Goal: Task Accomplishment & Management: Complete application form

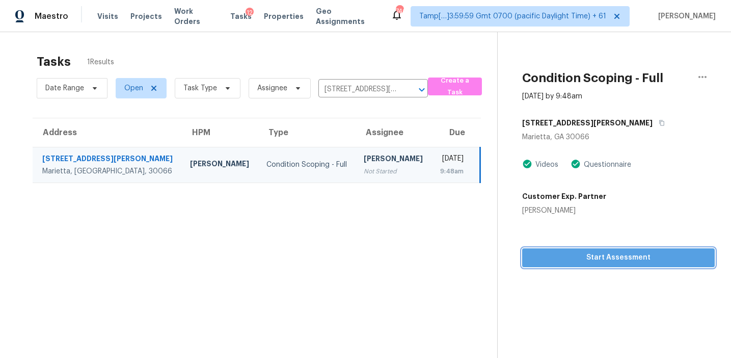
click at [581, 259] on span "Start Assessment" at bounding box center [618, 257] width 176 height 13
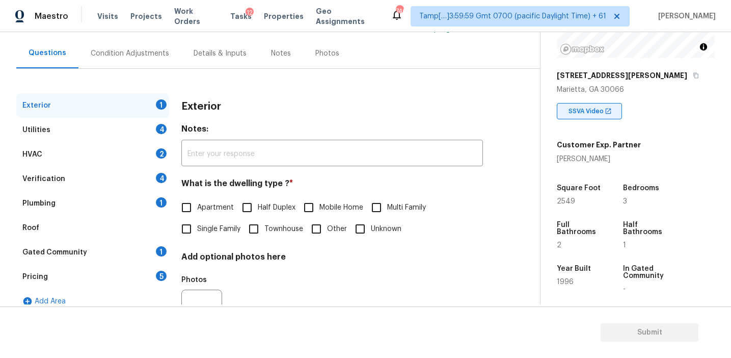
scroll to position [134, 0]
click at [152, 175] on div "Verification 4" at bounding box center [92, 179] width 153 height 24
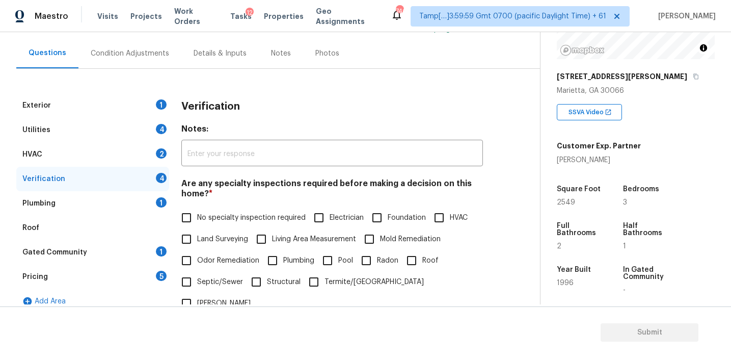
scroll to position [252, 0]
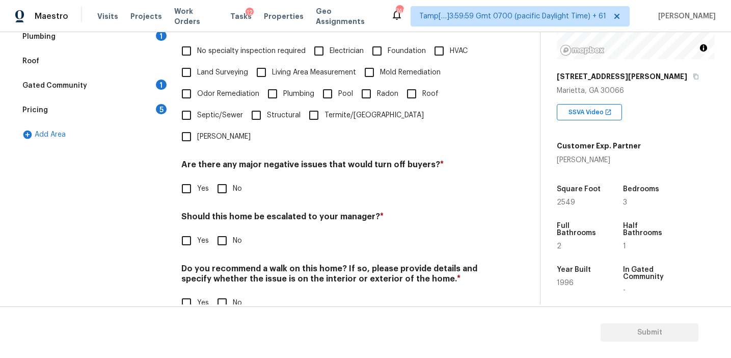
click at [192, 230] on input "Yes" at bounding box center [186, 240] width 21 height 21
checkbox input "true"
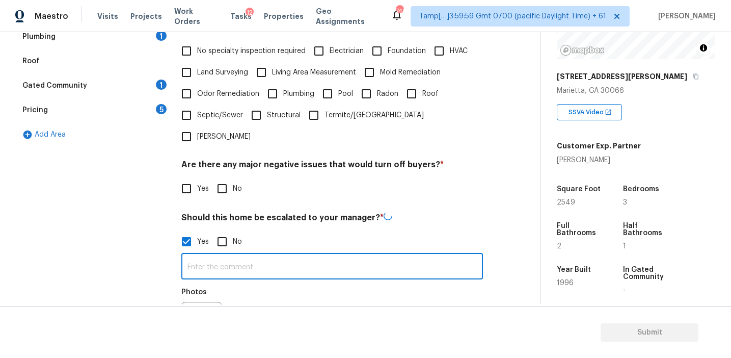
click at [211, 255] on input "text" at bounding box center [332, 267] width 302 height 24
paste input "Agent-led offers pilot / Kitchen table"
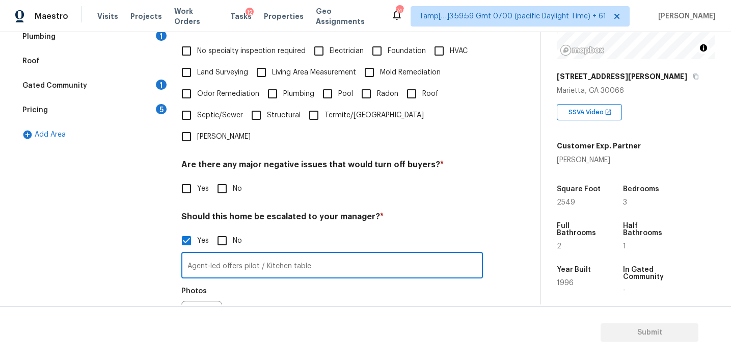
click at [264, 254] on input "Agent-led offers pilot / Kitchen table" at bounding box center [332, 266] width 302 height 24
type input "Agent-led offers pilot/Kitchen table"
click at [278, 281] on div "Photos" at bounding box center [332, 314] width 302 height 66
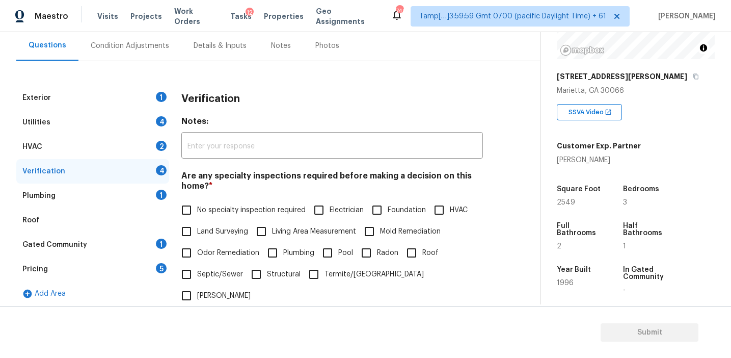
scroll to position [91, 0]
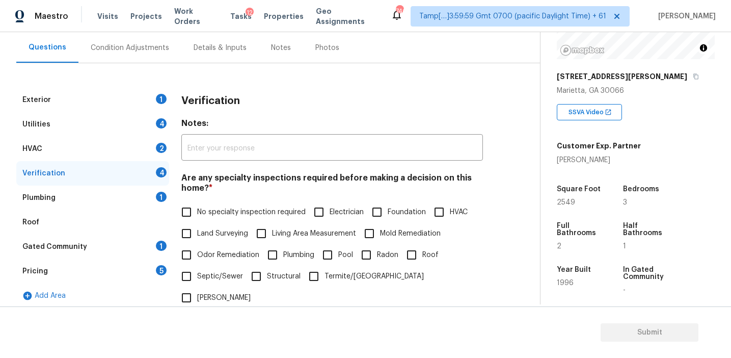
click at [246, 98] on div "Verification" at bounding box center [332, 101] width 302 height 26
click at [155, 36] on div "Condition Adjustments" at bounding box center [129, 48] width 103 height 30
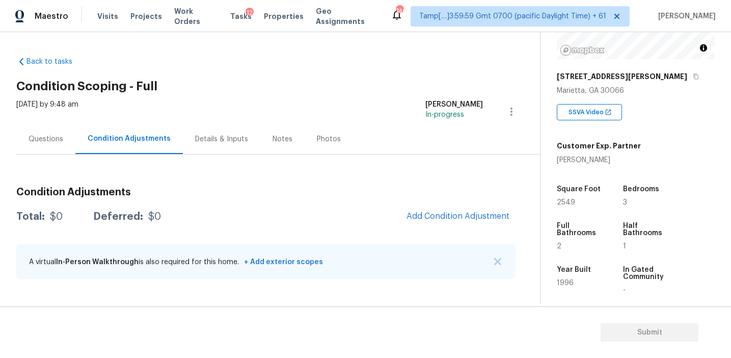
click at [414, 208] on span "Add Condition Adjustment" at bounding box center [457, 216] width 115 height 22
click at [414, 212] on span "Add Condition Adjustment" at bounding box center [458, 215] width 103 height 9
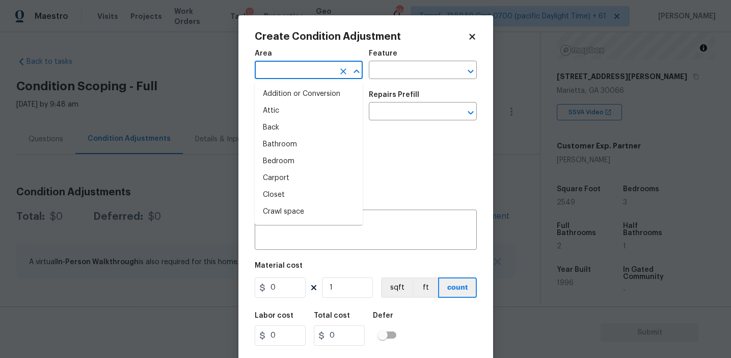
click at [302, 71] on input "text" at bounding box center [294, 71] width 79 height 16
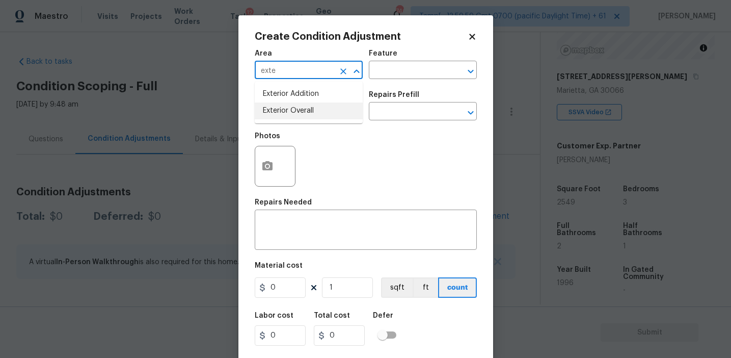
click at [301, 114] on li "Exterior Overall" at bounding box center [309, 110] width 108 height 17
type input "Exterior Overall"
click at [301, 114] on input "text" at bounding box center [294, 112] width 79 height 16
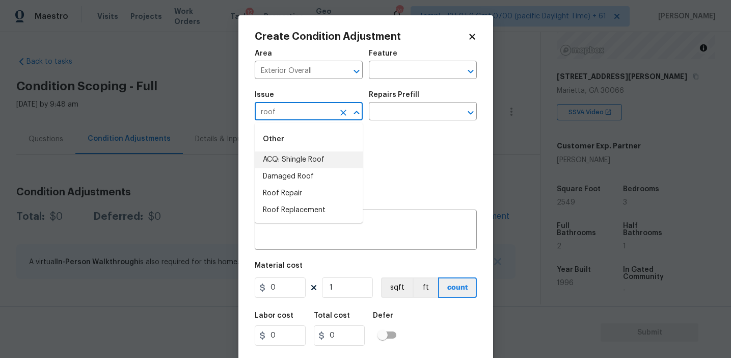
click at [324, 154] on li "ACQ: Shingle Roof" at bounding box center [309, 159] width 108 height 17
type input "ACQ: Shingle Roof"
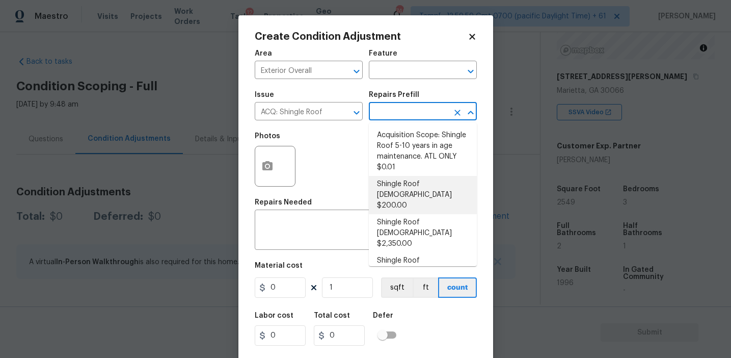
click at [411, 187] on li "Shingle Roof 0-10 Years Old $200.00" at bounding box center [423, 195] width 108 height 38
type input "Acquisition"
type textarea "Acquisition Scope: Shingle Roof 0-10 years in age maintenance."
type input "200"
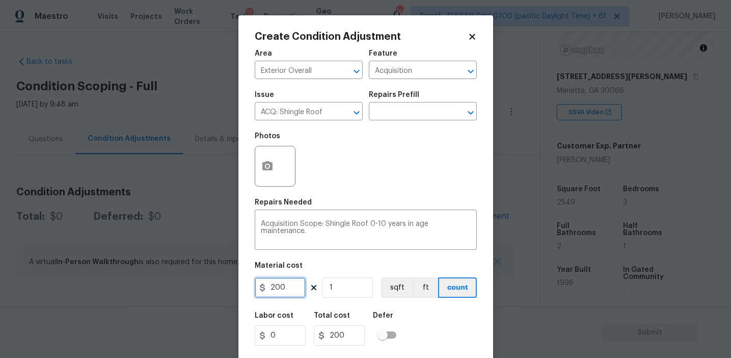
click at [283, 290] on input "200" at bounding box center [280, 287] width 51 height 20
drag, startPoint x: 275, startPoint y: 288, endPoint x: 310, endPoint y: 288, distance: 35.2
click at [310, 288] on div "200 1 sqft ft count" at bounding box center [366, 287] width 222 height 20
type input "288"
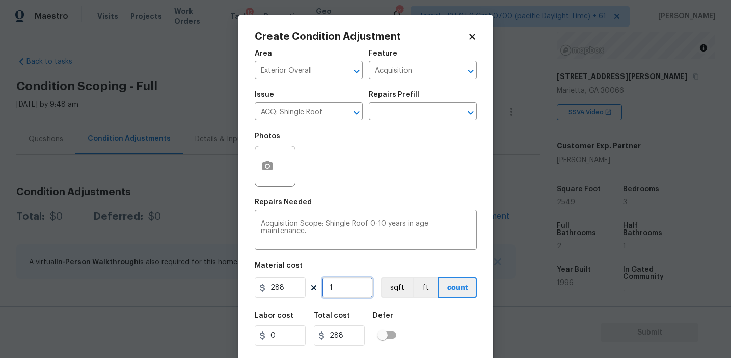
scroll to position [23, 0]
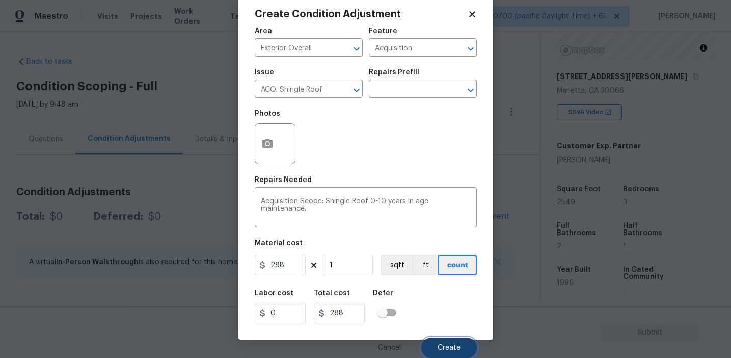
click at [427, 343] on button "Create" at bounding box center [449, 347] width 56 height 20
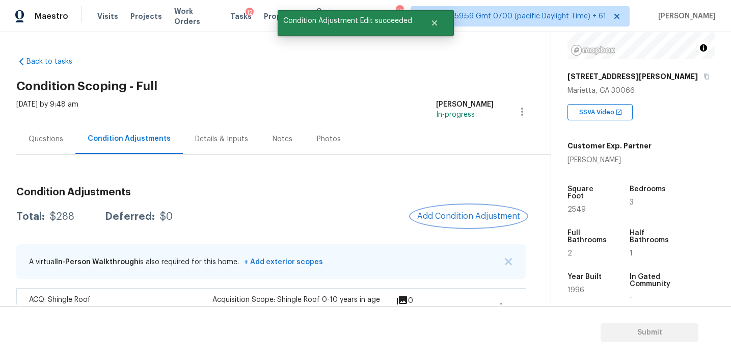
scroll to position [31, 0]
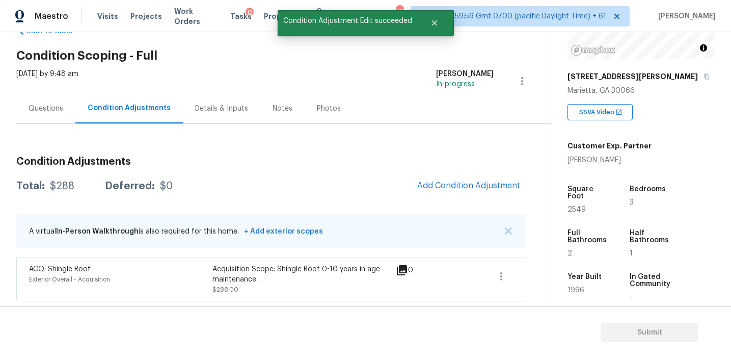
click at [513, 272] on span at bounding box center [501, 276] width 24 height 24
click at [538, 274] on div "Edit" at bounding box center [559, 274] width 79 height 10
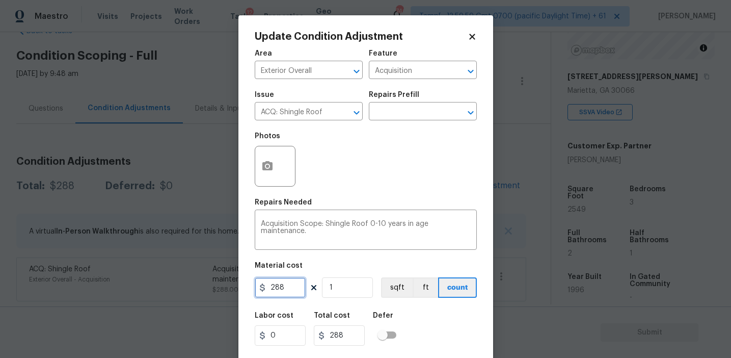
click at [279, 291] on input "288" at bounding box center [280, 287] width 51 height 20
type input "500"
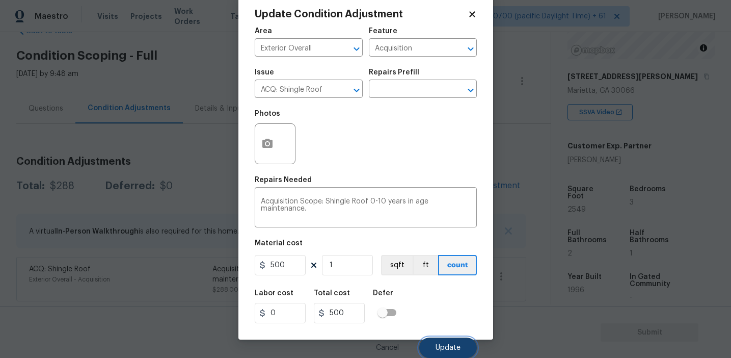
click at [435, 341] on button "Update" at bounding box center [448, 347] width 58 height 20
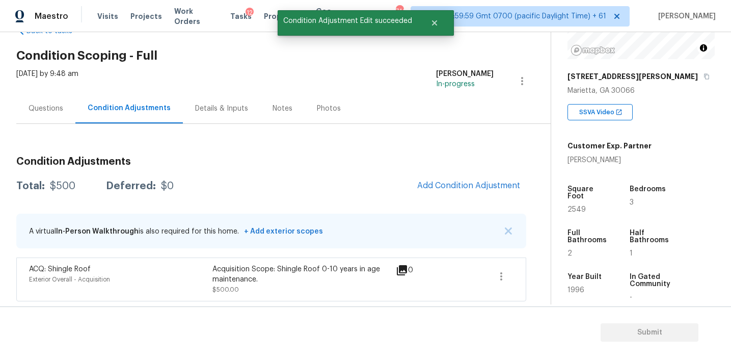
scroll to position [0, 0]
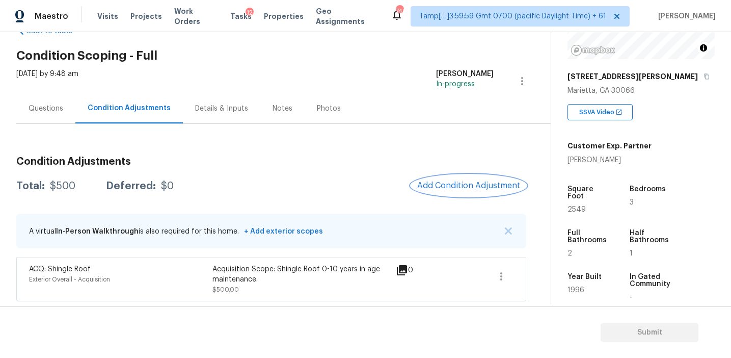
click at [438, 181] on span "Add Condition Adjustment" at bounding box center [468, 185] width 103 height 9
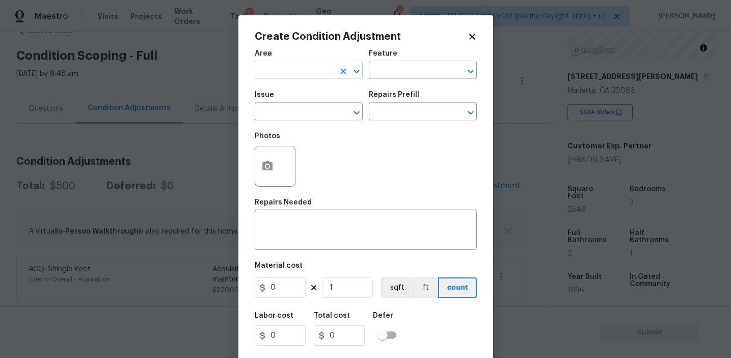
click at [312, 75] on input "text" at bounding box center [294, 71] width 79 height 16
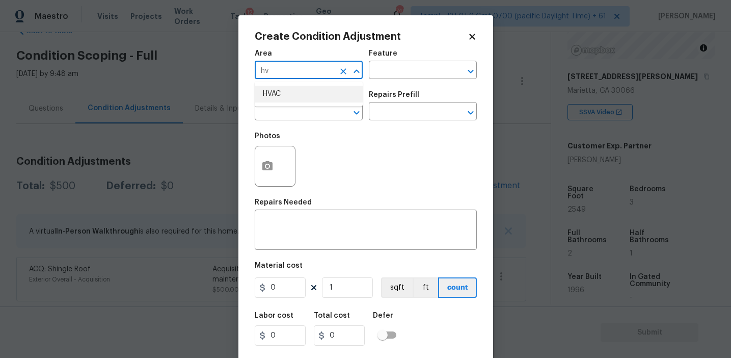
click at [328, 94] on li "HVAC" at bounding box center [309, 94] width 108 height 17
type input "HVAC"
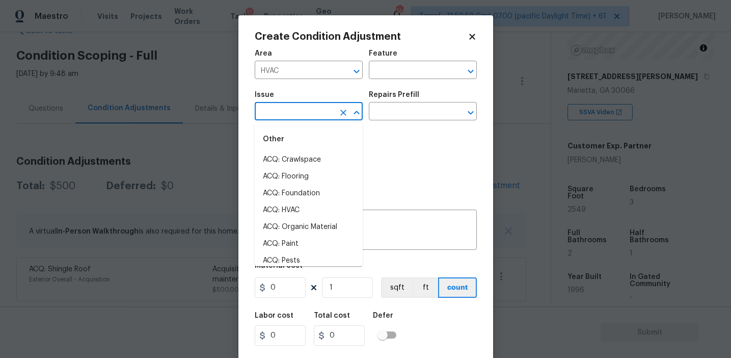
click at [285, 119] on input "text" at bounding box center [294, 112] width 79 height 16
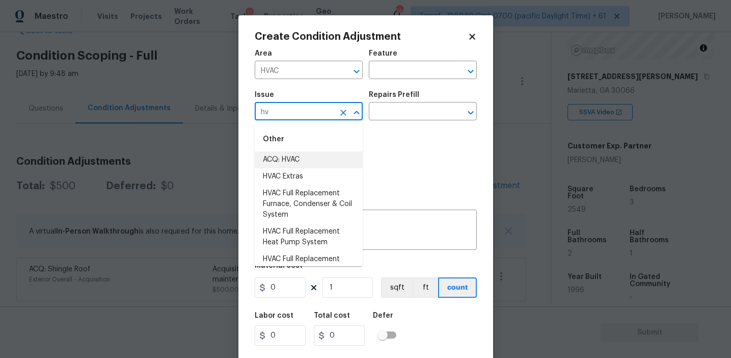
click at [290, 152] on li "ACQ: HVAC" at bounding box center [309, 159] width 108 height 17
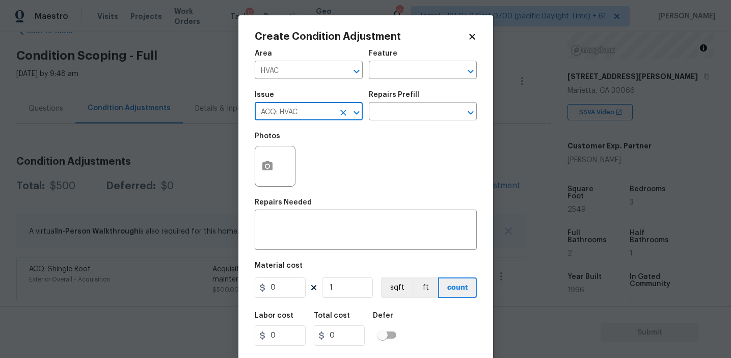
type input "ACQ: HVAC"
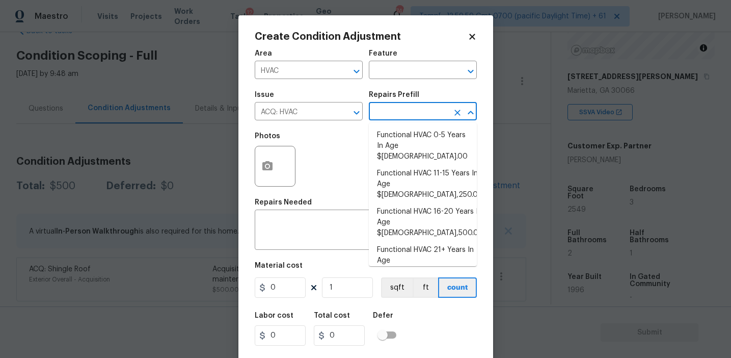
click at [412, 280] on li "Functional HVAC 6-10 Years In Age $500.00" at bounding box center [423, 294] width 108 height 28
type input "Acquisition"
type textarea "Acquisition Scope: Functional HVAC 6-10 years"
type input "500"
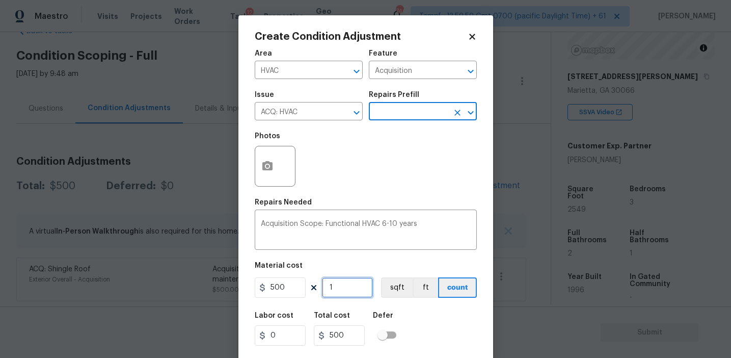
click at [354, 287] on input "1" at bounding box center [347, 287] width 51 height 20
type input "0"
type input "2"
type input "1000"
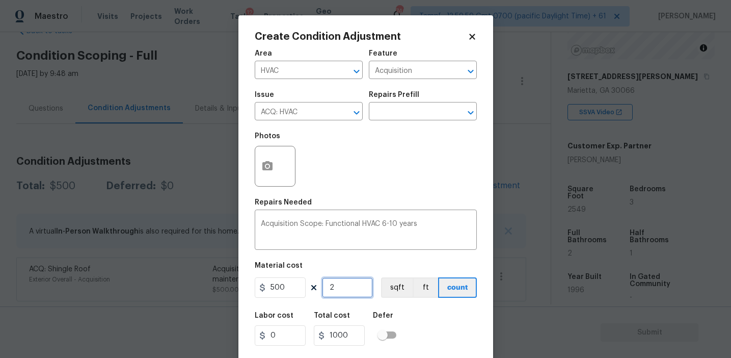
type input "2"
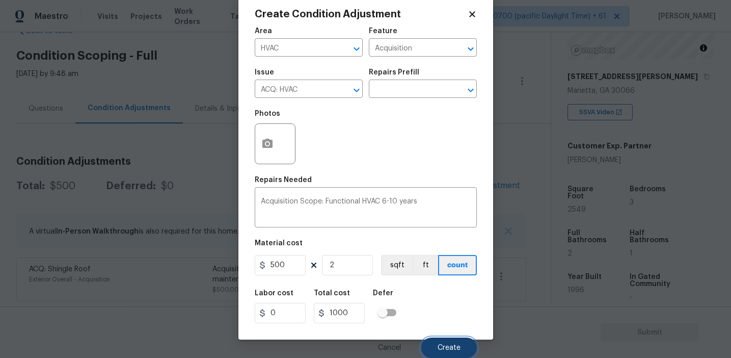
click at [439, 347] on span "Create" at bounding box center [449, 348] width 23 height 8
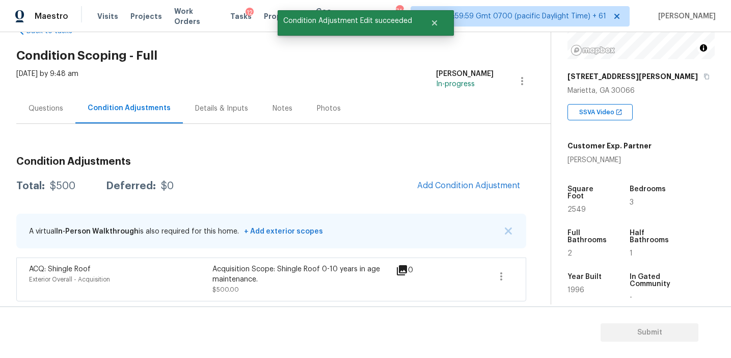
scroll to position [0, 0]
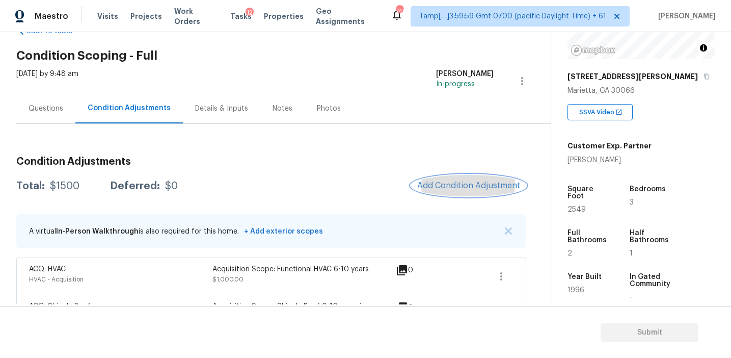
click at [432, 187] on span "Add Condition Adjustment" at bounding box center [468, 185] width 103 height 9
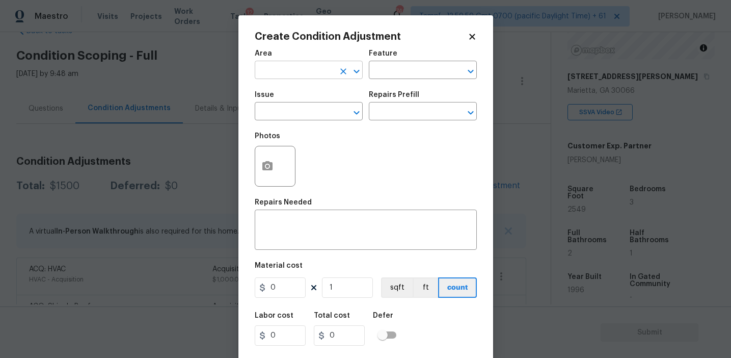
click at [304, 71] on input "text" at bounding box center [294, 71] width 79 height 16
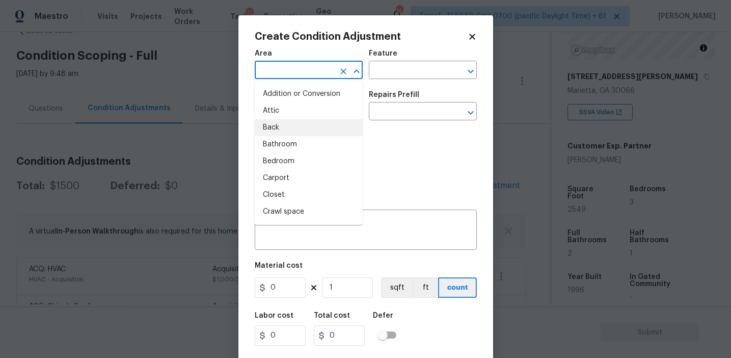
click at [372, 144] on div "Photos" at bounding box center [366, 159] width 222 height 66
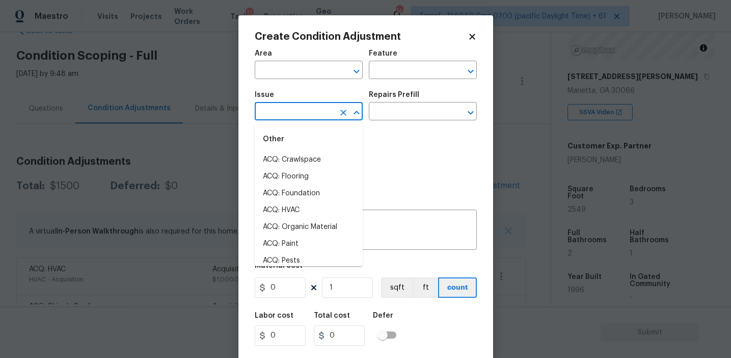
click at [284, 109] on input "text" at bounding box center [294, 112] width 79 height 16
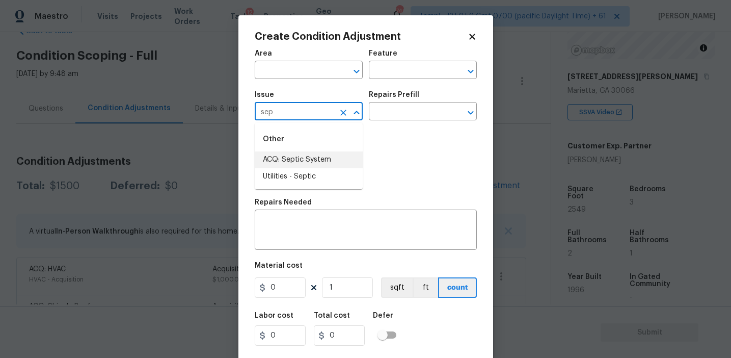
click at [298, 157] on li "ACQ: Septic System" at bounding box center [309, 159] width 108 height 17
type input "ACQ: Septic System"
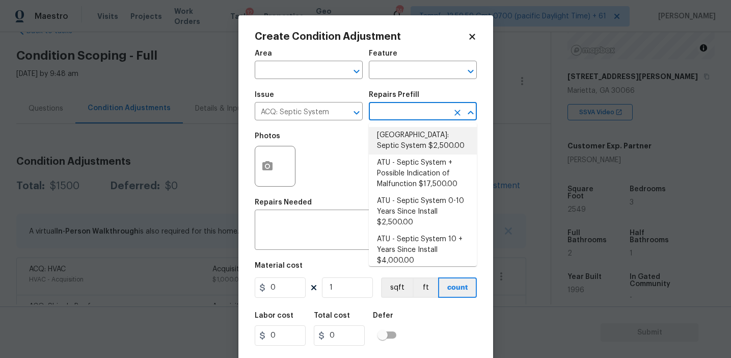
click at [414, 146] on li "Atlanta: Septic System $2,500.00" at bounding box center [423, 141] width 108 height 28
type input "Acquisition"
type textarea "Septic system repairs and certification charge. **Charge can be reviewed if sel…"
type input "2500"
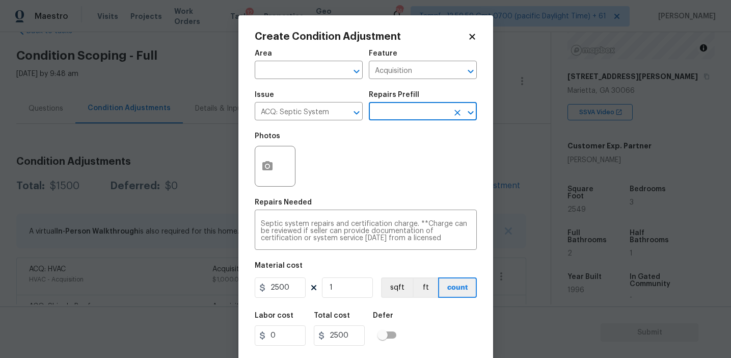
scroll to position [23, 0]
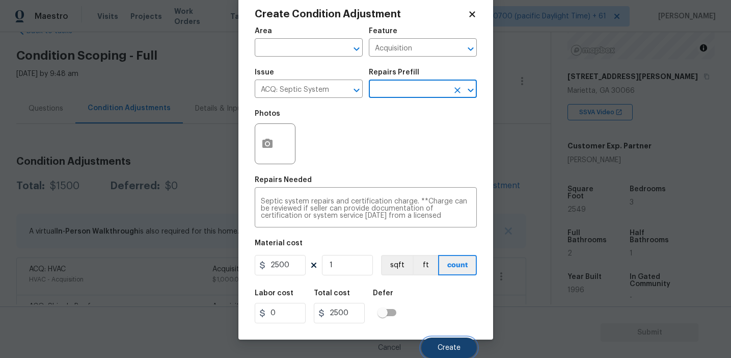
click at [438, 345] on span "Create" at bounding box center [449, 348] width 23 height 8
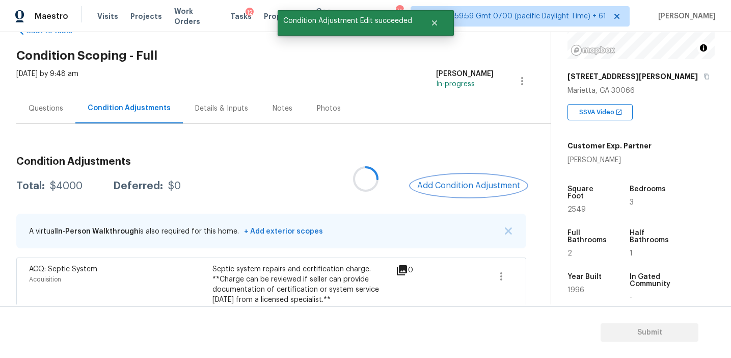
scroll to position [0, 0]
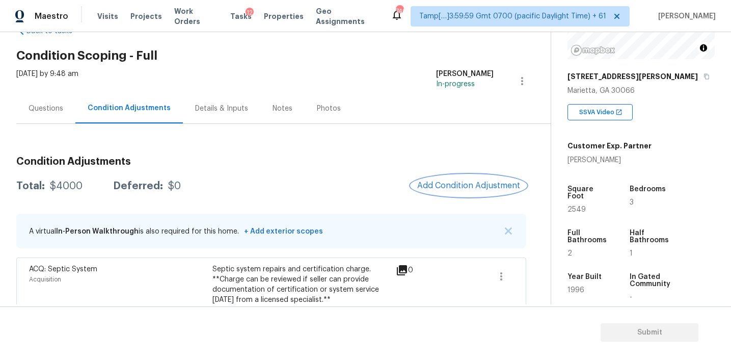
click at [445, 182] on span "Add Condition Adjustment" at bounding box center [468, 185] width 103 height 9
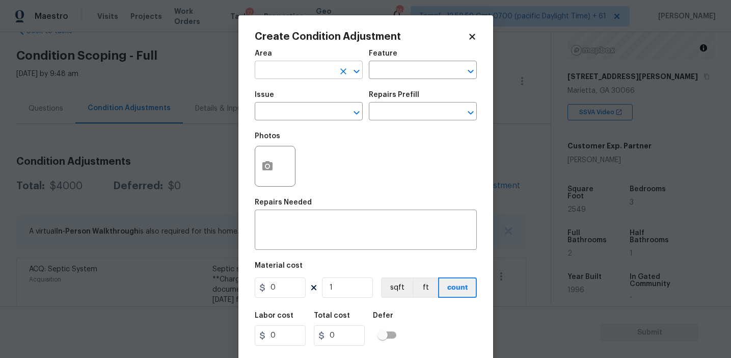
click at [299, 72] on input "text" at bounding box center [294, 71] width 79 height 16
click at [416, 178] on div "Photos" at bounding box center [366, 159] width 222 height 66
click at [289, 113] on input "text" at bounding box center [294, 112] width 79 height 16
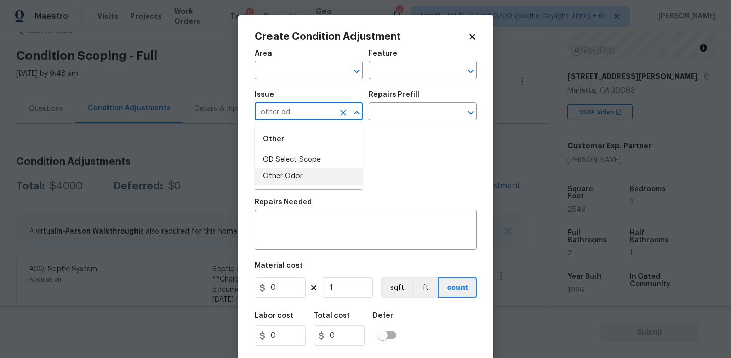
click at [319, 175] on li "Other Odor" at bounding box center [309, 176] width 108 height 17
type input "Other Odor"
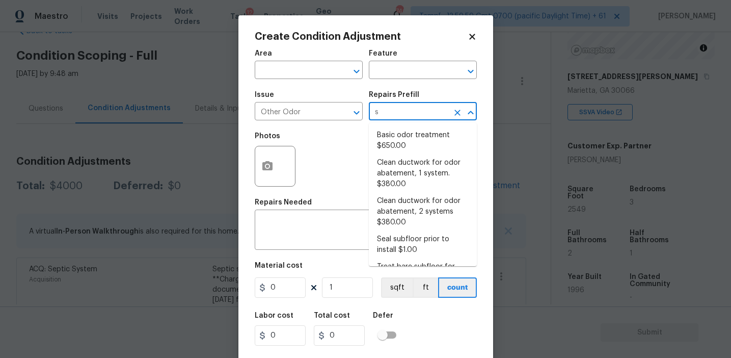
type input "se"
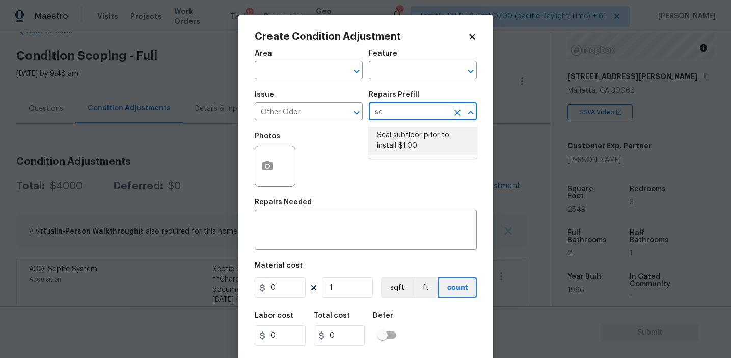
click at [422, 143] on li "Seal subfloor prior to install $1.00" at bounding box center [423, 141] width 108 height 28
type textarea "OD Odor Protocol: Seal subfloor prior to flooring installation"
type input "1"
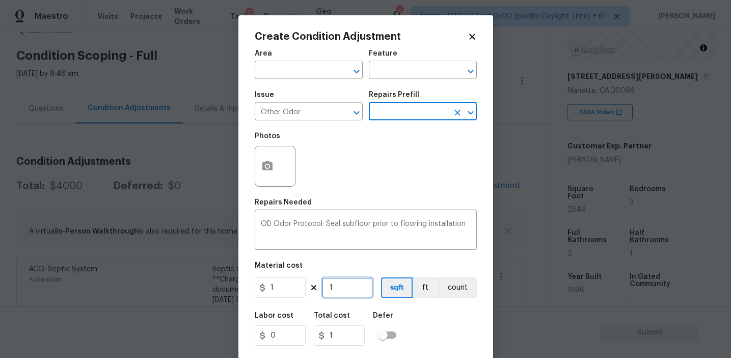
click at [351, 292] on input "1" at bounding box center [347, 287] width 51 height 20
type input "0"
type input "2"
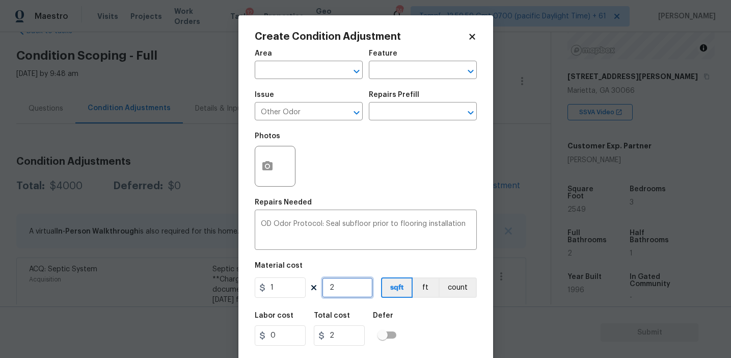
type input "25"
type input "254"
type input "2549"
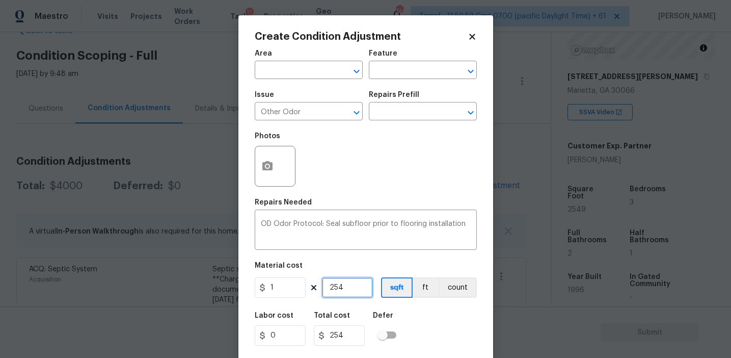
type input "2549"
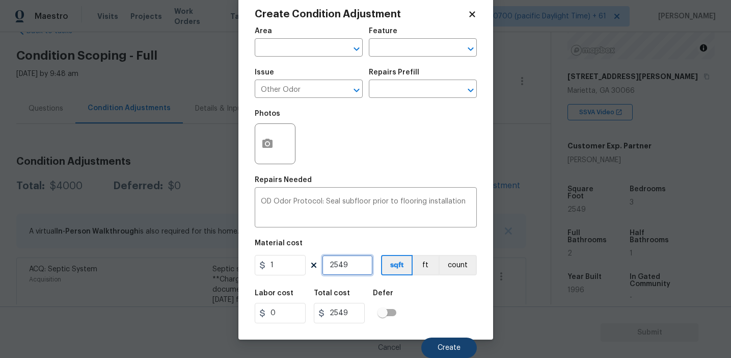
type input "2549"
click at [446, 340] on button "Create" at bounding box center [449, 347] width 56 height 20
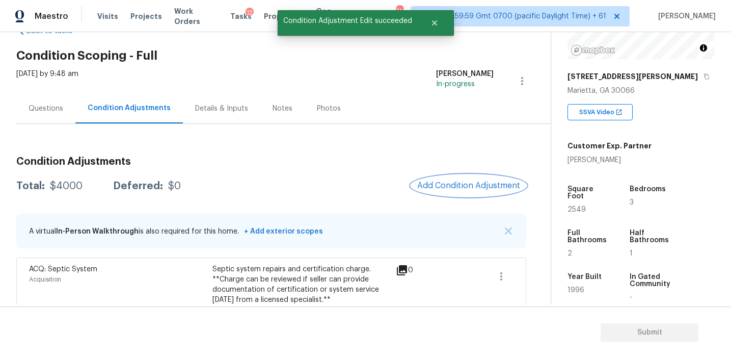
scroll to position [0, 0]
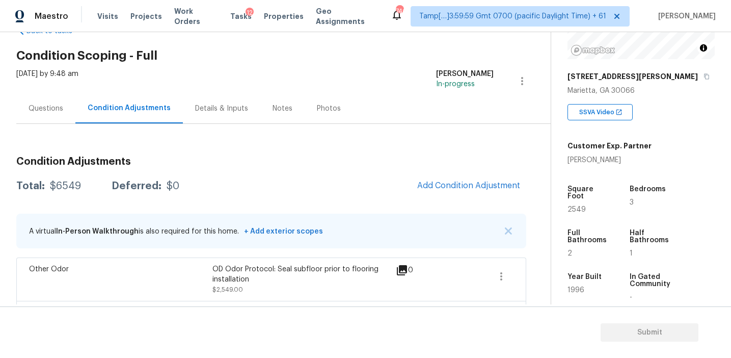
click at [52, 97] on div "Questions" at bounding box center [45, 108] width 59 height 30
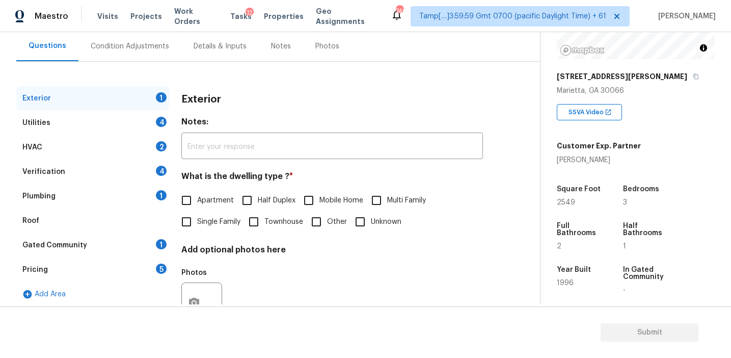
scroll to position [96, 0]
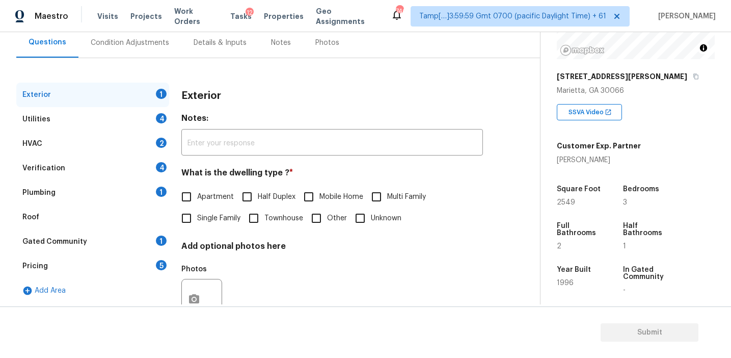
click at [96, 170] on div "Verification 4" at bounding box center [92, 168] width 153 height 24
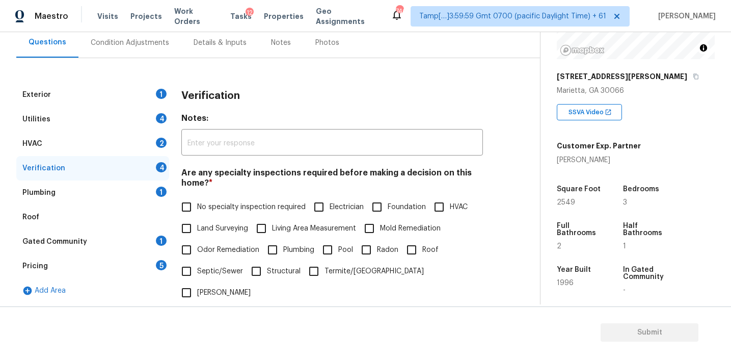
scroll to position [352, 0]
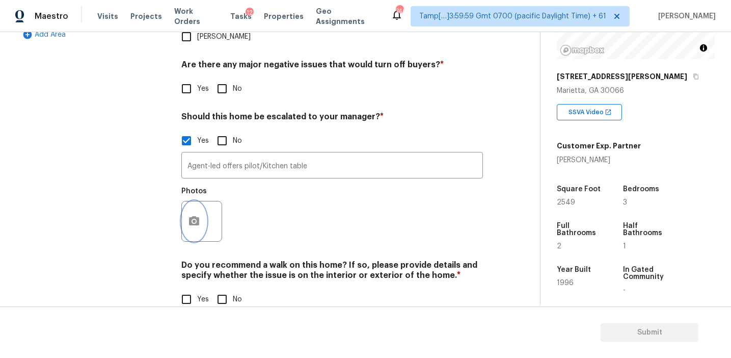
click at [191, 216] on icon "button" at bounding box center [194, 220] width 10 height 9
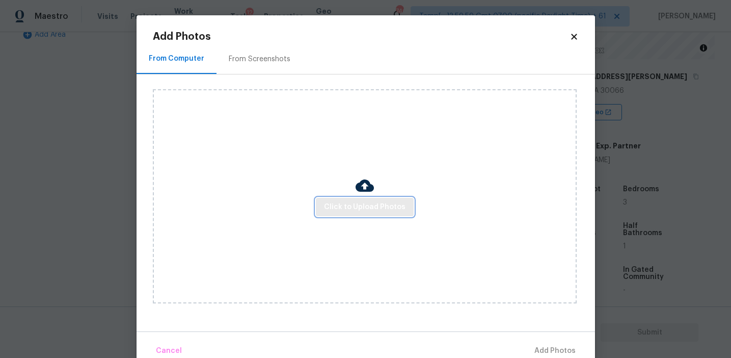
click at [327, 210] on span "Click to Upload Photos" at bounding box center [365, 207] width 82 height 13
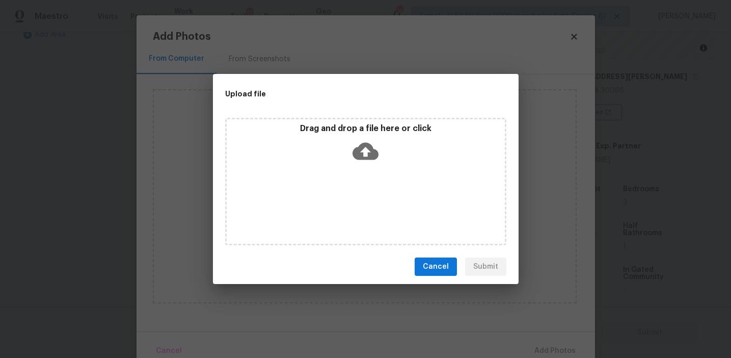
click at [329, 143] on div "Drag and drop a file here or click" at bounding box center [366, 145] width 278 height 44
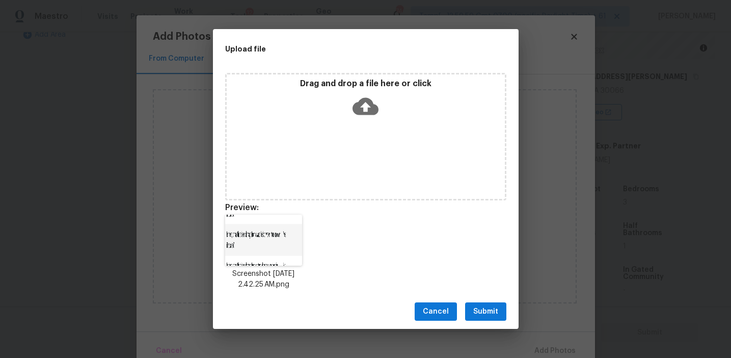
click at [487, 307] on span "Submit" at bounding box center [485, 311] width 25 height 13
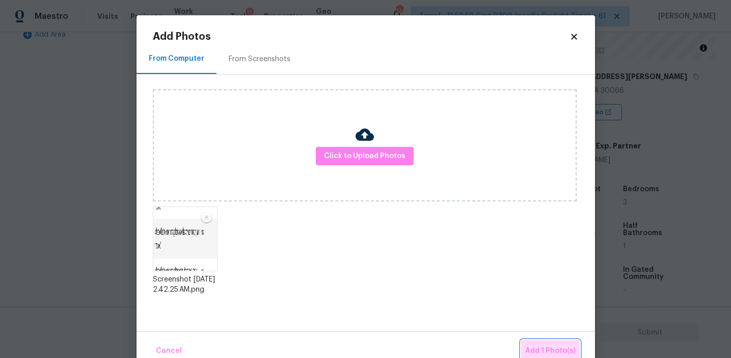
click at [538, 343] on button "Add 1 Photo(s)" at bounding box center [550, 351] width 59 height 22
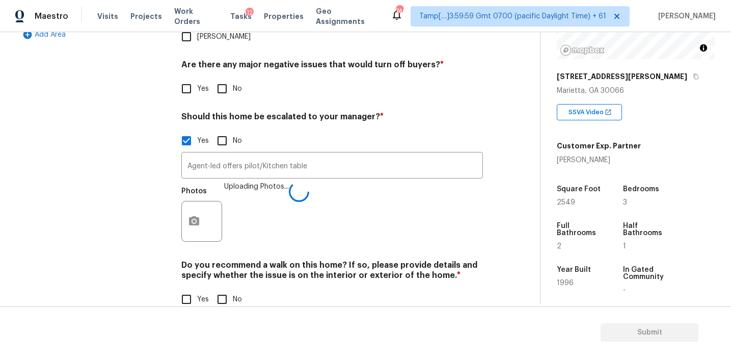
click at [362, 218] on div "Photos Uploading Photos..." at bounding box center [332, 214] width 302 height 66
click at [210, 288] on div "Yes No" at bounding box center [332, 298] width 302 height 21
click at [224, 288] on input "No" at bounding box center [221, 298] width 21 height 21
checkbox input "true"
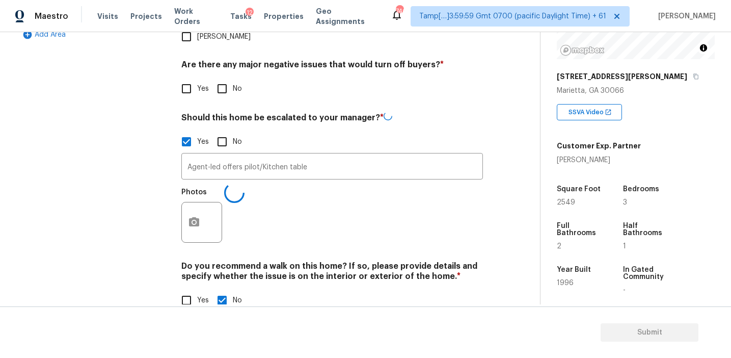
click at [222, 78] on input "No" at bounding box center [221, 88] width 21 height 21
checkbox input "true"
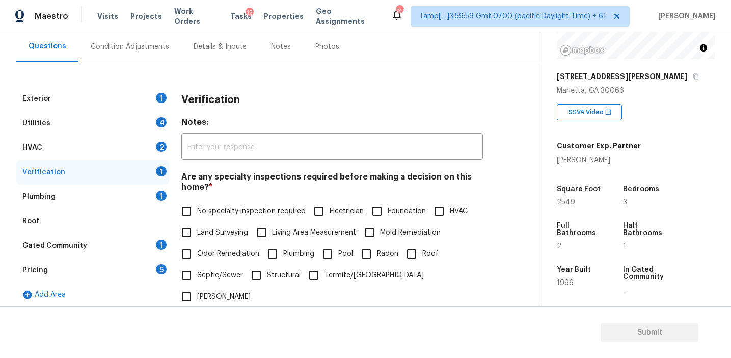
scroll to position [89, 0]
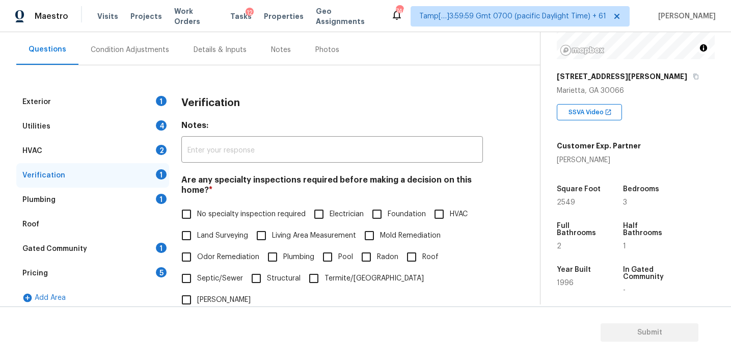
click at [221, 103] on h3 "Verification" at bounding box center [210, 103] width 59 height 10
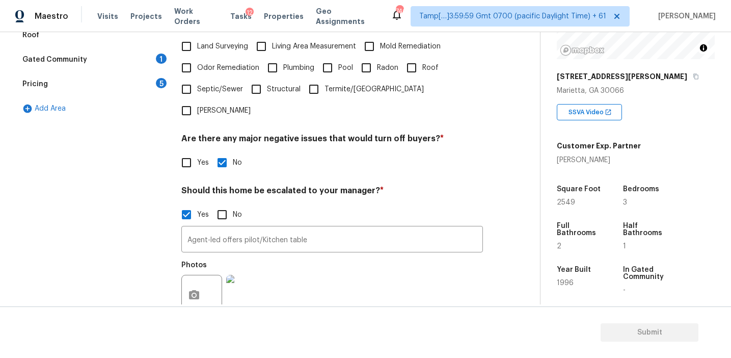
scroll to position [224, 0]
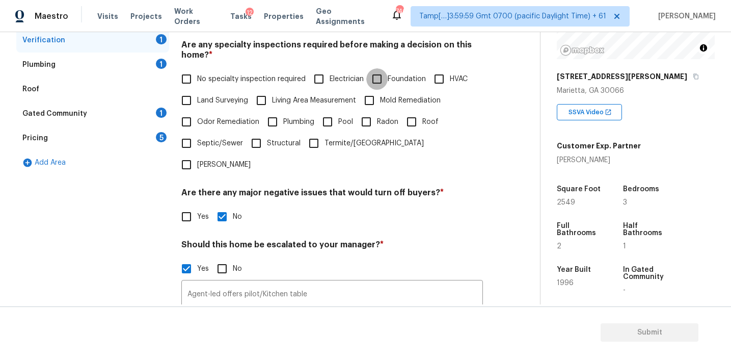
click at [386, 74] on input "Foundation" at bounding box center [376, 78] width 21 height 21
checkbox input "true"
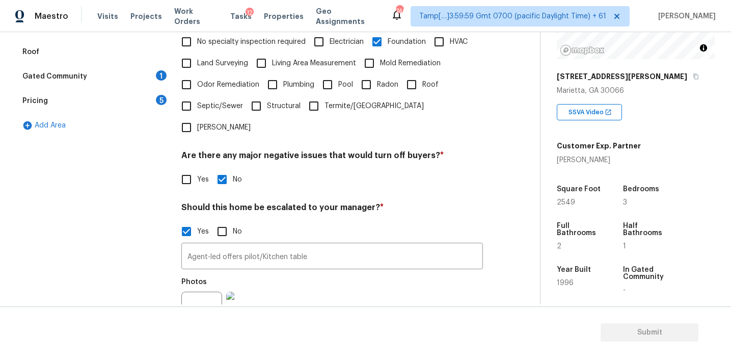
scroll to position [285, 0]
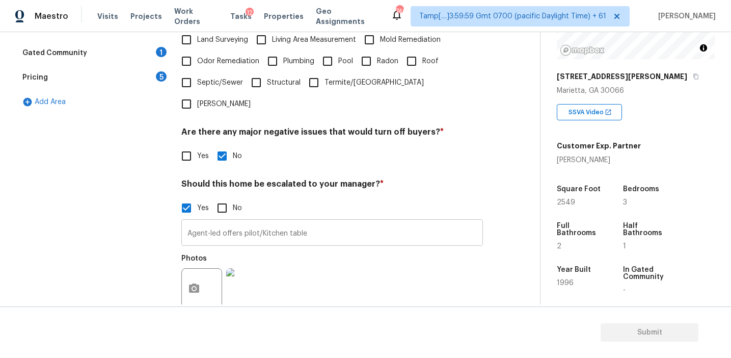
click at [374, 222] on input "Agent-led offers pilot/Kitchen table" at bounding box center [332, 234] width 302 height 24
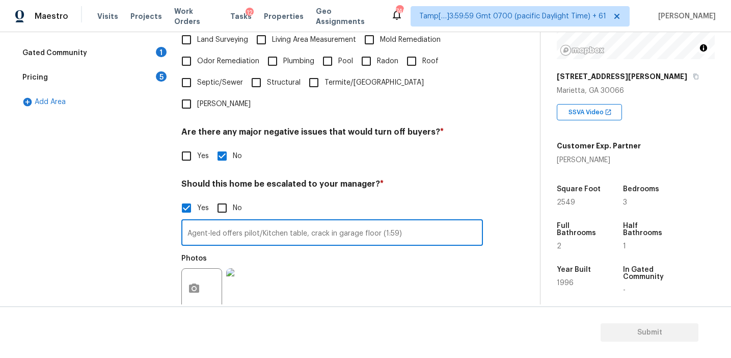
type input "Agent-led offers pilot/Kitchen table, crack in garage floor (1:59)"
click at [186, 268] on button "button" at bounding box center [194, 288] width 24 height 40
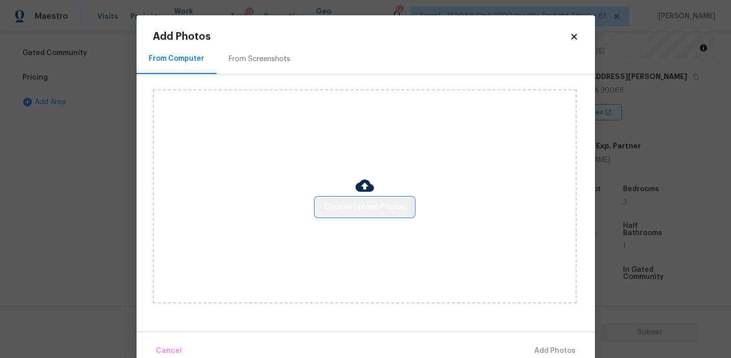
click at [349, 202] on span "Click to Upload Photos" at bounding box center [365, 207] width 82 height 13
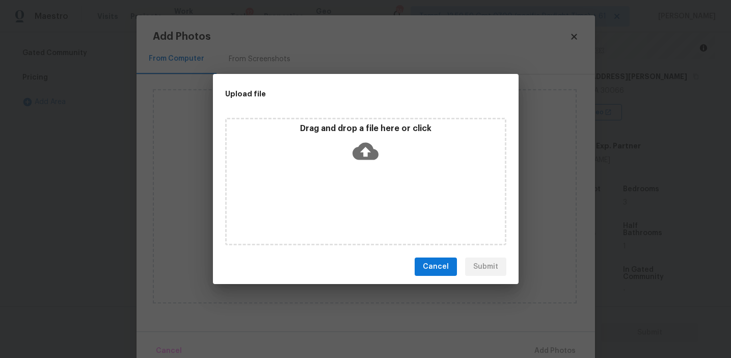
click at [344, 143] on div "Drag and drop a file here or click" at bounding box center [366, 145] width 278 height 44
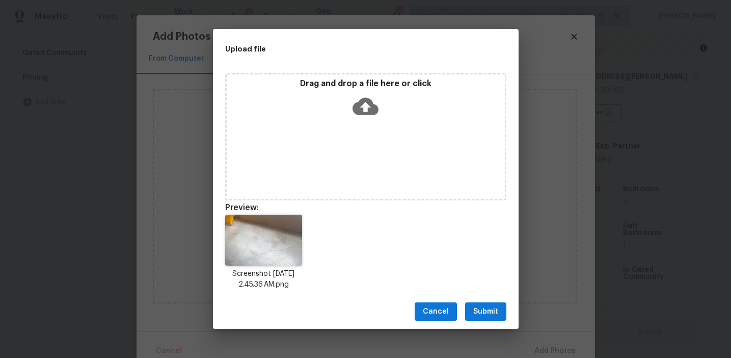
click at [476, 316] on span "Submit" at bounding box center [485, 311] width 25 height 13
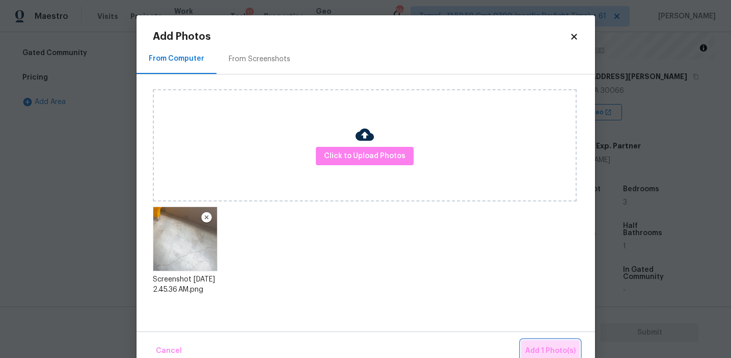
click at [533, 343] on button "Add 1 Photo(s)" at bounding box center [550, 351] width 59 height 22
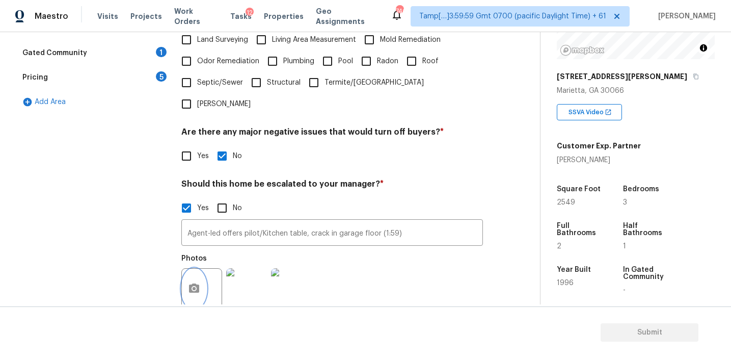
scroll to position [352, 0]
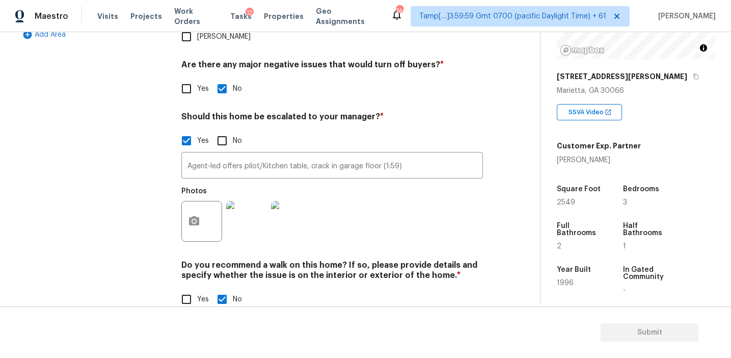
click at [362, 260] on h4 "Do you recommend a walk on this home? If so, please provide details and specify…" at bounding box center [332, 272] width 302 height 24
click at [297, 260] on h4 "Do you recommend a walk on this home? If so, please provide details and specify…" at bounding box center [332, 272] width 302 height 24
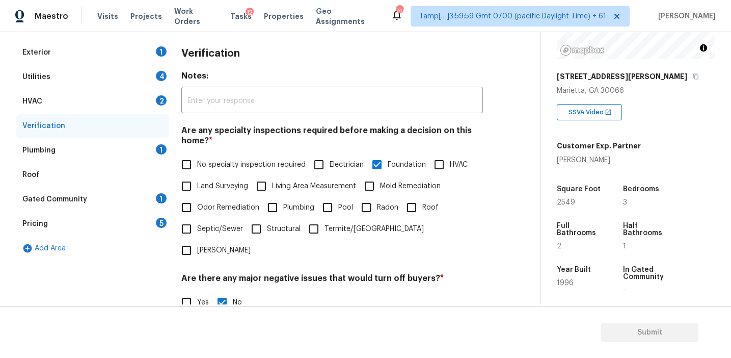
scroll to position [136, 0]
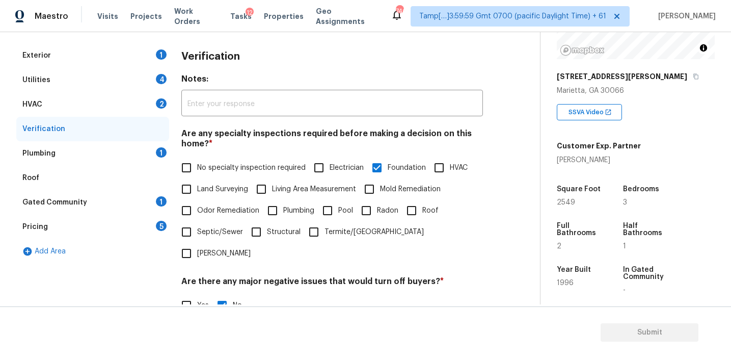
click at [152, 226] on div "Pricing 5" at bounding box center [92, 226] width 153 height 24
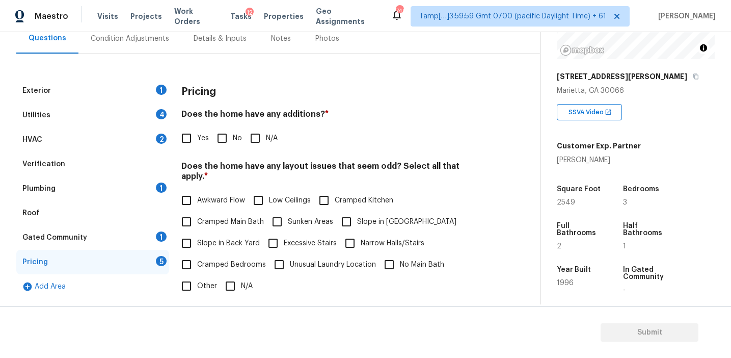
scroll to position [95, 0]
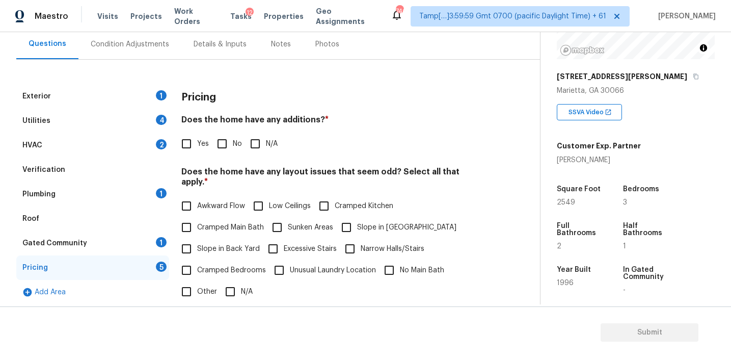
click at [223, 99] on div "Pricing" at bounding box center [332, 97] width 302 height 26
click at [419, 95] on div "Pricing" at bounding box center [332, 97] width 302 height 26
click at [258, 122] on h4 "Does the home have any additions? *" at bounding box center [332, 122] width 302 height 14
click at [229, 139] on input "No" at bounding box center [221, 143] width 21 height 21
checkbox input "true"
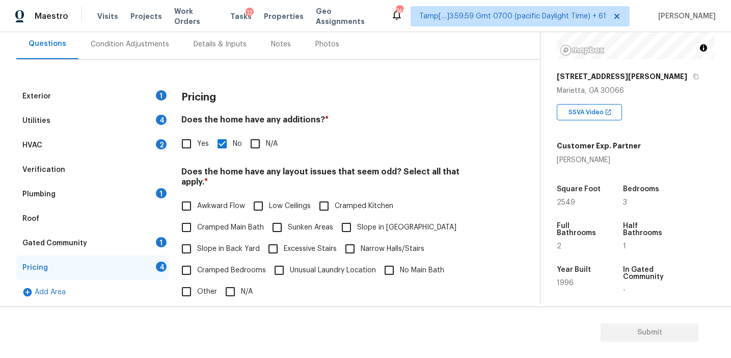
click at [231, 244] on span "Slope in Back Yard" at bounding box center [228, 249] width 63 height 11
click at [197, 238] on input "Slope in Back Yard" at bounding box center [186, 248] width 21 height 21
checkbox input "true"
click at [374, 220] on label "Slope in [GEOGRAPHIC_DATA]" at bounding box center [396, 228] width 121 height 21
click at [357, 220] on input "Slope in [GEOGRAPHIC_DATA]" at bounding box center [346, 228] width 21 height 21
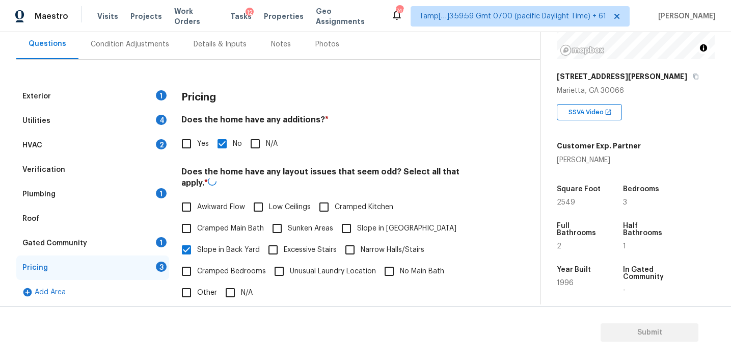
checkbox input "true"
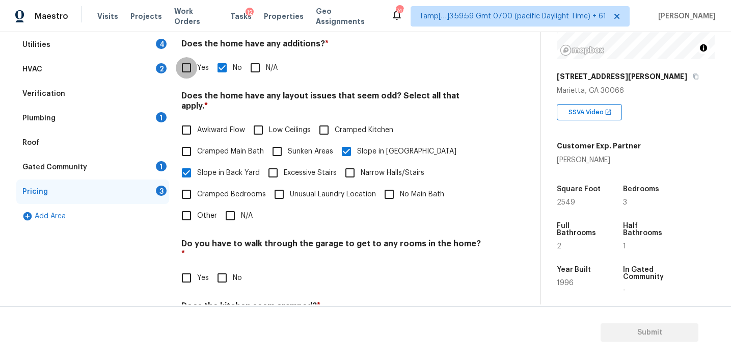
click at [187, 73] on input "Yes" at bounding box center [186, 67] width 21 height 21
checkbox input "true"
checkbox input "false"
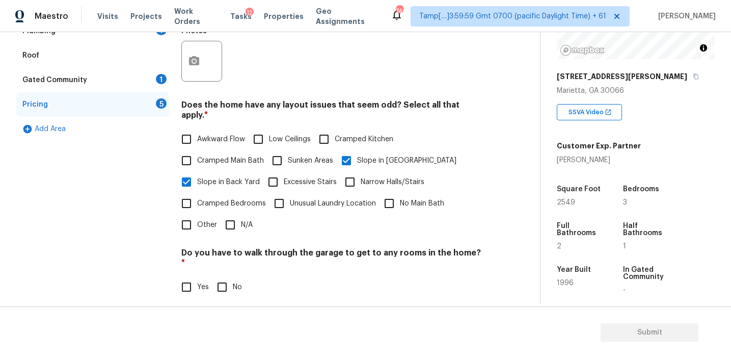
scroll to position [350, 0]
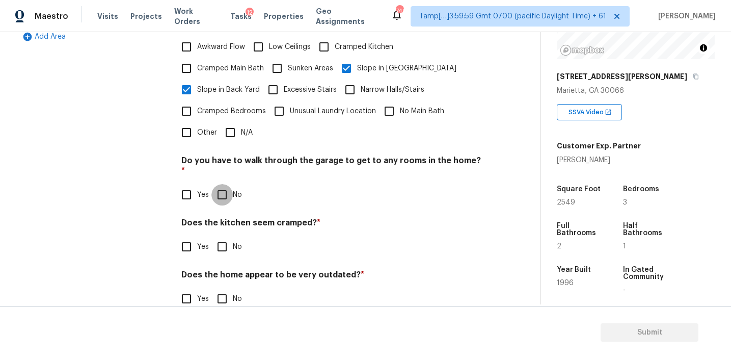
click at [228, 184] on input "No" at bounding box center [221, 194] width 21 height 21
checkbox input "true"
click at [228, 236] on input "No" at bounding box center [221, 246] width 21 height 21
checkbox input "true"
click at [228, 271] on div "Does the home appear to be very outdated? * Yes No" at bounding box center [332, 291] width 302 height 40
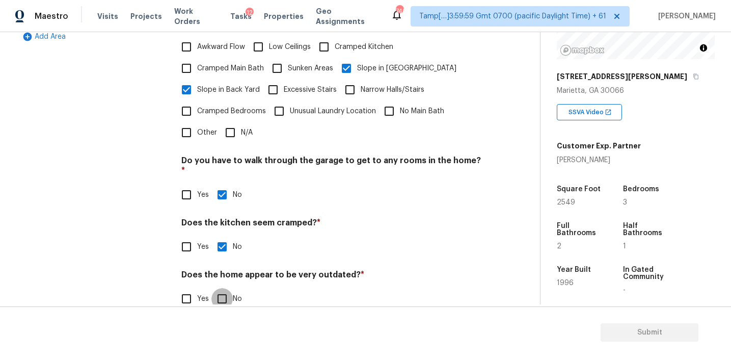
click at [228, 288] on input "No" at bounding box center [221, 298] width 21 height 21
checkbox input "true"
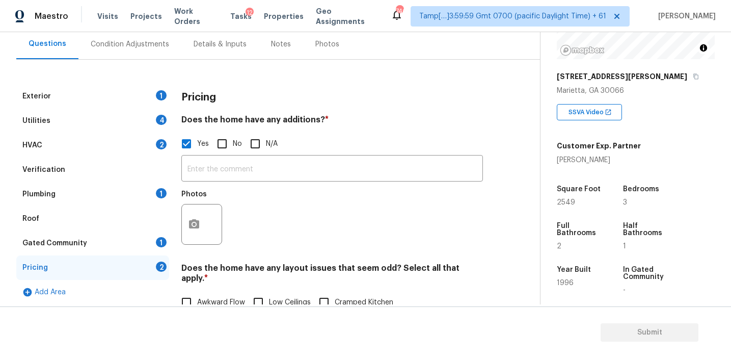
scroll to position [100, 0]
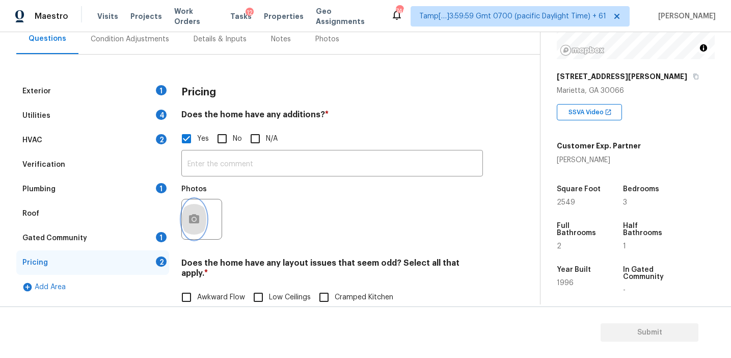
click at [195, 218] on circle "button" at bounding box center [194, 219] width 3 height 3
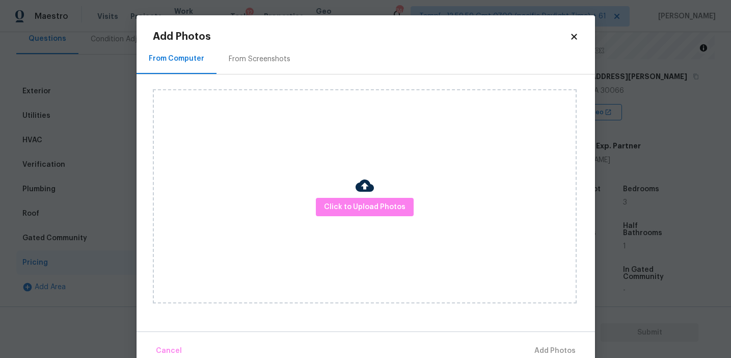
click at [340, 133] on div "Click to Upload Photos" at bounding box center [365, 196] width 424 height 214
click at [333, 195] on div "Click to Upload Photos" at bounding box center [365, 196] width 424 height 214
click at [333, 205] on span "Click to Upload Photos" at bounding box center [365, 207] width 82 height 13
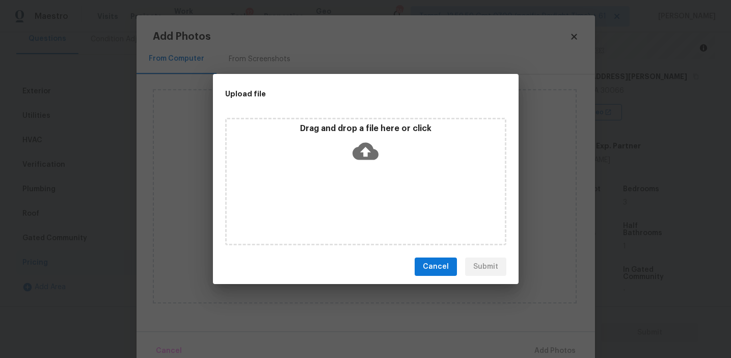
click at [353, 127] on p "Drag and drop a file here or click" at bounding box center [366, 128] width 278 height 11
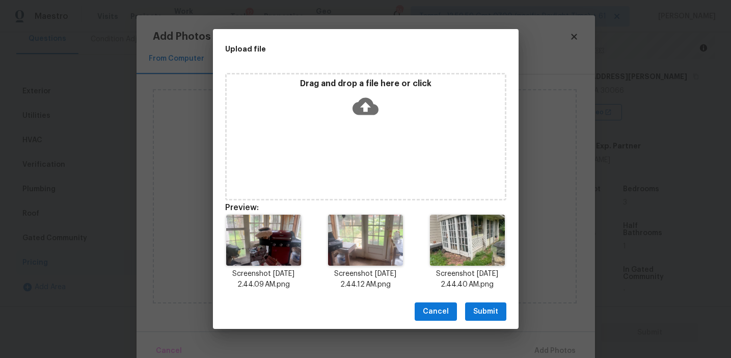
click at [480, 305] on span "Submit" at bounding box center [485, 311] width 25 height 13
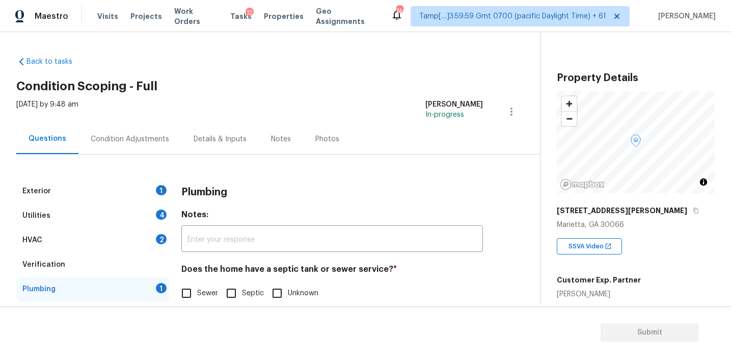
scroll to position [134, 0]
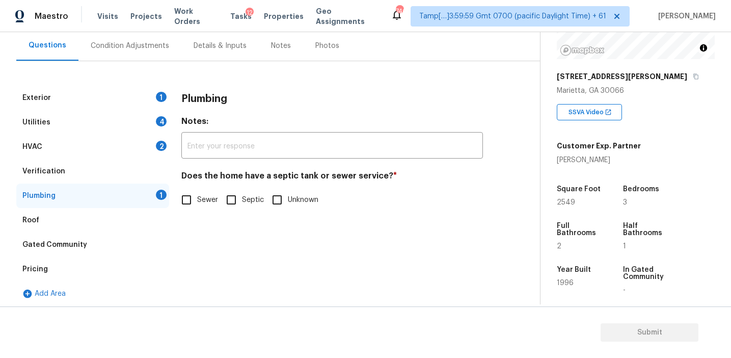
click at [201, 196] on span "Sewer" at bounding box center [207, 200] width 21 height 11
click at [197, 196] on input "Sewer" at bounding box center [186, 199] width 21 height 21
checkbox input "true"
click at [235, 205] on input "Septic" at bounding box center [231, 199] width 21 height 21
checkbox input "true"
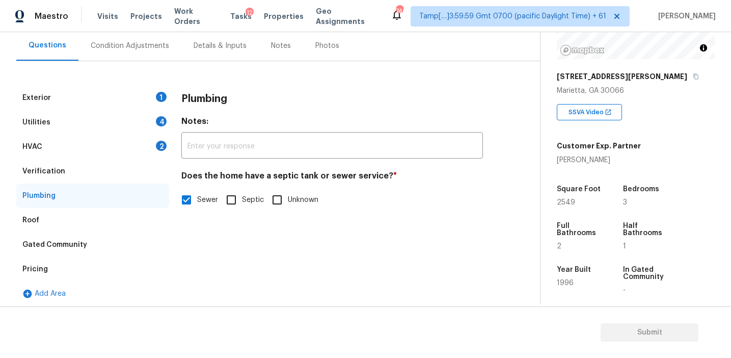
checkbox input "false"
click at [137, 167] on div "Verification" at bounding box center [92, 171] width 153 height 24
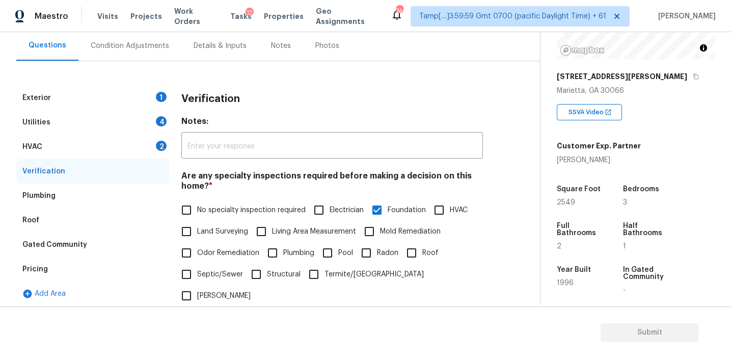
click at [142, 142] on div "HVAC 2" at bounding box center [92, 147] width 153 height 24
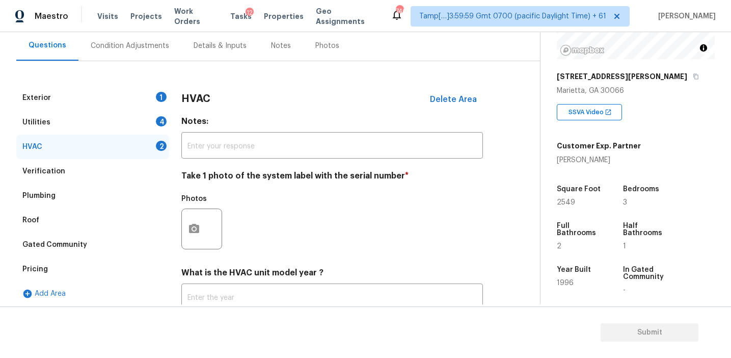
scroll to position [167, 0]
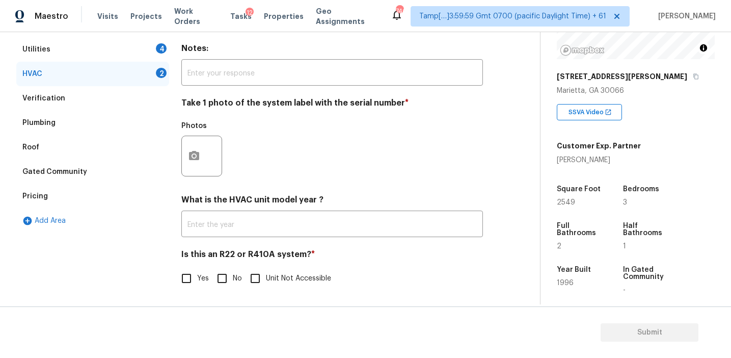
click at [224, 286] on input "No" at bounding box center [221, 277] width 21 height 21
checkbox input "true"
click at [196, 150] on icon "button" at bounding box center [194, 156] width 12 height 12
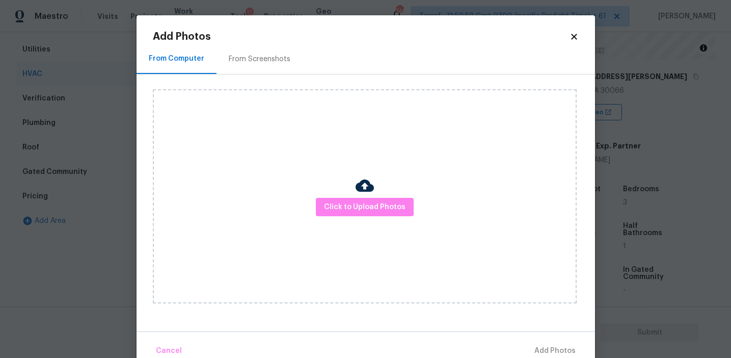
click at [255, 63] on div "From Screenshots" at bounding box center [260, 59] width 62 height 10
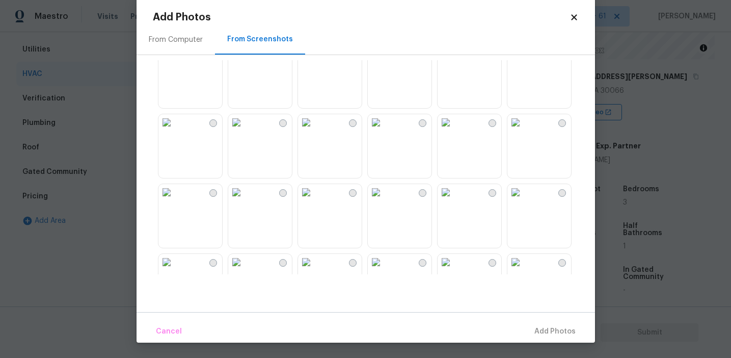
scroll to position [0, 0]
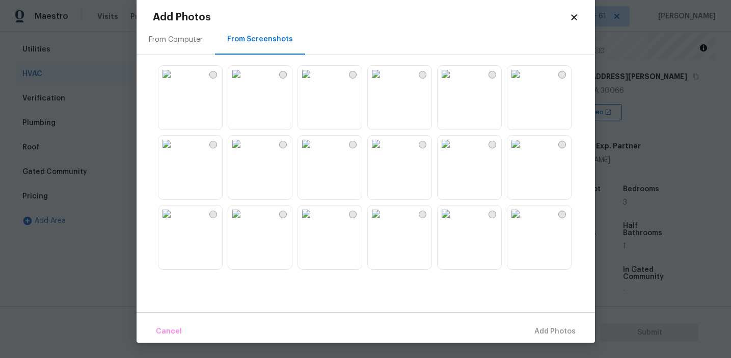
click at [175, 152] on img at bounding box center [166, 144] width 16 height 16
click at [540, 323] on button "Add 1 Photo(s)" at bounding box center [550, 331] width 59 height 22
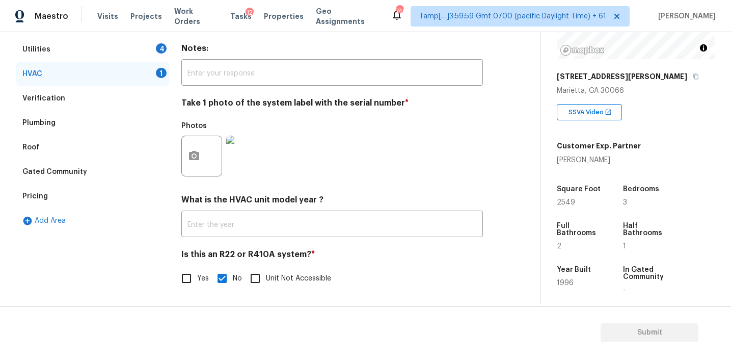
click at [139, 51] on div "Utilities 4" at bounding box center [92, 49] width 153 height 24
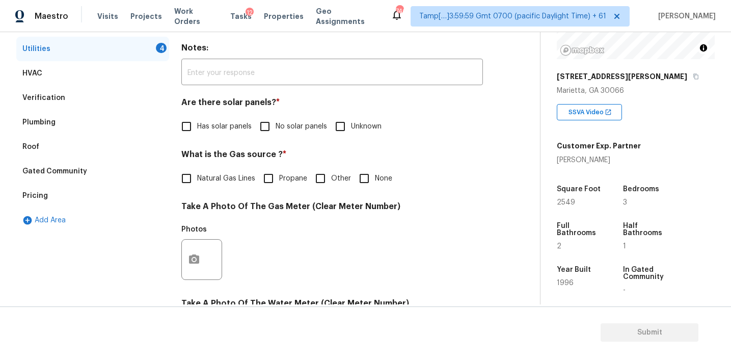
click at [274, 126] on input "No solar panels" at bounding box center [264, 126] width 21 height 21
checkbox input "true"
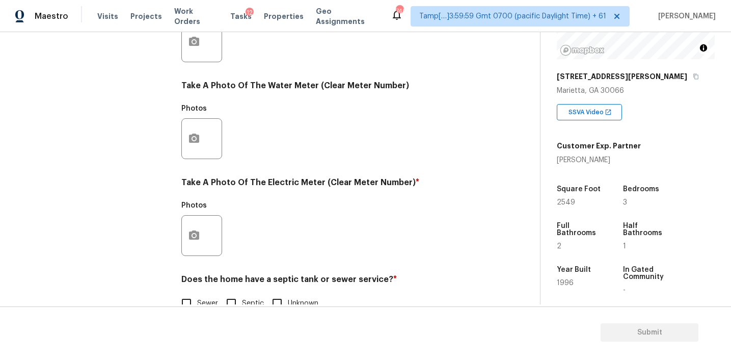
scroll to position [409, 0]
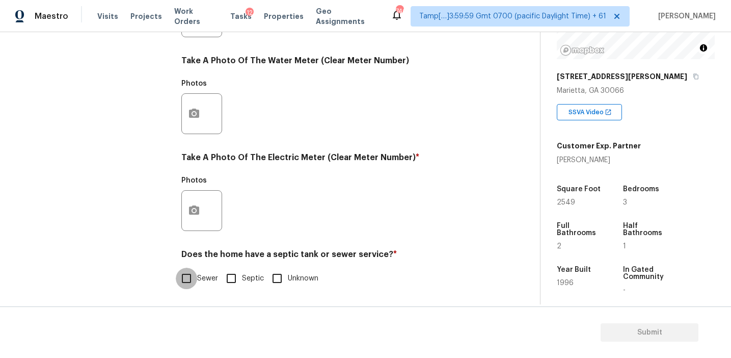
click at [193, 281] on input "Sewer" at bounding box center [186, 277] width 21 height 21
checkbox input "true"
click at [238, 278] on input "Septic" at bounding box center [231, 277] width 21 height 21
checkbox input "true"
checkbox input "false"
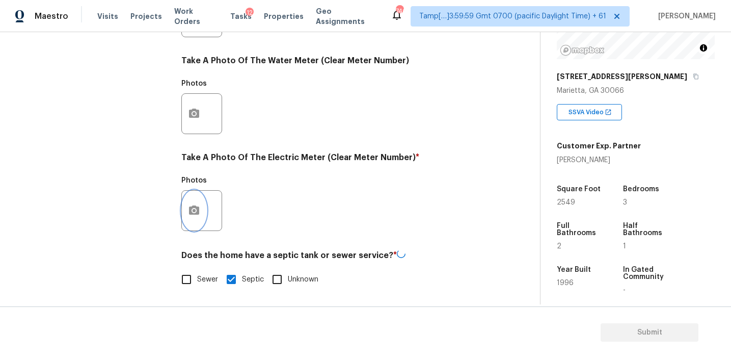
click at [192, 208] on icon "button" at bounding box center [194, 209] width 10 height 9
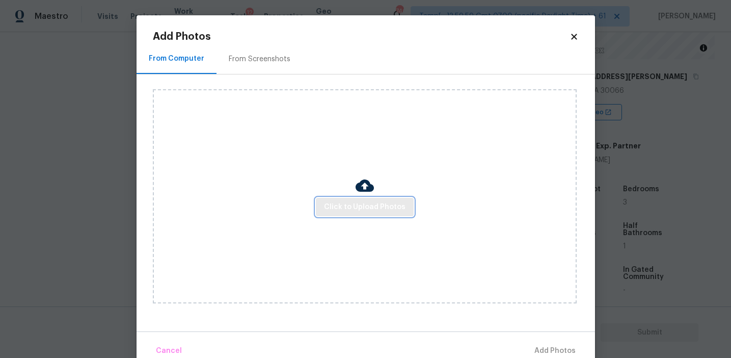
click at [330, 208] on span "Click to Upload Photos" at bounding box center [365, 207] width 82 height 13
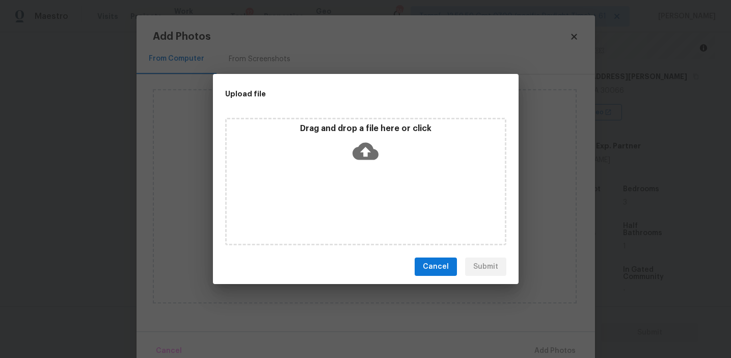
click at [317, 136] on div "Drag and drop a file here or click" at bounding box center [366, 145] width 278 height 44
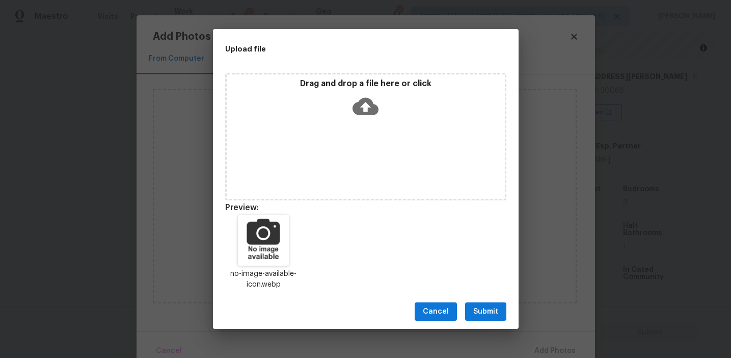
click at [475, 307] on span "Submit" at bounding box center [485, 311] width 25 height 13
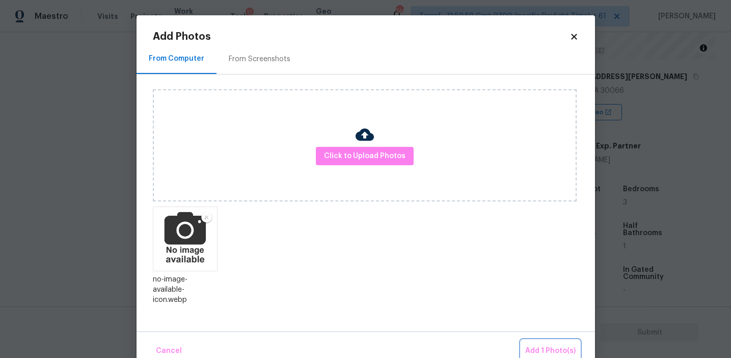
click at [542, 355] on span "Add 1 Photo(s)" at bounding box center [550, 350] width 50 height 13
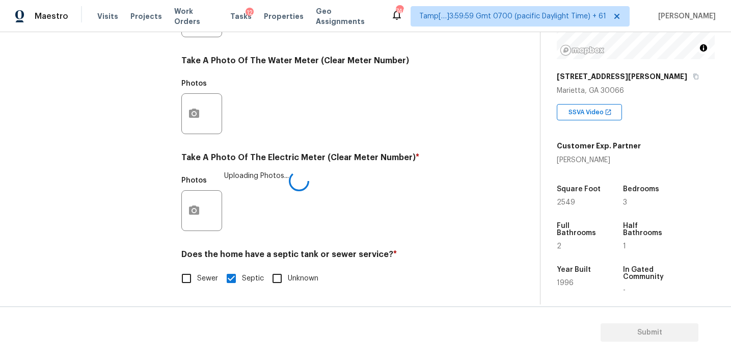
click at [312, 178] on div "Photos Uploading Photos..." at bounding box center [332, 204] width 302 height 66
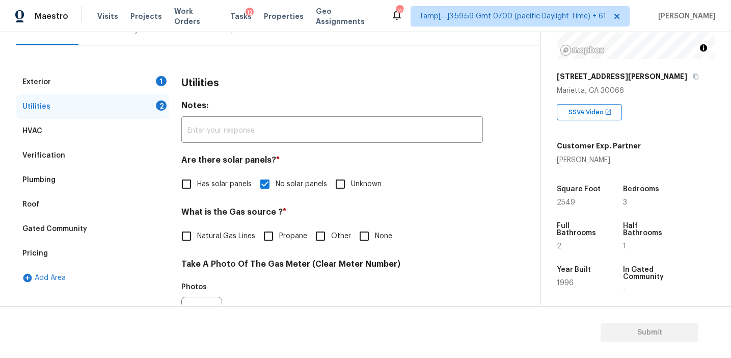
scroll to position [96, 0]
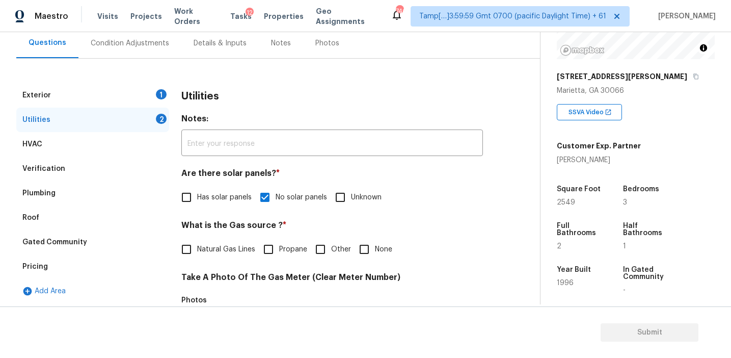
click at [220, 248] on span "Natural Gas Lines" at bounding box center [226, 249] width 58 height 11
click at [197, 248] on input "Natural Gas Lines" at bounding box center [186, 248] width 21 height 21
checkbox input "true"
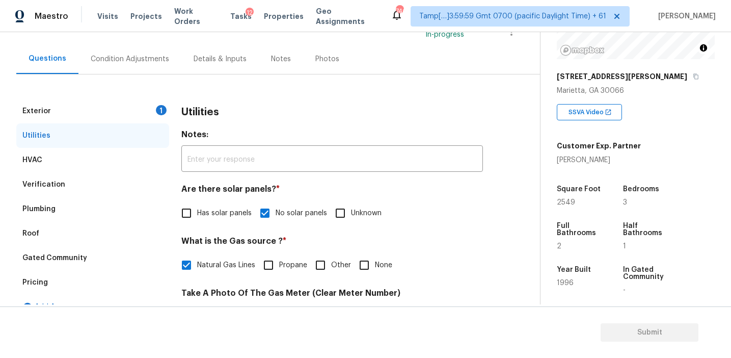
click at [145, 109] on div "Exterior 1" at bounding box center [92, 111] width 153 height 24
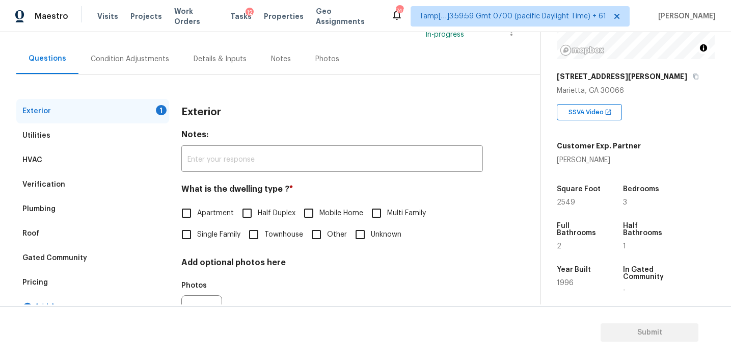
click at [201, 230] on span "Single Family" at bounding box center [218, 234] width 43 height 11
click at [197, 230] on input "Single Family" at bounding box center [186, 234] width 21 height 21
checkbox input "true"
click at [123, 61] on div "Condition Adjustments" at bounding box center [130, 59] width 78 height 10
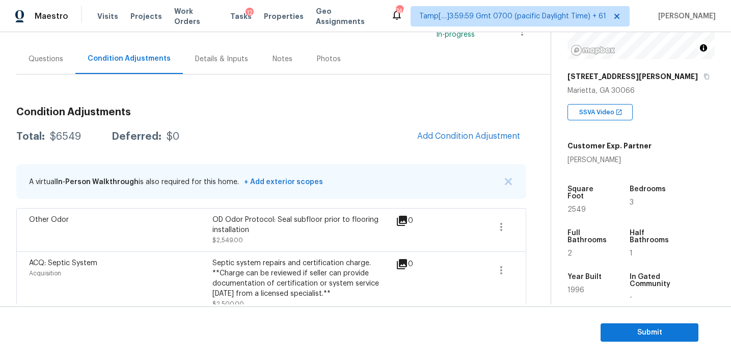
click at [171, 104] on div "Condition Adjustments Total: $6549 Deferred: $0 Add Condition Adjustment A virt…" at bounding box center [271, 247] width 510 height 297
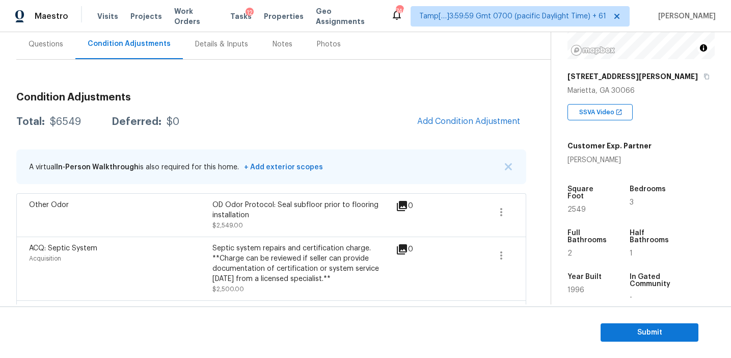
scroll to position [91, 0]
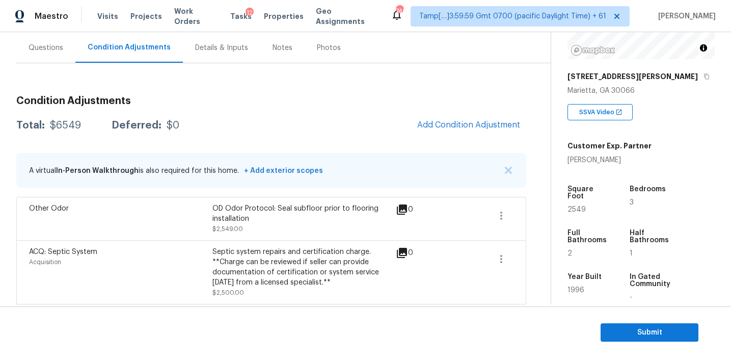
click at [319, 109] on div "Condition Adjustments Total: $6549 Deferred: $0 Add Condition Adjustment A virt…" at bounding box center [271, 236] width 510 height 297
click at [437, 132] on button "Add Condition Adjustment" at bounding box center [468, 124] width 115 height 21
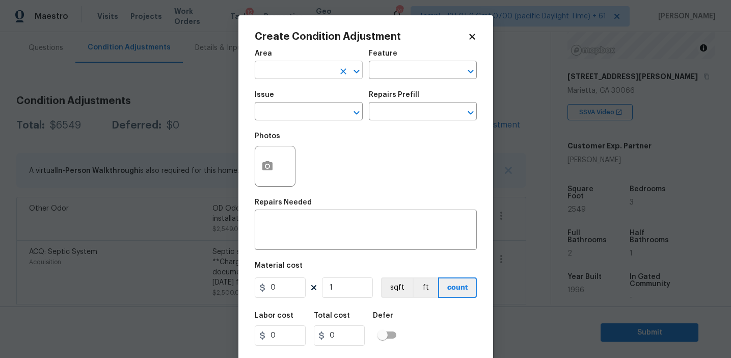
click at [289, 68] on input "text" at bounding box center [294, 71] width 79 height 16
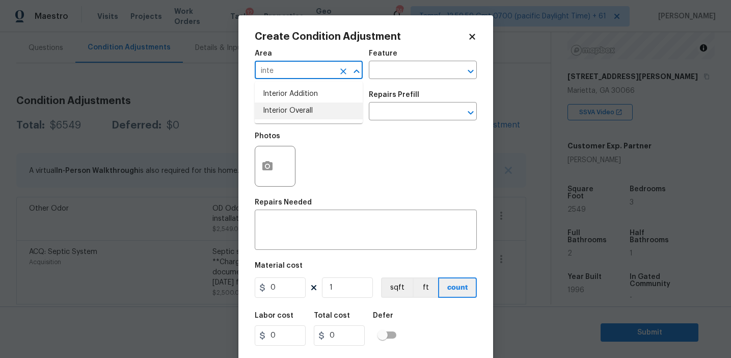
click at [304, 111] on li "Interior Overall" at bounding box center [309, 110] width 108 height 17
type input "Interior Overall"
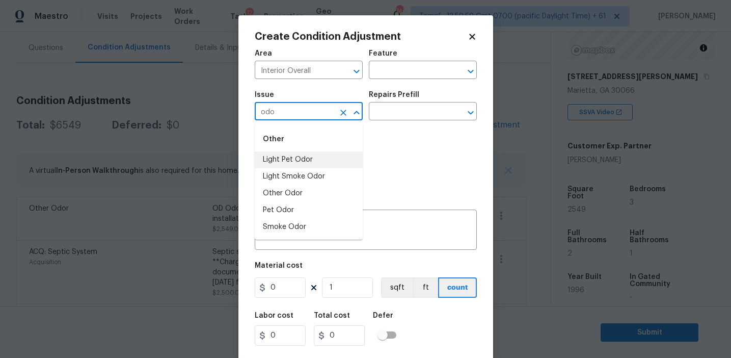
click at [300, 157] on li "Light Pet Odor" at bounding box center [309, 159] width 108 height 17
type input "Light Pet Odor"
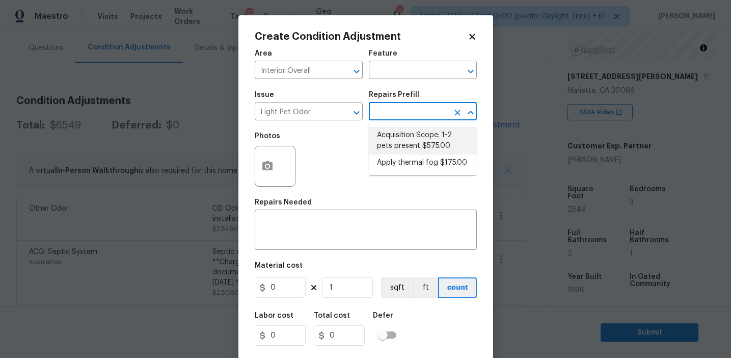
click at [399, 146] on li "Acquisition Scope: 1-2 pets present $575.00" at bounding box center [423, 141] width 108 height 28
type textarea "Acquisition Scope: 1-2 pets present"
type input "575"
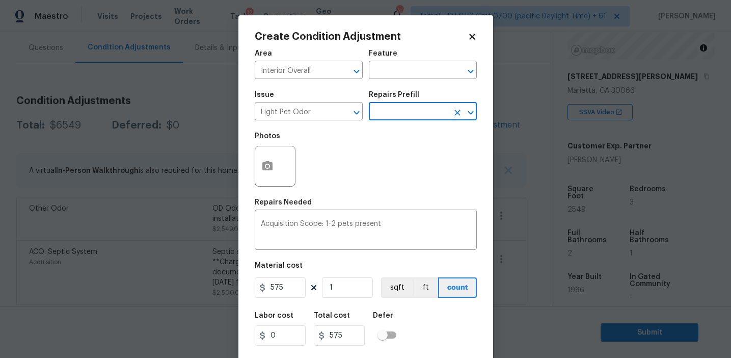
scroll to position [23, 0]
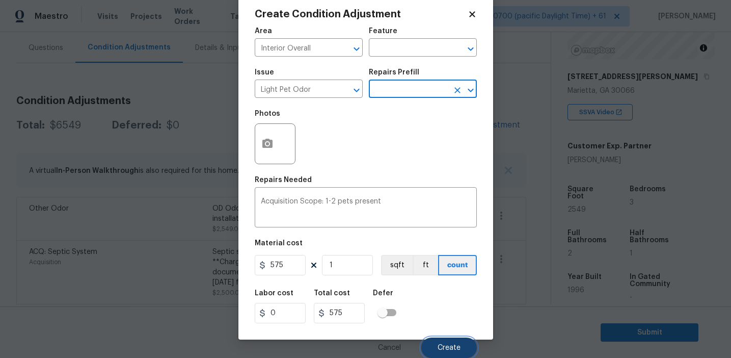
click at [432, 344] on button "Create" at bounding box center [449, 347] width 56 height 20
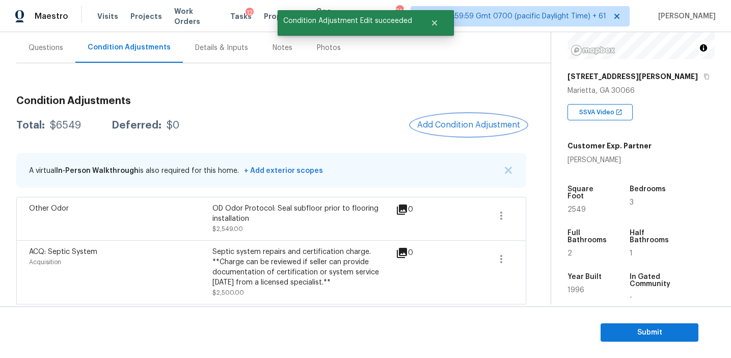
scroll to position [0, 0]
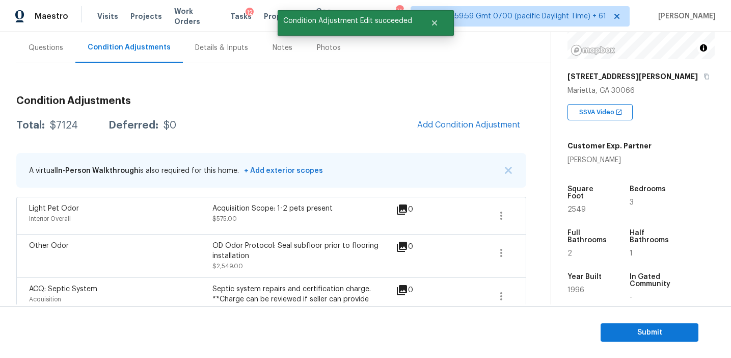
click at [372, 127] on div "Total: $7124 Deferred: $0 Add Condition Adjustment" at bounding box center [271, 125] width 510 height 22
click at [425, 125] on span "Add Condition Adjustment" at bounding box center [468, 124] width 103 height 9
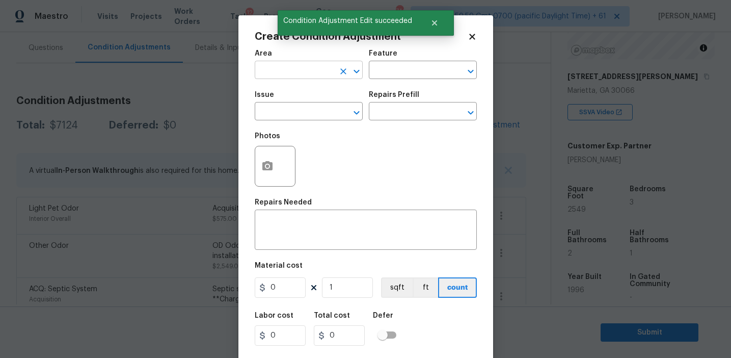
click at [305, 76] on input "text" at bounding box center [294, 71] width 79 height 16
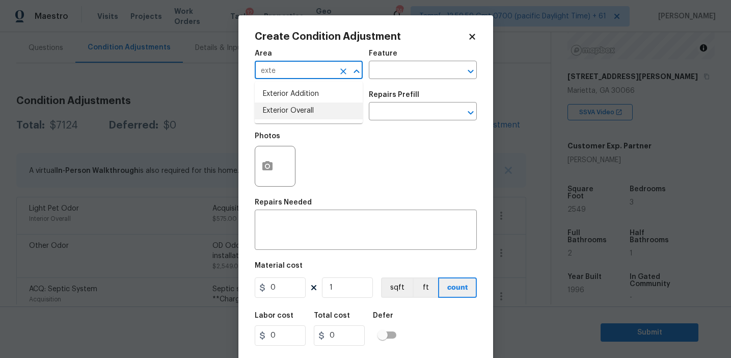
click at [316, 111] on li "Exterior Overall" at bounding box center [309, 110] width 108 height 17
type input "Exterior Overall"
click at [316, 111] on input "text" at bounding box center [294, 112] width 79 height 16
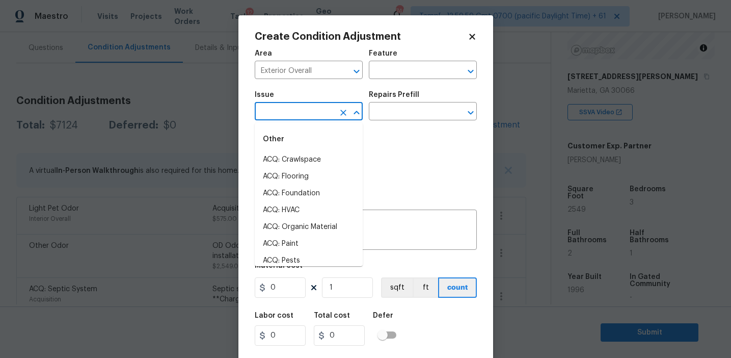
type input "r"
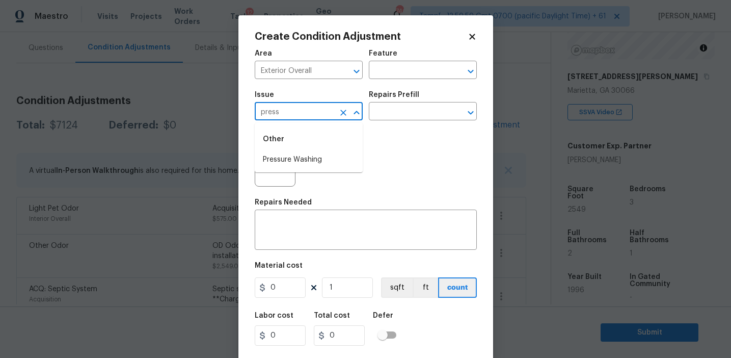
click at [319, 161] on li "Pressure Washing" at bounding box center [309, 159] width 108 height 17
type input "Pressure Washing"
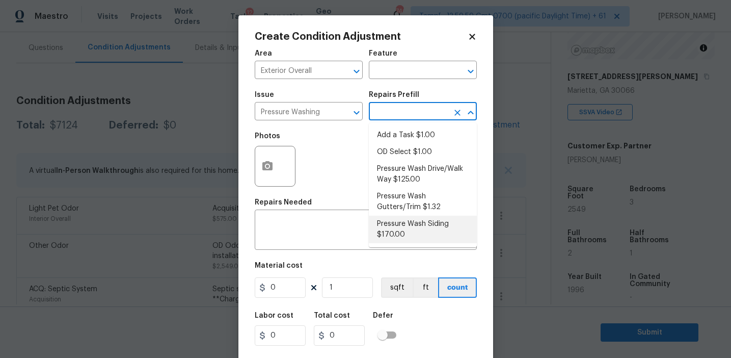
click at [390, 224] on li "Pressure Wash Siding $170.00" at bounding box center [423, 230] width 108 height 28
type input "Siding"
type textarea "Protect areas as needed for pressure washing. Pressure wash the siding on the h…"
type input "170"
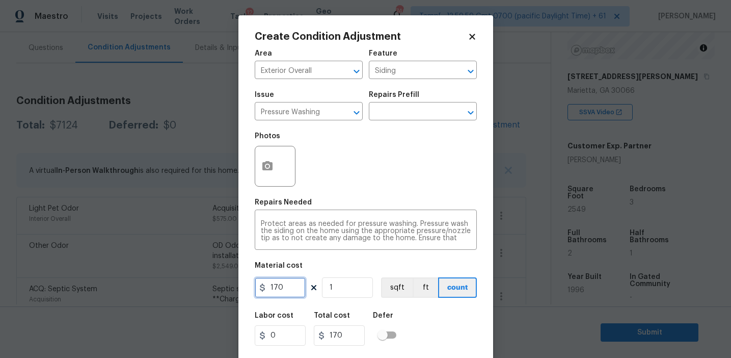
click at [286, 297] on input "170" at bounding box center [280, 287] width 51 height 20
type input "300"
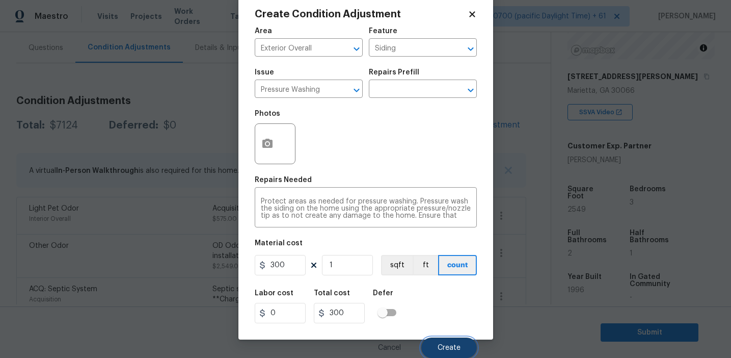
click at [440, 350] on span "Create" at bounding box center [449, 348] width 23 height 8
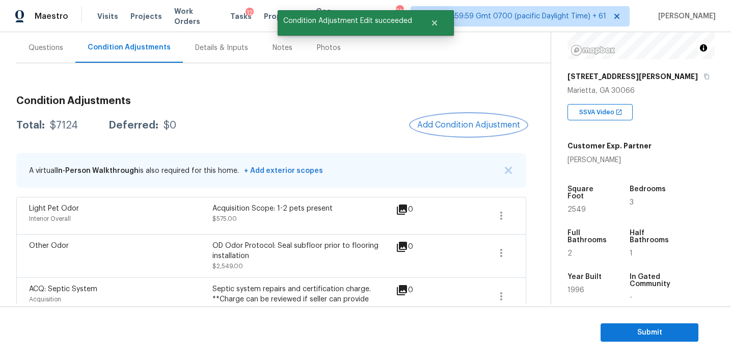
scroll to position [0, 0]
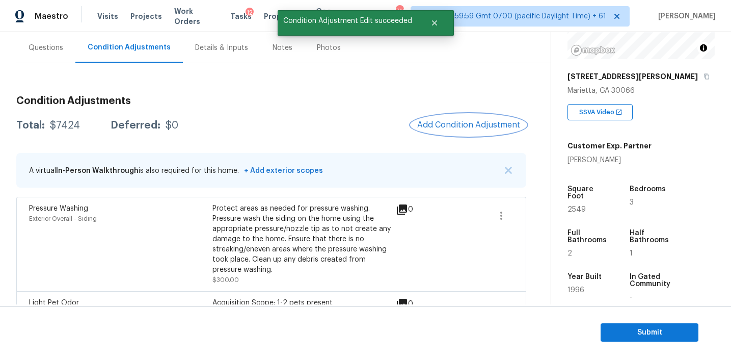
click at [442, 128] on span "Add Condition Adjustment" at bounding box center [468, 124] width 103 height 9
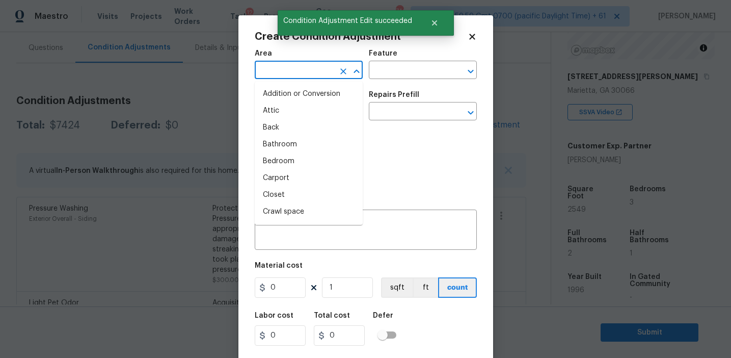
click at [300, 70] on input "text" at bounding box center [294, 71] width 79 height 16
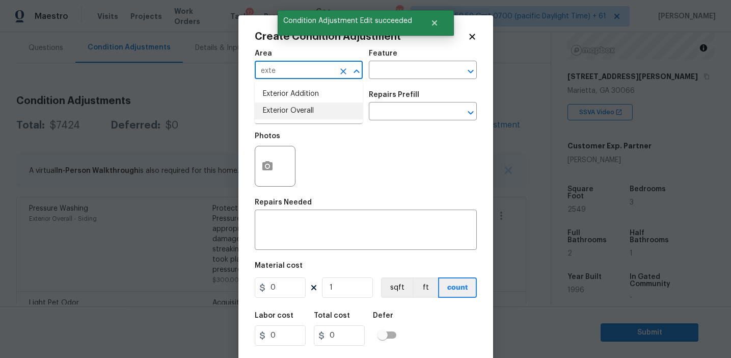
click at [304, 115] on li "Exterior Overall" at bounding box center [309, 110] width 108 height 17
type input "Exterior Overall"
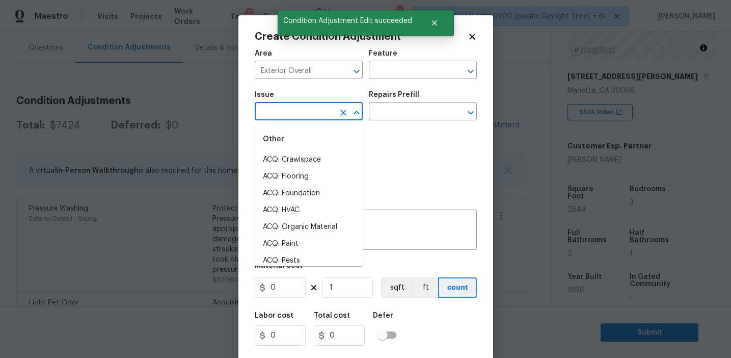
click at [304, 115] on input "text" at bounding box center [294, 112] width 79 height 16
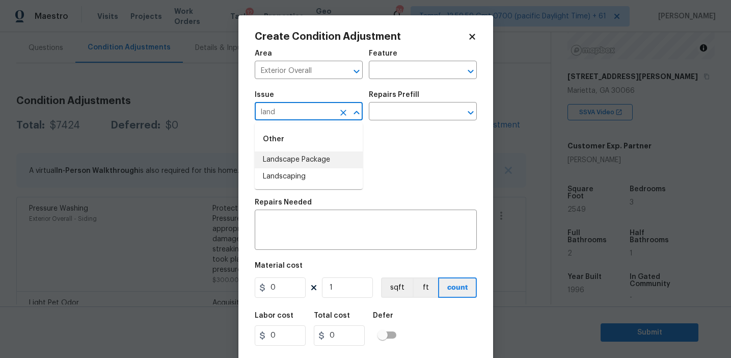
click at [321, 157] on li "Landscape Package" at bounding box center [309, 159] width 108 height 17
type input "Landscape Package"
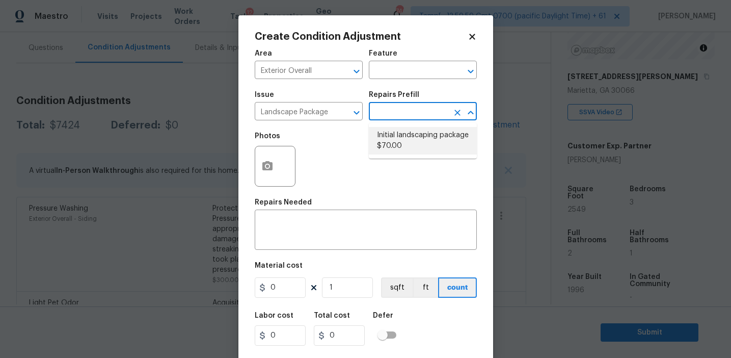
click at [390, 148] on li "Initial landscaping package $70.00" at bounding box center [423, 141] width 108 height 28
type input "Home Readiness Packages"
type textarea "Mowing of grass up to 6" in height. Mow, edge along driveways & sidewalks, trim…"
type input "70"
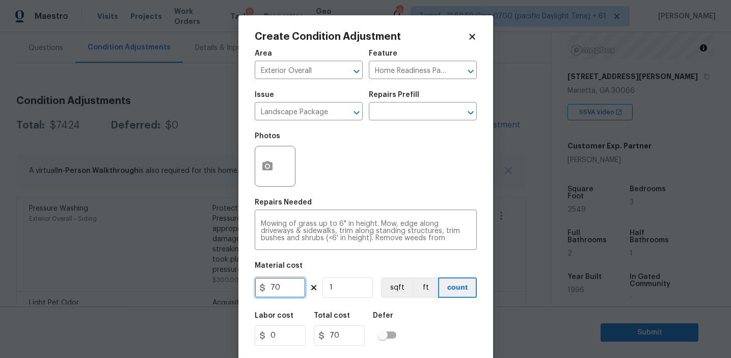
click at [275, 286] on input "70" at bounding box center [280, 287] width 51 height 20
type input "750"
click at [270, 165] on icon "button" at bounding box center [267, 165] width 10 height 9
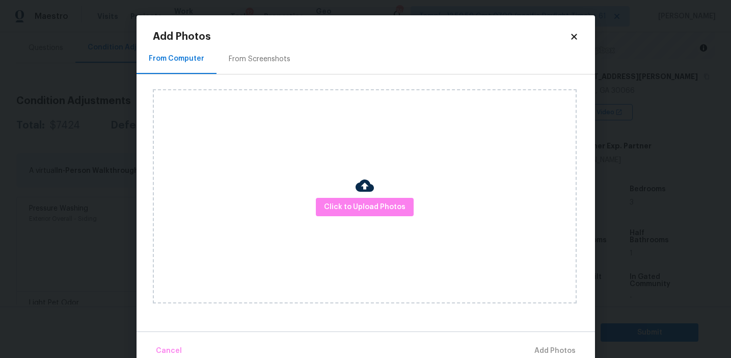
click at [267, 60] on div "From Screenshots" at bounding box center [260, 59] width 62 height 10
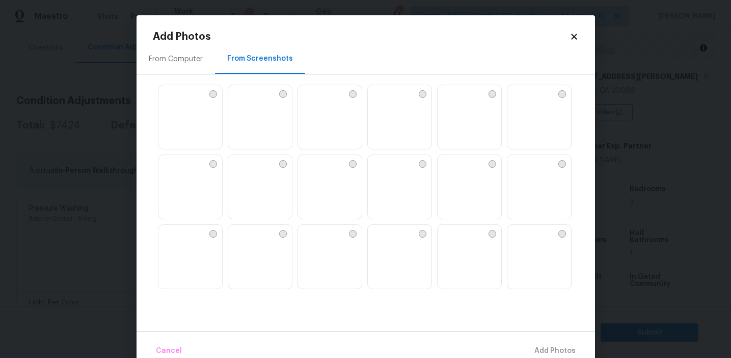
click at [263, 142] on img at bounding box center [260, 117] width 64 height 65
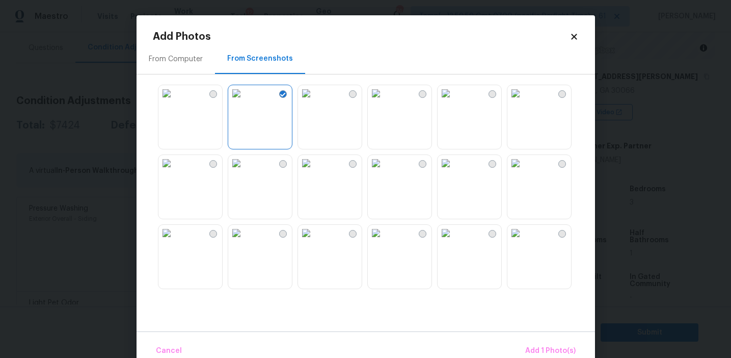
click at [175, 171] on img at bounding box center [166, 163] width 16 height 16
click at [245, 241] on img at bounding box center [236, 233] width 16 height 16
click at [384, 171] on img at bounding box center [376, 163] width 16 height 16
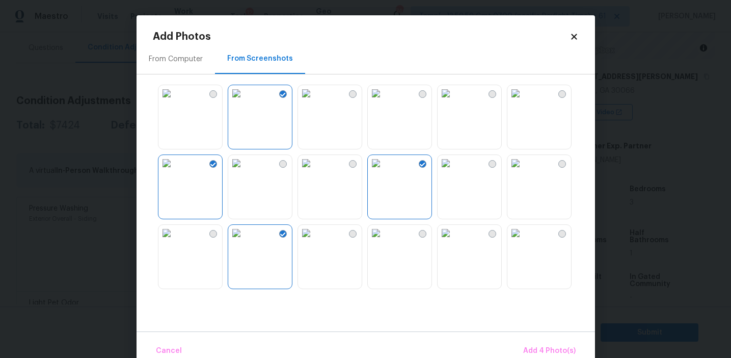
click at [524, 101] on img at bounding box center [515, 93] width 16 height 16
click at [533, 347] on span "Add 5 Photo(s)" at bounding box center [549, 350] width 51 height 13
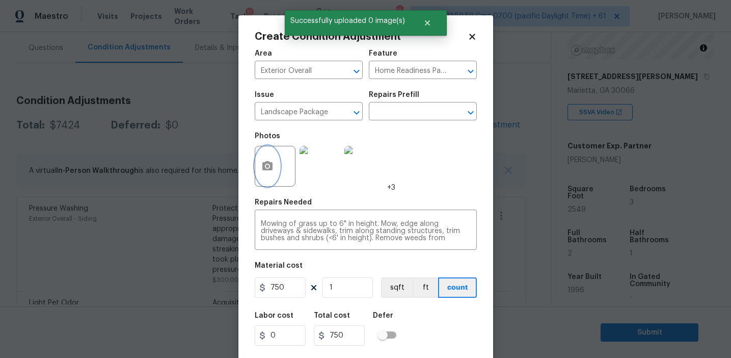
scroll to position [23, 0]
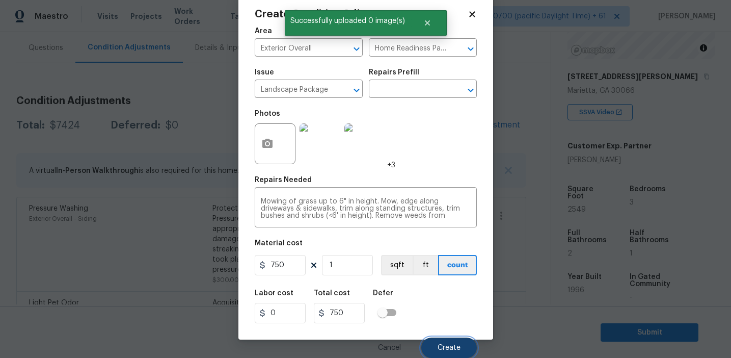
click at [447, 344] on span "Create" at bounding box center [449, 348] width 23 height 8
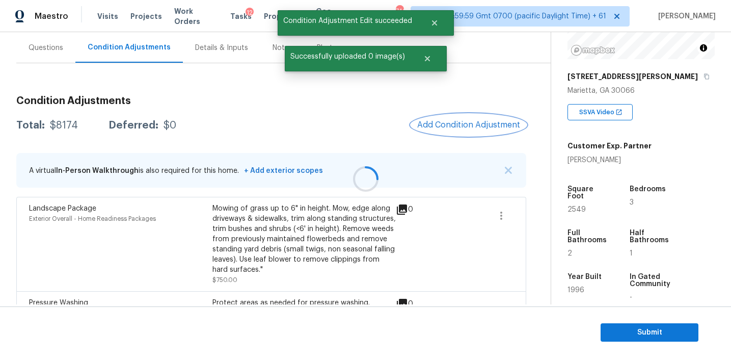
scroll to position [0, 0]
click at [449, 129] on button "Add Condition Adjustment" at bounding box center [468, 124] width 115 height 21
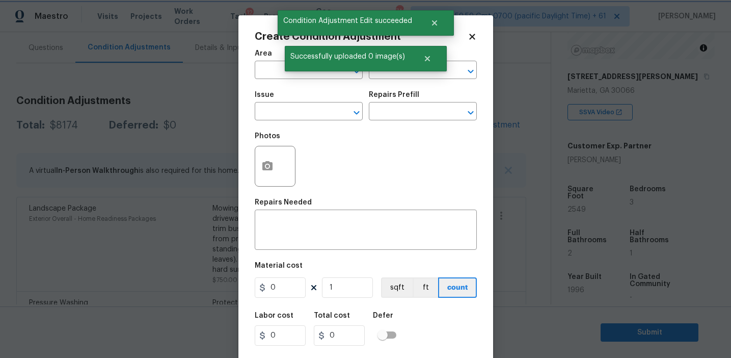
click at [286, 70] on div "Successfully uploaded 0 image(s)" at bounding box center [366, 58] width 162 height 25
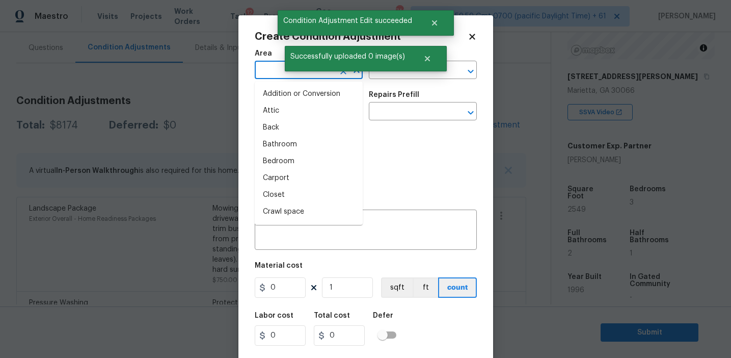
click at [262, 71] on input "text" at bounding box center [294, 71] width 79 height 16
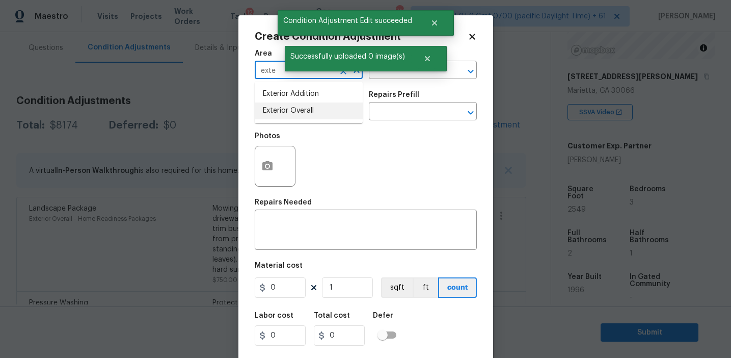
click at [277, 116] on li "Exterior Overall" at bounding box center [309, 110] width 108 height 17
type input "Exterior Overall"
click at [277, 116] on input "text" at bounding box center [294, 112] width 79 height 16
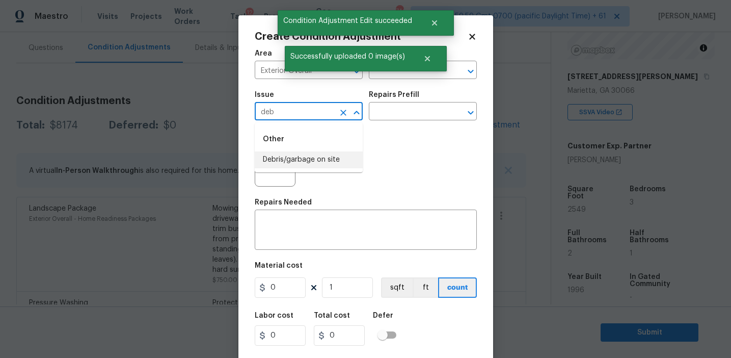
click at [300, 155] on li "Debris/garbage on site" at bounding box center [309, 159] width 108 height 17
type input "Debris/garbage on site"
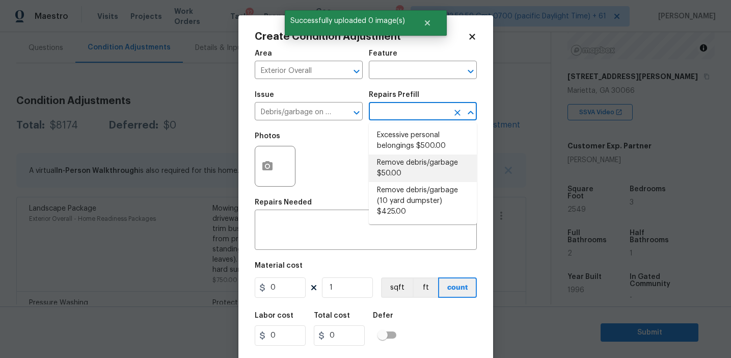
click at [388, 179] on li "Remove debris/garbage $50.00" at bounding box center [423, 168] width 108 height 28
type textarea "Remove, haul off, and properly dispose of any debris left by seller to offsite …"
type input "50"
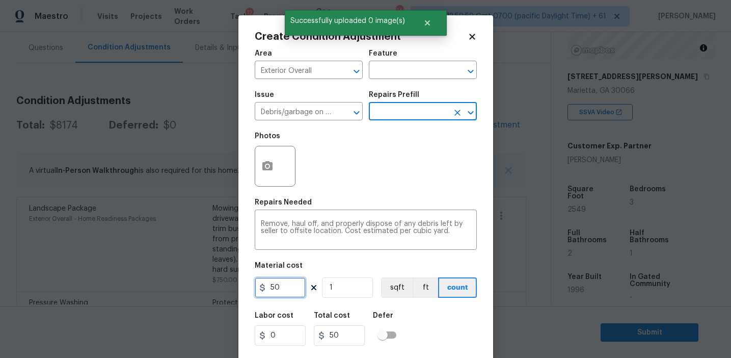
click at [271, 287] on input "50" at bounding box center [280, 287] width 51 height 20
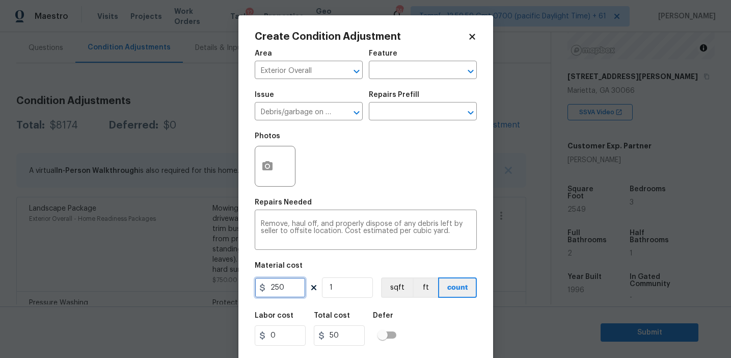
click at [280, 292] on input "250" at bounding box center [280, 287] width 51 height 20
type input "350"
click at [271, 164] on icon "button" at bounding box center [267, 165] width 10 height 9
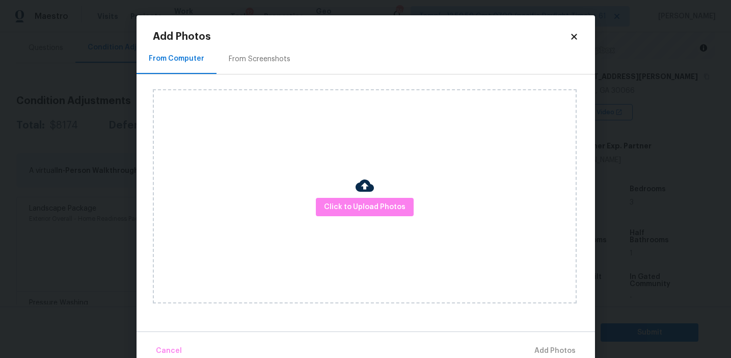
click at [277, 58] on div "From Screenshots" at bounding box center [260, 59] width 62 height 10
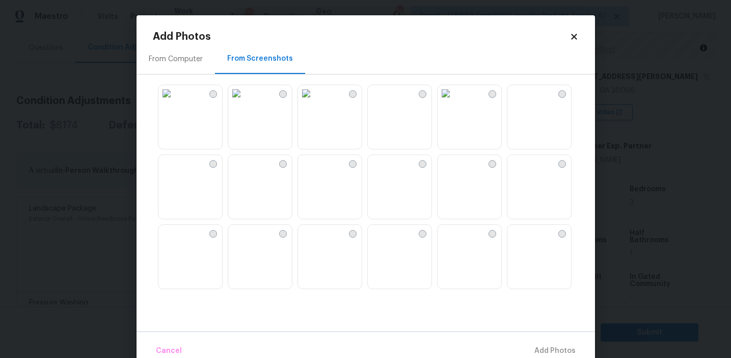
click at [245, 101] on img at bounding box center [236, 93] width 16 height 16
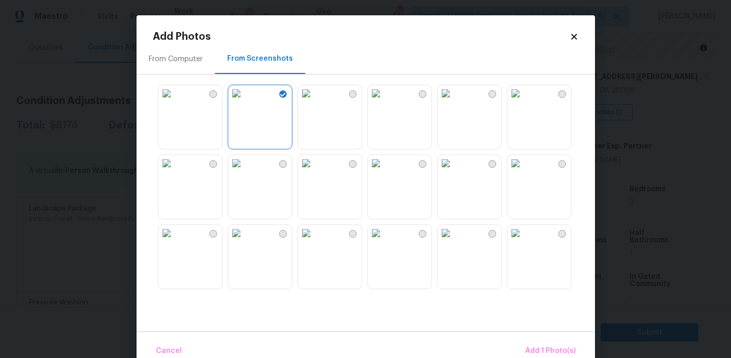
click at [175, 171] on img at bounding box center [166, 163] width 16 height 16
click at [245, 241] on img at bounding box center [236, 233] width 16 height 16
click at [384, 171] on img at bounding box center [376, 163] width 16 height 16
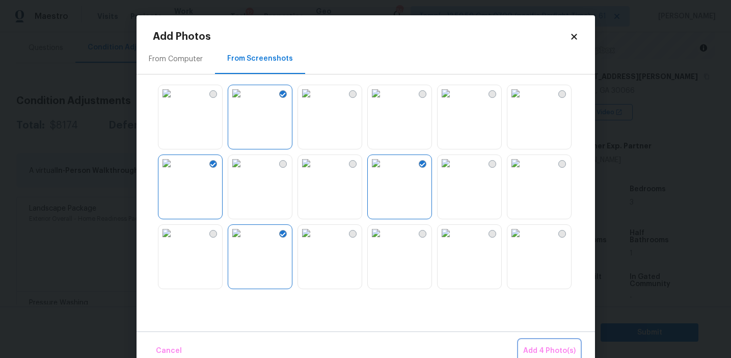
click at [531, 345] on span "Add 4 Photo(s)" at bounding box center [549, 350] width 52 height 13
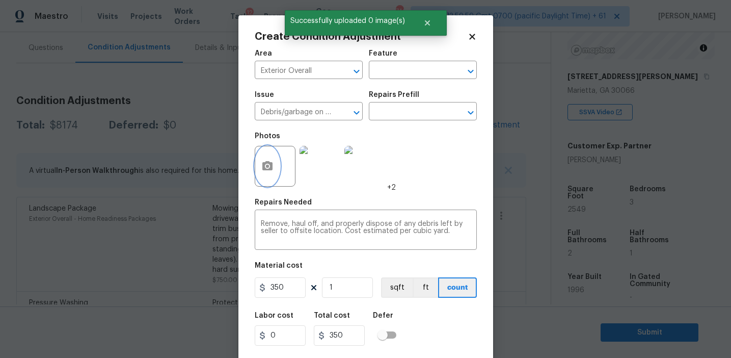
scroll to position [23, 0]
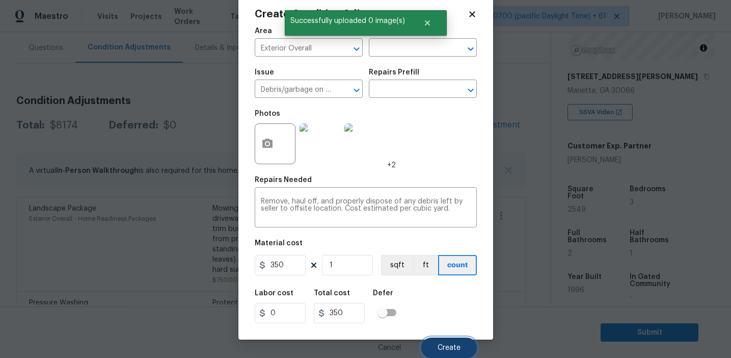
click at [434, 343] on button "Create" at bounding box center [449, 347] width 56 height 20
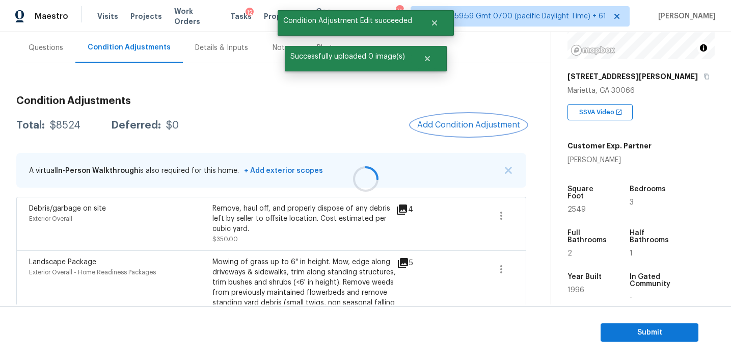
scroll to position [0, 0]
click at [393, 128] on div "Total: $8524 Deferred: $0 Add Condition Adjustment" at bounding box center [271, 125] width 510 height 22
click at [449, 128] on span "Add Condition Adjustment" at bounding box center [468, 124] width 103 height 9
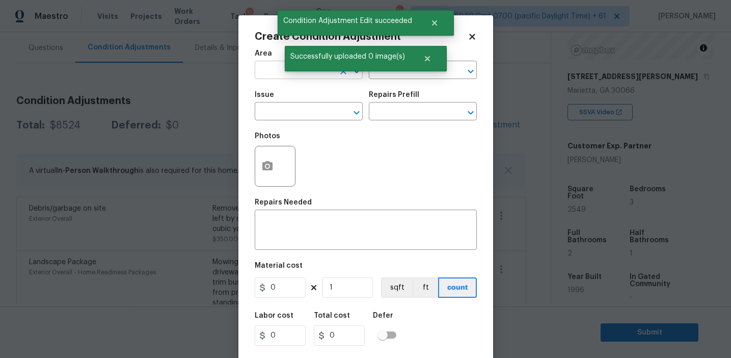
click at [271, 69] on input "text" at bounding box center [294, 71] width 79 height 16
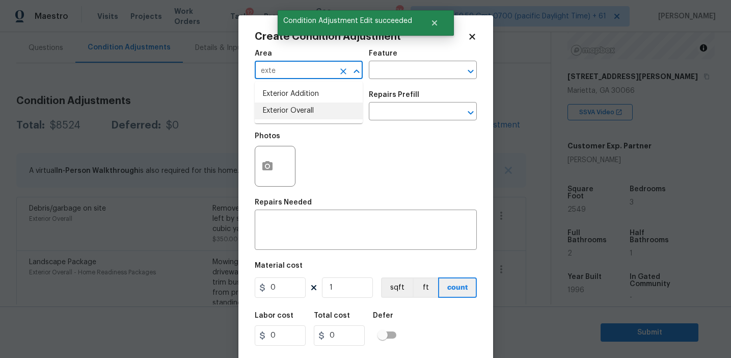
click at [281, 106] on li "Exterior Overall" at bounding box center [309, 110] width 108 height 17
type input "Exterior Overall"
click at [281, 106] on input "text" at bounding box center [294, 112] width 79 height 16
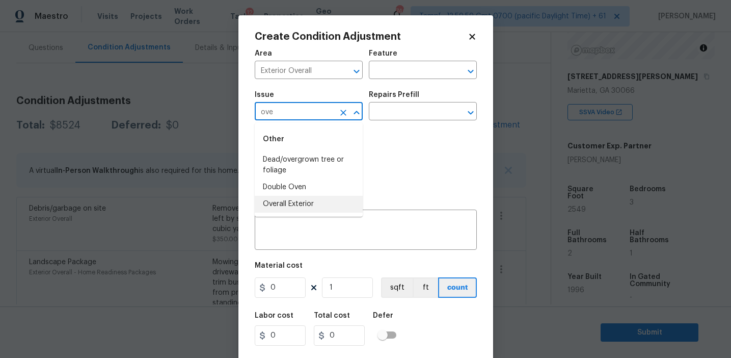
click at [320, 199] on li "Overall Exterior" at bounding box center [309, 204] width 108 height 17
type input "Overall Exterior"
click at [341, 226] on textarea at bounding box center [366, 230] width 210 height 21
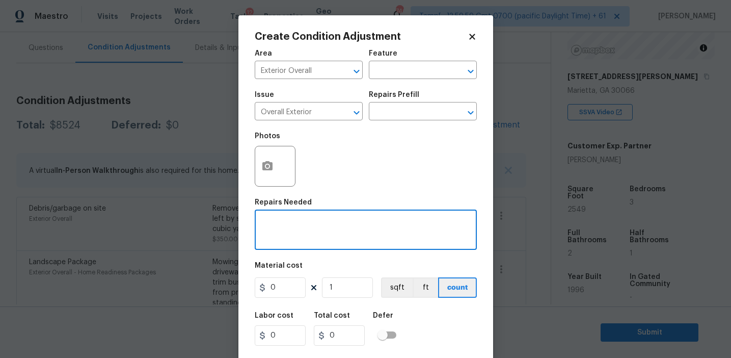
paste textarea "Overall exterior repairs (siding, stucco, fencing, decking, soffit, eaves, trim…"
click at [431, 224] on textarea "Overall exterior repairs (siding, stucco, fencing, decking, soffit, eaves, trim…" at bounding box center [366, 230] width 210 height 21
type textarea "Overall exterior repairs (siding, stucco, fencing, soffit, eaves, trims, fascia…"
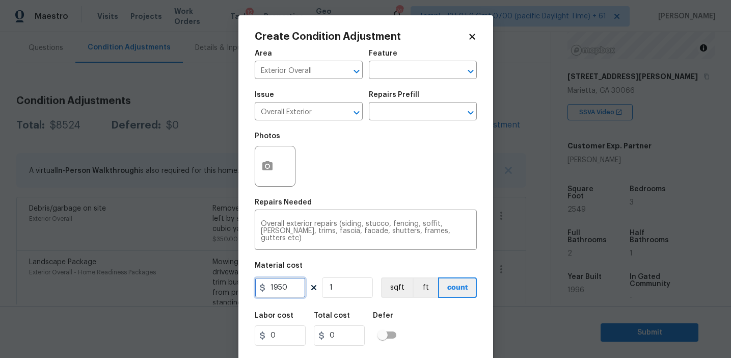
type input "1950"
click at [263, 154] on button "button" at bounding box center [267, 166] width 24 height 40
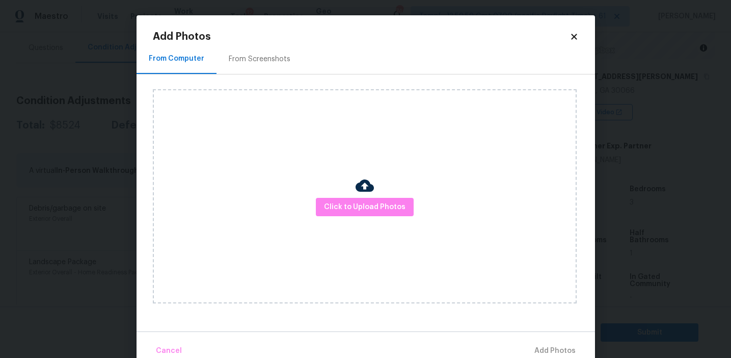
click at [260, 54] on div "From Screenshots" at bounding box center [260, 59] width 62 height 10
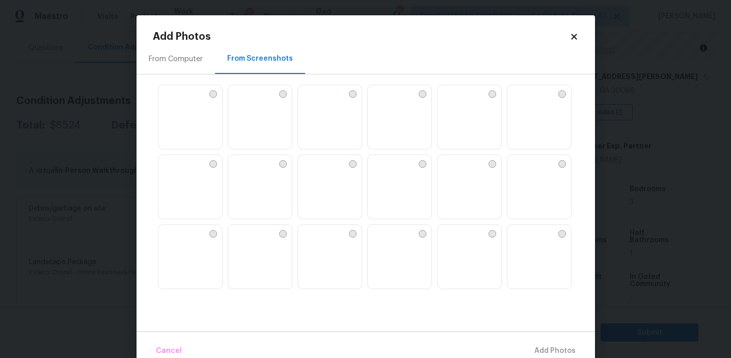
click at [175, 101] on img at bounding box center [166, 93] width 16 height 16
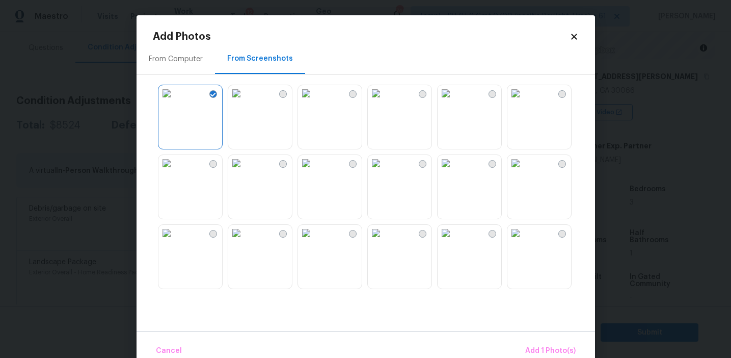
click at [245, 101] on img at bounding box center [236, 93] width 16 height 16
click at [175, 171] on img at bounding box center [166, 163] width 16 height 16
click at [245, 241] on img at bounding box center [236, 233] width 16 height 16
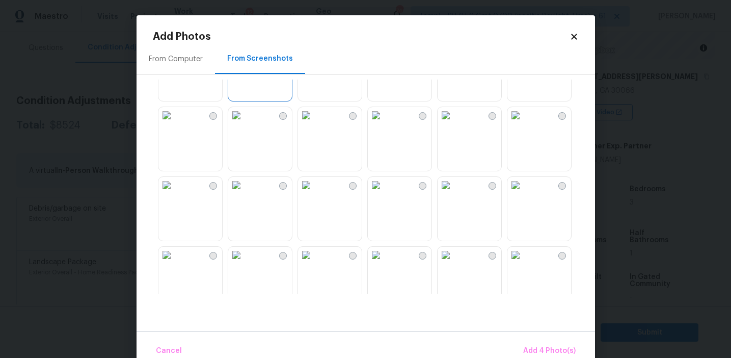
click at [441, 193] on img at bounding box center [446, 185] width 16 height 16
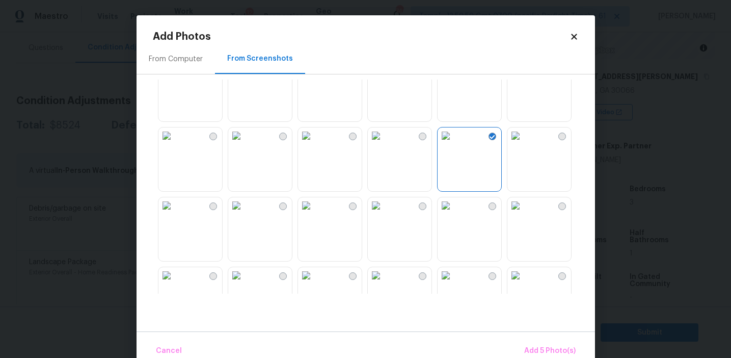
scroll to position [286, 0]
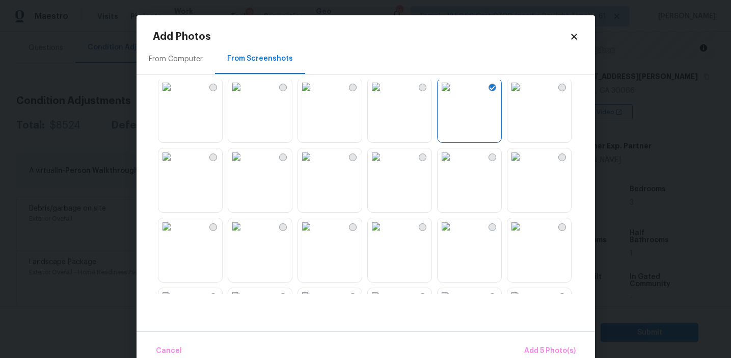
click at [524, 234] on img at bounding box center [515, 226] width 16 height 16
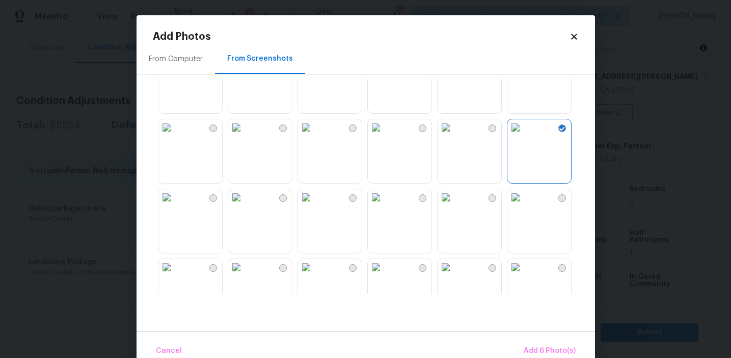
scroll to position [415, 0]
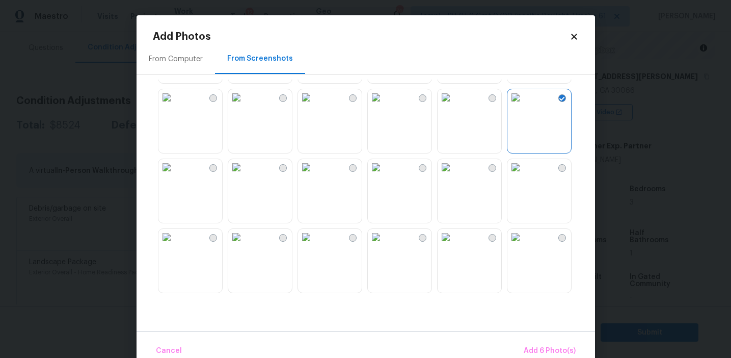
click at [245, 175] on img at bounding box center [236, 167] width 16 height 16
click at [175, 175] on img at bounding box center [166, 167] width 16 height 16
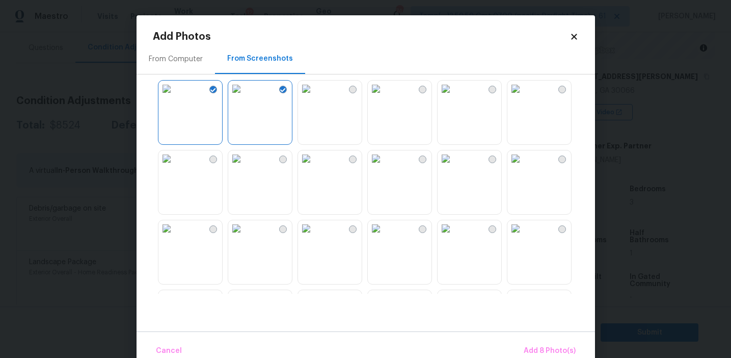
click at [245, 236] on img at bounding box center [236, 228] width 16 height 16
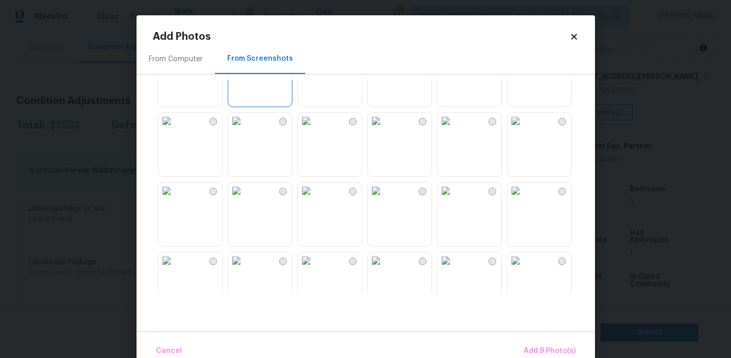
scroll to position [678, 0]
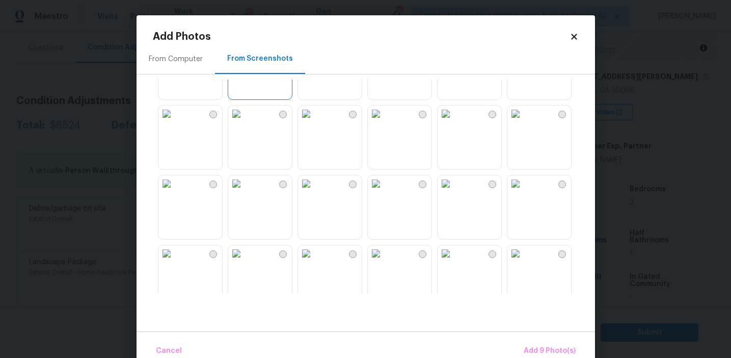
click at [172, 122] on img at bounding box center [166, 113] width 16 height 16
click at [175, 122] on img at bounding box center [166, 113] width 16 height 16
click at [175, 192] on img at bounding box center [166, 183] width 16 height 16
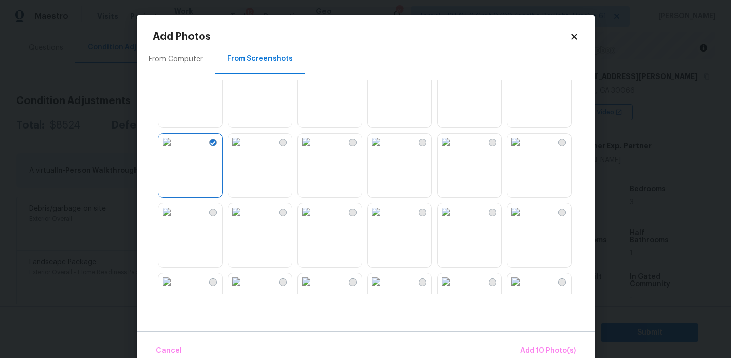
scroll to position [755, 0]
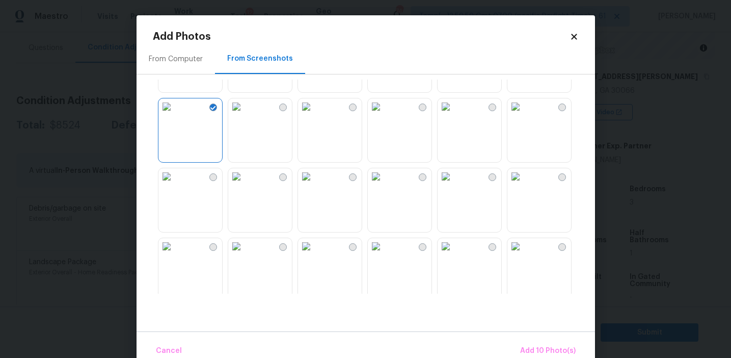
click at [314, 184] on img at bounding box center [306, 176] width 16 height 16
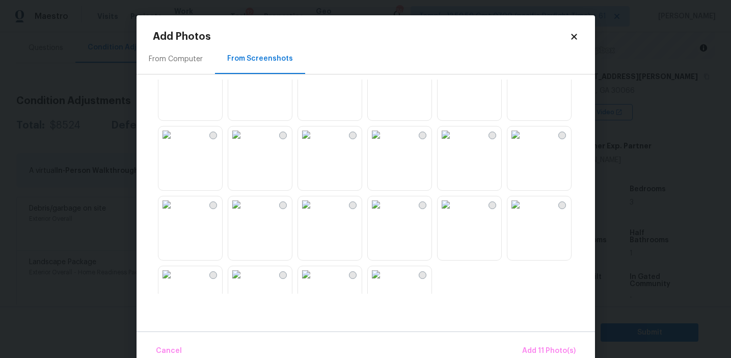
scroll to position [973, 0]
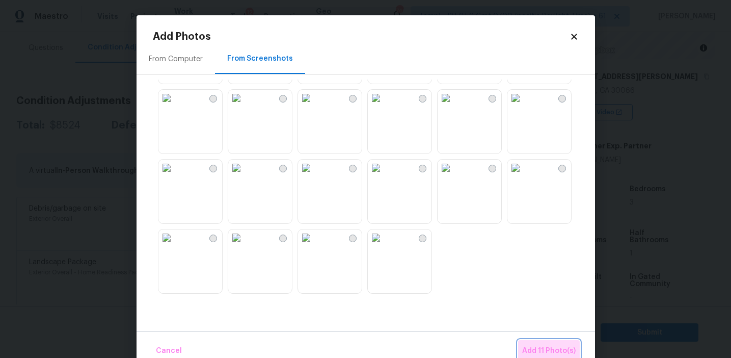
click at [541, 341] on button "Add 11 Photo(s)" at bounding box center [549, 351] width 62 height 22
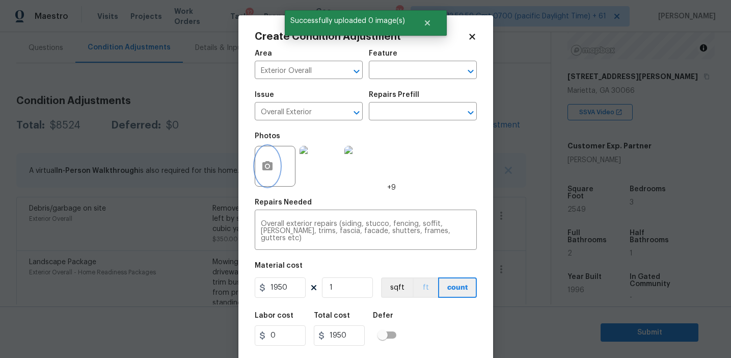
scroll to position [23, 0]
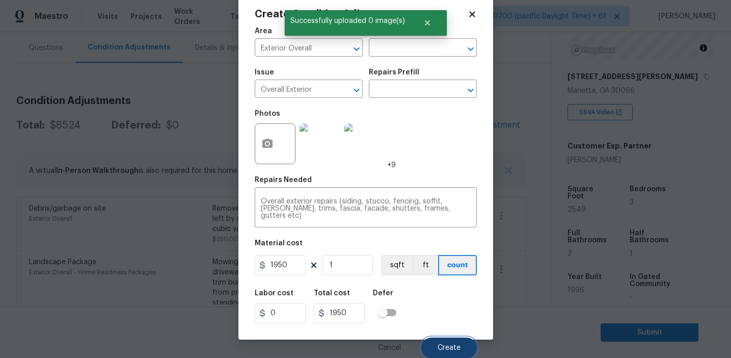
click at [438, 342] on button "Create" at bounding box center [449, 347] width 56 height 20
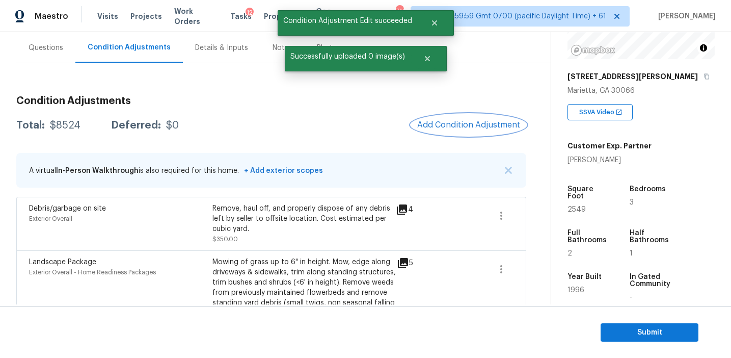
scroll to position [0, 0]
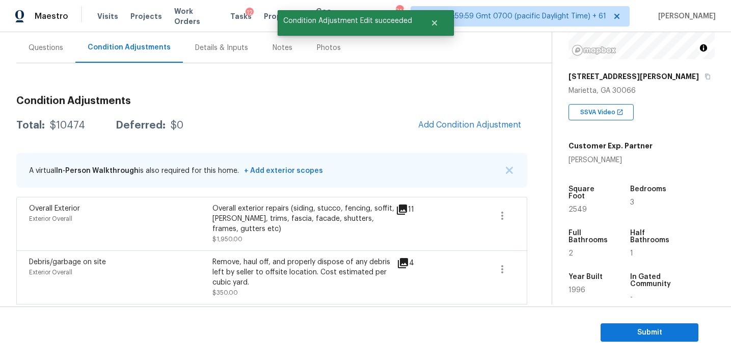
click at [364, 126] on div "Total: $10474 Deferred: $0 Add Condition Adjustment" at bounding box center [271, 125] width 511 height 22
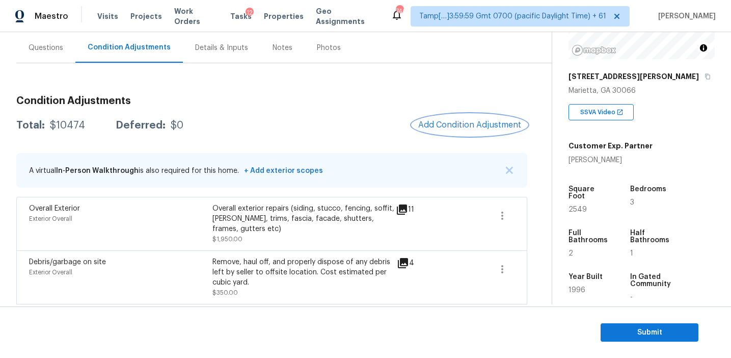
click at [422, 123] on span "Add Condition Adjustment" at bounding box center [469, 124] width 103 height 9
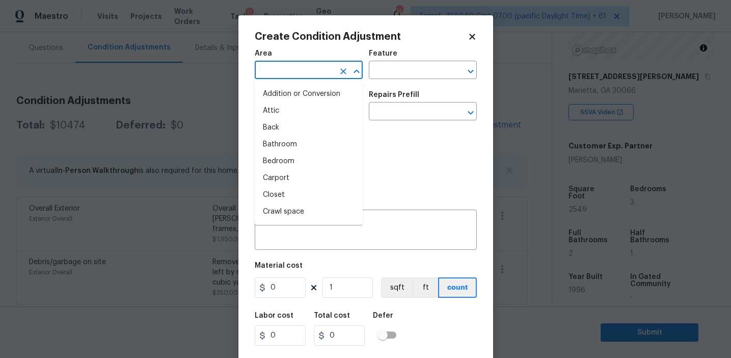
click at [302, 75] on input "text" at bounding box center [294, 71] width 79 height 16
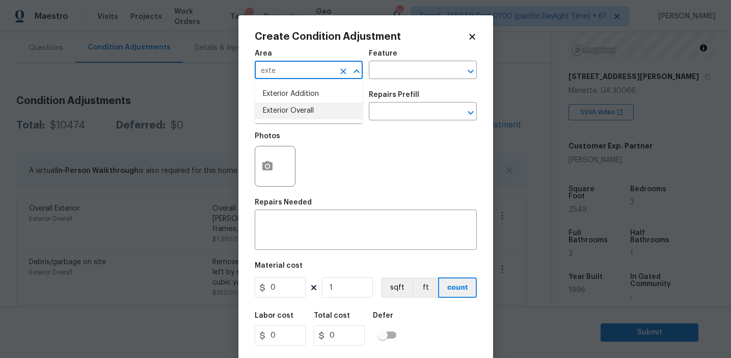
click at [334, 118] on li "Exterior Overall" at bounding box center [309, 110] width 108 height 17
type input "Exterior Overall"
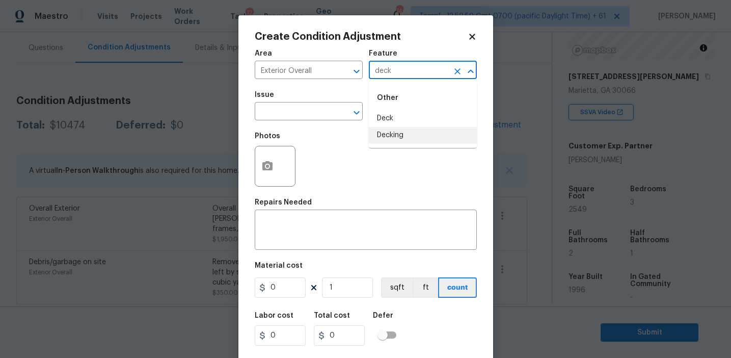
click at [378, 139] on li "Decking" at bounding box center [423, 135] width 108 height 17
click at [402, 69] on input "Decking" at bounding box center [408, 71] width 79 height 16
type input "Decking"
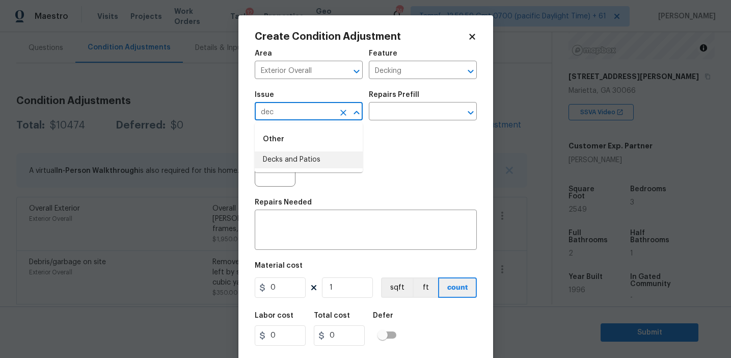
click at [317, 160] on li "Decks and Patios" at bounding box center [309, 159] width 108 height 17
click at [310, 111] on input "Decks and Patios" at bounding box center [294, 112] width 79 height 16
click at [308, 111] on input "Decks and Patios" at bounding box center [294, 112] width 79 height 16
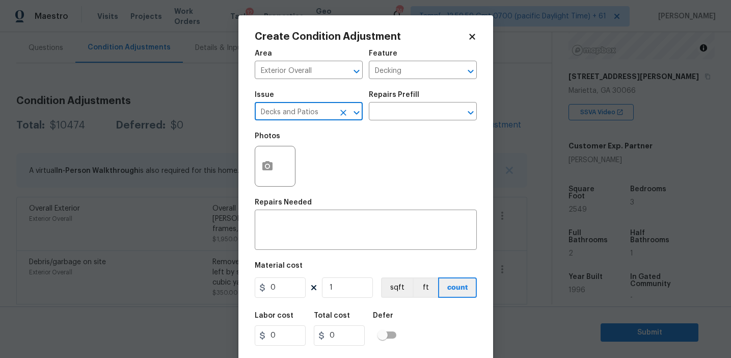
click at [308, 111] on input "Decks and Patios" at bounding box center [294, 112] width 79 height 16
type input "Decks and Patios"
click at [304, 229] on textarea at bounding box center [366, 230] width 210 height 21
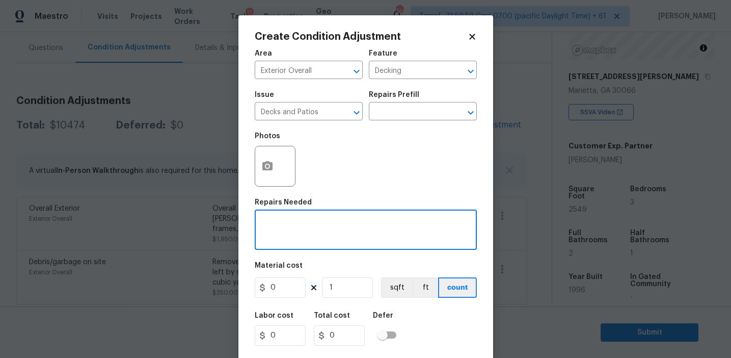
paste textarea "Patios"
type textarea "Patio repairs"
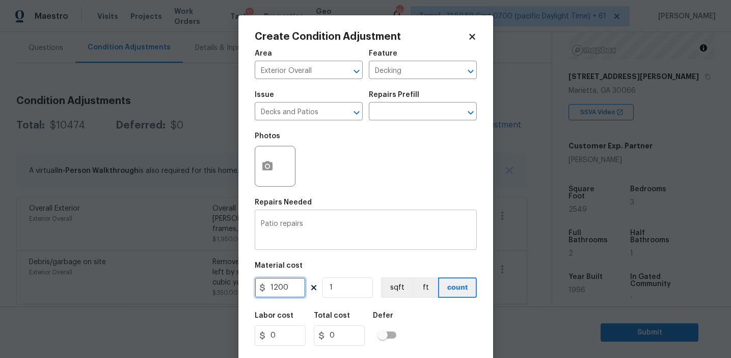
type input "1200"
click at [266, 161] on icon "button" at bounding box center [267, 165] width 10 height 9
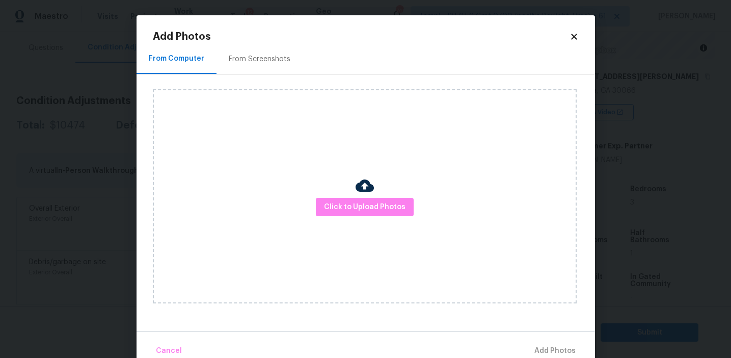
click at [270, 66] on div "From Screenshots" at bounding box center [260, 59] width 86 height 30
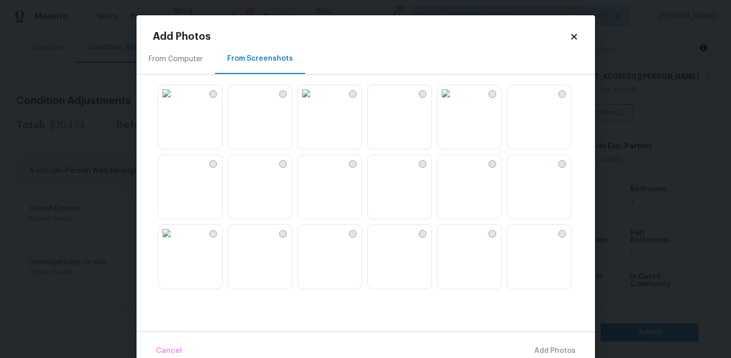
click at [245, 241] on img at bounding box center [236, 233] width 16 height 16
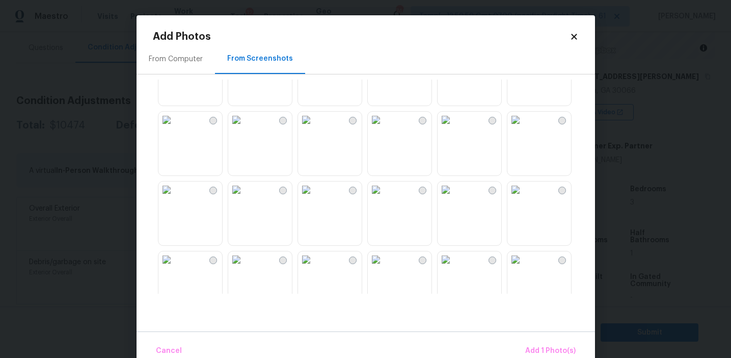
scroll to position [399, 0]
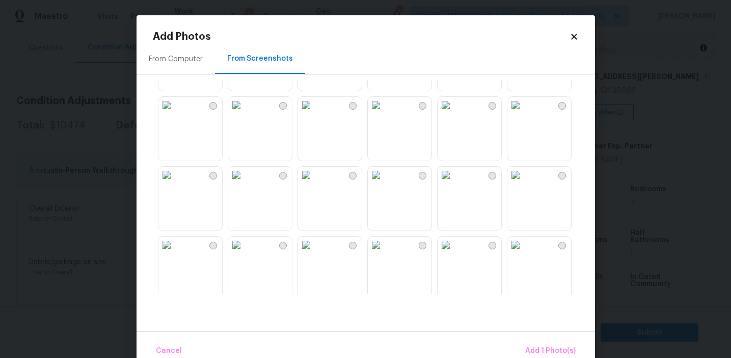
click at [384, 113] on img at bounding box center [376, 105] width 16 height 16
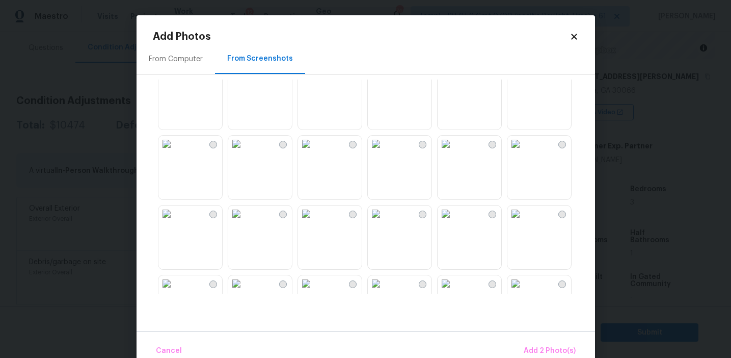
scroll to position [850, 0]
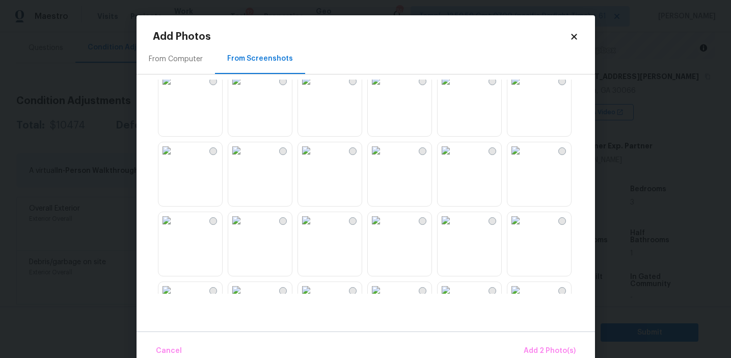
click at [314, 158] on img at bounding box center [306, 150] width 16 height 16
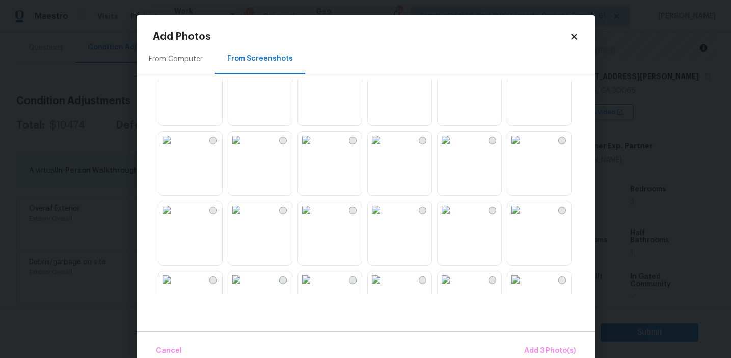
scroll to position [683, 0]
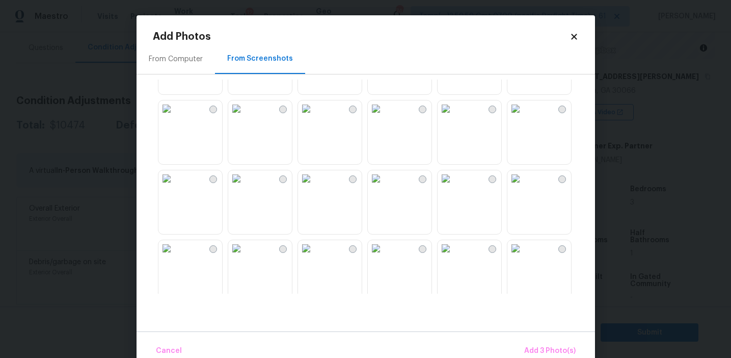
click at [384, 117] on img at bounding box center [376, 108] width 16 height 16
click at [531, 339] on div "Cancel Add 4 Photo(s)" at bounding box center [366, 346] width 459 height 31
click at [539, 344] on span "Add 4 Photo(s)" at bounding box center [549, 350] width 52 height 13
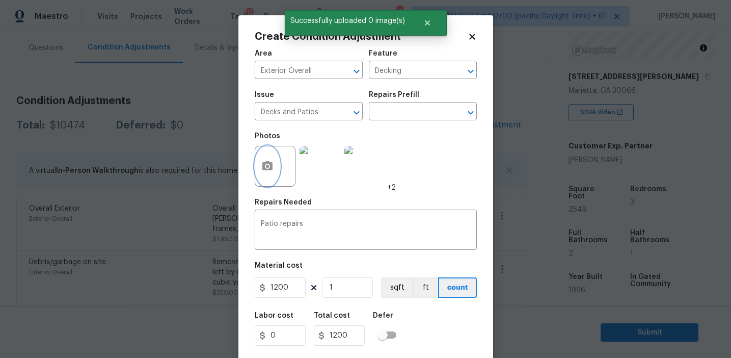
scroll to position [23, 0]
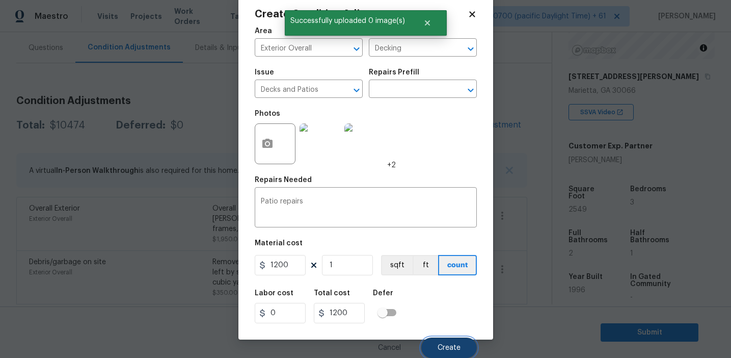
click at [449, 351] on span "Create" at bounding box center [449, 348] width 23 height 8
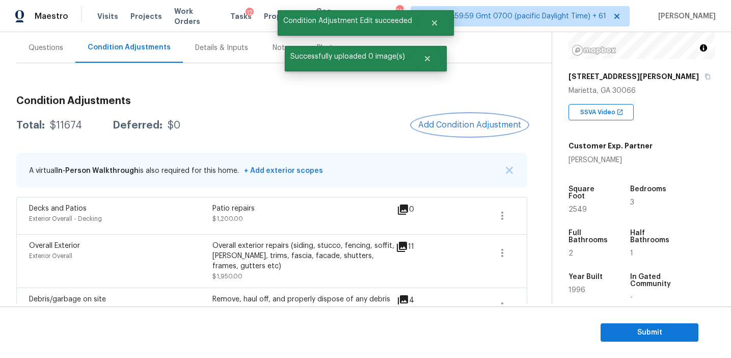
scroll to position [0, 0]
click at [396, 118] on div "Total: $11674 Deferred: $0 Add Condition Adjustment" at bounding box center [271, 125] width 511 height 22
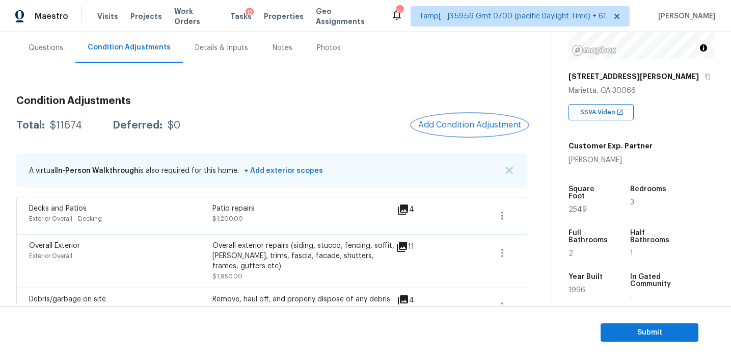
click at [442, 123] on span "Add Condition Adjustment" at bounding box center [469, 124] width 103 height 9
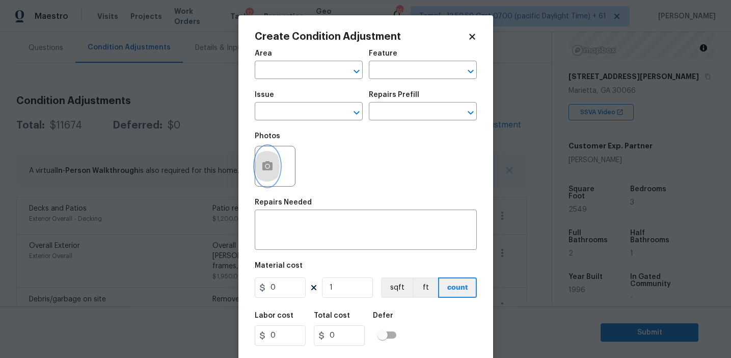
click at [259, 171] on button "button" at bounding box center [267, 166] width 24 height 40
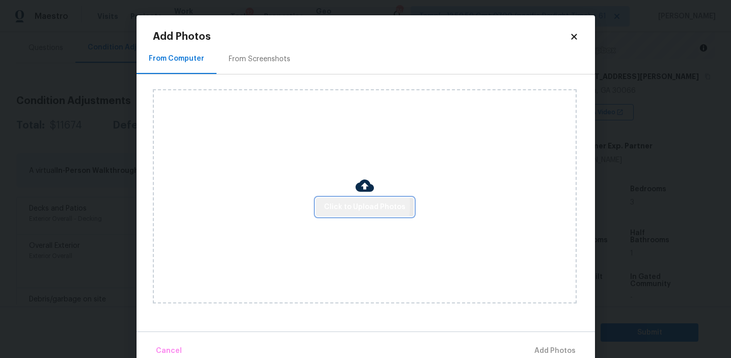
click at [336, 205] on span "Click to Upload Photos" at bounding box center [365, 207] width 82 height 13
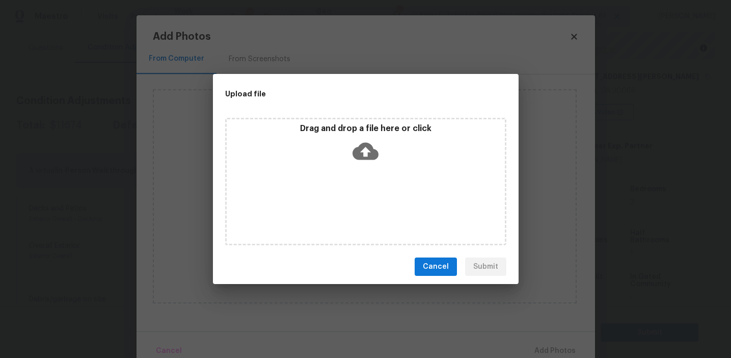
click at [336, 118] on div "Drag and drop a file here or click" at bounding box center [365, 181] width 281 height 127
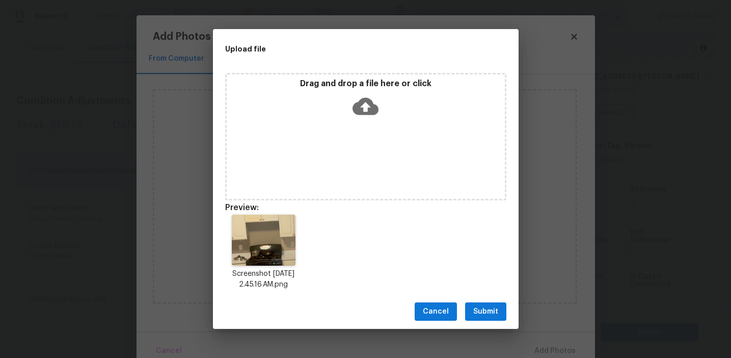
click at [477, 304] on button "Submit" at bounding box center [485, 311] width 41 height 19
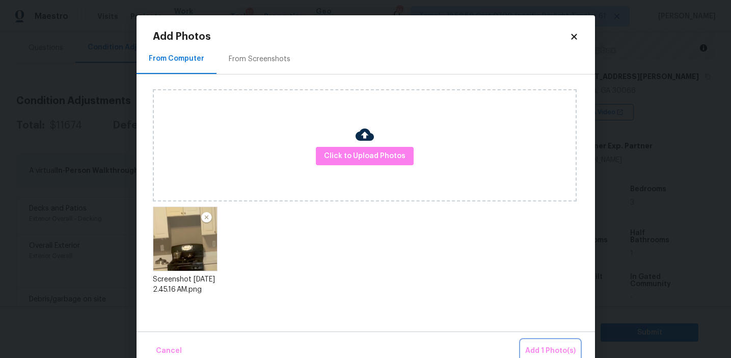
click at [531, 340] on button "Add 1 Photo(s)" at bounding box center [550, 351] width 59 height 22
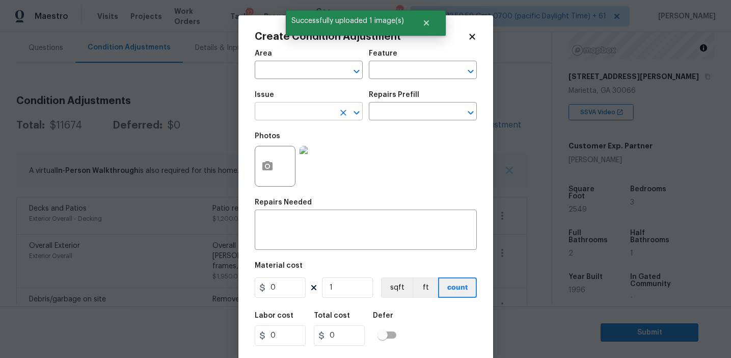
click at [290, 115] on input "text" at bounding box center [294, 112] width 79 height 16
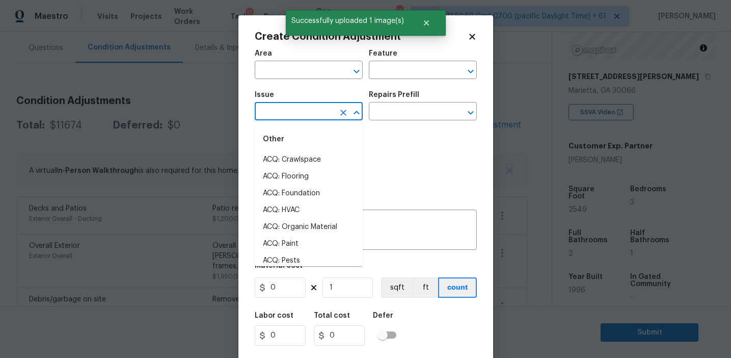
type input "a"
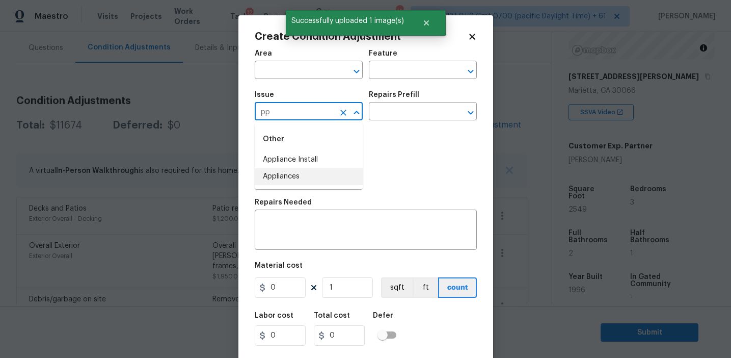
click at [316, 183] on li "Appliances" at bounding box center [309, 176] width 108 height 17
type input "Appliances"
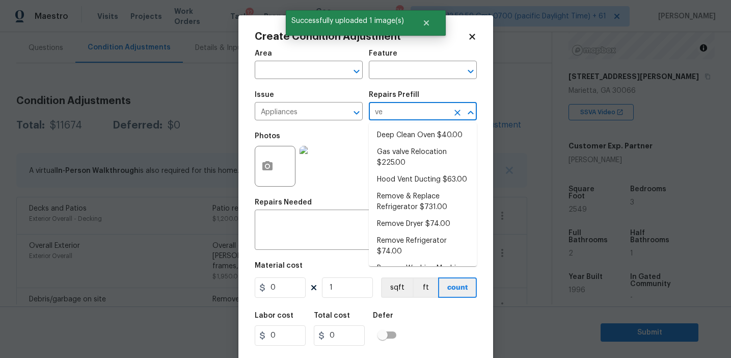
type input "ven"
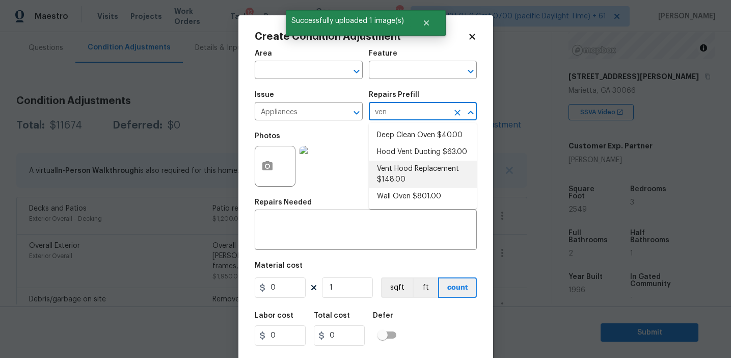
click at [407, 169] on li "Vent Hood Replacement $148.00" at bounding box center [423, 174] width 108 height 28
type input "Appliances"
type textarea "Remove and replace the existing hood vent with new (PM to approve finish). Ensu…"
type input "148"
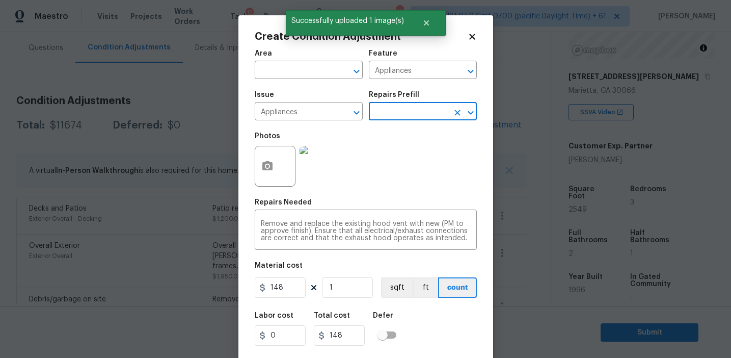
scroll to position [23, 0]
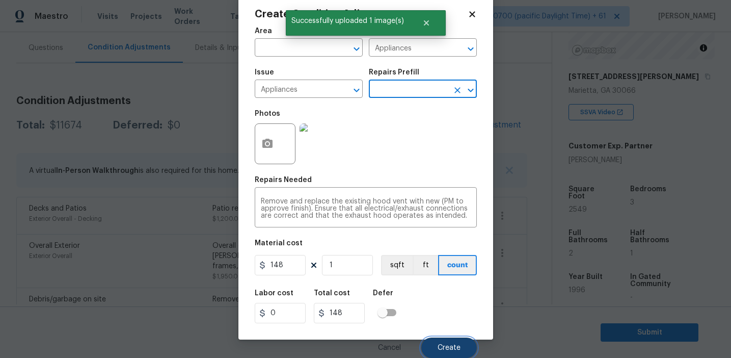
click at [441, 353] on button "Create" at bounding box center [449, 347] width 56 height 20
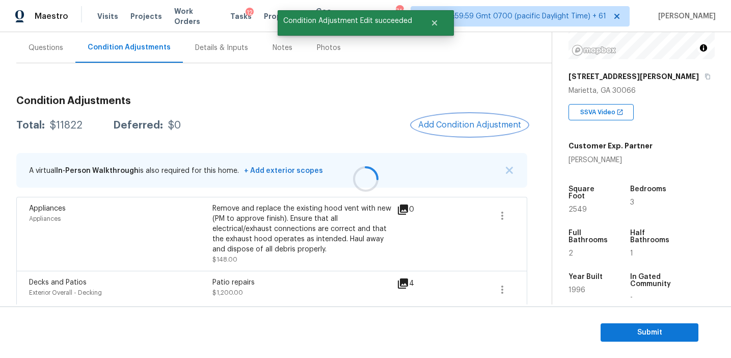
scroll to position [0, 0]
click at [459, 135] on button "Add Condition Adjustment" at bounding box center [469, 124] width 115 height 21
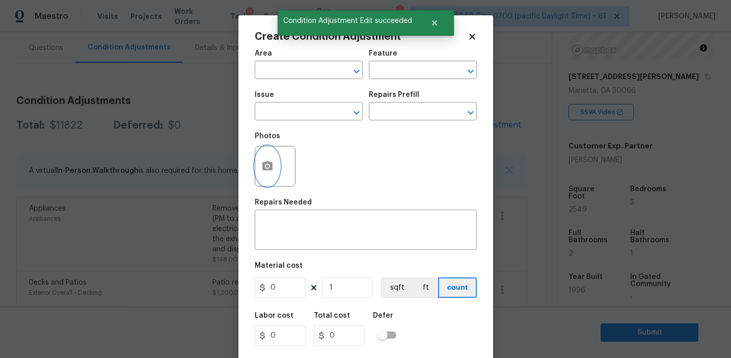
click at [268, 170] on icon "button" at bounding box center [267, 165] width 10 height 9
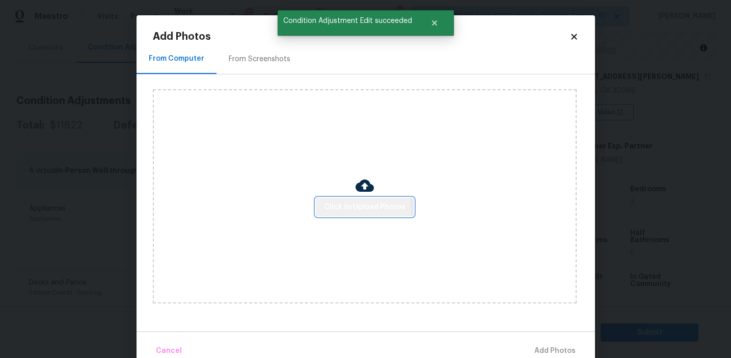
click at [342, 213] on button "Click to Upload Photos" at bounding box center [365, 207] width 98 height 19
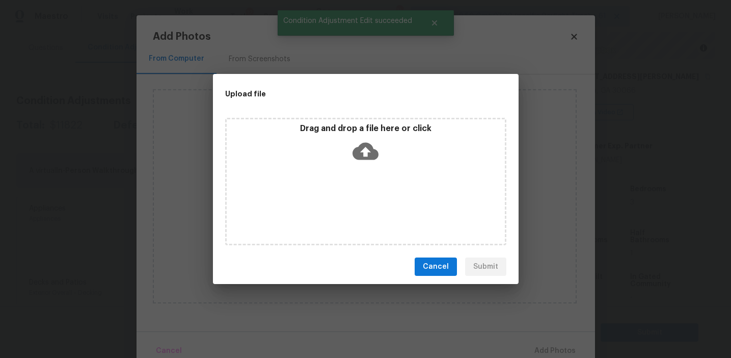
click at [339, 140] on div "Drag and drop a file here or click" at bounding box center [366, 145] width 278 height 44
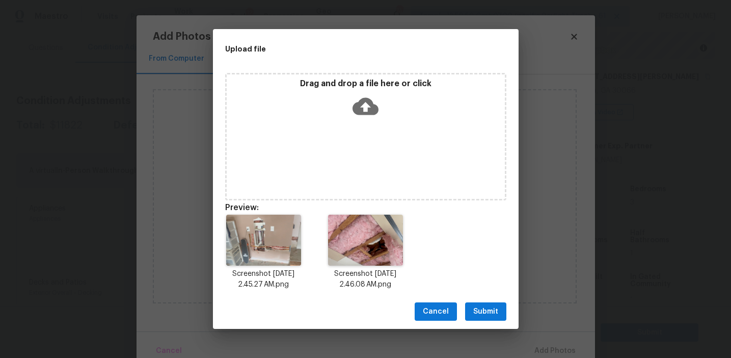
click at [480, 308] on span "Submit" at bounding box center [485, 311] width 25 height 13
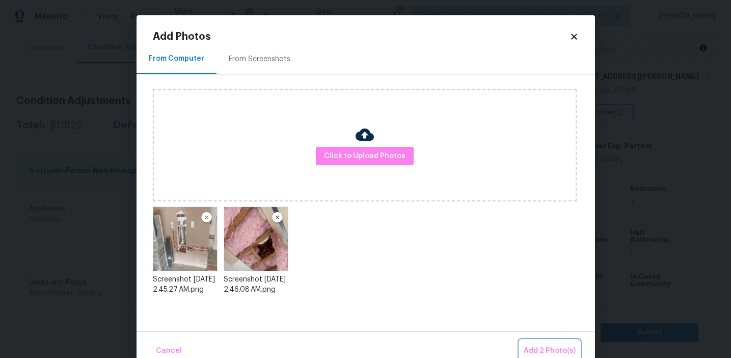
click at [539, 344] on button "Add 2 Photo(s)" at bounding box center [550, 351] width 60 height 22
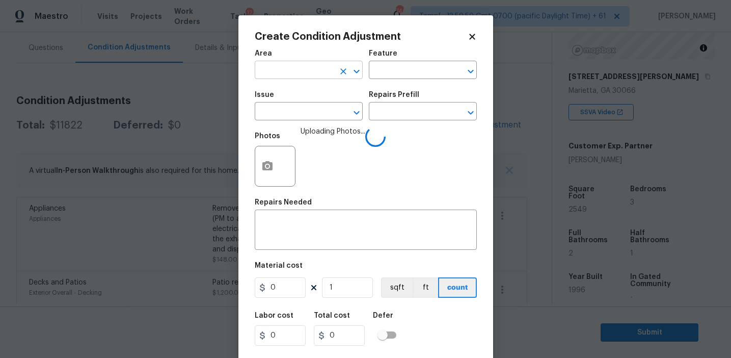
click at [300, 73] on input "text" at bounding box center [294, 71] width 79 height 16
click at [410, 141] on div "Photos Uploading Photos..." at bounding box center [366, 159] width 222 height 66
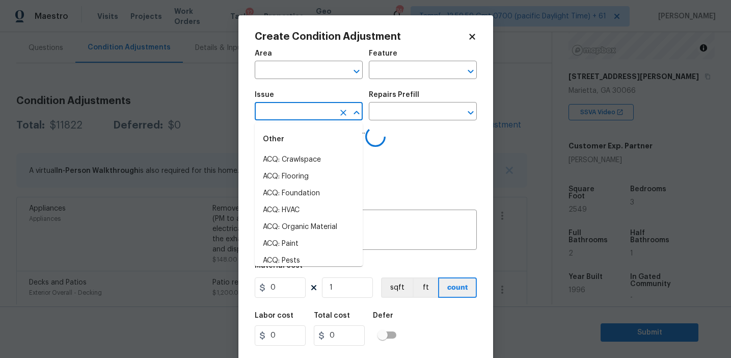
click at [313, 112] on input "text" at bounding box center [294, 112] width 79 height 16
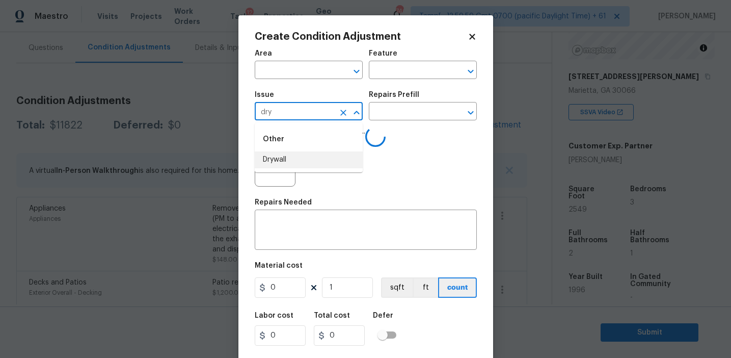
click at [329, 160] on li "Drywall" at bounding box center [309, 159] width 108 height 17
type input "Drywall"
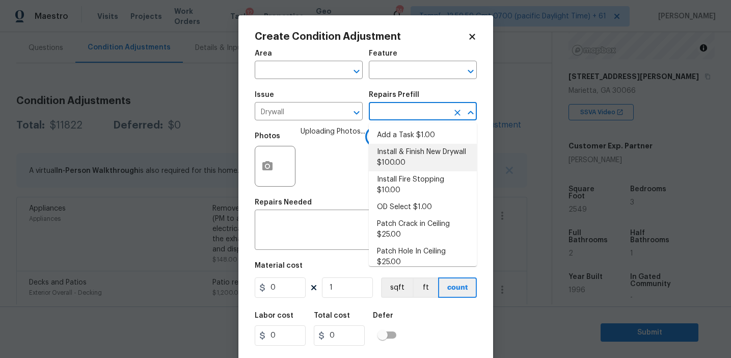
click at [413, 162] on li "Install & Finish New Drywall $100.00" at bounding box center [423, 158] width 108 height 28
type input "Walls and Ceiling"
type textarea "Remove the existing damaged drywall and replace with new. Ensure that the new d…"
type input "100"
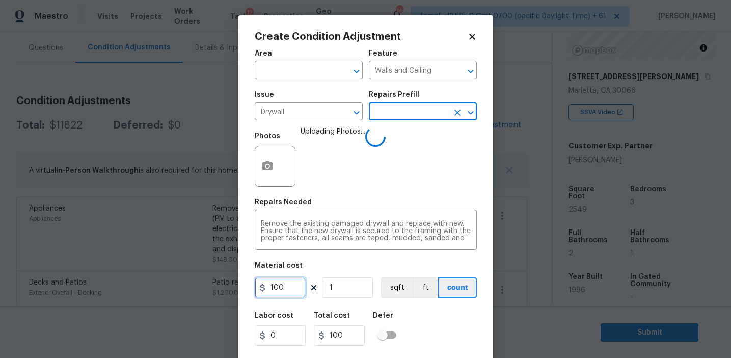
click at [278, 289] on input "100" at bounding box center [280, 287] width 51 height 20
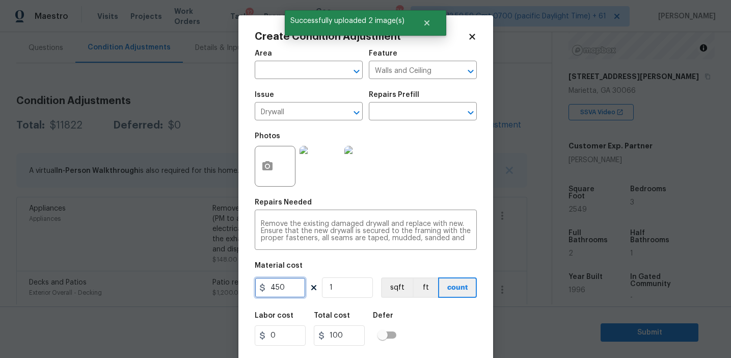
type input "450"
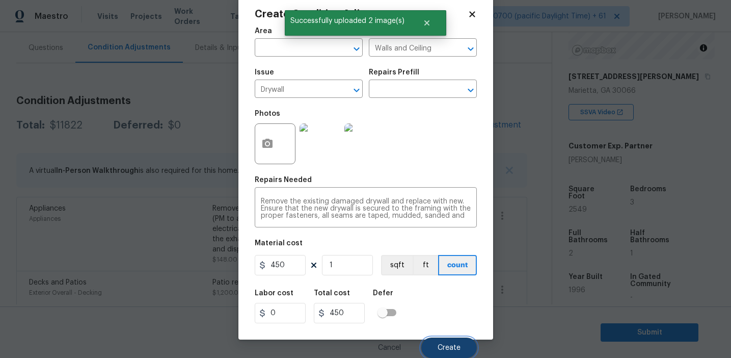
click at [437, 347] on button "Create" at bounding box center [449, 347] width 56 height 20
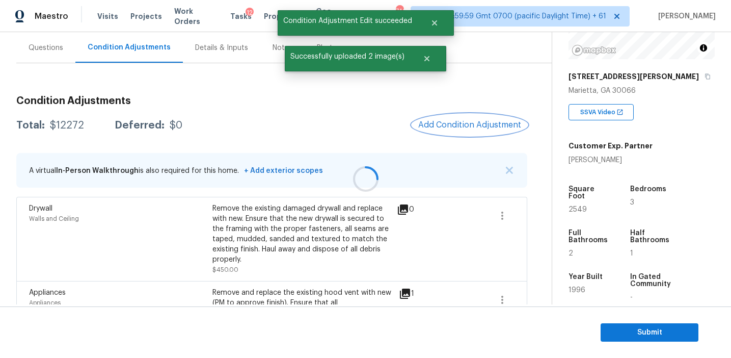
scroll to position [0, 0]
click at [449, 123] on span "Add Condition Adjustment" at bounding box center [469, 124] width 103 height 9
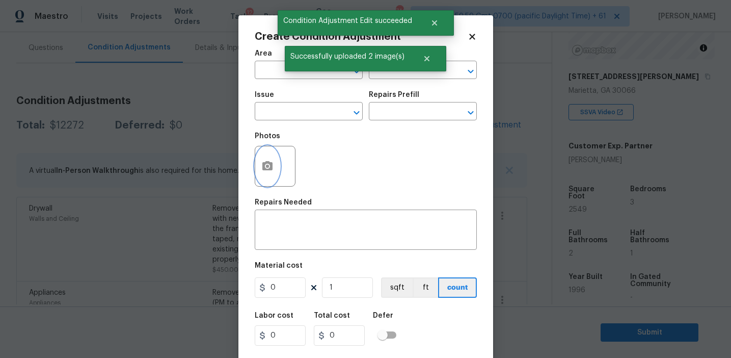
click at [269, 174] on button "button" at bounding box center [267, 166] width 24 height 40
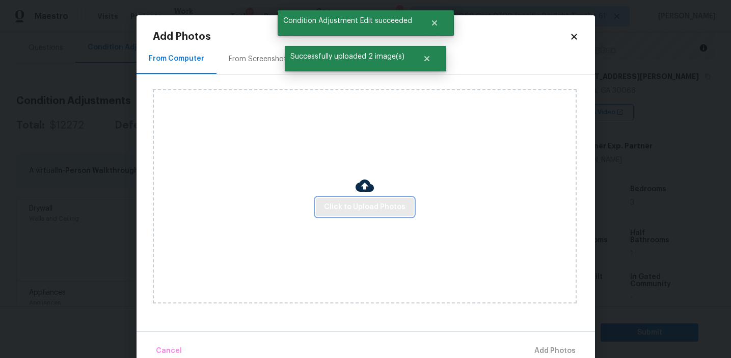
click at [375, 207] on span "Click to Upload Photos" at bounding box center [365, 207] width 82 height 13
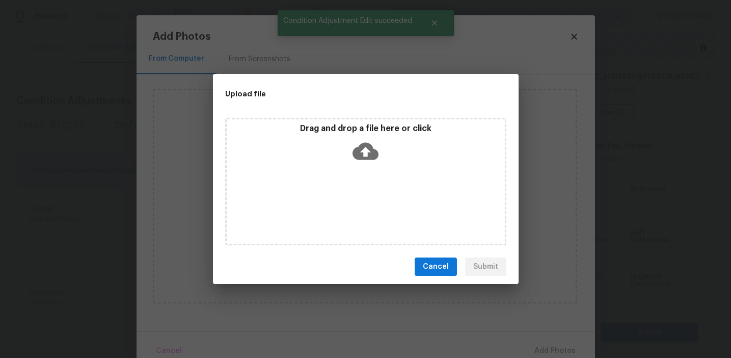
click at [374, 136] on div "Drag and drop a file here or click" at bounding box center [366, 145] width 278 height 44
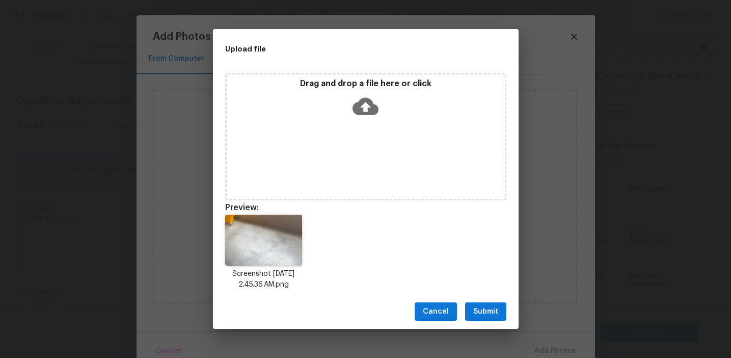
click at [476, 299] on div "Cancel Submit" at bounding box center [366, 311] width 306 height 35
click at [482, 306] on span "Submit" at bounding box center [485, 311] width 25 height 13
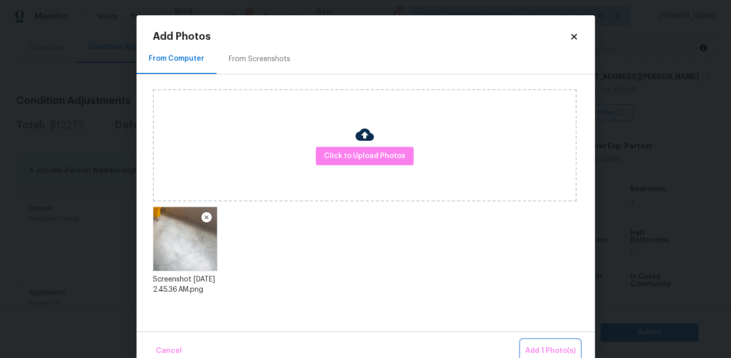
click at [538, 343] on button "Add 1 Photo(s)" at bounding box center [550, 351] width 59 height 22
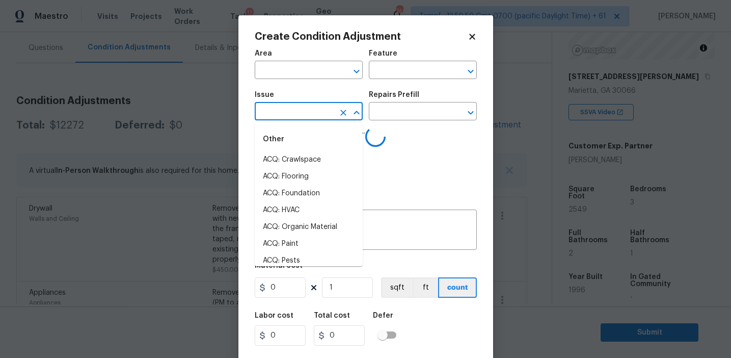
click at [292, 109] on input "text" at bounding box center [294, 112] width 79 height 16
click at [315, 160] on li "ACQ: Foundation" at bounding box center [309, 159] width 108 height 17
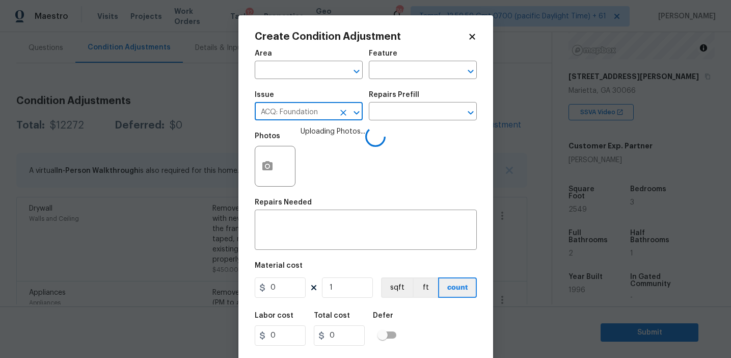
type input "ACQ: Foundation"
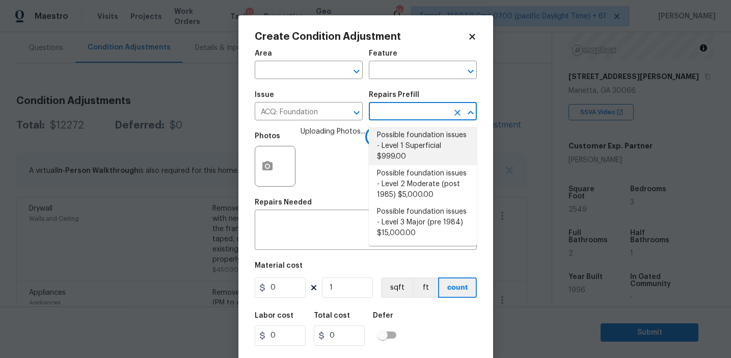
click at [404, 152] on li "Possible foundation issues - Level 1 Superficial $999.00" at bounding box center [423, 146] width 108 height 38
type input "Acquisition"
type textarea "Possible foundation issues - Level 1 - Superficial. Disclaimer: This is NOT a t…"
type input "999"
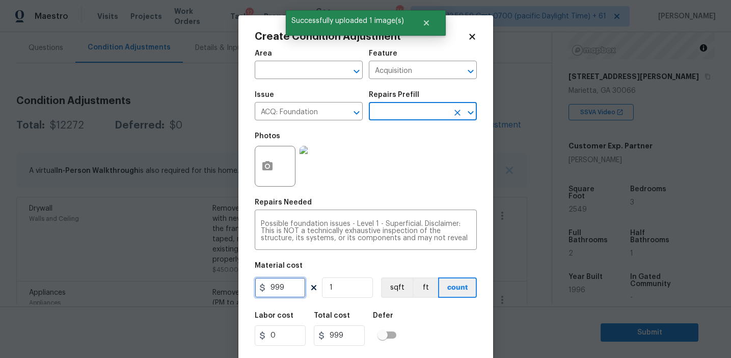
click at [298, 286] on input "999" at bounding box center [280, 287] width 51 height 20
type input "1000"
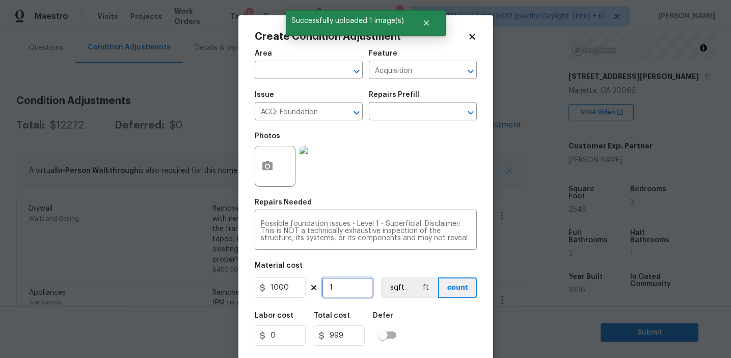
type input "1000"
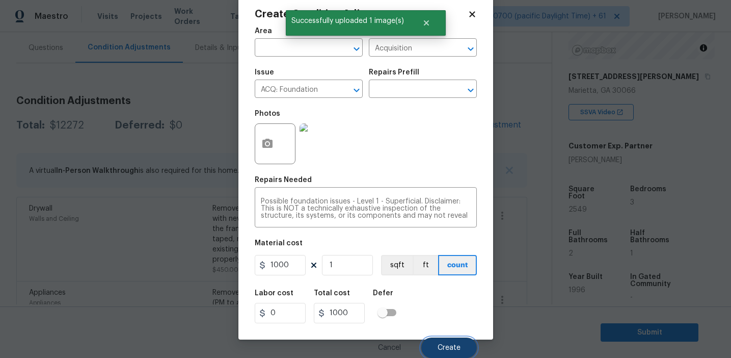
click at [439, 349] on span "Create" at bounding box center [449, 348] width 23 height 8
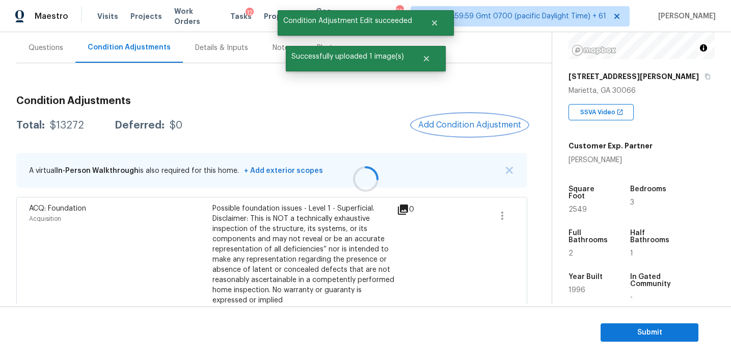
scroll to position [0, 0]
click at [443, 129] on span "Add Condition Adjustment" at bounding box center [469, 124] width 103 height 9
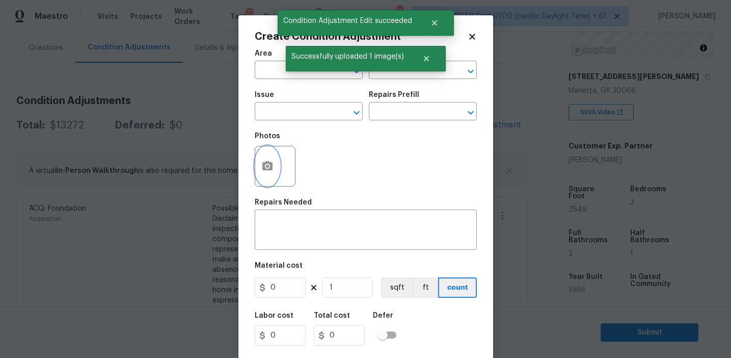
click at [270, 174] on button "button" at bounding box center [267, 166] width 24 height 40
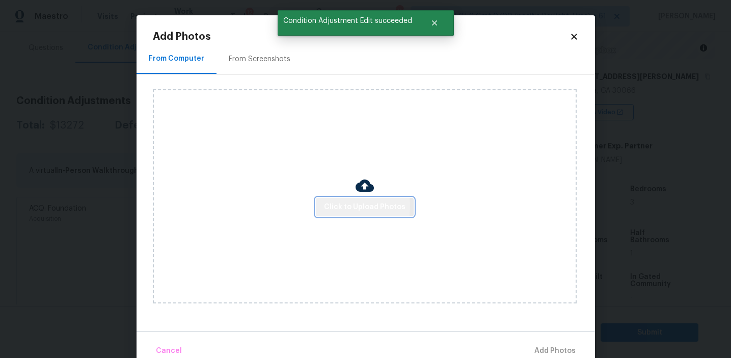
click at [336, 206] on span "Click to Upload Photos" at bounding box center [365, 207] width 82 height 13
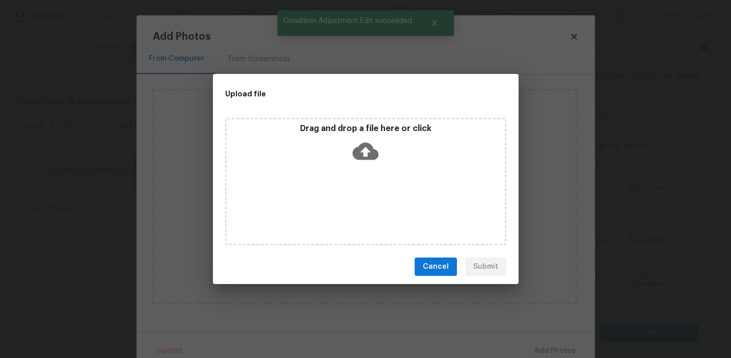
click at [339, 131] on p "Drag and drop a file here or click" at bounding box center [366, 128] width 278 height 11
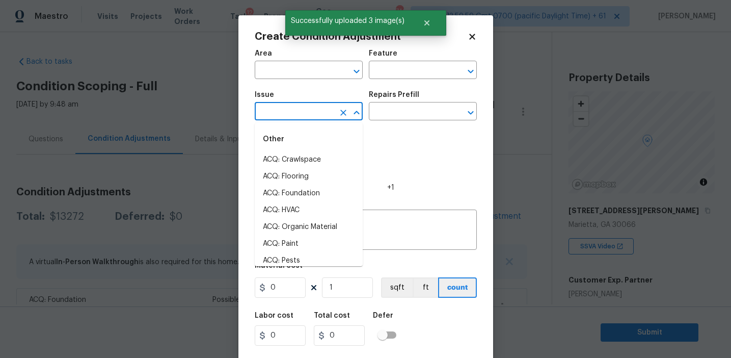
scroll to position [134, 0]
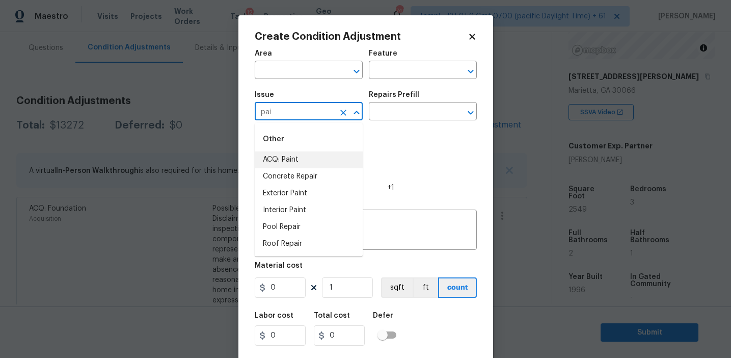
click at [308, 154] on li "ACQ: Paint" at bounding box center [309, 159] width 108 height 17
type input "ACQ: Paint"
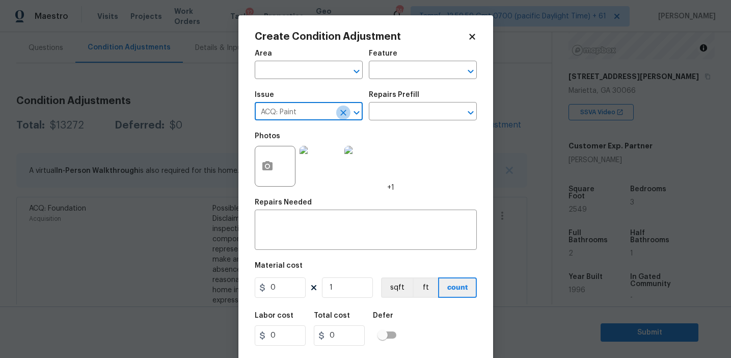
click at [344, 108] on icon "Clear" at bounding box center [343, 113] width 10 height 10
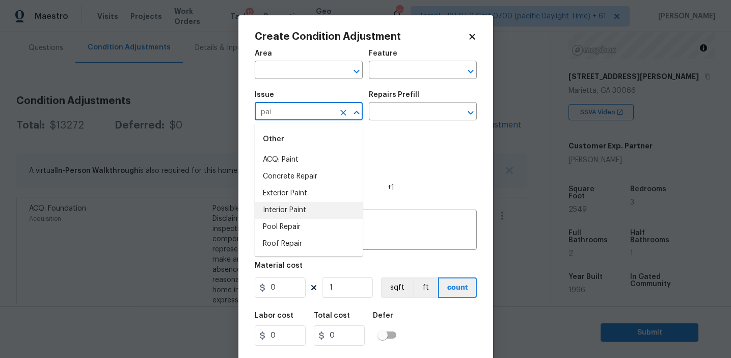
click at [332, 208] on li "Interior Paint" at bounding box center [309, 210] width 108 height 17
type input "Interior Paint"
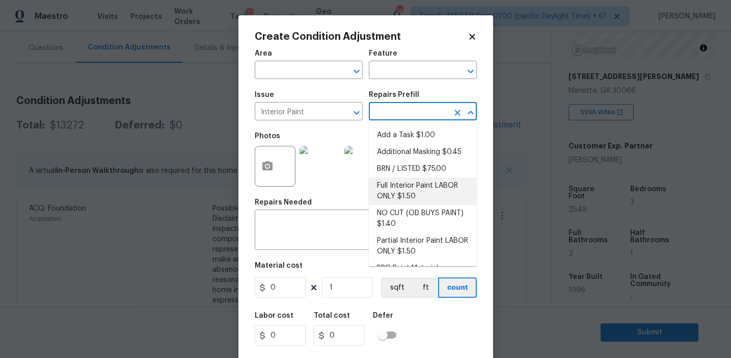
scroll to position [42, 0]
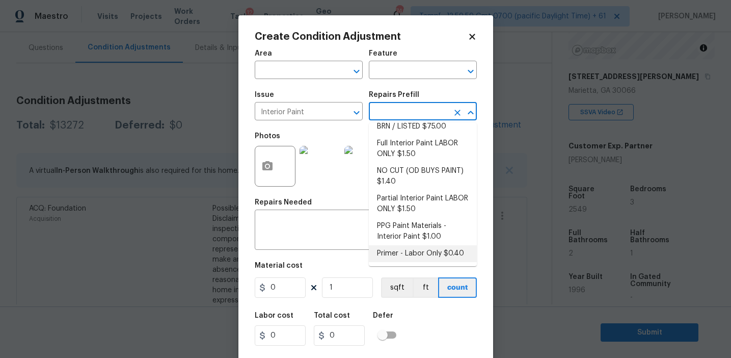
click at [391, 261] on li "Primer - Labor Only $0.40" at bounding box center [423, 253] width 108 height 17
type input "Overall Paint"
type input "0.4"
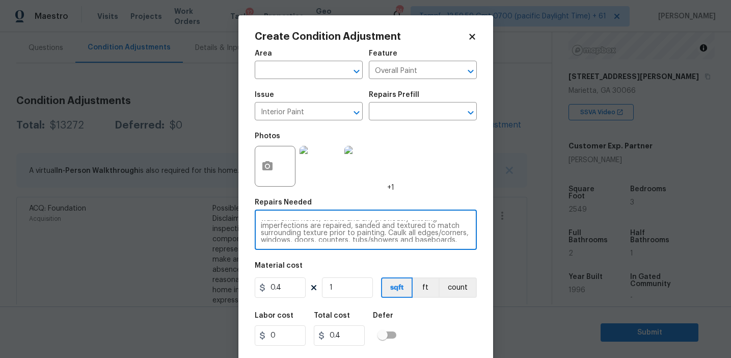
scroll to position [21, 0]
drag, startPoint x: 310, startPoint y: 223, endPoint x: 444, endPoint y: 238, distance: 134.9
click at [444, 238] on textarea "Interior primer - PRIMER PROVIDED BY OPENDOOR - All nails, screws, drywall anch…" at bounding box center [366, 230] width 210 height 21
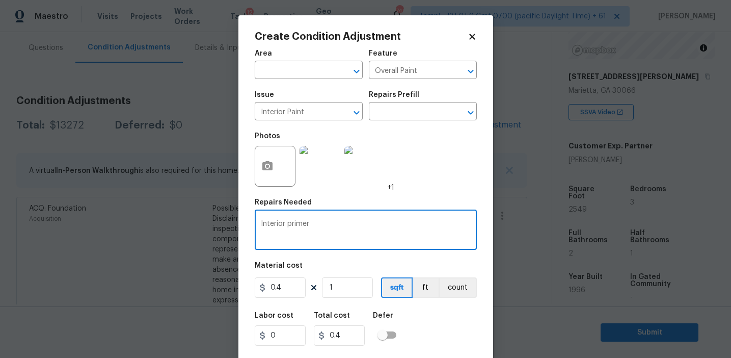
scroll to position [0, 0]
type textarea "Interior primer"
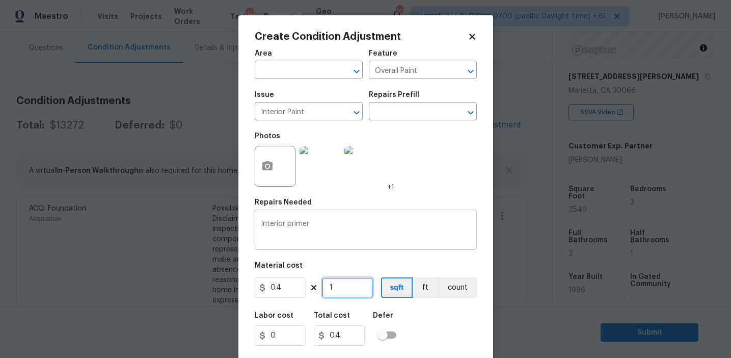
type input "2"
type input "0.8"
type input "25"
type input "10"
type input "254"
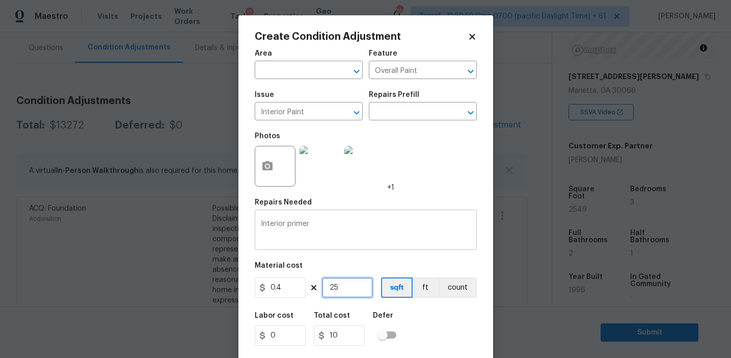
type input "101.6"
type input "2549"
type input "1019.6"
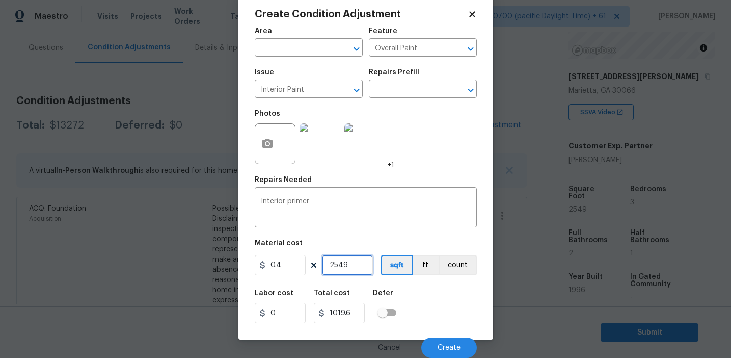
type input "2549"
click at [427, 318] on div "Labor cost 0 Total cost 1019.6 Defer" at bounding box center [366, 306] width 222 height 46
click at [443, 340] on button "Create" at bounding box center [449, 347] width 56 height 20
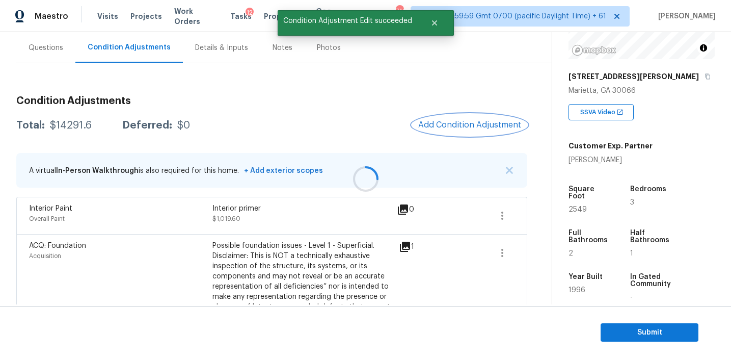
scroll to position [0, 0]
click at [507, 217] on icon "button" at bounding box center [502, 215] width 12 height 12
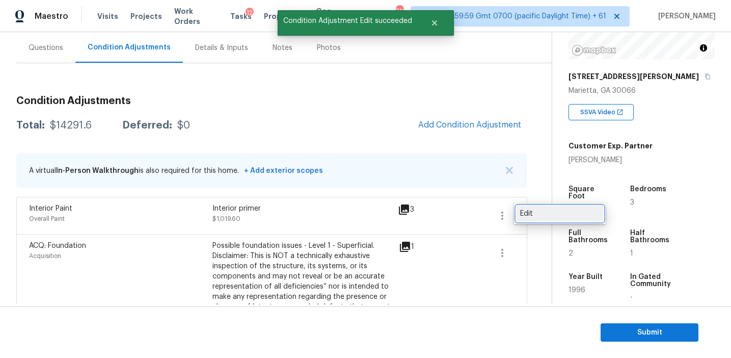
click at [526, 214] on div "Edit" at bounding box center [559, 213] width 79 height 10
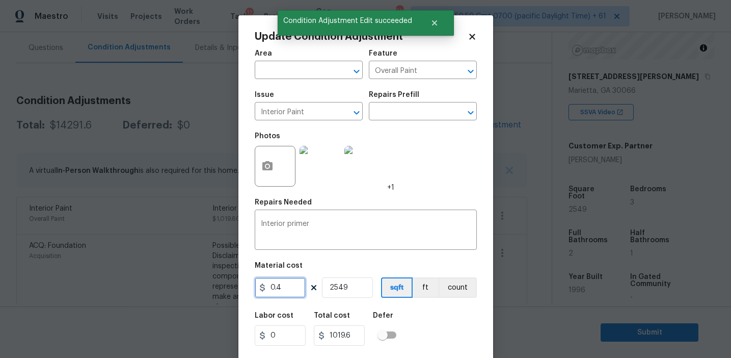
click at [289, 286] on input "0.4" at bounding box center [280, 287] width 51 height 20
type input "0.2"
type input "509.8"
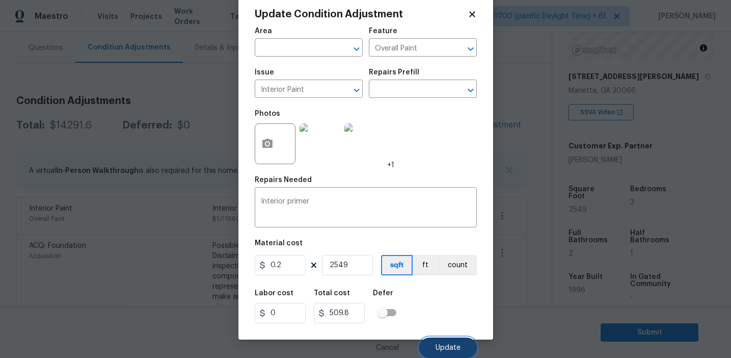
click at [443, 345] on span "Update" at bounding box center [448, 348] width 25 height 8
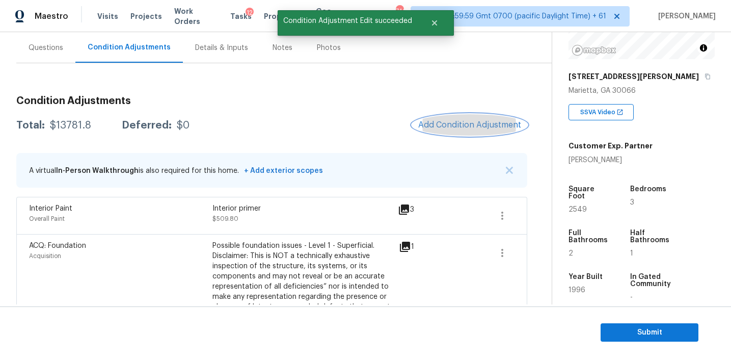
click at [435, 125] on span "Add Condition Adjustment" at bounding box center [469, 124] width 103 height 9
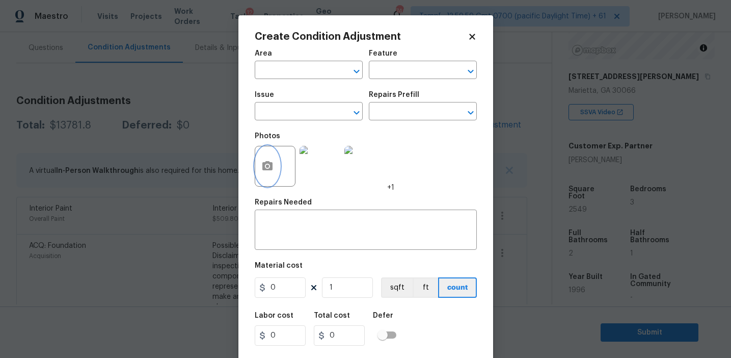
click at [267, 165] on circle "button" at bounding box center [266, 166] width 3 height 3
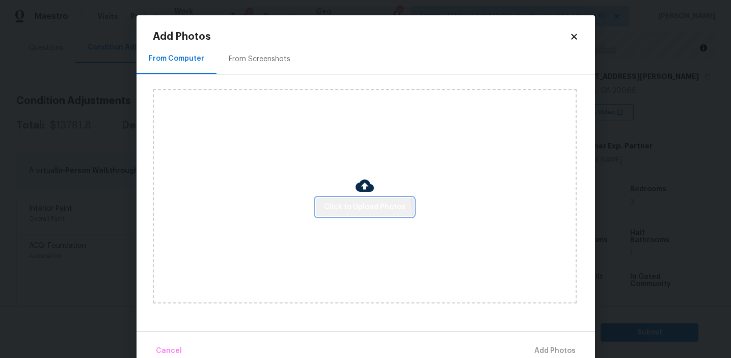
click at [350, 214] on button "Click to Upload Photos" at bounding box center [365, 207] width 98 height 19
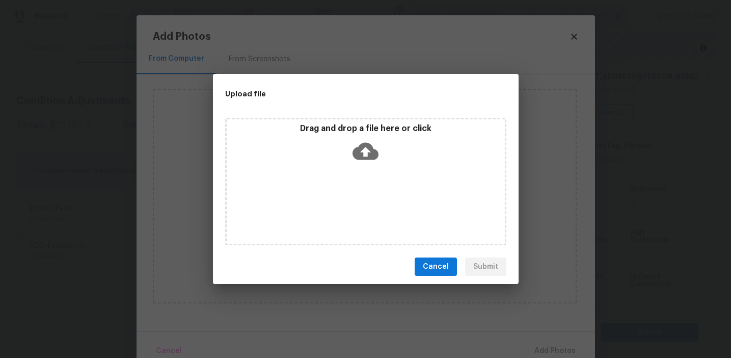
click at [345, 131] on p "Drag and drop a file here or click" at bounding box center [366, 128] width 278 height 11
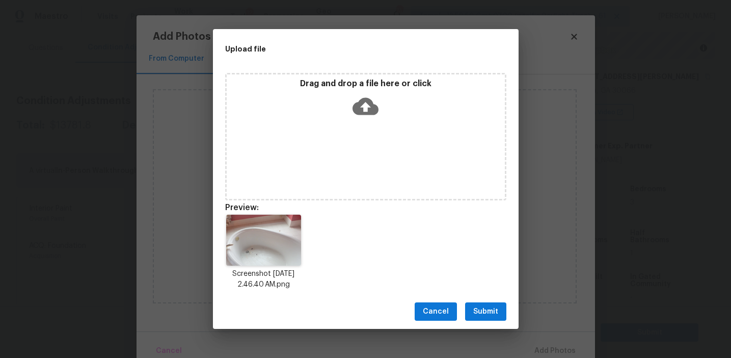
click at [488, 309] on span "Submit" at bounding box center [485, 311] width 25 height 13
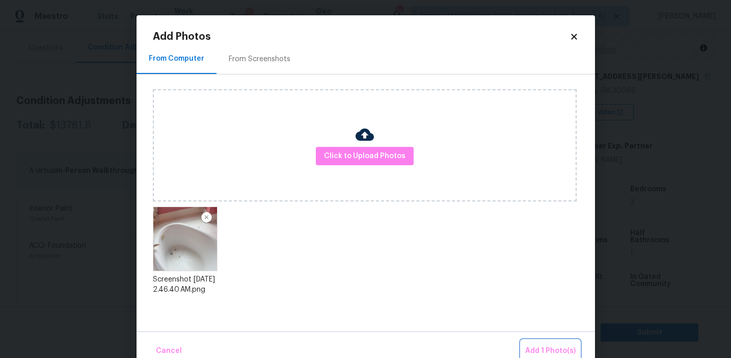
click at [528, 349] on span "Add 1 Photo(s)" at bounding box center [550, 350] width 50 height 13
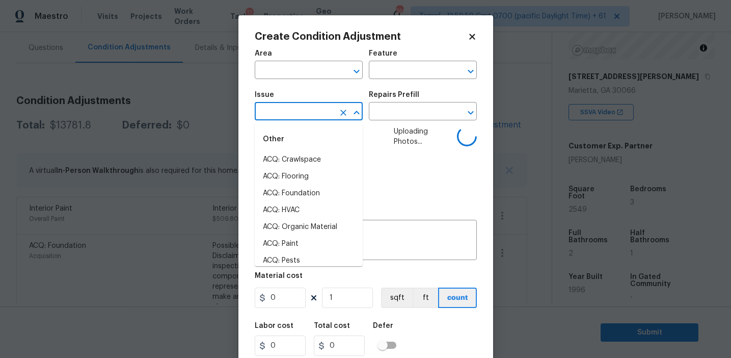
click at [310, 109] on input "text" at bounding box center [294, 112] width 79 height 16
type input "bath"
click at [333, 199] on li "ACQ: Foundation" at bounding box center [309, 193] width 108 height 17
type input "ACQ: Foundation"
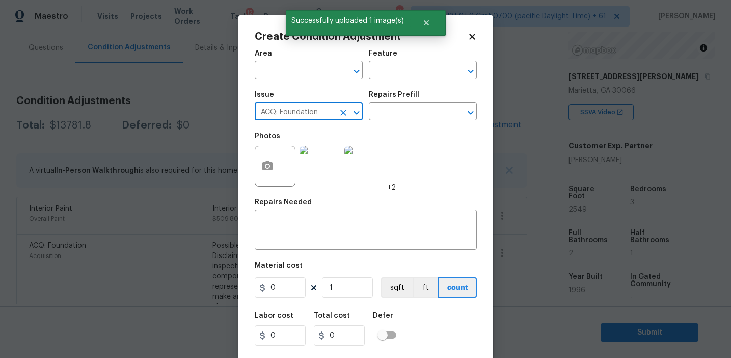
click at [344, 111] on icon "Clear" at bounding box center [343, 113] width 6 height 6
type input "p"
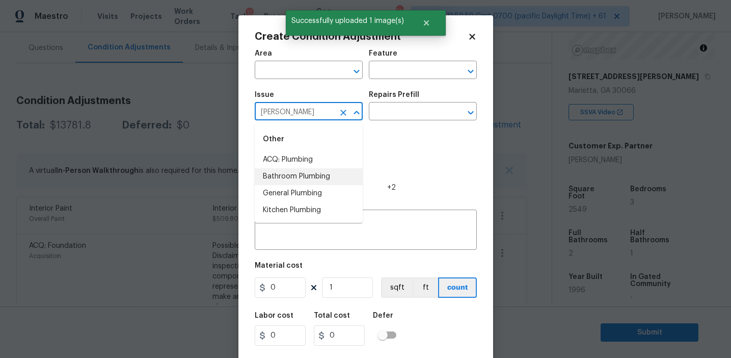
click at [330, 176] on li "Bathroom Plumbing" at bounding box center [309, 176] width 108 height 17
type input "Bathroom Plumbing"
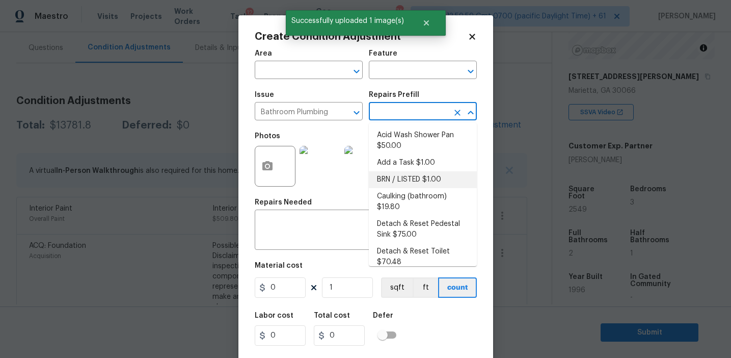
scroll to position [560, 0]
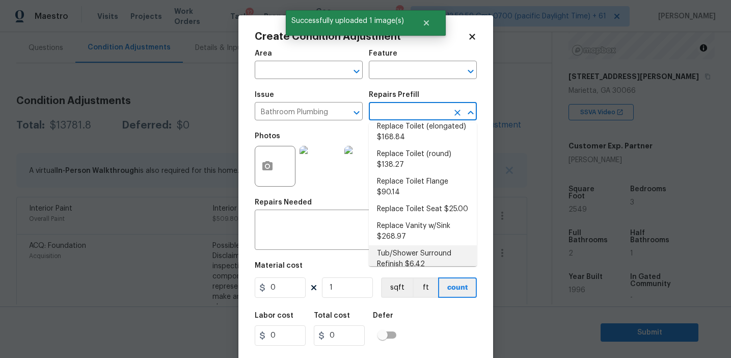
click at [404, 248] on li "Tub/Shower Surround Refinish $6.42" at bounding box center [423, 259] width 108 height 28
type input "Plumbing"
type textarea "Prep, mask, clean and refinish the tub/shower tile surround both all sides ensu…"
type input "6.42"
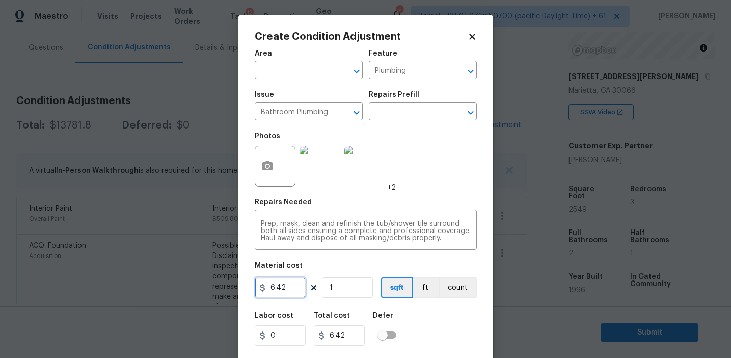
click at [300, 289] on input "6.42" at bounding box center [280, 287] width 51 height 20
type input "350"
type input "2"
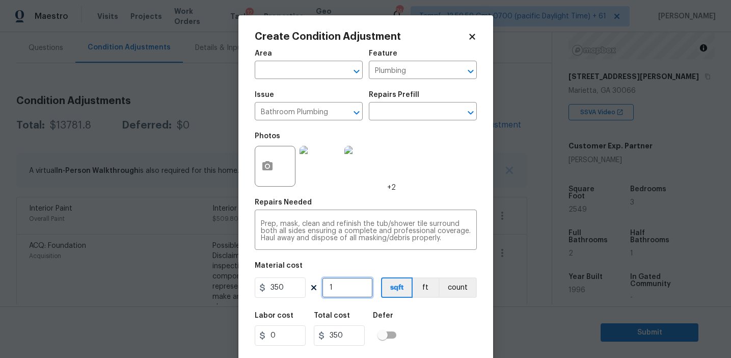
type input "700"
type input "2"
click at [459, 285] on button "count" at bounding box center [458, 287] width 38 height 20
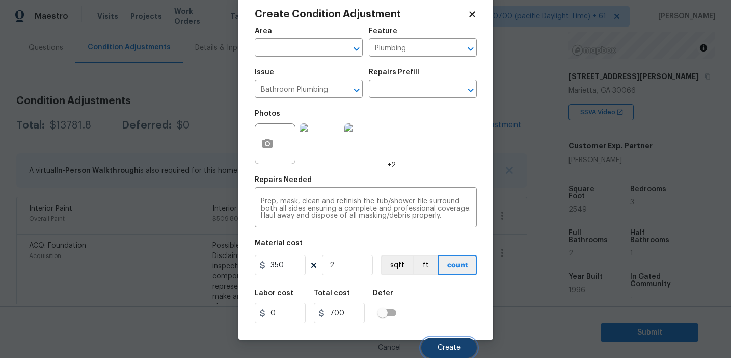
click at [443, 344] on span "Create" at bounding box center [449, 348] width 23 height 8
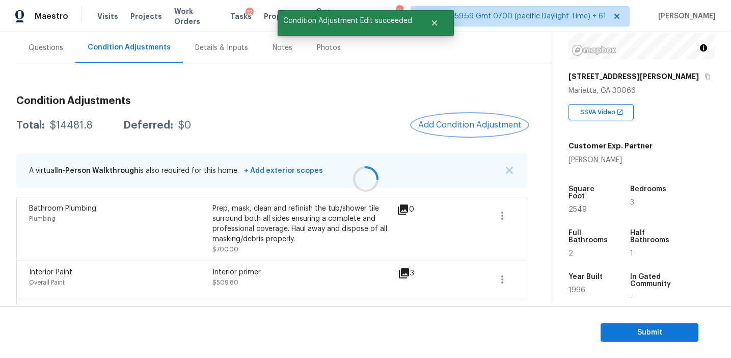
scroll to position [0, 0]
click at [443, 121] on span "Add Condition Adjustment" at bounding box center [469, 124] width 103 height 9
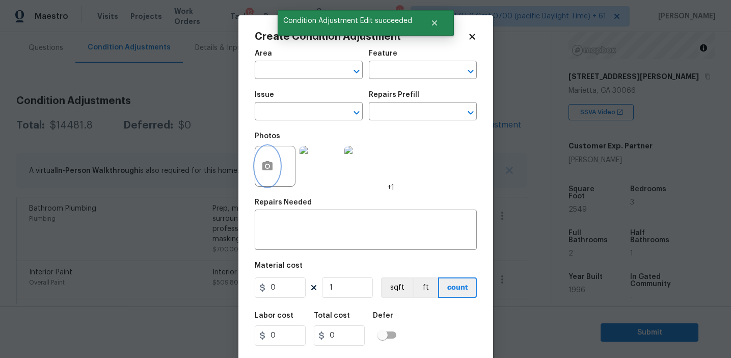
click at [264, 169] on icon "button" at bounding box center [267, 165] width 10 height 9
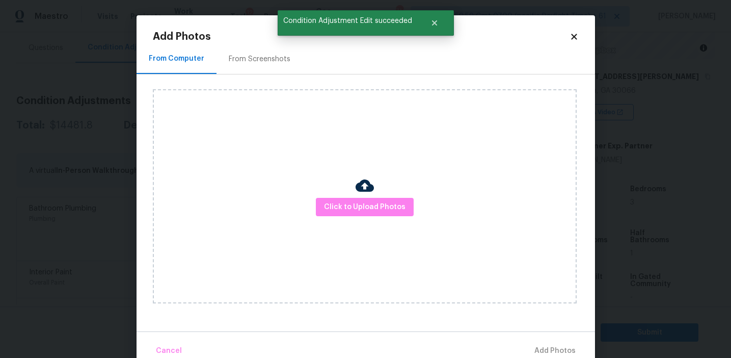
click at [269, 49] on div "From Screenshots" at bounding box center [260, 59] width 86 height 30
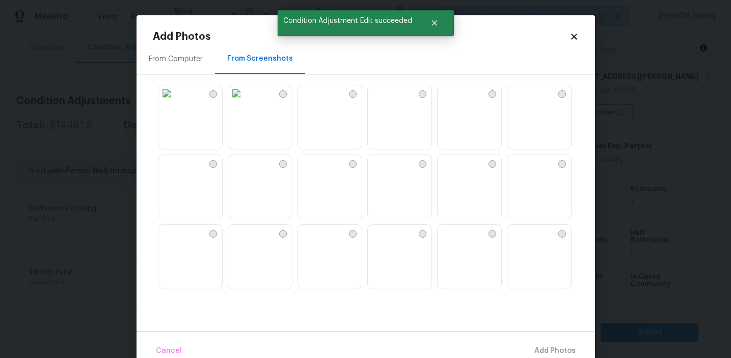
click at [454, 101] on img at bounding box center [446, 93] width 16 height 16
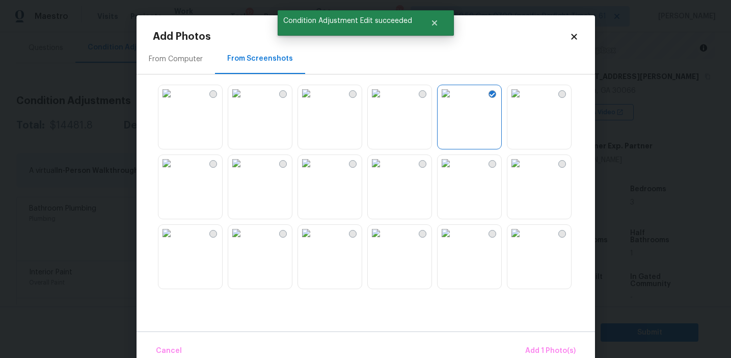
click at [454, 171] on img at bounding box center [446, 163] width 16 height 16
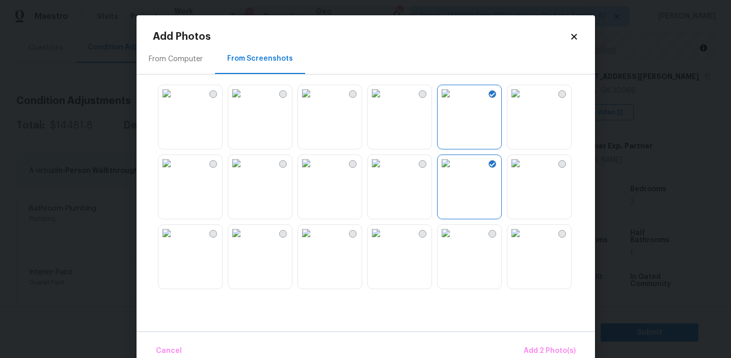
click at [454, 241] on img at bounding box center [446, 233] width 16 height 16
click at [314, 241] on img at bounding box center [306, 233] width 16 height 16
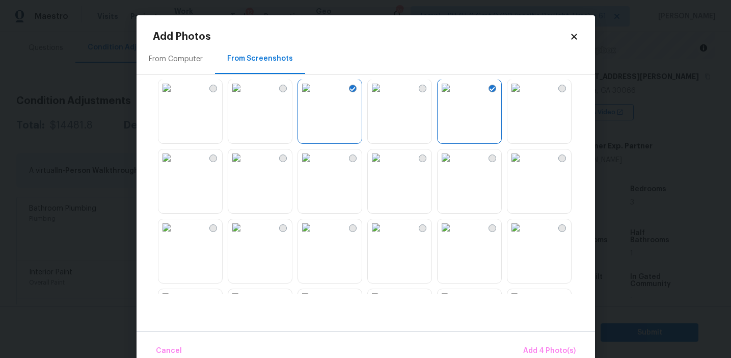
click at [175, 166] on img at bounding box center [166, 157] width 16 height 16
click at [524, 235] on img at bounding box center [515, 227] width 16 height 16
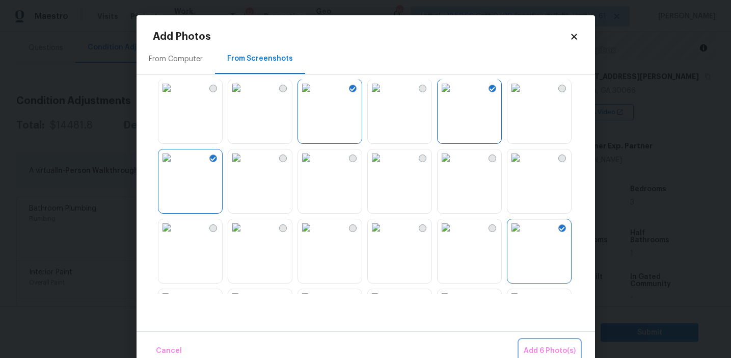
click at [529, 346] on span "Add 6 Photo(s)" at bounding box center [550, 350] width 52 height 13
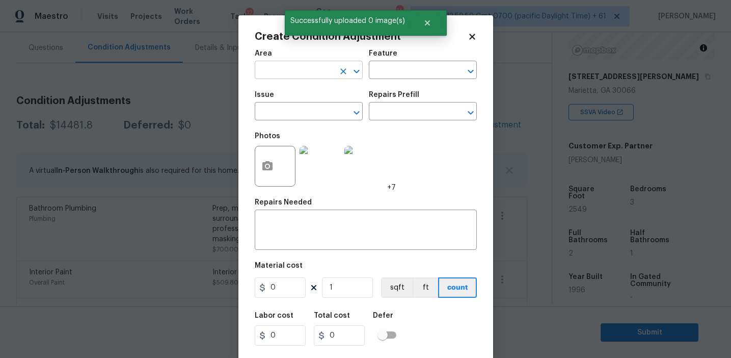
click at [289, 70] on input "text" at bounding box center [294, 71] width 79 height 16
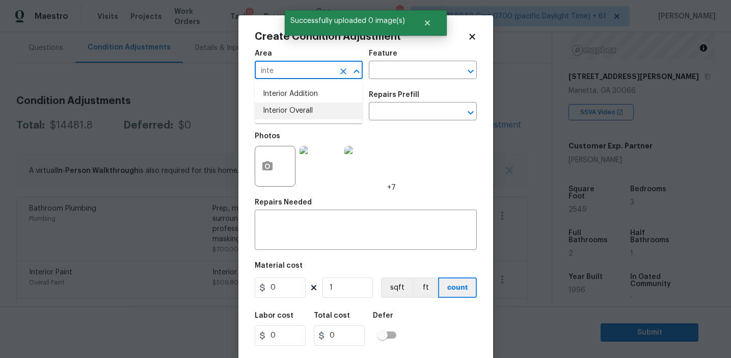
click at [300, 114] on li "Interior Overall" at bounding box center [309, 110] width 108 height 17
type input "Interior Overall"
click at [300, 114] on input "text" at bounding box center [294, 112] width 79 height 16
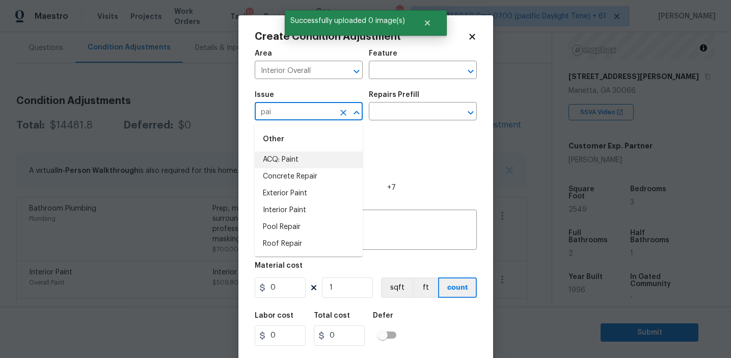
click at [311, 155] on li "ACQ: Paint" at bounding box center [309, 159] width 108 height 17
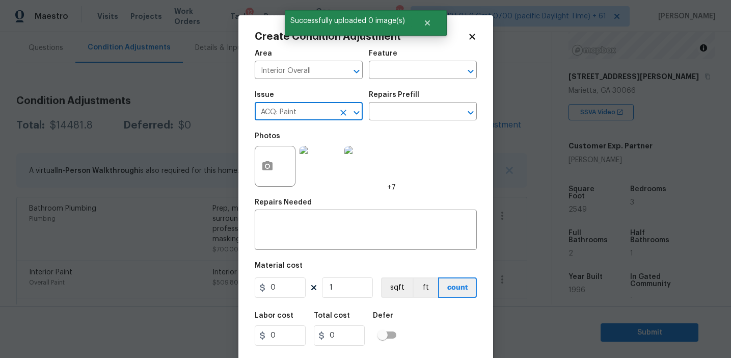
type input "ACQ: Paint"
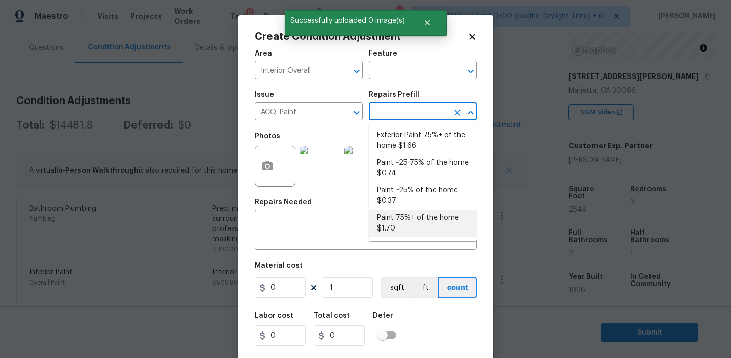
click at [396, 224] on li "Paint 75%+ of the home $1.70" at bounding box center [423, 223] width 108 height 28
type input "Acquisition"
type textarea "Acquisition Scope: 75%+ of the home will likely require interior paint"
type input "1.7"
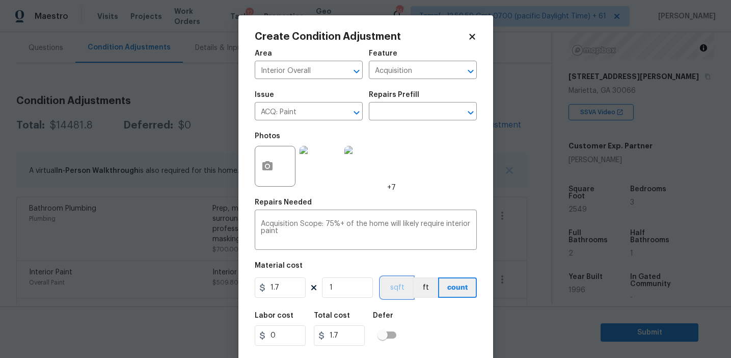
click at [394, 291] on button "sqft" at bounding box center [397, 287] width 32 height 20
click at [352, 289] on input "1" at bounding box center [347, 287] width 51 height 20
type input "0"
type input "2"
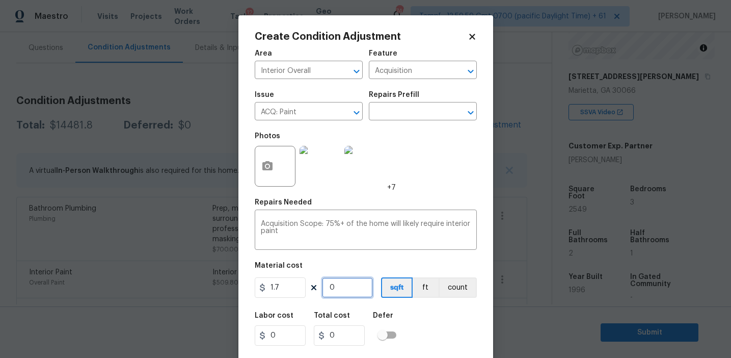
type input "3.4"
type input "25"
type input "42.5"
type input "254"
type input "431.8"
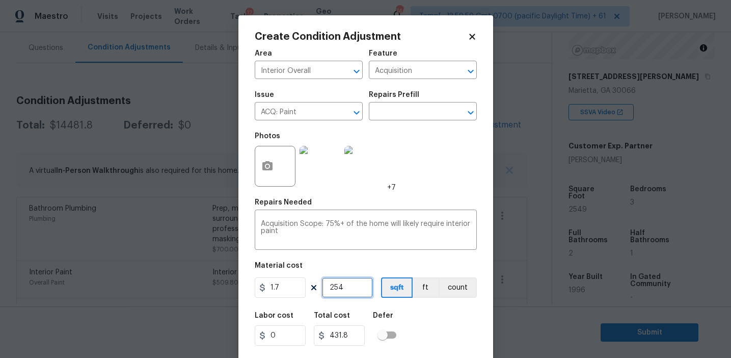
type input "2549"
type input "4333.3"
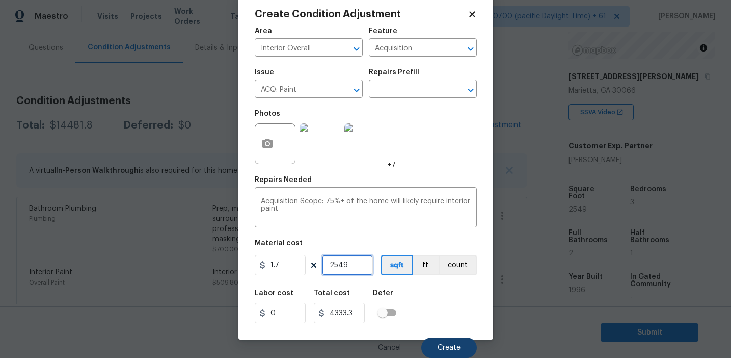
type input "2549"
click at [437, 345] on button "Create" at bounding box center [449, 347] width 56 height 20
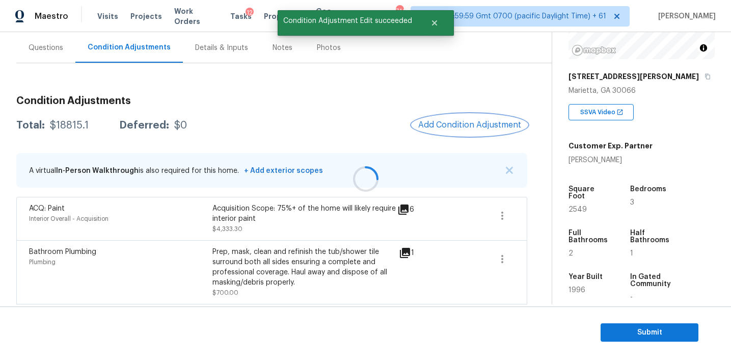
scroll to position [0, 0]
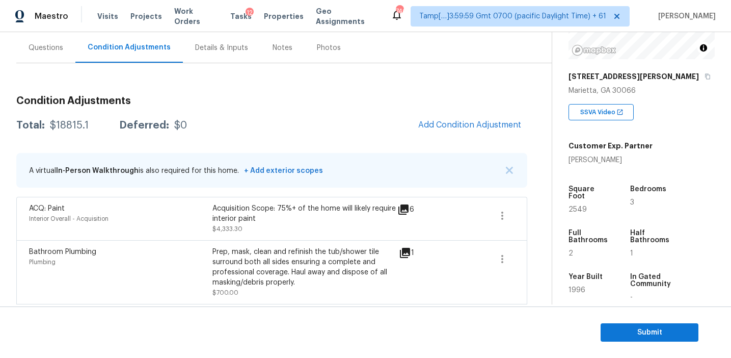
click at [440, 127] on span "Add Condition Adjustment" at bounding box center [469, 124] width 103 height 9
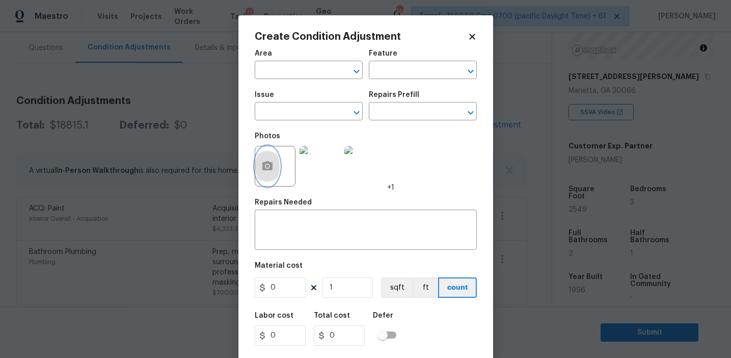
click at [262, 164] on icon "button" at bounding box center [267, 165] width 10 height 9
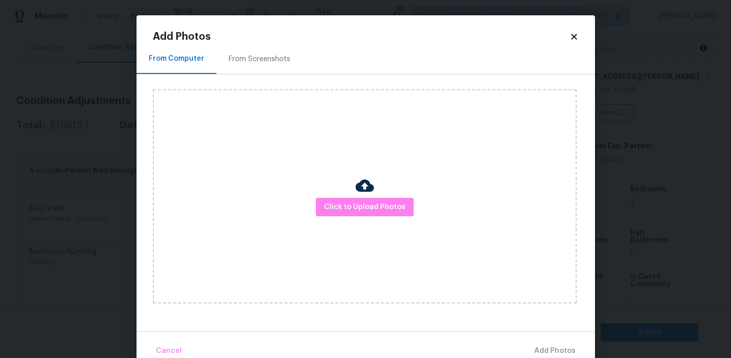
click at [264, 60] on div "From Screenshots" at bounding box center [260, 59] width 62 height 10
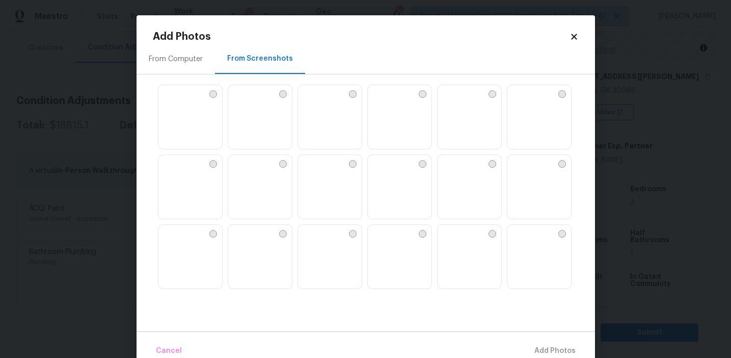
click at [314, 171] on img at bounding box center [306, 163] width 16 height 16
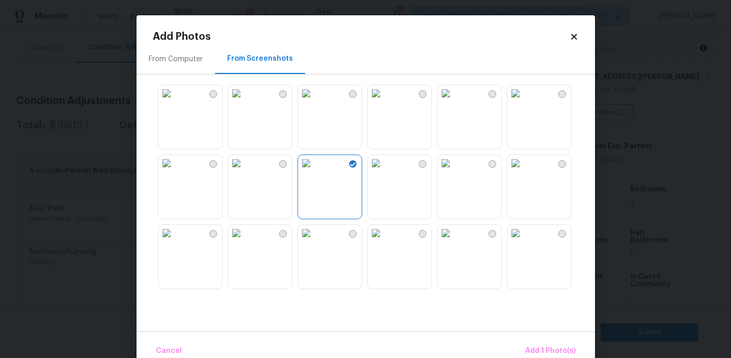
click at [454, 241] on img at bounding box center [446, 233] width 16 height 16
click at [314, 241] on img at bounding box center [306, 233] width 16 height 16
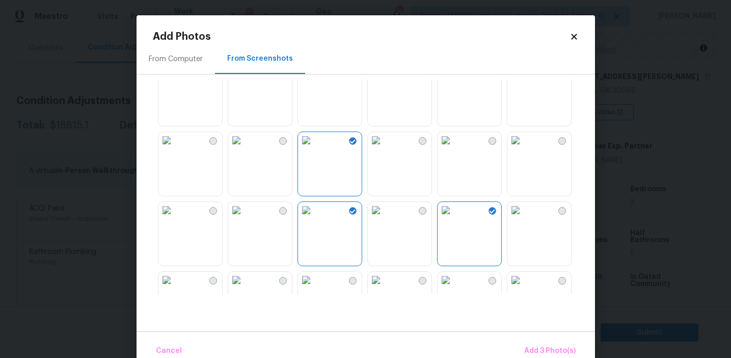
scroll to position [48, 0]
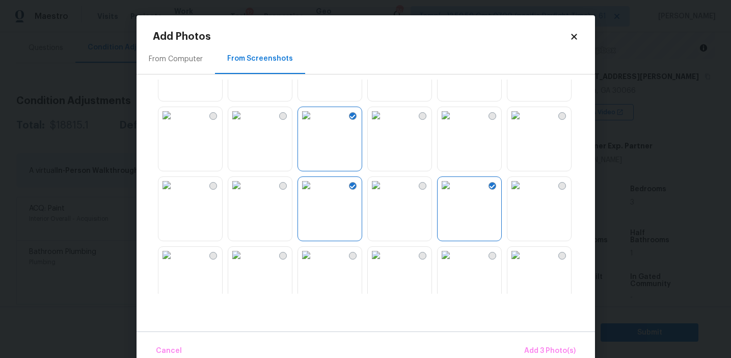
click at [384, 193] on img at bounding box center [376, 185] width 16 height 16
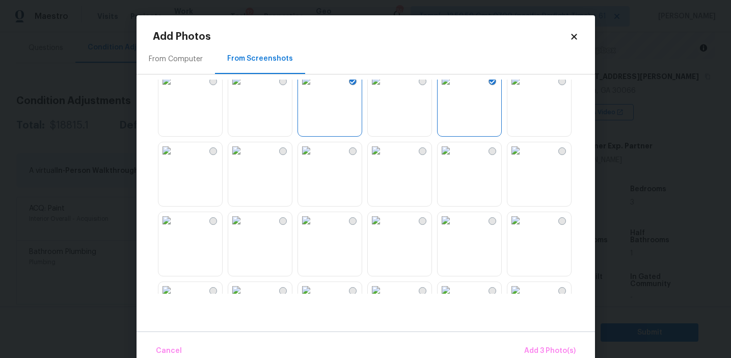
click at [175, 158] on img at bounding box center [166, 150] width 16 height 16
click at [314, 228] on img at bounding box center [306, 220] width 16 height 16
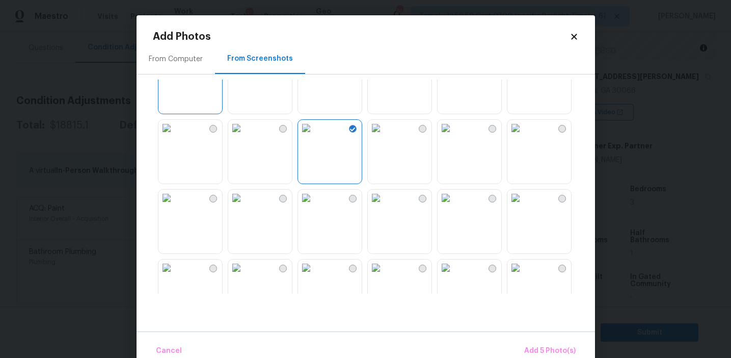
scroll to position [274, 0]
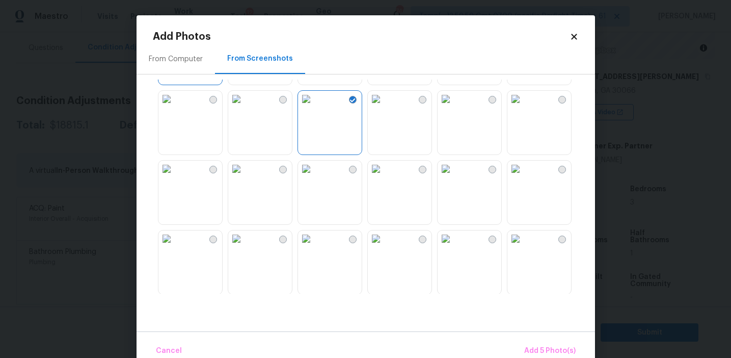
click at [384, 177] on img at bounding box center [376, 168] width 16 height 16
click at [454, 177] on img at bounding box center [446, 168] width 16 height 16
click at [547, 344] on button "Add 7 Photo(s)" at bounding box center [550, 351] width 60 height 22
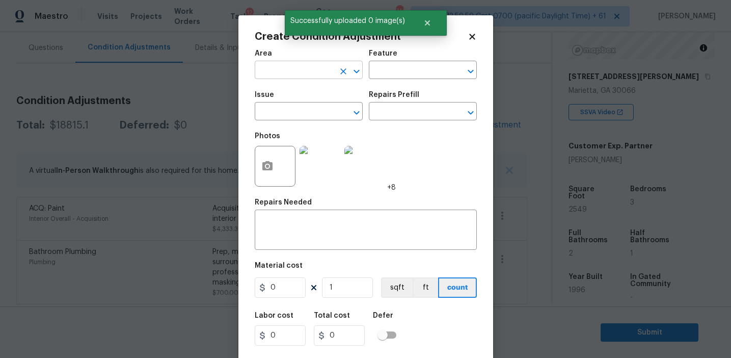
click at [284, 76] on input "text" at bounding box center [294, 71] width 79 height 16
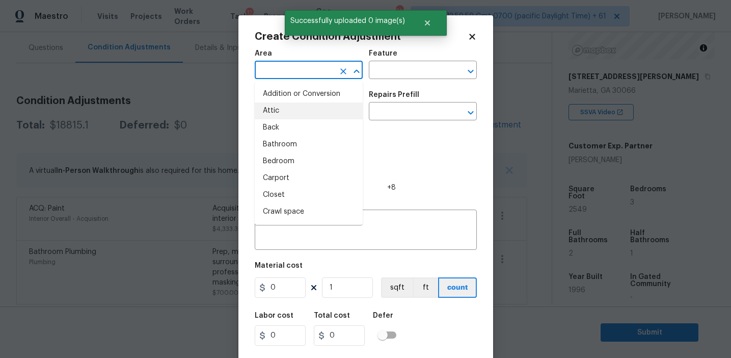
click at [410, 142] on div "Photos +8" at bounding box center [366, 159] width 222 height 66
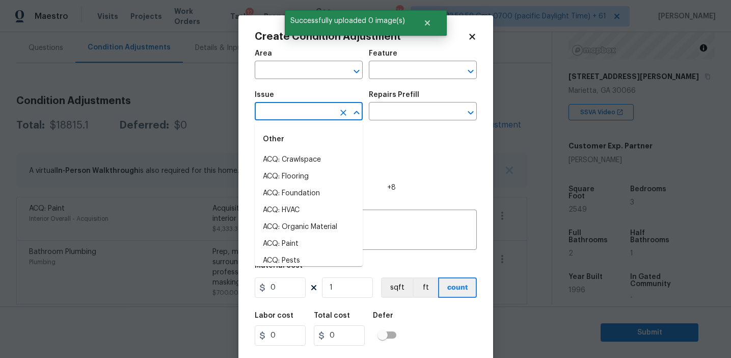
click at [304, 118] on input "text" at bounding box center [294, 112] width 79 height 16
click at [304, 167] on li "ACQ: Crawlspace" at bounding box center [309, 159] width 108 height 17
type input "ACQ: Crawlspace"
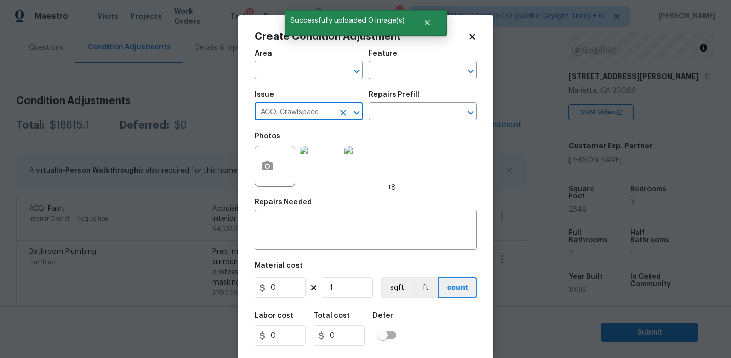
click at [346, 114] on icon "Clear" at bounding box center [343, 113] width 10 height 10
click at [309, 114] on input "text" at bounding box center [294, 112] width 79 height 16
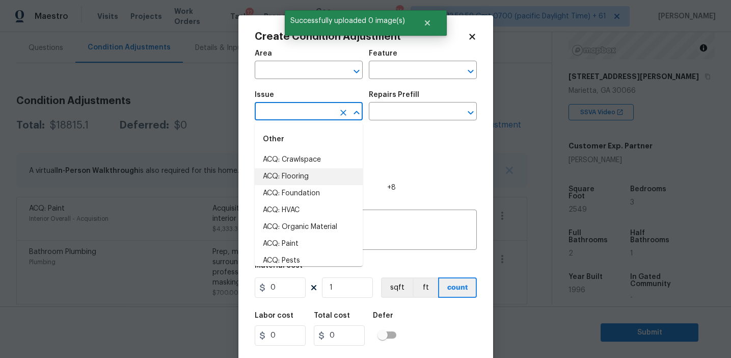
click at [310, 176] on li "ACQ: Flooring" at bounding box center [309, 176] width 108 height 17
type input "ACQ: Flooring"
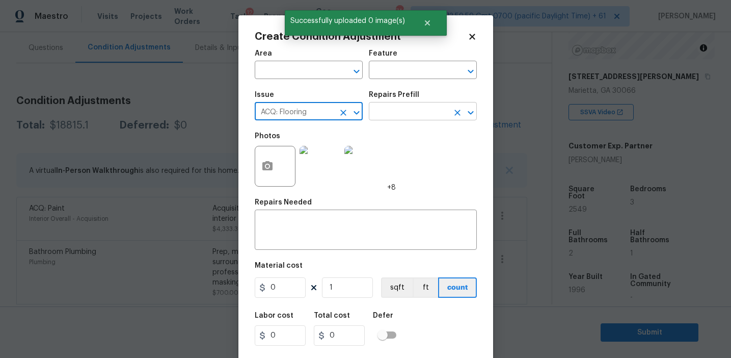
click at [421, 112] on input "text" at bounding box center [408, 112] width 79 height 16
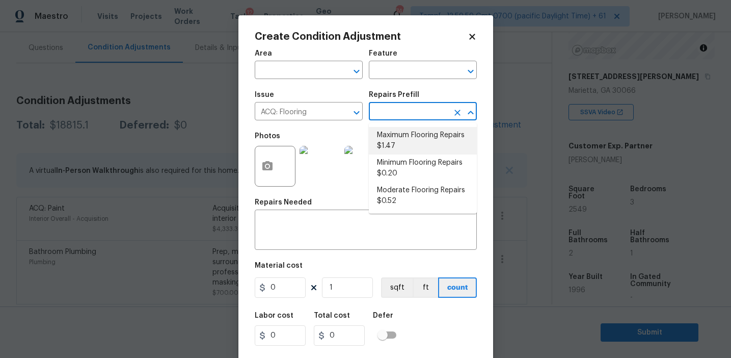
click at [419, 149] on li "Maximum Flooring Repairs $1.47" at bounding box center [423, 141] width 108 height 28
type input "Acquisition"
type textarea "Acquisition Scope: Maximum flooring repairs"
type input "1.47"
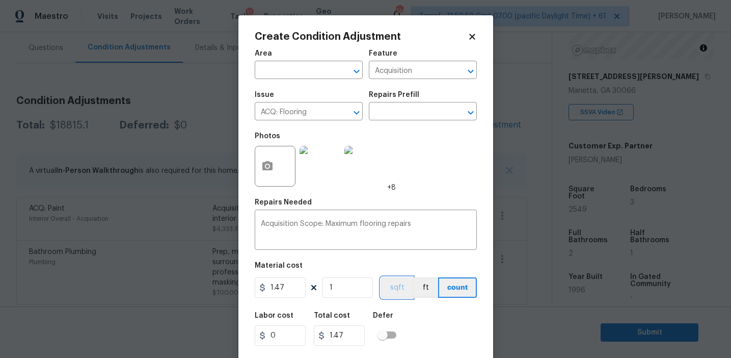
click at [396, 285] on button "sqft" at bounding box center [397, 287] width 32 height 20
click at [343, 284] on input "1" at bounding box center [347, 287] width 51 height 20
type input "0"
paste input "2549"
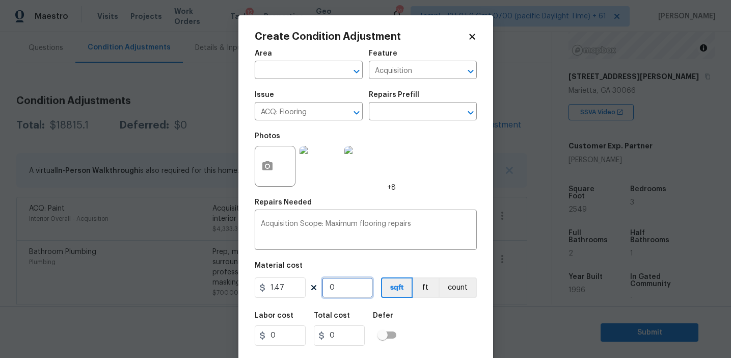
type input "2549"
type input "3747.03"
type input "2549"
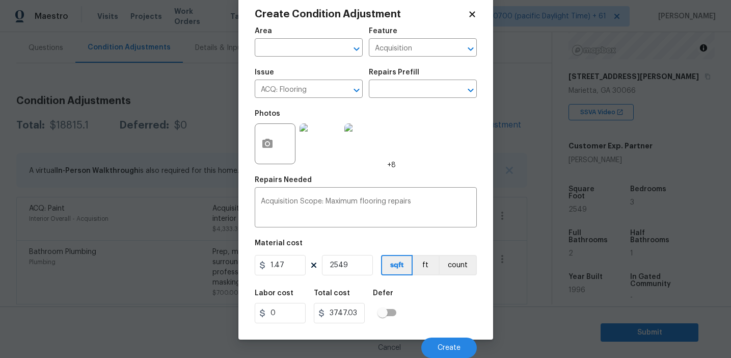
click at [444, 316] on div "Labor cost 0 Total cost 3747.03 Defer" at bounding box center [366, 306] width 222 height 46
click at [288, 262] on input "1.47" at bounding box center [280, 265] width 51 height 20
type input "2.2"
type input "5607.800000000001"
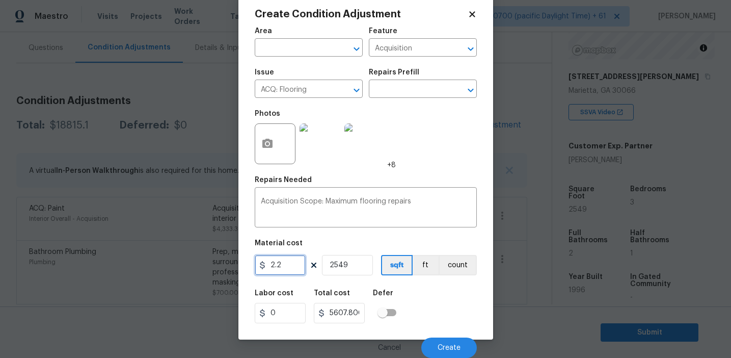
click at [293, 265] on input "2.2" at bounding box center [280, 265] width 51 height 20
type input "5608"
type input "14294792"
type input "1"
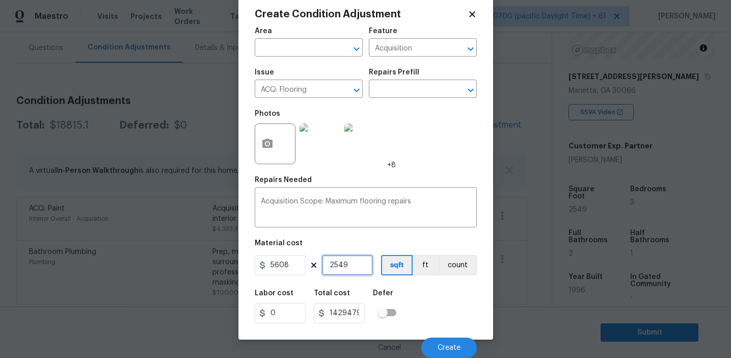
type input "5608"
type input "1"
click at [443, 266] on button "count" at bounding box center [458, 265] width 38 height 20
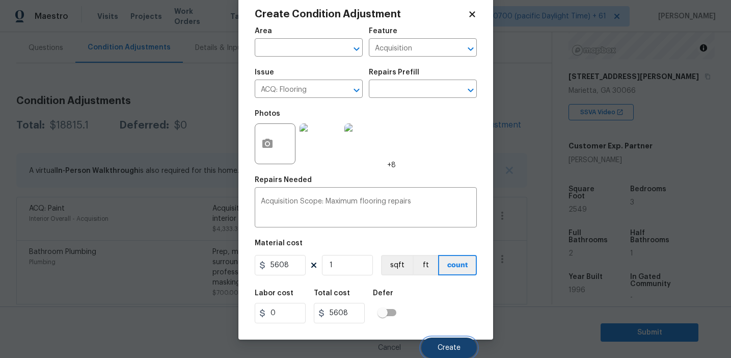
click at [442, 349] on span "Create" at bounding box center [449, 348] width 23 height 8
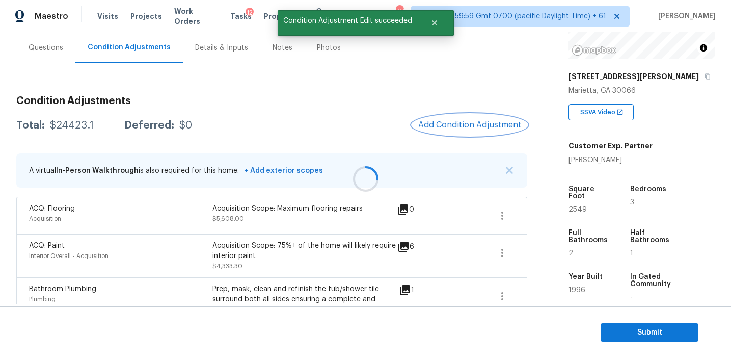
scroll to position [0, 0]
click at [432, 122] on span "Add Condition Adjustment" at bounding box center [469, 124] width 103 height 9
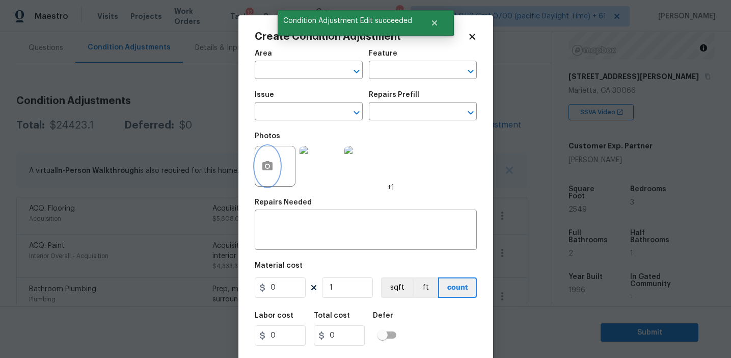
click at [266, 176] on button "button" at bounding box center [267, 166] width 24 height 40
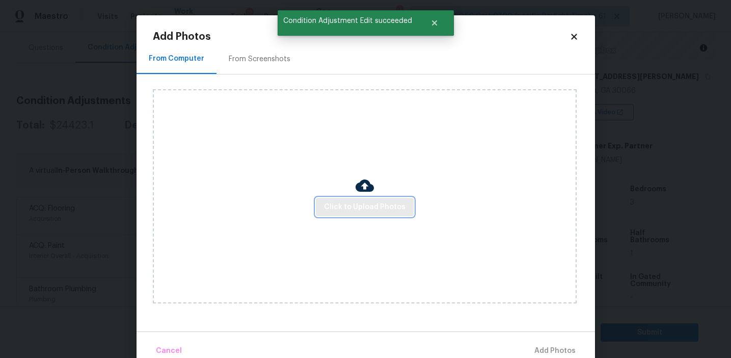
click at [339, 212] on span "Click to Upload Photos" at bounding box center [365, 207] width 82 height 13
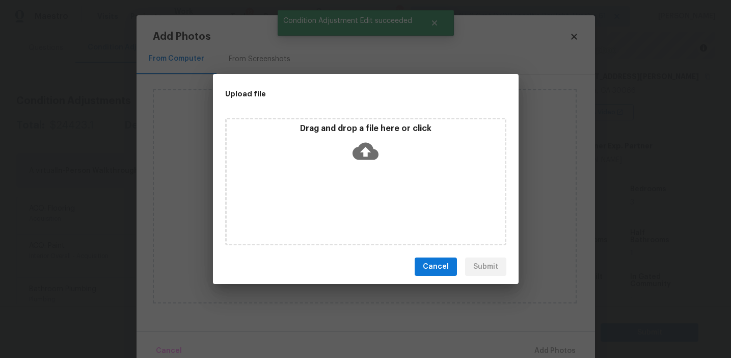
click at [345, 136] on div "Drag and drop a file here or click" at bounding box center [366, 145] width 278 height 44
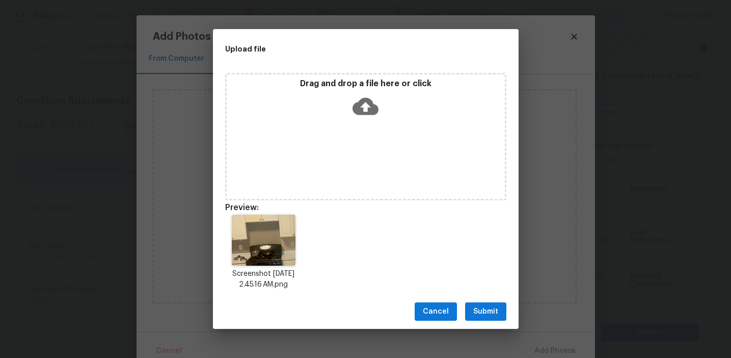
click at [482, 309] on span "Submit" at bounding box center [485, 311] width 25 height 13
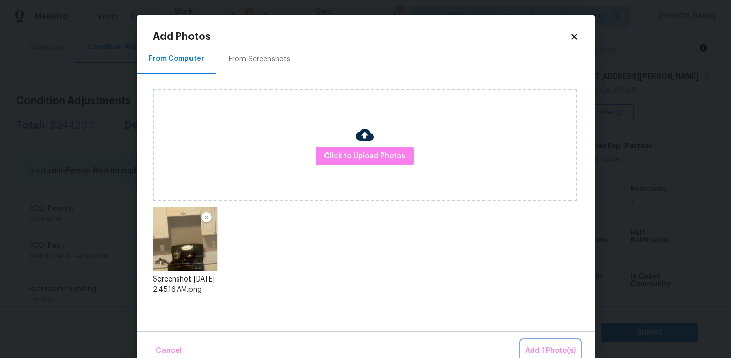
click at [524, 347] on button "Add 1 Photo(s)" at bounding box center [550, 351] width 59 height 22
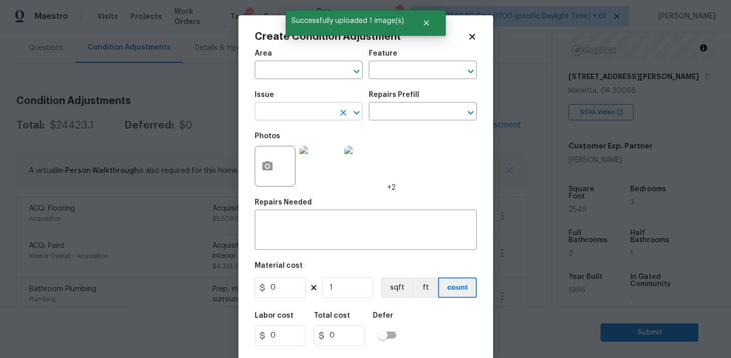
click at [292, 115] on input "text" at bounding box center [294, 112] width 79 height 16
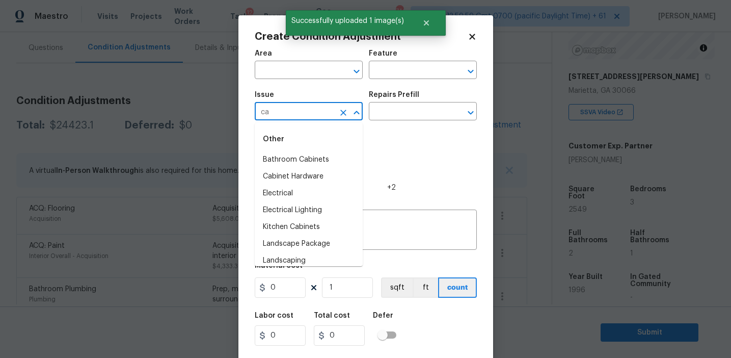
type input "cab"
click at [324, 71] on input "text" at bounding box center [294, 71] width 79 height 16
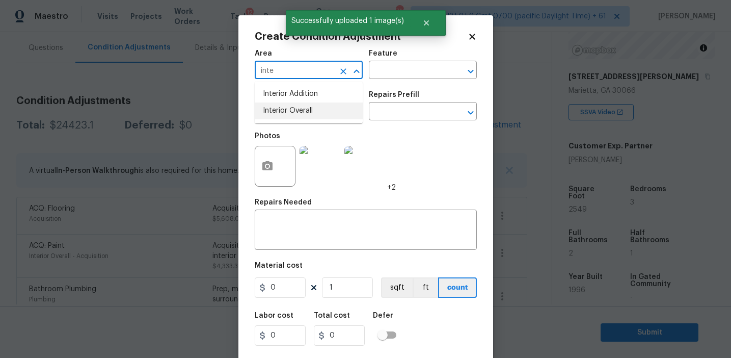
click at [325, 117] on li "Interior Overall" at bounding box center [309, 110] width 108 height 17
type input "Interior Overall"
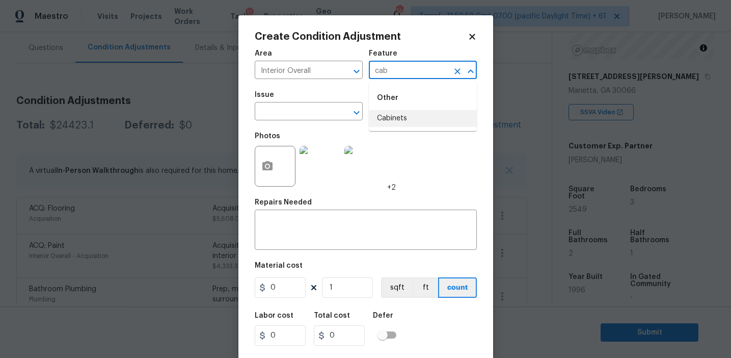
click at [394, 116] on li "Cabinets" at bounding box center [423, 118] width 108 height 17
type input "Cabinets"
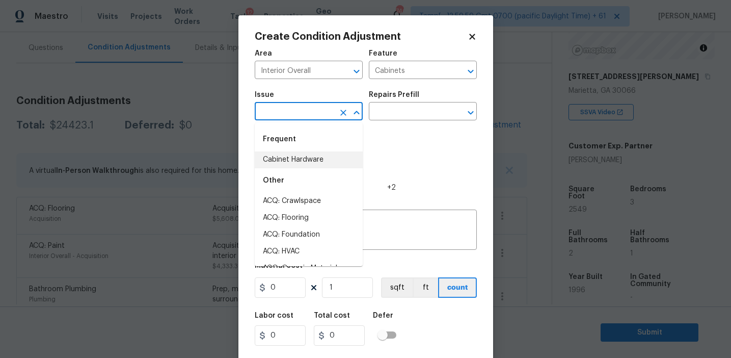
click at [326, 158] on li "Cabinet Hardware" at bounding box center [309, 159] width 108 height 17
type input "Cabinet Hardware"
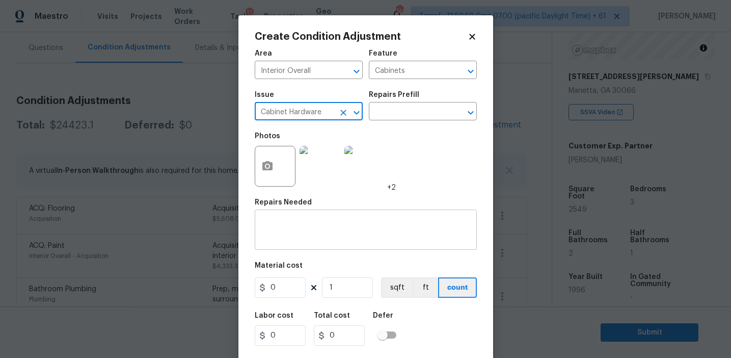
click at [319, 226] on textarea at bounding box center [366, 230] width 210 height 21
click at [361, 216] on div "Refinish cabinetd x ​" at bounding box center [366, 231] width 222 height 38
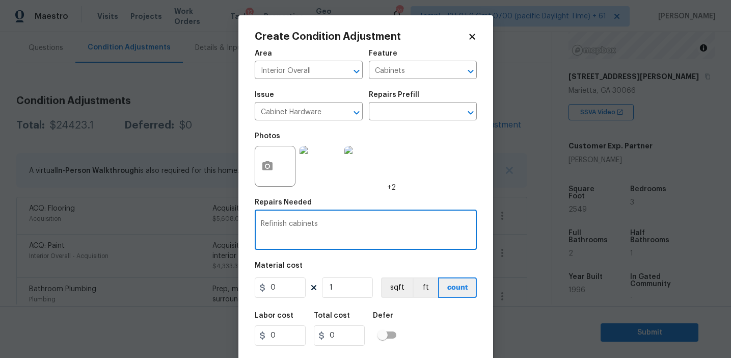
type textarea "Refinish cabinets"
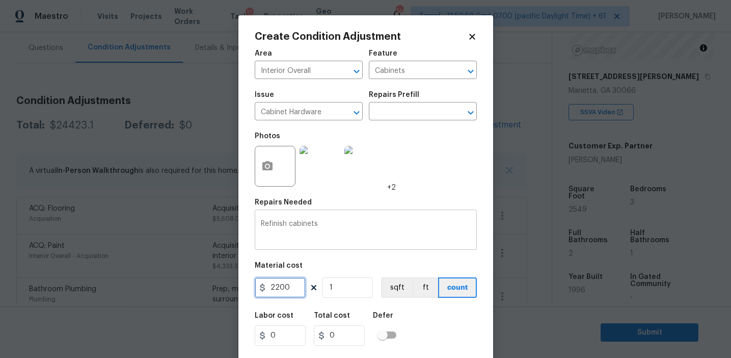
type input "2200"
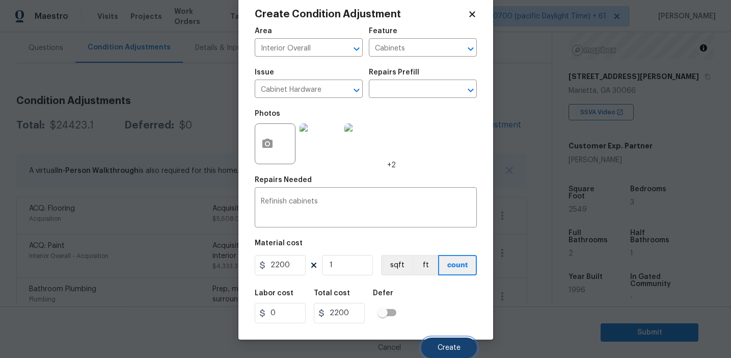
click at [449, 338] on button "Create" at bounding box center [449, 347] width 56 height 20
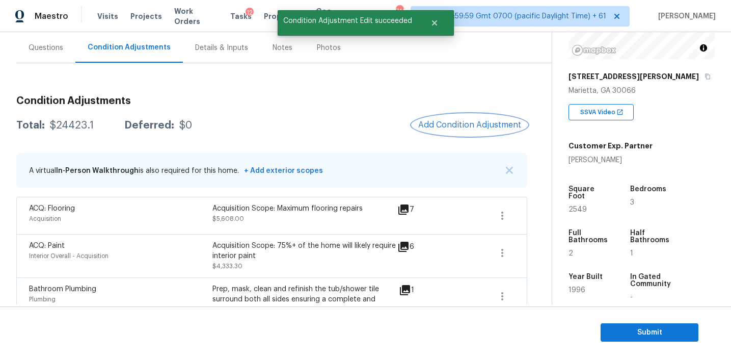
scroll to position [0, 0]
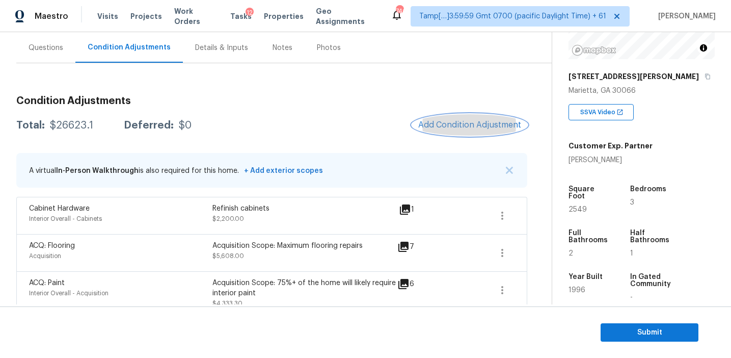
click at [446, 121] on span "Add Condition Adjustment" at bounding box center [469, 124] width 103 height 9
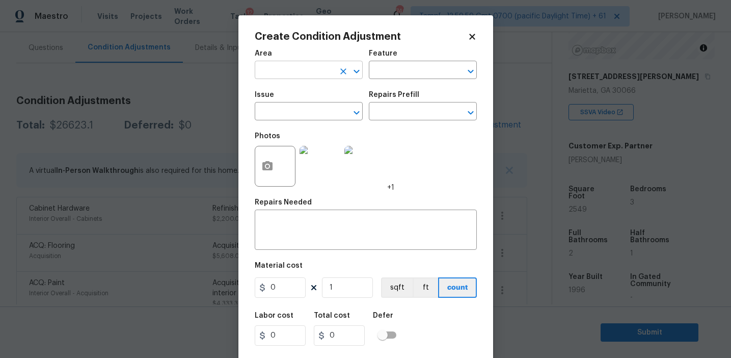
click at [319, 74] on input "text" at bounding box center [294, 71] width 79 height 16
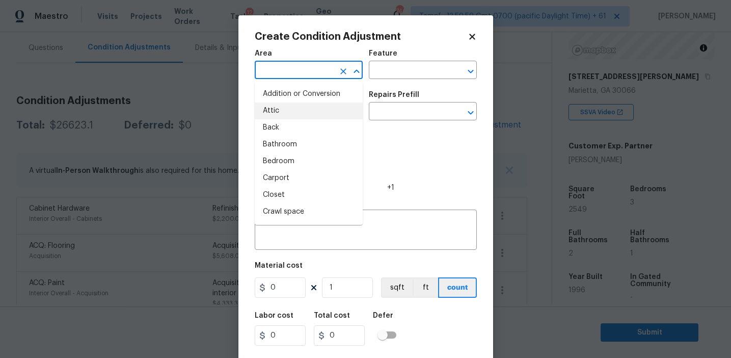
click at [431, 131] on div "Photos +1" at bounding box center [366, 159] width 222 height 66
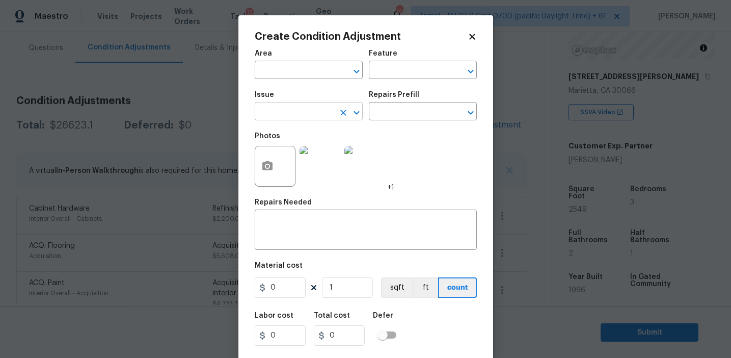
click at [291, 116] on input "text" at bounding box center [294, 112] width 79 height 16
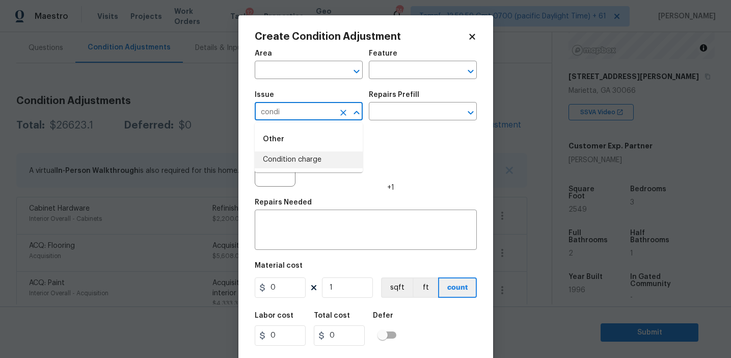
click at [300, 155] on li "Condition charge" at bounding box center [309, 159] width 108 height 17
type input "Condition charge"
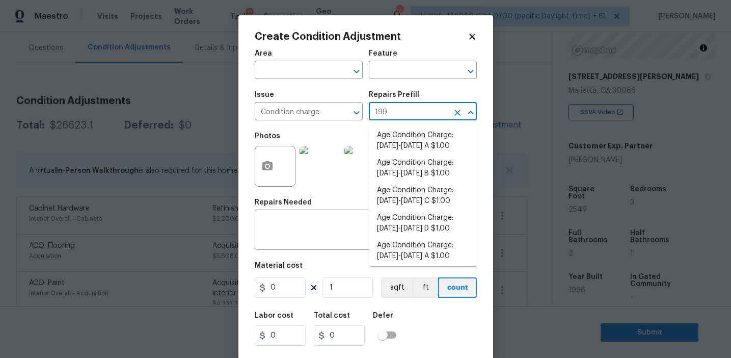
type input "1993"
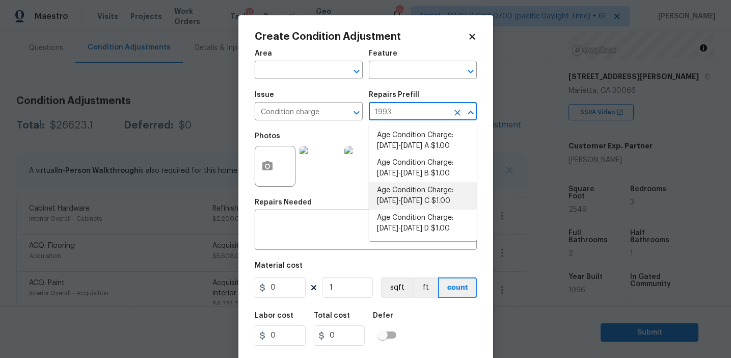
click at [412, 200] on li "Age Condition Charge: 1993-2008 C $1.00" at bounding box center [423, 196] width 108 height 28
type input "Home Readiness Packages"
type textarea "Age Condition Charge: 1993-2008 C"
type input "1"
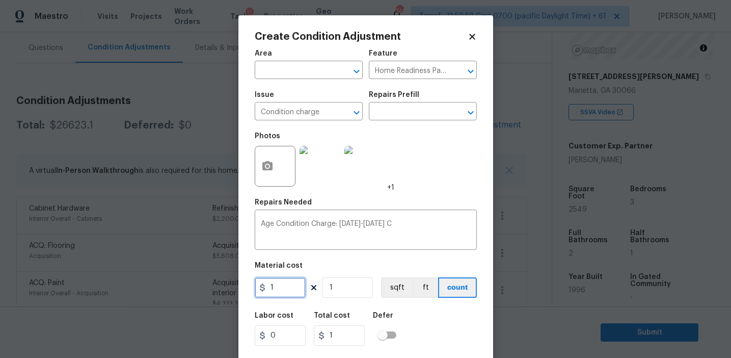
click at [285, 285] on input "1" at bounding box center [280, 287] width 51 height 20
type input "2000"
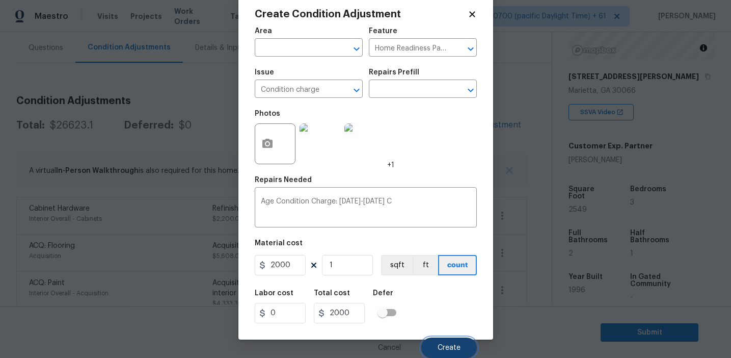
click at [444, 340] on button "Create" at bounding box center [449, 347] width 56 height 20
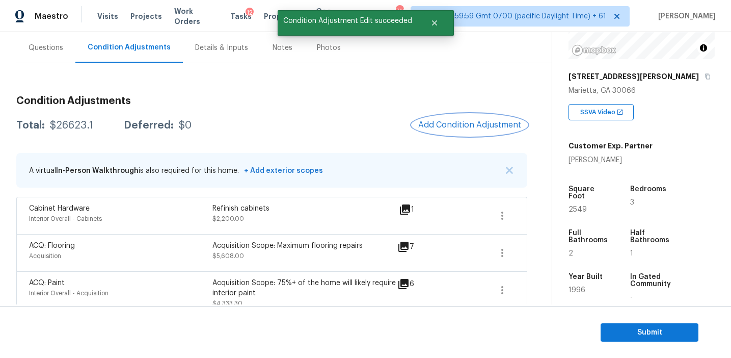
scroll to position [0, 0]
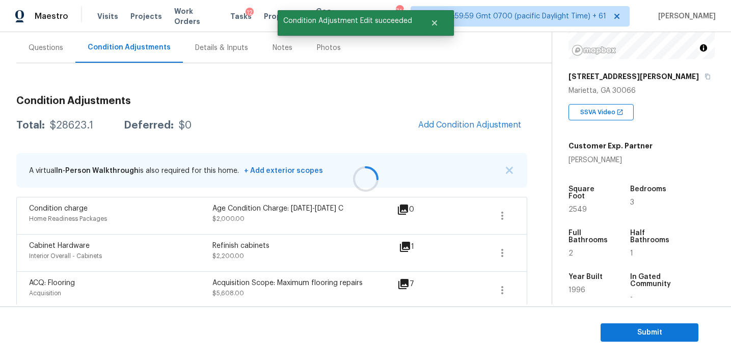
click at [69, 124] on div "$28623.1" at bounding box center [71, 125] width 43 height 10
copy div "28623.1"
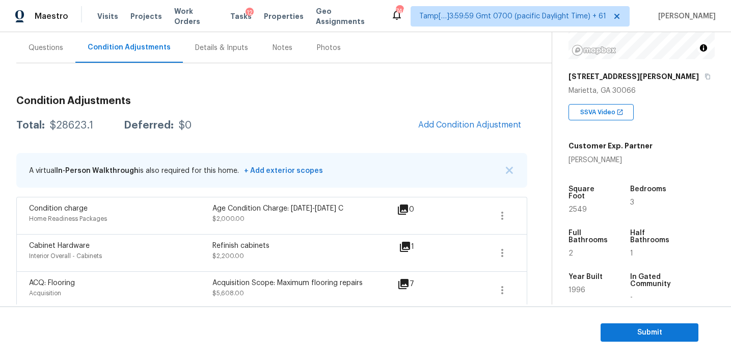
click at [220, 115] on div "Total: $28623.1 Deferred: $0 Add Condition Adjustment" at bounding box center [271, 125] width 511 height 22
click at [61, 46] on div "Questions" at bounding box center [46, 48] width 35 height 10
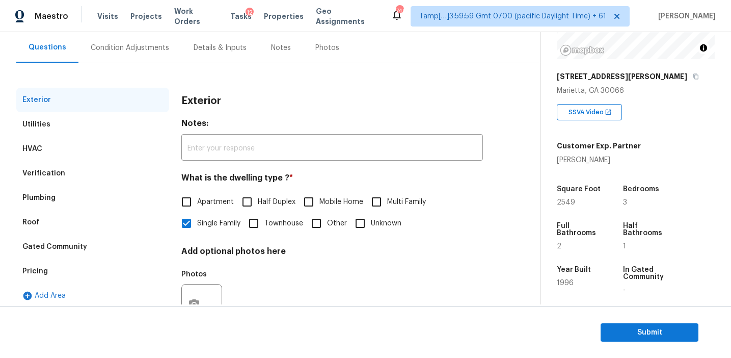
click at [83, 176] on div "Verification" at bounding box center [92, 173] width 153 height 24
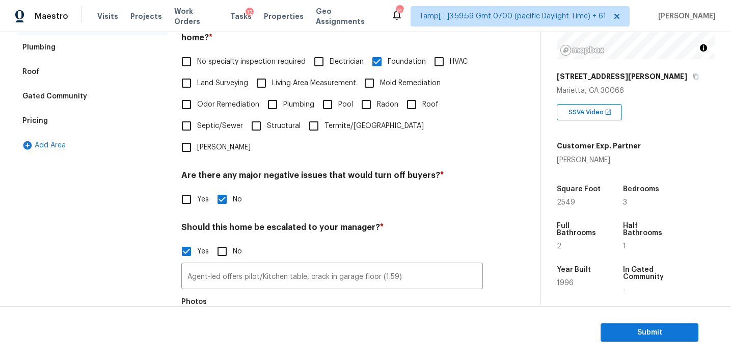
scroll to position [352, 0]
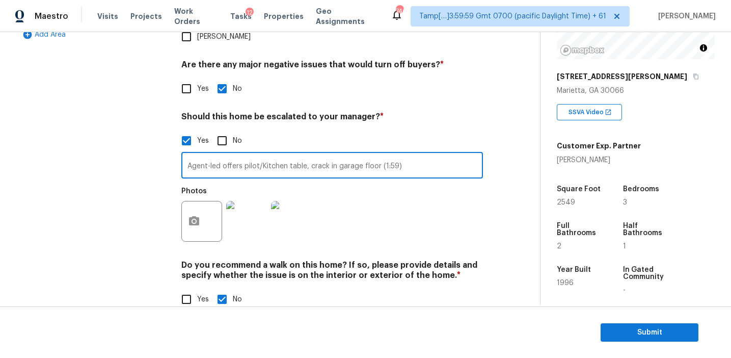
click at [232, 154] on input "Agent-led offers pilot/Kitchen table, crack in garage floor (1:59)" at bounding box center [332, 166] width 302 height 24
click at [140, 158] on div "Exterior Utilities HVAC Verification Plumbing Roof Gated Community Pricing Add …" at bounding box center [92, 74] width 153 height 495
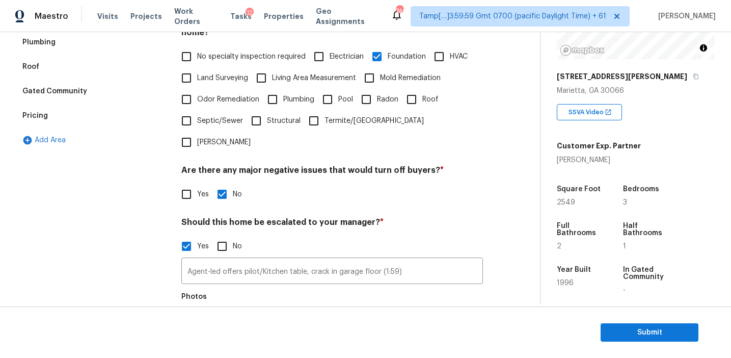
click at [138, 109] on div "Pricing" at bounding box center [92, 115] width 153 height 24
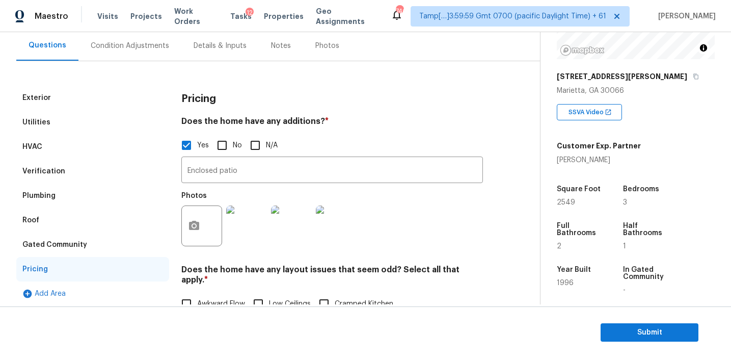
scroll to position [94, 0]
click at [216, 98] on h3 "Pricing" at bounding box center [198, 98] width 35 height 10
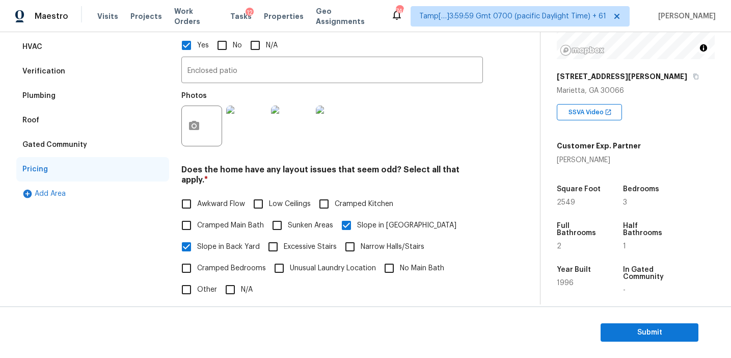
click at [115, 155] on div "Gated Community" at bounding box center [92, 144] width 153 height 24
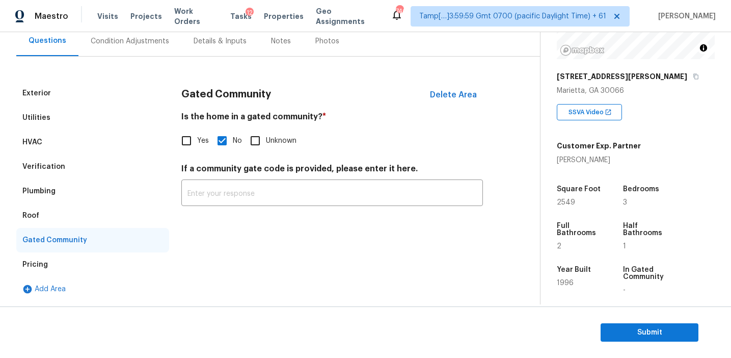
click at [78, 217] on div "Roof" at bounding box center [92, 215] width 153 height 24
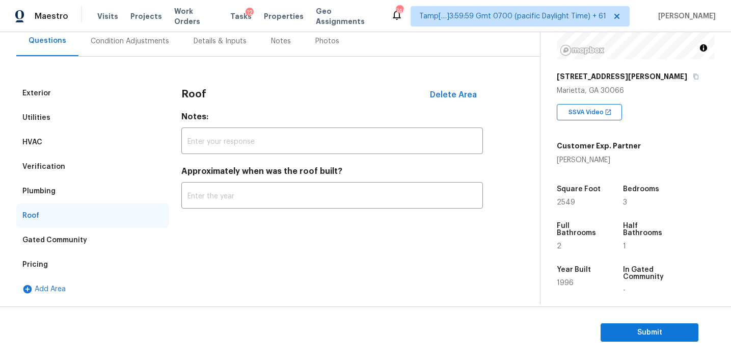
click at [78, 201] on div "Plumbing" at bounding box center [92, 191] width 153 height 24
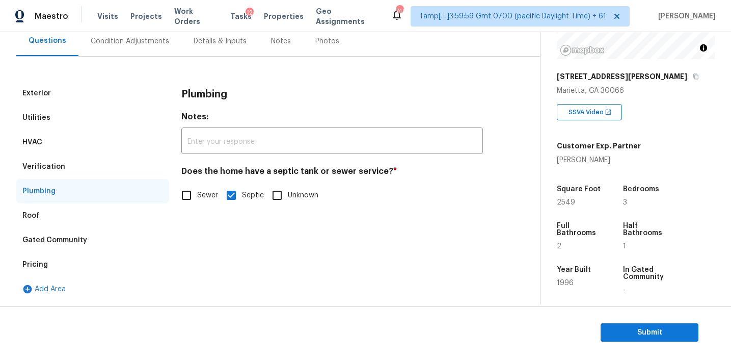
click at [88, 164] on div "Verification" at bounding box center [92, 166] width 153 height 24
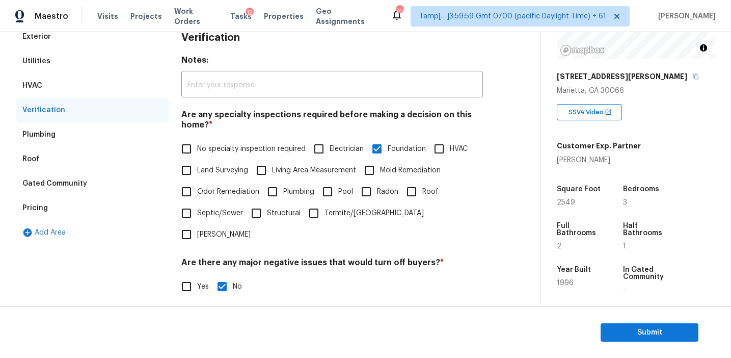
scroll to position [137, 0]
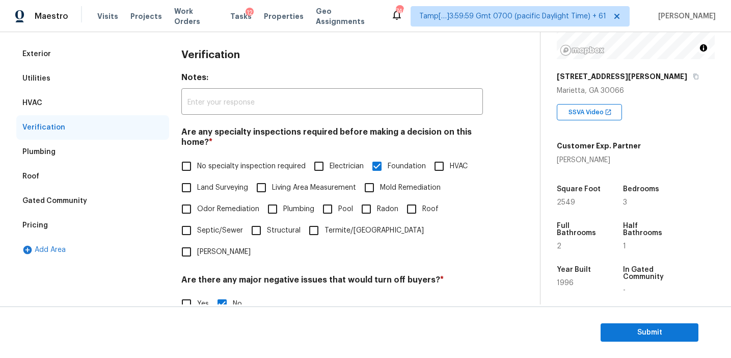
click at [120, 97] on div "HVAC" at bounding box center [92, 103] width 153 height 24
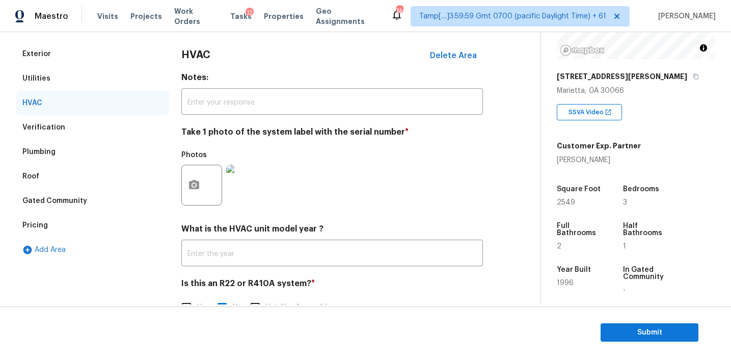
click at [113, 85] on div "Utilities" at bounding box center [92, 78] width 153 height 24
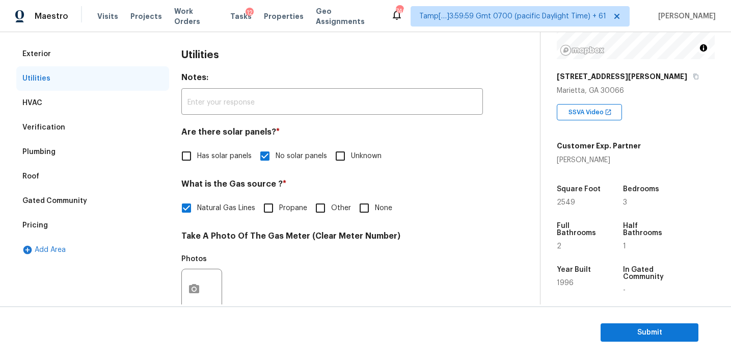
click at [115, 50] on div "Exterior" at bounding box center [92, 54] width 153 height 24
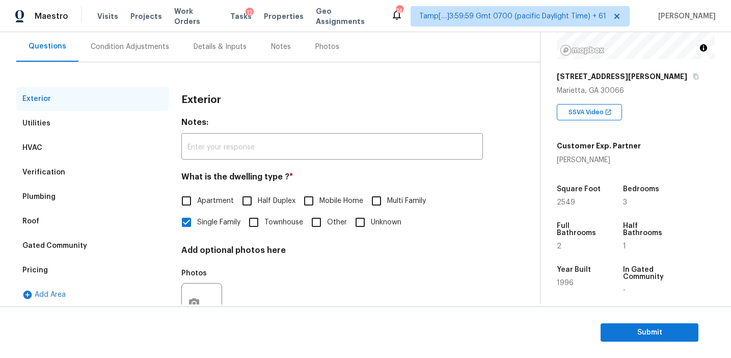
click at [115, 50] on div "Condition Adjustments" at bounding box center [130, 47] width 78 height 10
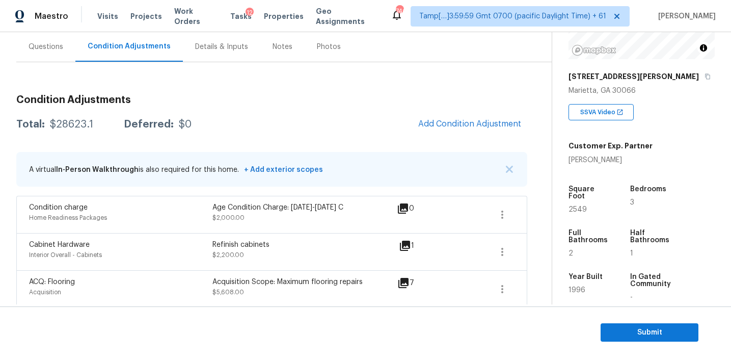
scroll to position [93, 0]
click at [509, 164] on button "button" at bounding box center [509, 169] width 10 height 10
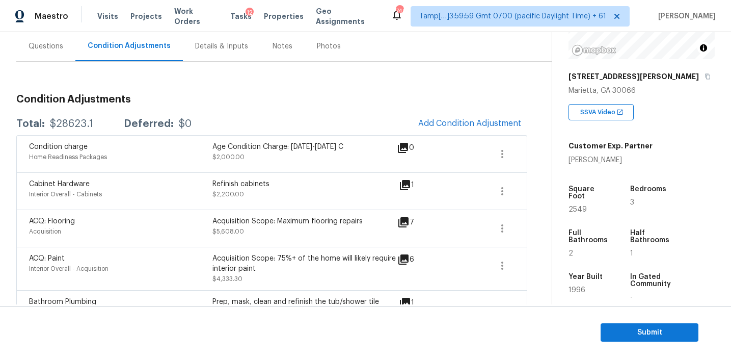
click at [328, 181] on div "Refinish cabinets" at bounding box center [303, 184] width 183 height 10
click at [77, 126] on div "$28623.1" at bounding box center [71, 124] width 43 height 10
copy div "28623.1"
click at [189, 113] on div "Total: $28623.1 Deferred: $0 Add Condition Adjustment" at bounding box center [271, 124] width 511 height 22
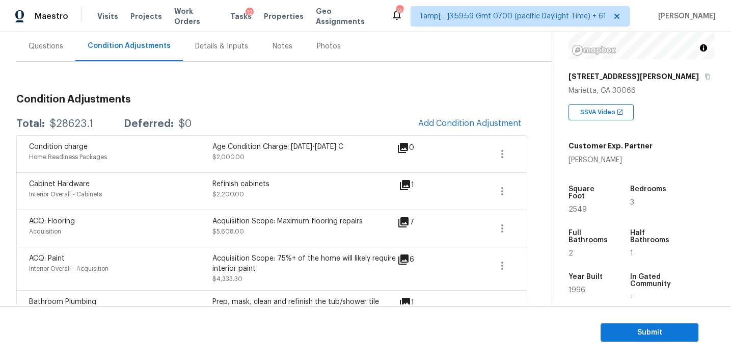
click at [246, 114] on div "Total: $28623.1 Deferred: $0 Add Condition Adjustment" at bounding box center [271, 124] width 511 height 22
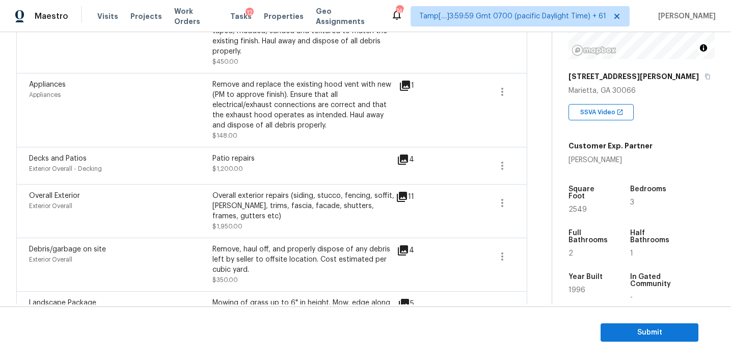
scroll to position [607, 0]
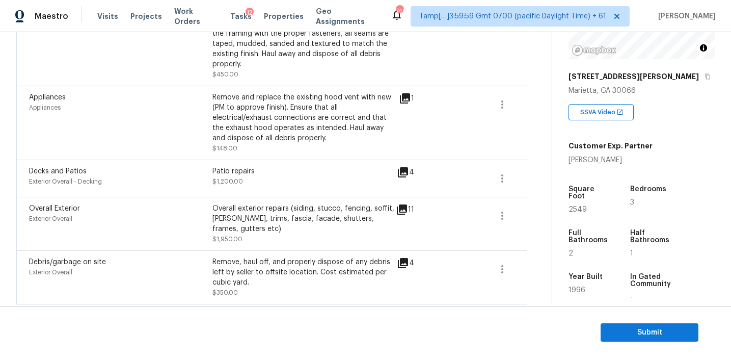
click at [122, 104] on div "Appliances Appliances" at bounding box center [120, 122] width 183 height 61
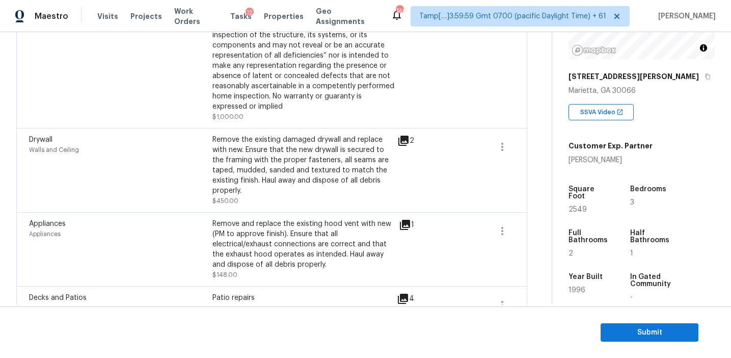
scroll to position [451, 0]
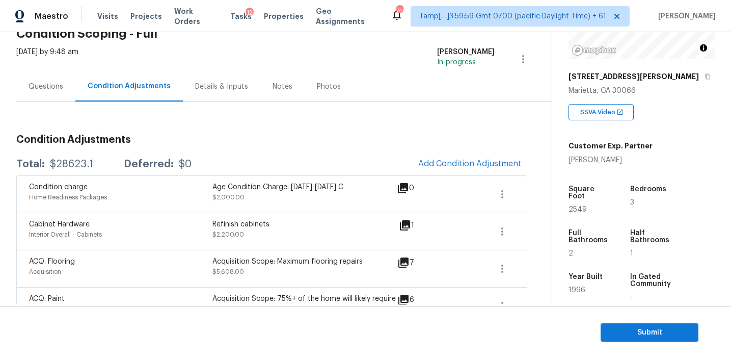
click at [53, 96] on div "Questions" at bounding box center [45, 86] width 59 height 30
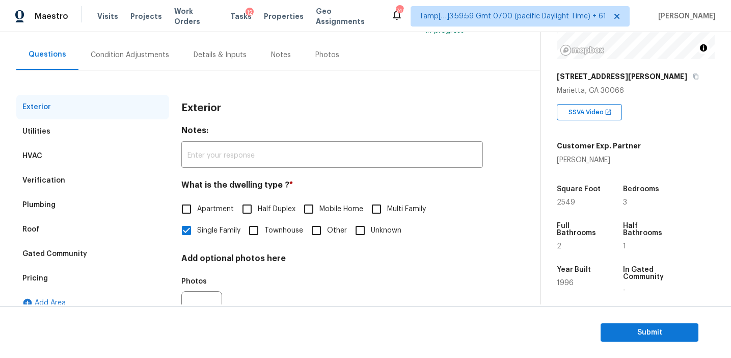
scroll to position [90, 0]
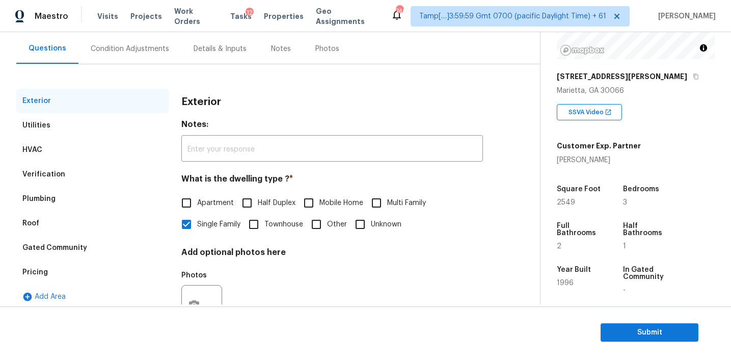
click at [84, 271] on div "Pricing" at bounding box center [92, 272] width 153 height 24
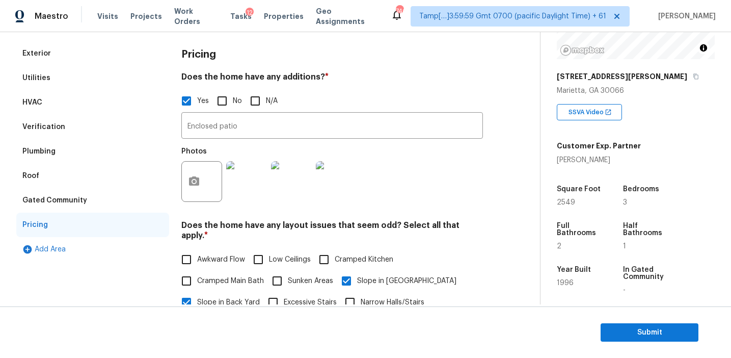
click at [104, 207] on div "Gated Community" at bounding box center [92, 200] width 153 height 24
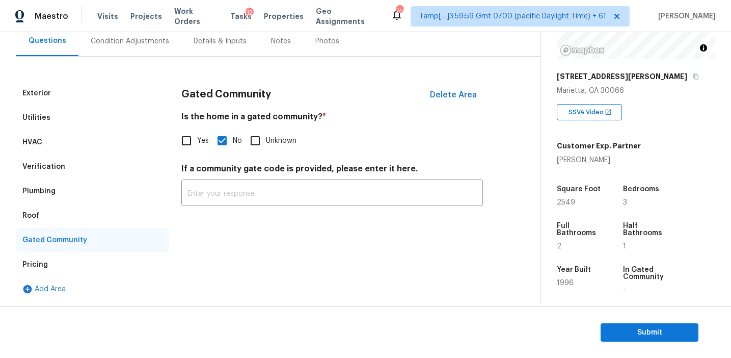
click at [62, 224] on div "Roof" at bounding box center [92, 215] width 153 height 24
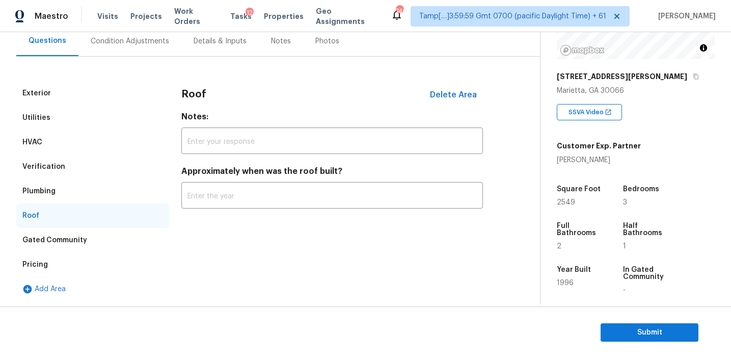
click at [67, 198] on div "Plumbing" at bounding box center [92, 191] width 153 height 24
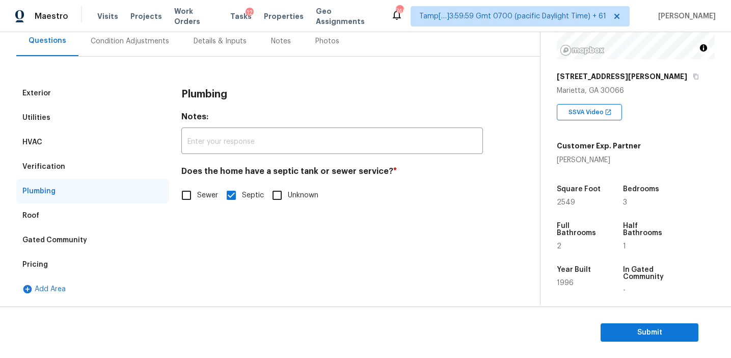
click at [87, 166] on div "Verification" at bounding box center [92, 166] width 153 height 24
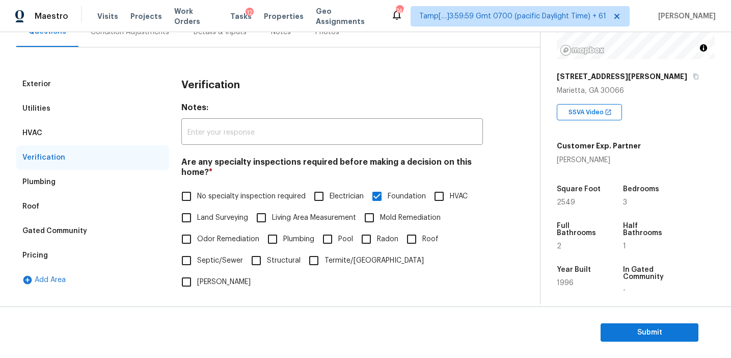
scroll to position [49, 0]
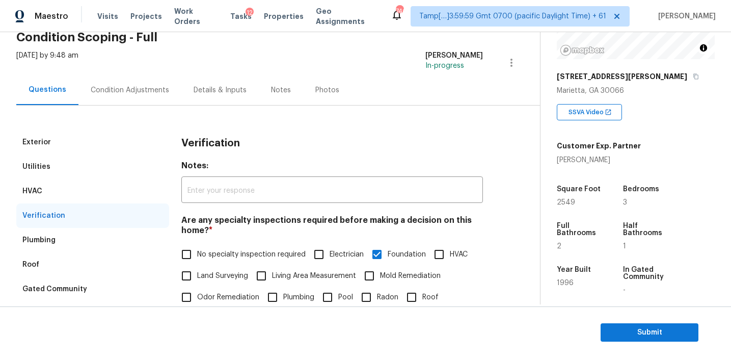
click at [119, 185] on div "HVAC" at bounding box center [92, 191] width 153 height 24
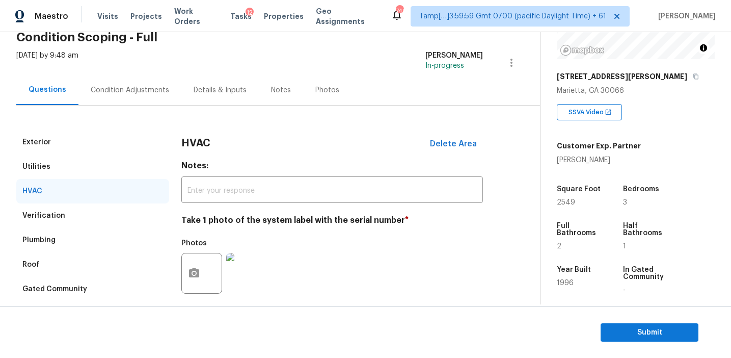
click at [119, 166] on div "Utilities" at bounding box center [92, 166] width 153 height 24
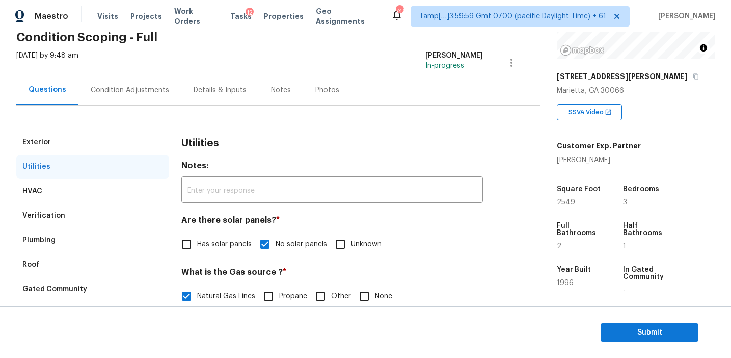
click at [117, 137] on div "Exterior" at bounding box center [92, 142] width 153 height 24
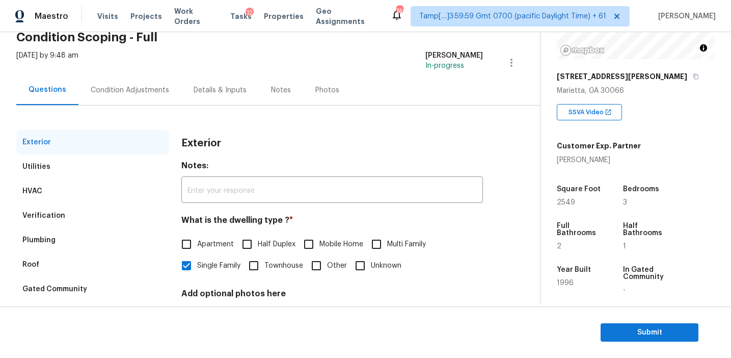
click at [137, 86] on div "Condition Adjustments" at bounding box center [130, 90] width 78 height 10
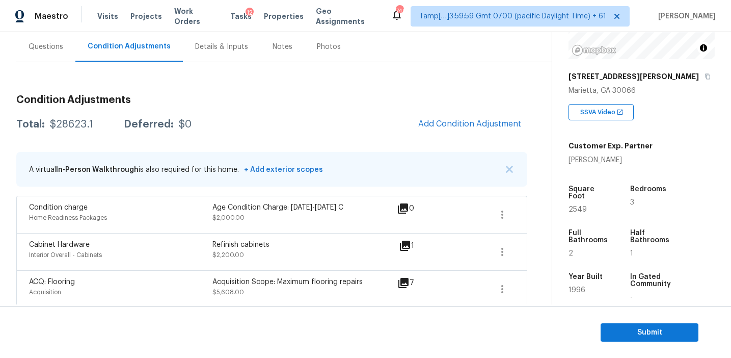
scroll to position [93, 0]
click at [508, 166] on img "button" at bounding box center [509, 168] width 7 height 7
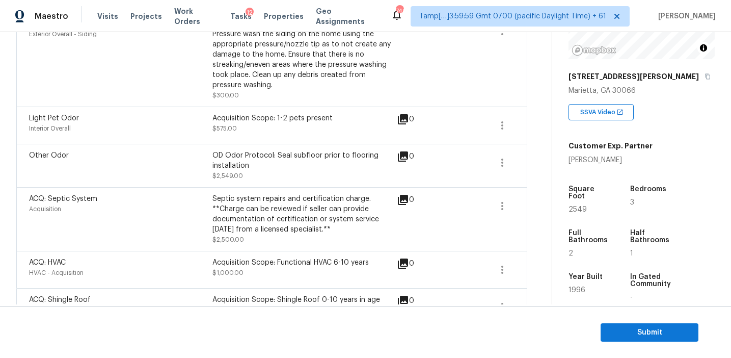
scroll to position [1016, 0]
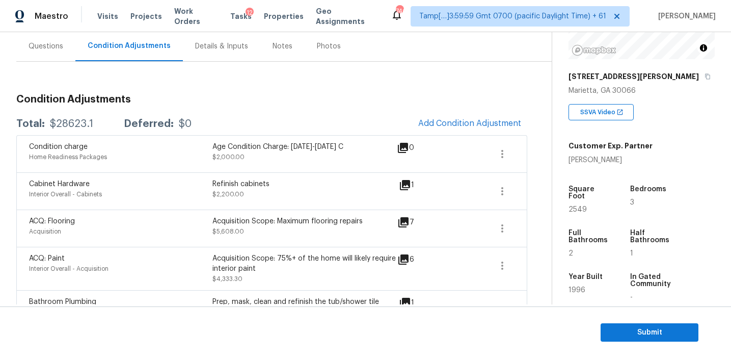
click at [639, 327] on span "Submit" at bounding box center [650, 332] width 82 height 13
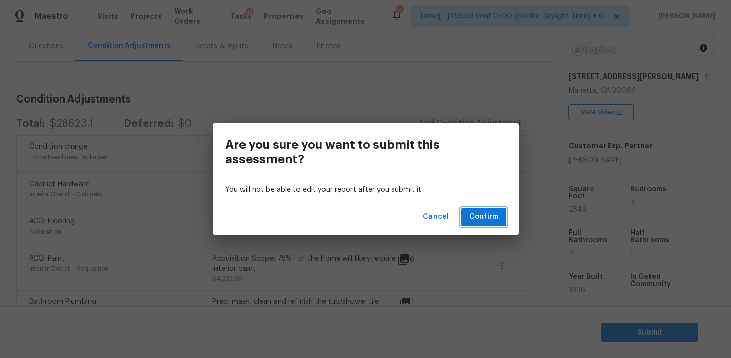
click at [487, 214] on span "Confirm" at bounding box center [483, 216] width 29 height 13
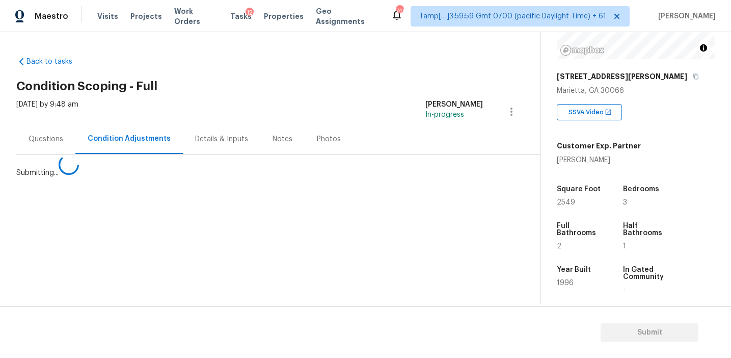
scroll to position [0, 0]
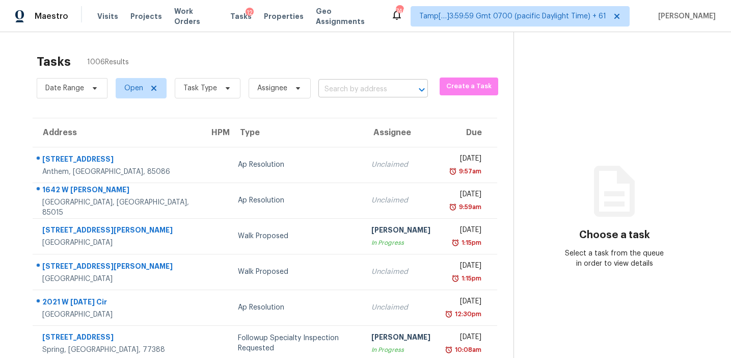
click at [336, 83] on input "text" at bounding box center [358, 90] width 81 height 16
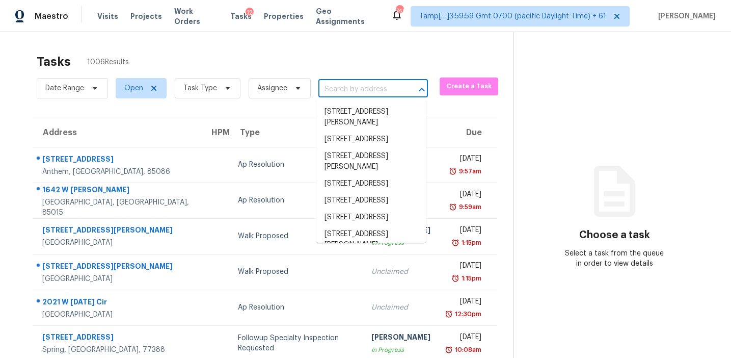
paste input "68 Cherry Blossom Ct Garner, NC, 27529"
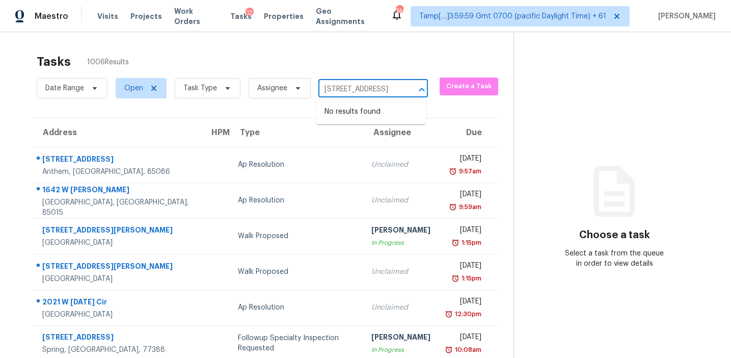
type input "68 Cherry Blossom Ct Garner, NC, 27529"
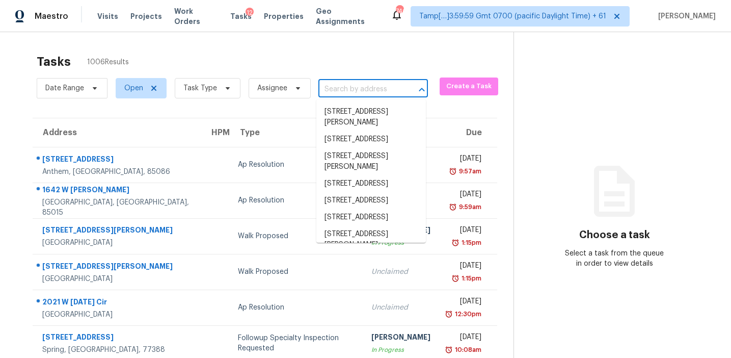
scroll to position [0, 0]
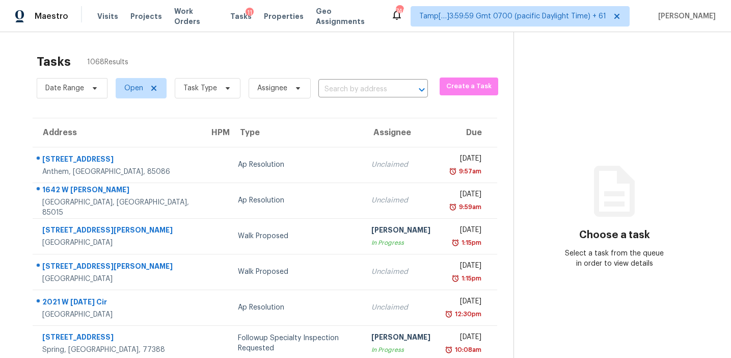
click at [337, 88] on input "text" at bounding box center [358, 90] width 81 height 16
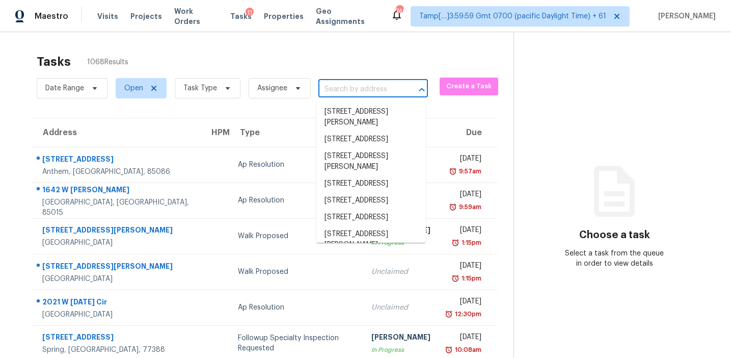
paste input "[STREET_ADDRESS]"
type input "[STREET_ADDRESS]"
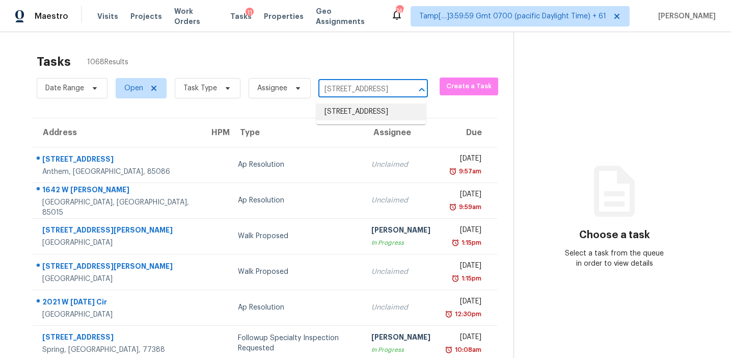
click at [344, 114] on li "[STREET_ADDRESS]" at bounding box center [371, 111] width 110 height 17
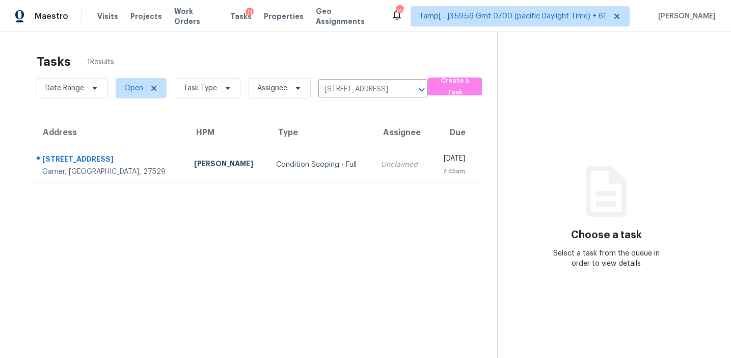
click at [381, 168] on div "Unclaimed" at bounding box center [401, 164] width 41 height 10
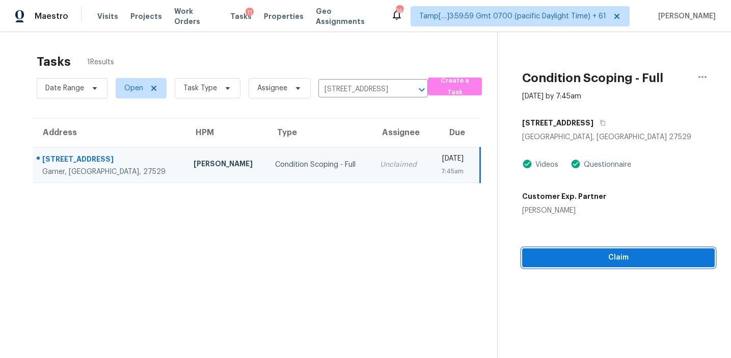
click at [543, 266] on button "Claim" at bounding box center [618, 257] width 193 height 19
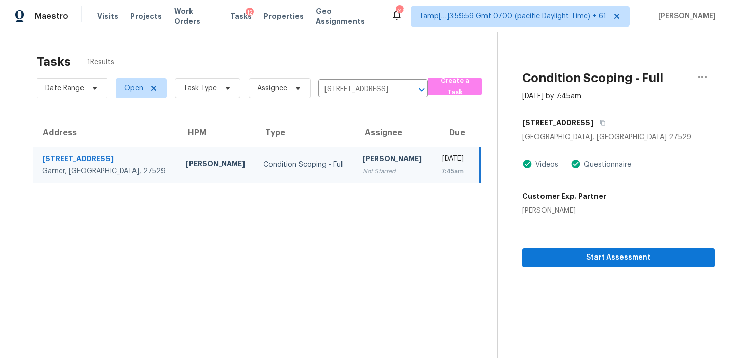
click at [585, 216] on div "Start Assessment" at bounding box center [618, 241] width 193 height 51
click at [586, 257] on span "Start Assessment" at bounding box center [618, 257] width 176 height 13
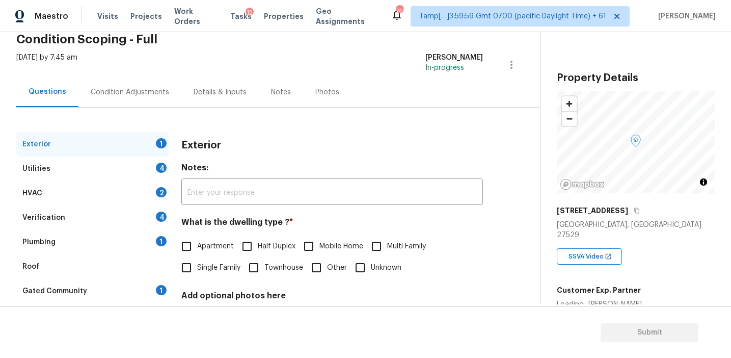
scroll to position [90, 0]
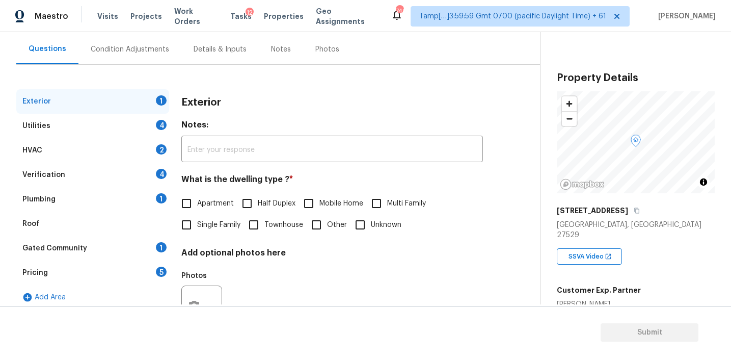
click at [132, 175] on div "Verification 4" at bounding box center [92, 175] width 153 height 24
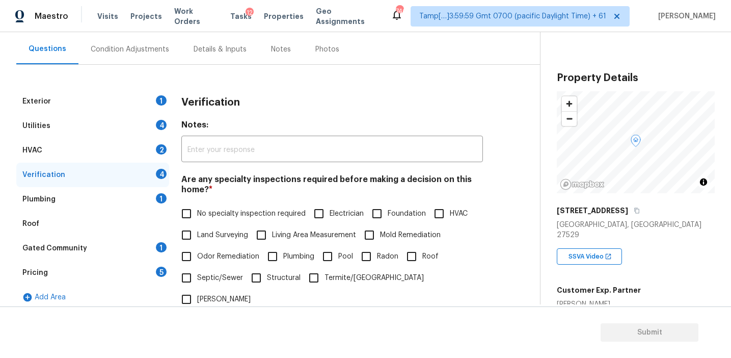
scroll to position [244, 0]
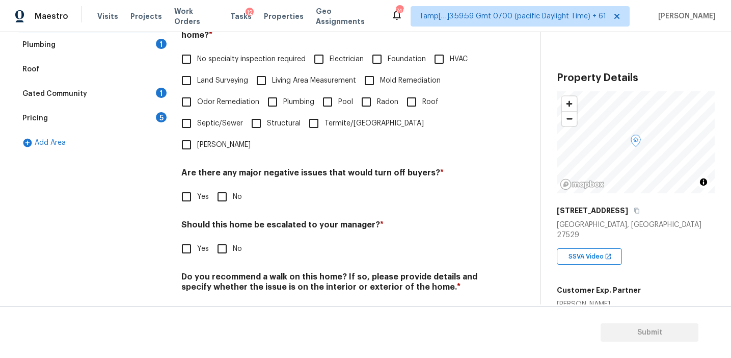
click at [191, 238] on input "Yes" at bounding box center [186, 248] width 21 height 21
checkbox input "true"
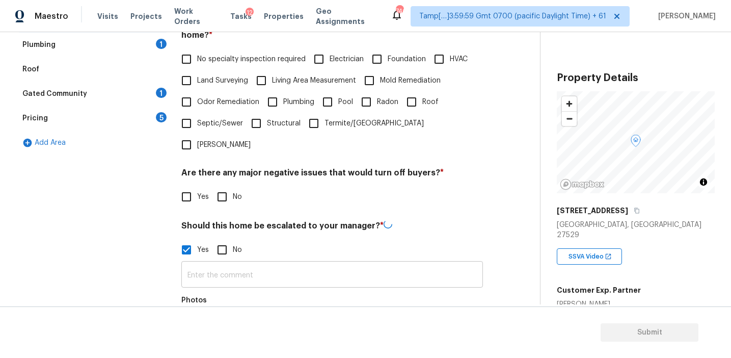
click at [203, 263] on input "text" at bounding box center [332, 275] width 302 height 24
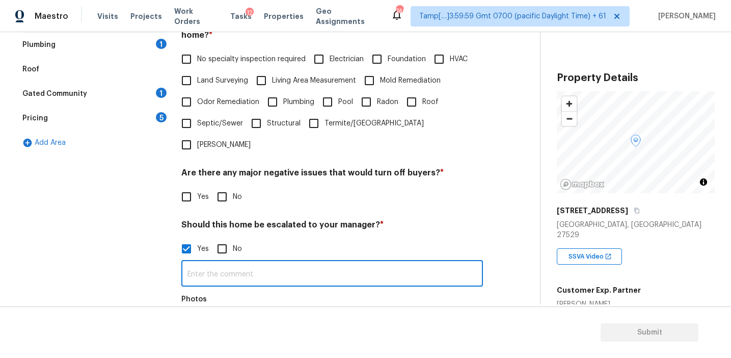
paste input "Agent-led offers pilot / Kitchen table"
click at [266, 262] on input "Agent-led offers pilot / Kitchen table" at bounding box center [332, 274] width 302 height 24
type input "Agent-led offers pilot/Kitchen table"
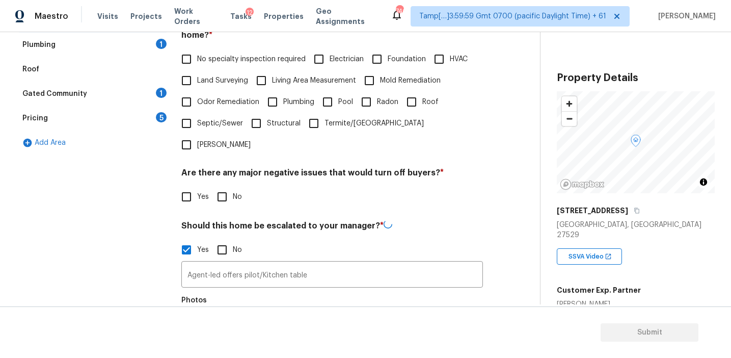
click at [306, 290] on div "Photos" at bounding box center [332, 323] width 302 height 66
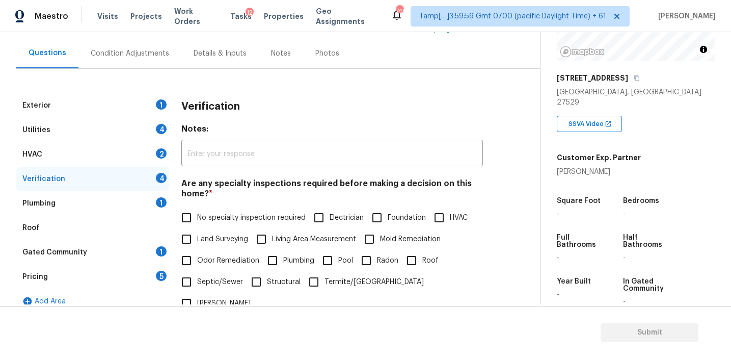
scroll to position [95, 0]
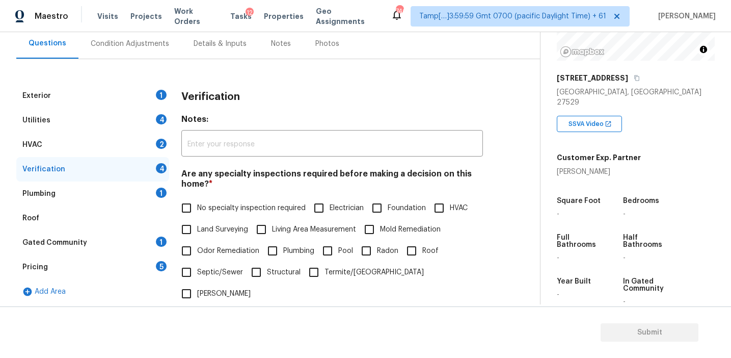
click at [342, 119] on h4 "Notes:" at bounding box center [332, 121] width 302 height 14
click at [202, 92] on h3 "Verification" at bounding box center [210, 97] width 59 height 10
click at [222, 92] on h3 "Verification" at bounding box center [210, 97] width 59 height 10
click at [598, 177] on div "Square Foot - Bedrooms - Full Bathrooms - Half Bathrooms - Year Built - In Gate…" at bounding box center [636, 251] width 158 height 149
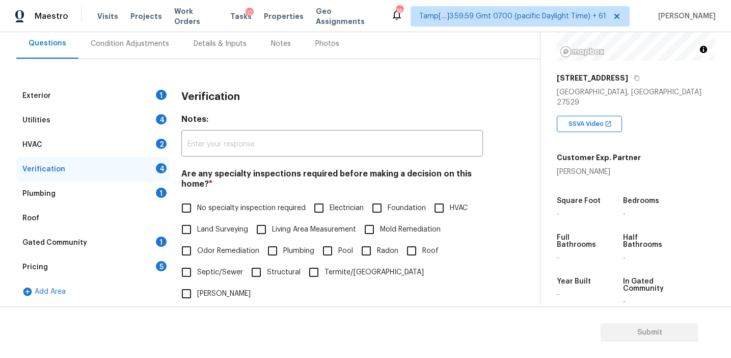
click at [598, 177] on div "Square Foot - Bedrooms - Full Bathrooms - Half Bathrooms - Year Built - In Gate…" at bounding box center [636, 251] width 158 height 149
click at [499, 204] on div "Exterior 1 Utilities 4 HVAC 2 Verification 4 Plumbing 1 Roof Gated Community 1 …" at bounding box center [265, 331] width 499 height 495
click at [222, 104] on div "Verification" at bounding box center [332, 97] width 302 height 26
click at [504, 174] on div "Exterior 1 Utilities 4 HVAC 2 Verification 4 Plumbing 1 Roof Gated Community 1 …" at bounding box center [265, 331] width 499 height 495
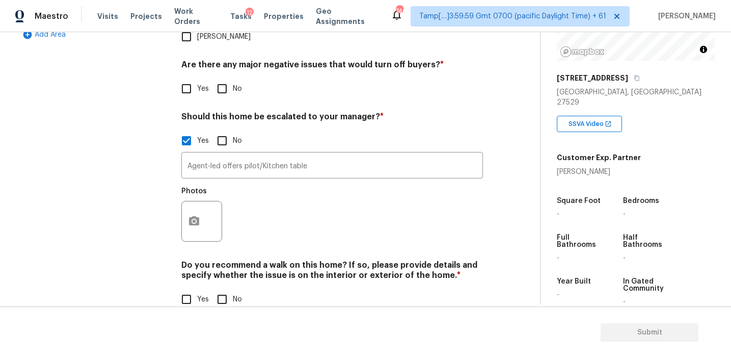
scroll to position [221, 0]
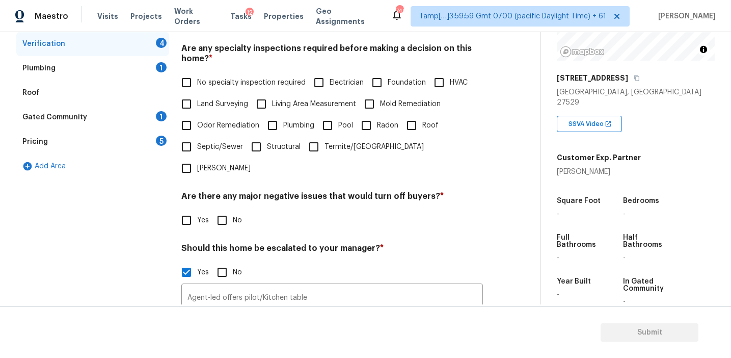
click at [150, 135] on div "Pricing 5" at bounding box center [92, 141] width 153 height 24
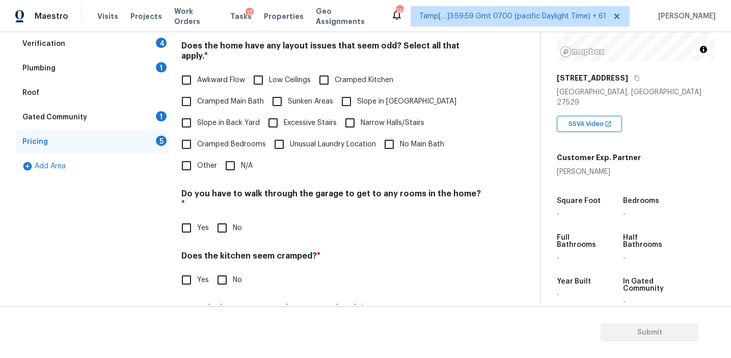
click at [189, 156] on input "Other" at bounding box center [186, 165] width 21 height 21
checkbox input "true"
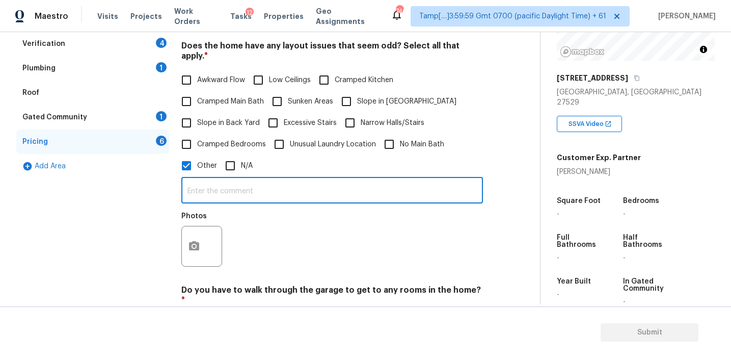
click at [201, 179] on input "text" at bounding box center [332, 191] width 302 height 24
type input "S"
type input "Dwelling discrepancy"
click at [293, 219] on div "Photos" at bounding box center [332, 239] width 302 height 66
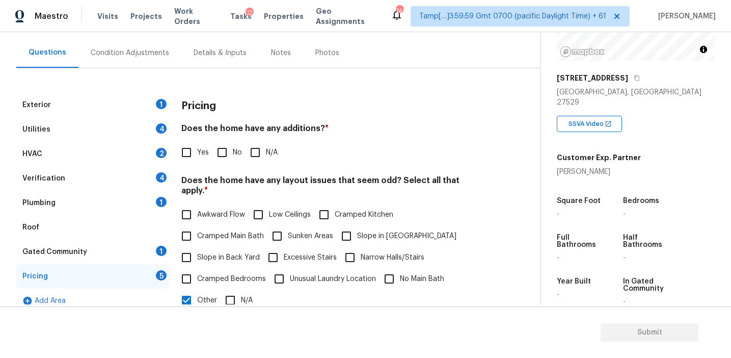
click at [231, 104] on div "Pricing" at bounding box center [332, 106] width 302 height 26
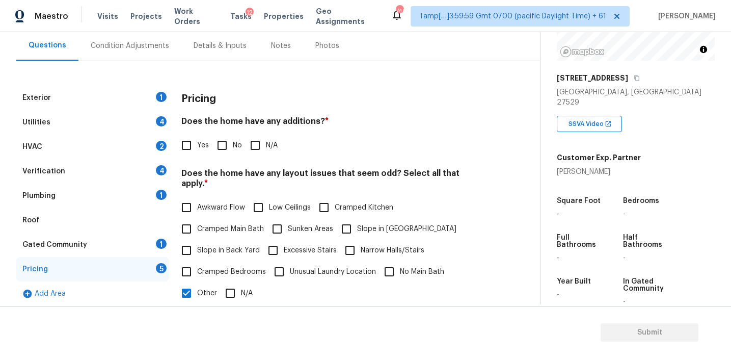
scroll to position [91, 0]
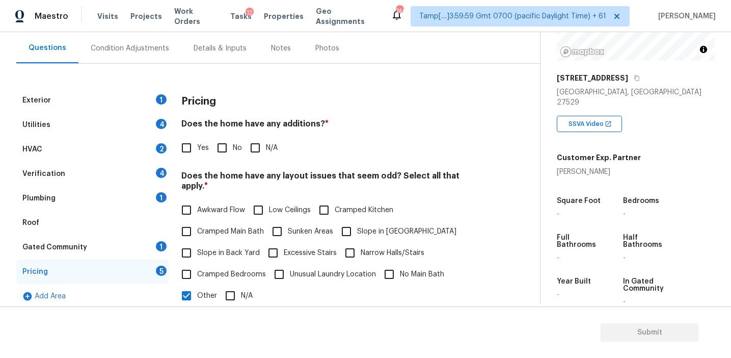
click at [285, 129] on h4 "Does the home have any additions? *" at bounding box center [332, 126] width 302 height 14
click at [159, 48] on div "Condition Adjustments" at bounding box center [130, 48] width 78 height 10
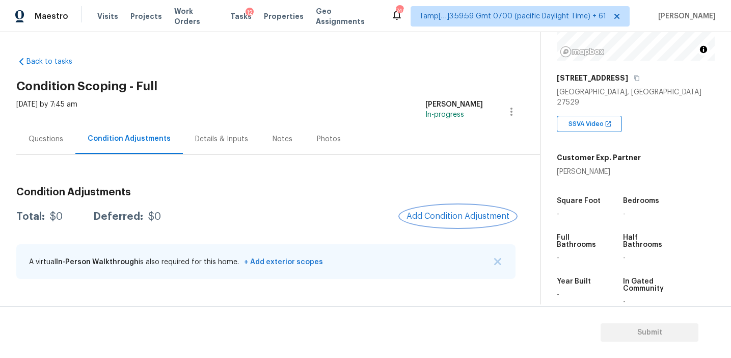
click at [432, 213] on span "Add Condition Adjustment" at bounding box center [458, 215] width 103 height 9
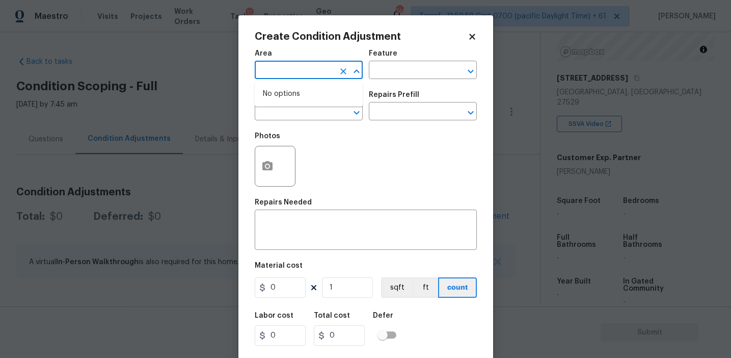
click at [300, 72] on input "text" at bounding box center [294, 71] width 79 height 16
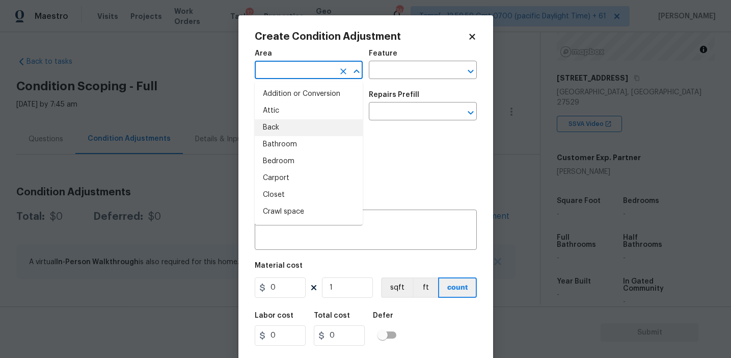
click at [392, 153] on div "Photos" at bounding box center [366, 159] width 222 height 66
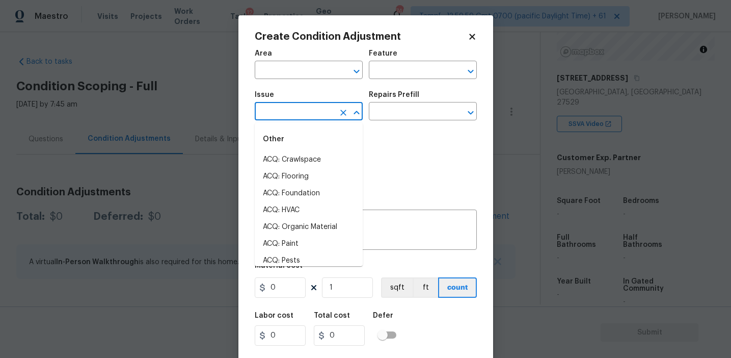
click at [294, 110] on input "text" at bounding box center [294, 112] width 79 height 16
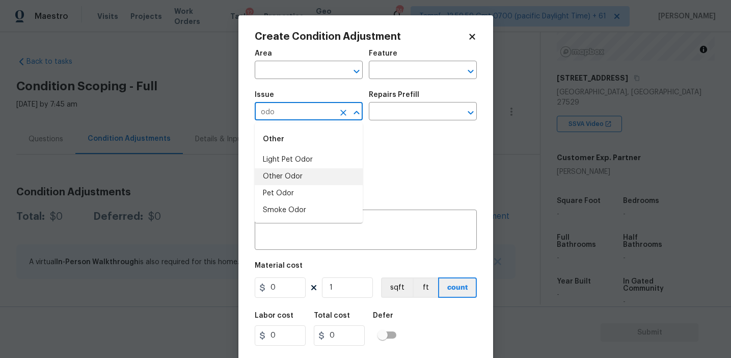
click at [308, 153] on li "Light Pet Odor" at bounding box center [309, 159] width 108 height 17
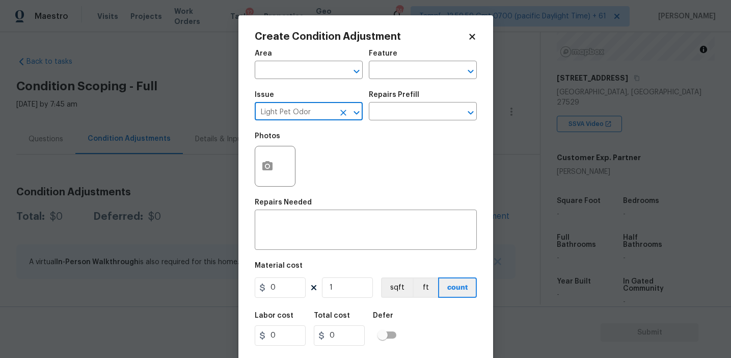
type input "Light Pet Odor"
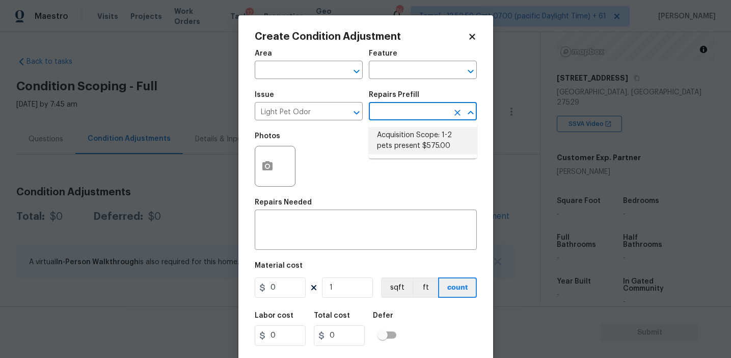
click at [420, 144] on li "Acquisition Scope: 1-2 pets present $575.00" at bounding box center [423, 141] width 108 height 28
type textarea "Acquisition Scope: 1-2 pets present"
type input "575"
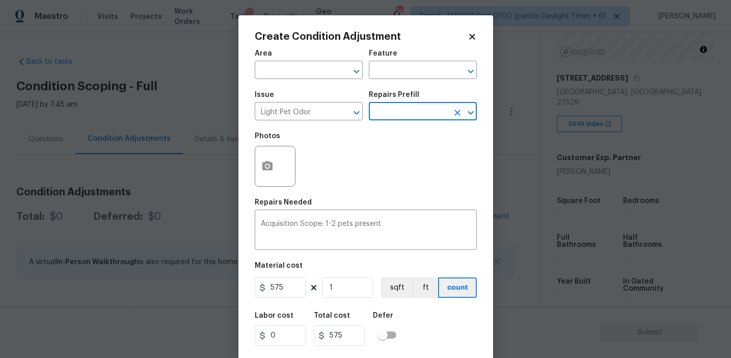
scroll to position [23, 0]
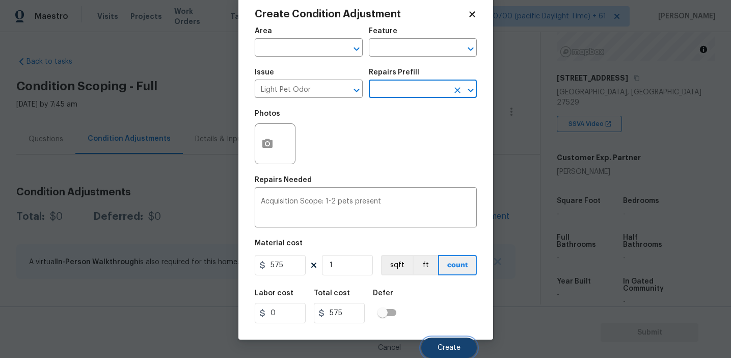
click at [441, 347] on span "Create" at bounding box center [449, 348] width 23 height 8
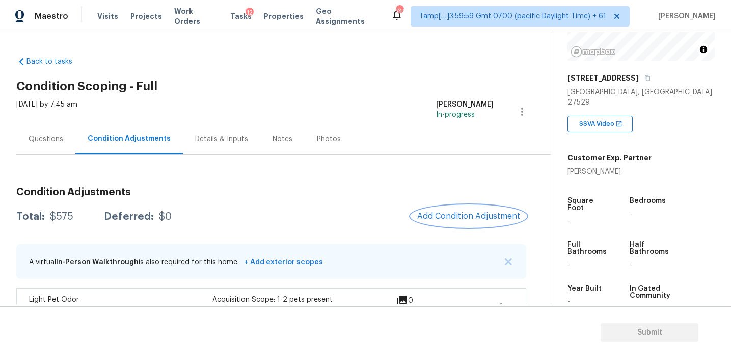
scroll to position [24, 0]
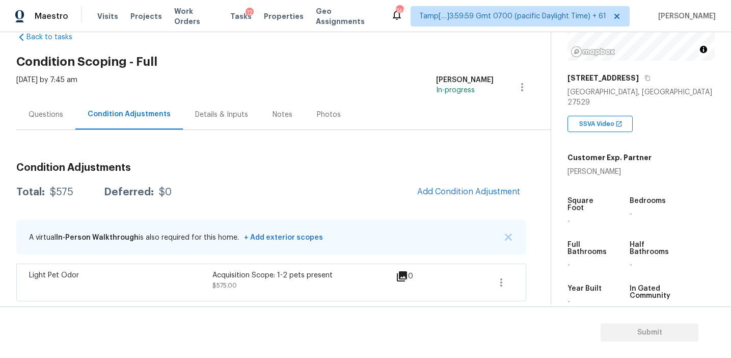
click at [48, 117] on div "Questions" at bounding box center [46, 115] width 35 height 10
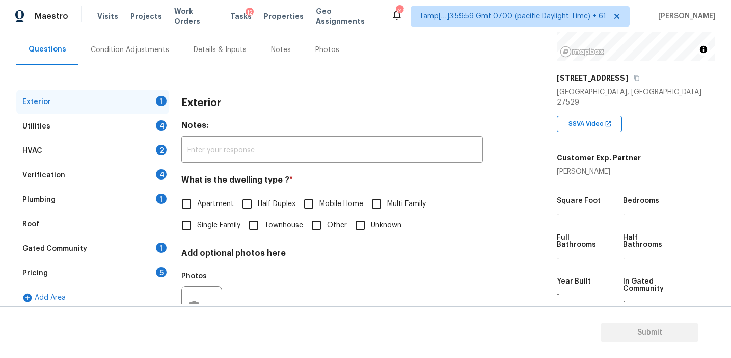
scroll to position [91, 0]
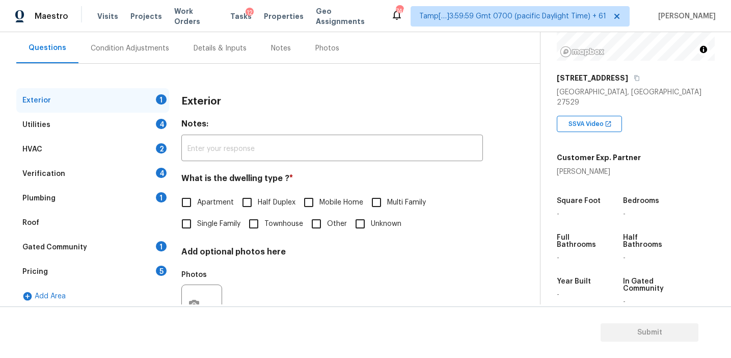
click at [281, 241] on div "Exterior Notes: ​ What is the dwelling type ? * Apartment Half Duplex Mobile Ho…" at bounding box center [332, 215] width 302 height 255
click at [155, 280] on div "Pricing 5" at bounding box center [92, 271] width 153 height 24
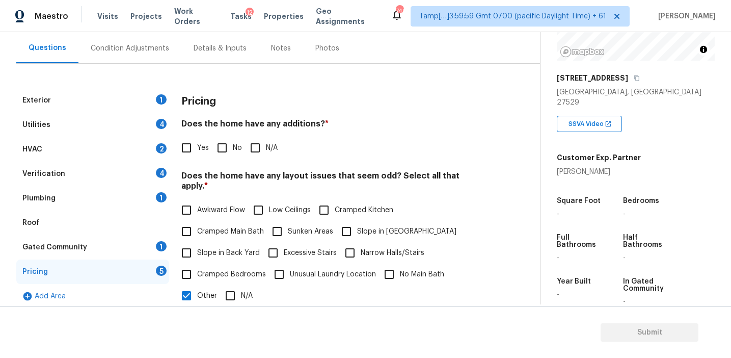
click at [226, 144] on input "No" at bounding box center [221, 147] width 21 height 21
checkbox input "true"
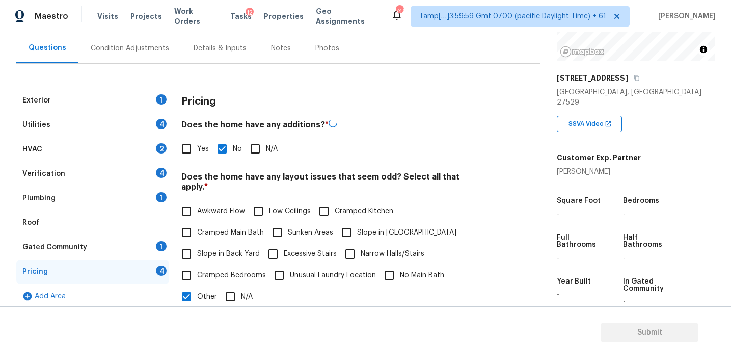
click at [222, 243] on label "Slope in Back Yard" at bounding box center [218, 253] width 84 height 21
click at [197, 243] on input "Slope in Back Yard" at bounding box center [186, 253] width 21 height 21
checkbox input "true"
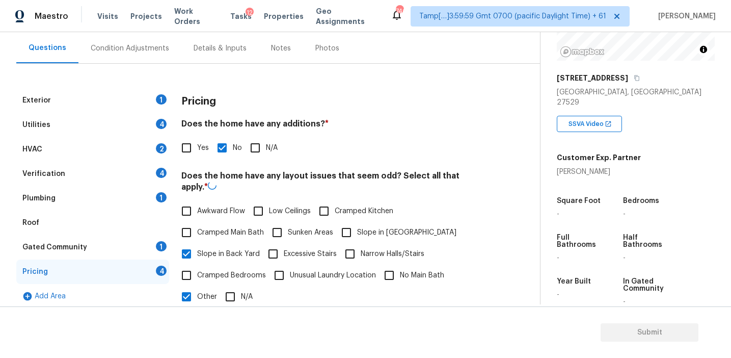
click at [362, 228] on span "Slope in [GEOGRAPHIC_DATA]" at bounding box center [406, 232] width 99 height 11
click at [357, 228] on input "Slope in [GEOGRAPHIC_DATA]" at bounding box center [346, 232] width 21 height 21
checkbox input "true"
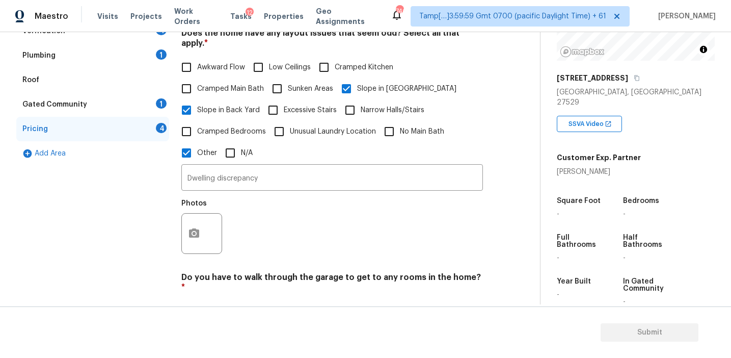
scroll to position [263, 0]
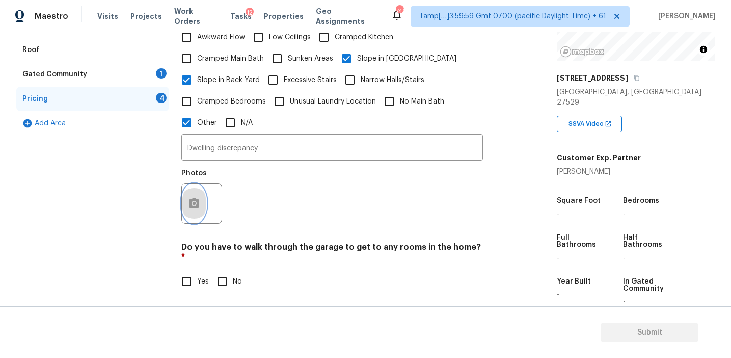
click at [196, 198] on icon "button" at bounding box center [194, 202] width 10 height 9
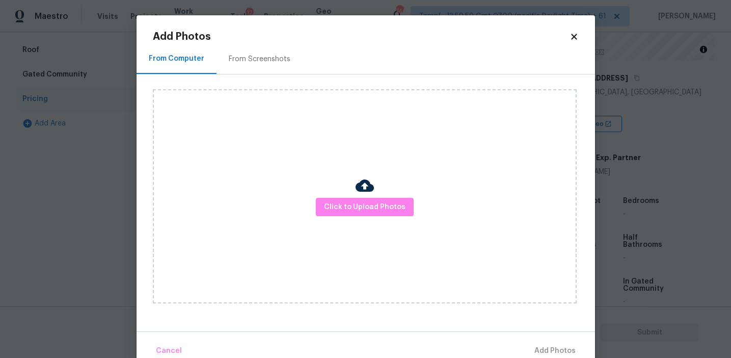
click at [247, 52] on div "From Screenshots" at bounding box center [260, 59] width 86 height 30
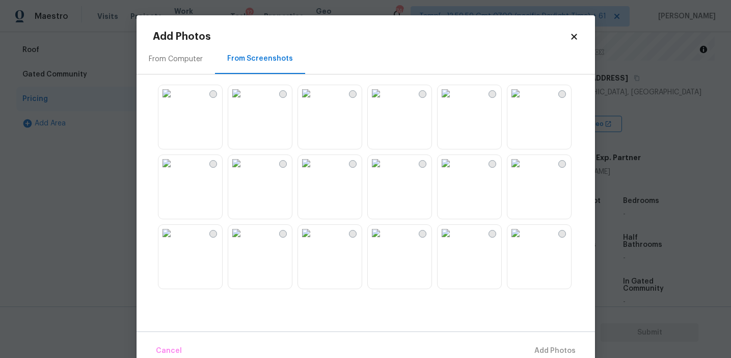
click at [295, 196] on div at bounding box center [374, 186] width 442 height 214
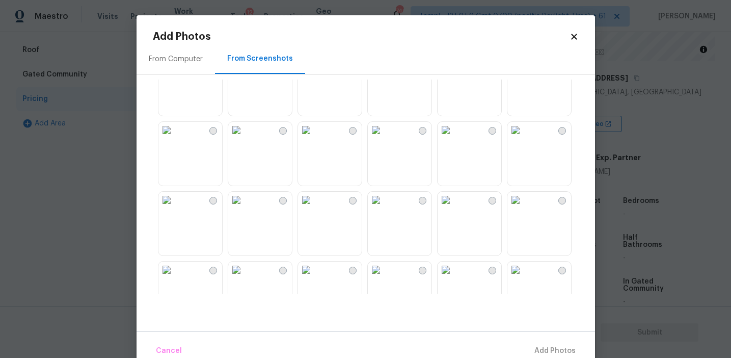
scroll to position [98, 0]
click at [245, 143] on img at bounding box center [236, 134] width 16 height 16
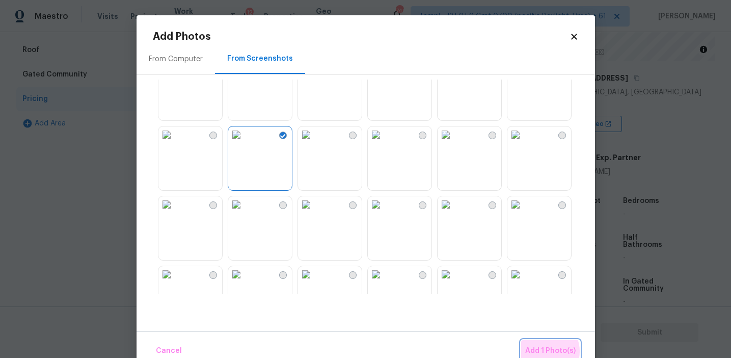
click at [547, 351] on span "Add 1 Photo(s)" at bounding box center [550, 350] width 50 height 13
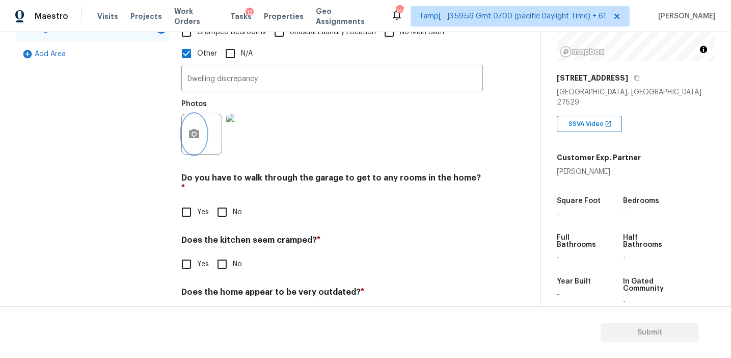
scroll to position [350, 0]
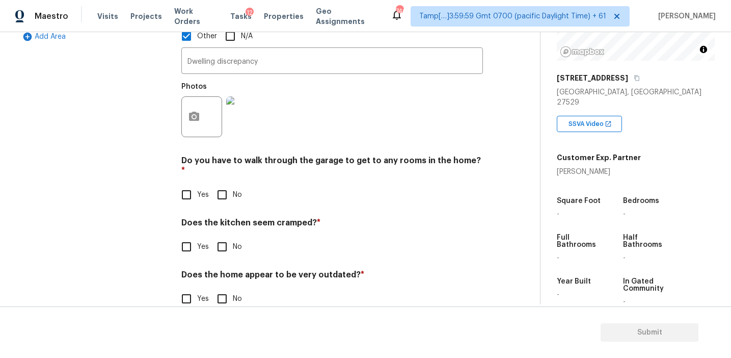
click at [222, 184] on input "No" at bounding box center [221, 194] width 21 height 21
checkbox input "true"
click at [224, 237] on input "No" at bounding box center [221, 247] width 21 height 21
checkbox input "true"
click at [223, 288] on input "No" at bounding box center [221, 298] width 21 height 21
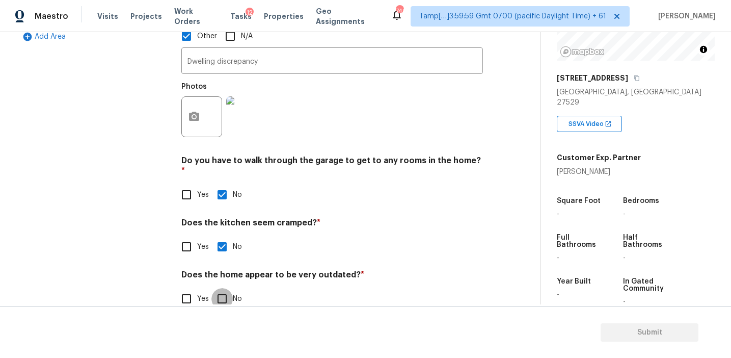
checkbox input "true"
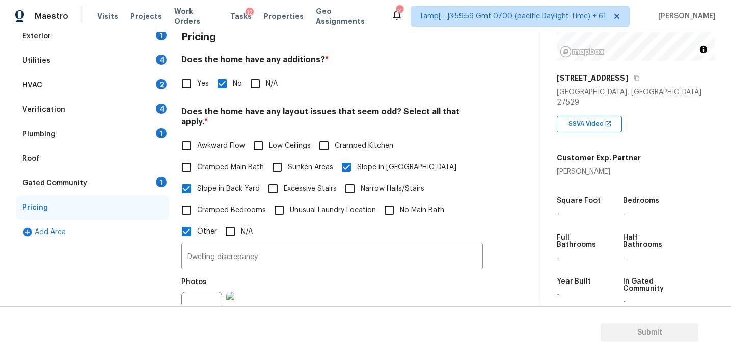
click at [138, 179] on div "Gated Community 1" at bounding box center [92, 183] width 153 height 24
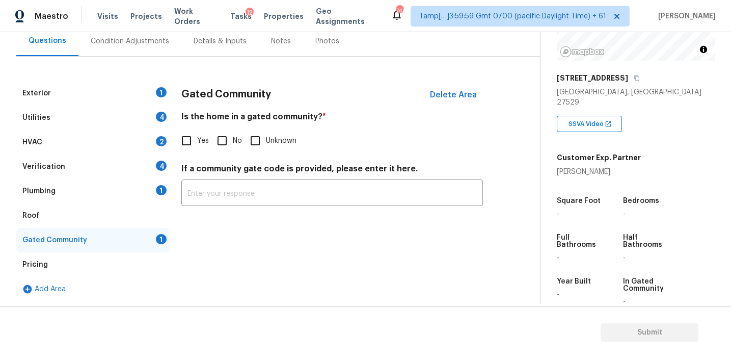
scroll to position [98, 0]
click at [226, 140] on input "No" at bounding box center [221, 140] width 21 height 21
checkbox input "true"
click at [111, 191] on div "Plumbing 1" at bounding box center [92, 191] width 153 height 24
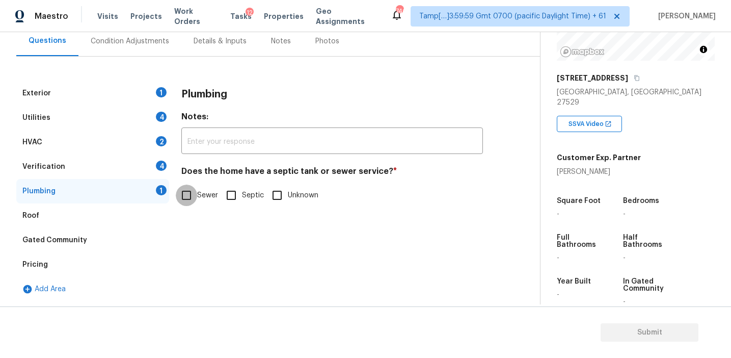
click at [192, 199] on input "Sewer" at bounding box center [186, 194] width 21 height 21
checkbox input "true"
click at [137, 165] on div "Verification 4" at bounding box center [92, 166] width 153 height 24
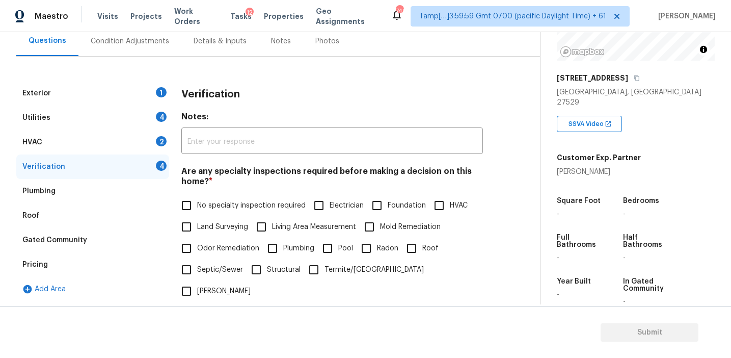
scroll to position [177, 0]
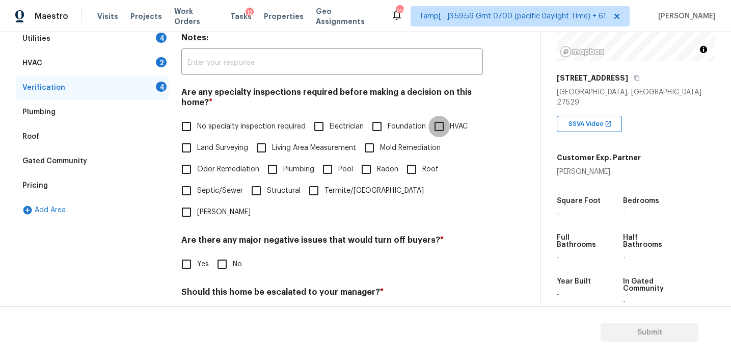
click at [437, 124] on input "HVAC" at bounding box center [438, 126] width 21 height 21
checkbox input "true"
click at [233, 259] on span "No" at bounding box center [237, 264] width 9 height 11
click at [233, 253] on input "No" at bounding box center [221, 263] width 21 height 21
checkbox input "true"
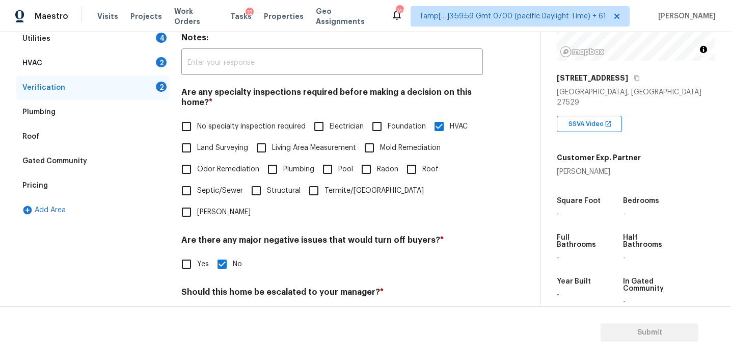
click at [219, 129] on span "No specialty inspection required" at bounding box center [251, 126] width 109 height 11
click at [197, 129] on input "No specialty inspection required" at bounding box center [186, 126] width 21 height 21
checkbox input "true"
click at [443, 125] on input "HVAC" at bounding box center [438, 127] width 21 height 21
checkbox input "false"
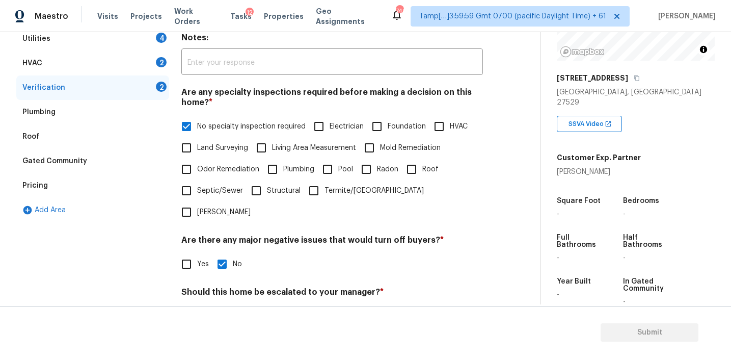
scroll to position [352, 0]
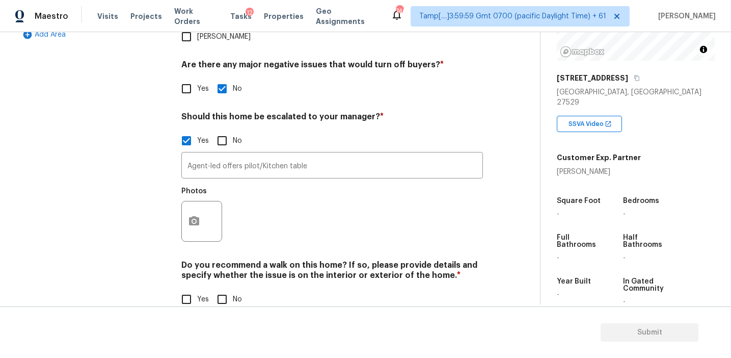
click at [218, 288] on input "No" at bounding box center [221, 298] width 21 height 21
checkbox input "true"
click at [192, 201] on button "button" at bounding box center [194, 221] width 24 height 40
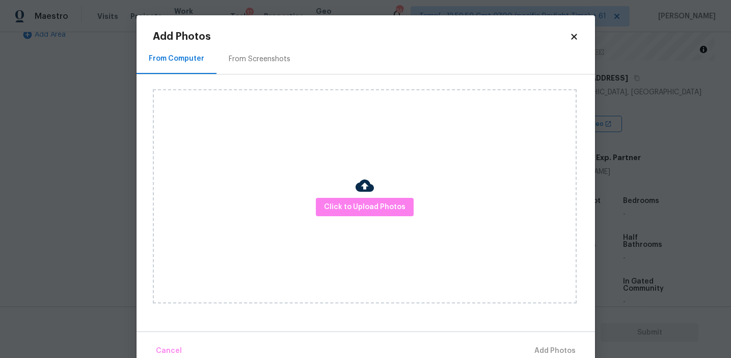
click at [270, 58] on div "From Screenshots" at bounding box center [260, 59] width 62 height 10
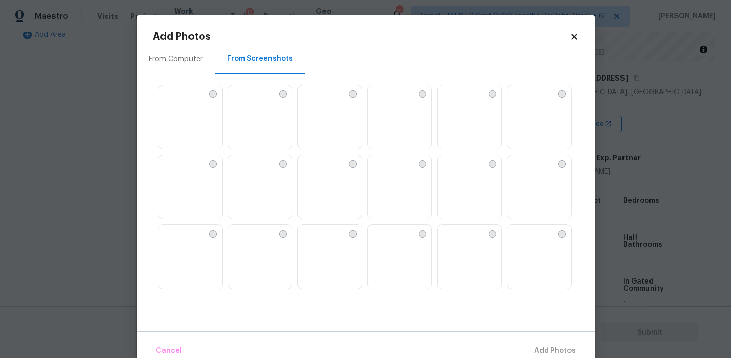
click at [245, 241] on img at bounding box center [236, 233] width 16 height 16
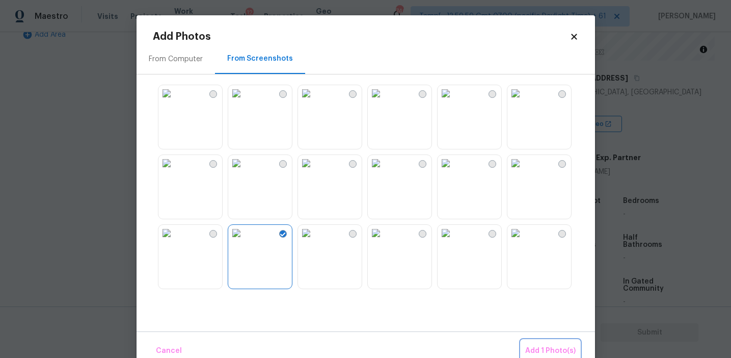
click at [533, 342] on button "Add 1 Photo(s)" at bounding box center [550, 351] width 59 height 22
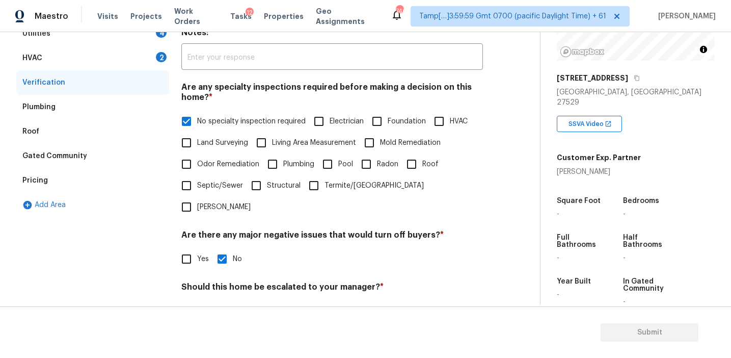
click at [148, 63] on div "HVAC 2" at bounding box center [92, 58] width 153 height 24
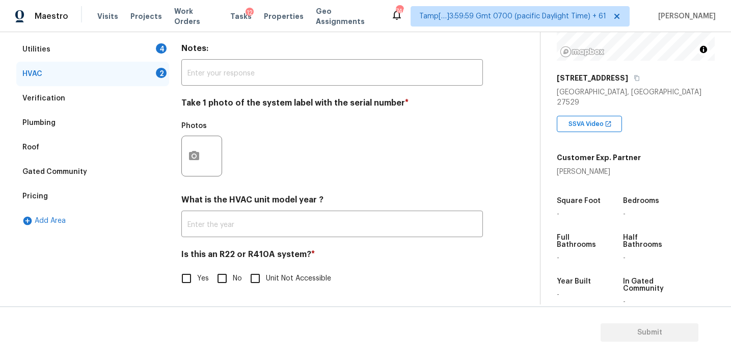
click at [222, 282] on input "No" at bounding box center [221, 277] width 21 height 21
checkbox input "true"
click at [185, 147] on button "button" at bounding box center [194, 156] width 24 height 40
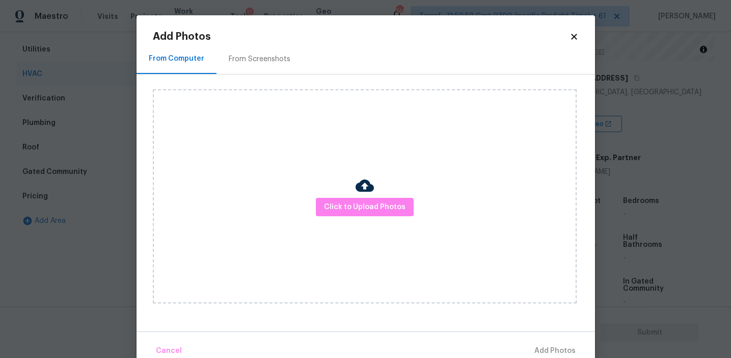
click at [264, 64] on div "From Screenshots" at bounding box center [260, 59] width 86 height 30
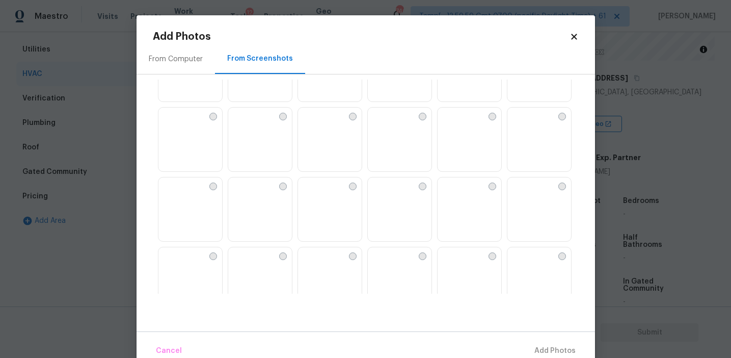
scroll to position [0, 0]
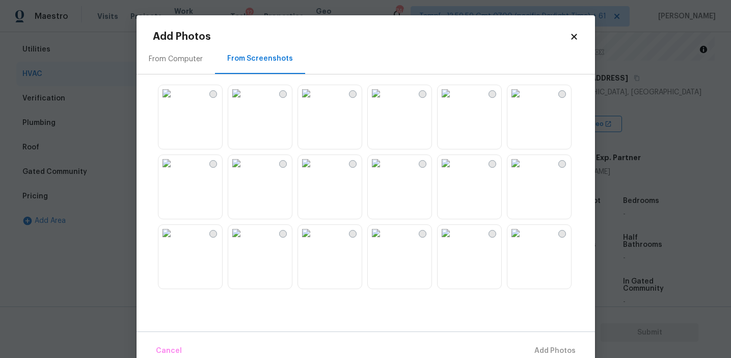
click at [171, 59] on div "From Computer" at bounding box center [176, 59] width 54 height 10
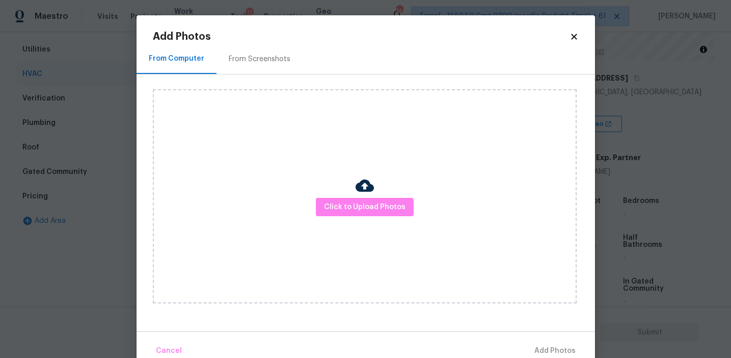
click at [217, 59] on div "From Screenshots" at bounding box center [260, 59] width 86 height 30
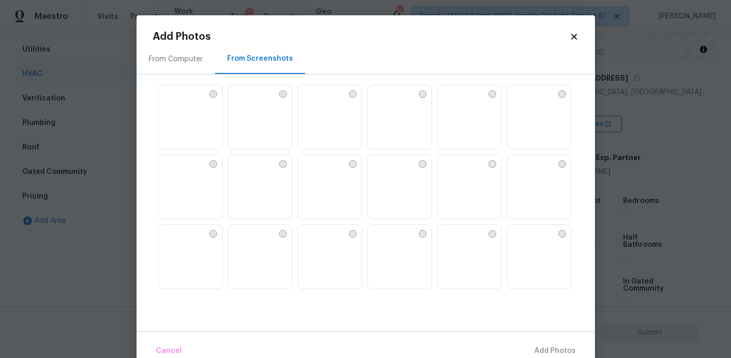
click at [183, 70] on div "From Computer" at bounding box center [176, 59] width 78 height 30
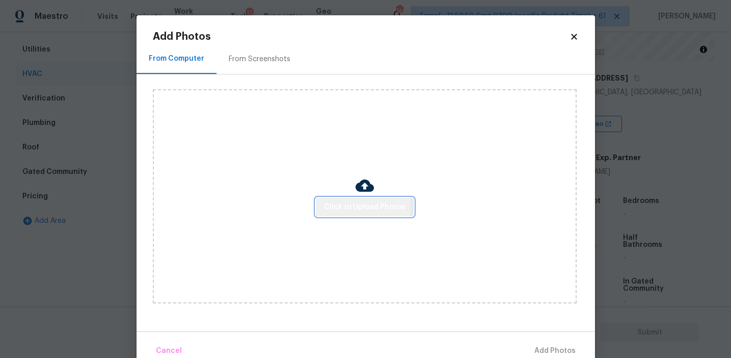
click at [356, 205] on span "Click to Upload Photos" at bounding box center [365, 207] width 82 height 13
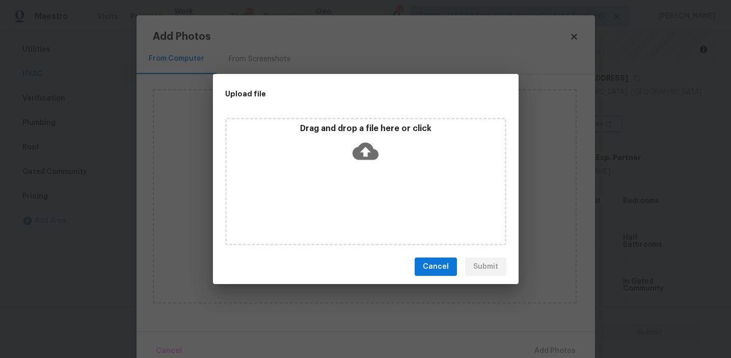
click at [340, 131] on p "Drag and drop a file here or click" at bounding box center [366, 128] width 278 height 11
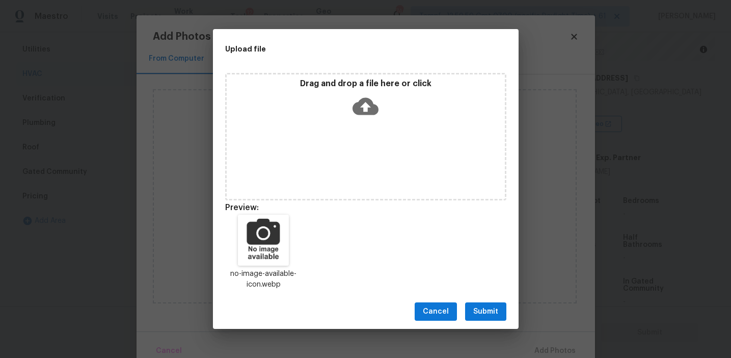
click at [486, 304] on button "Submit" at bounding box center [485, 311] width 41 height 19
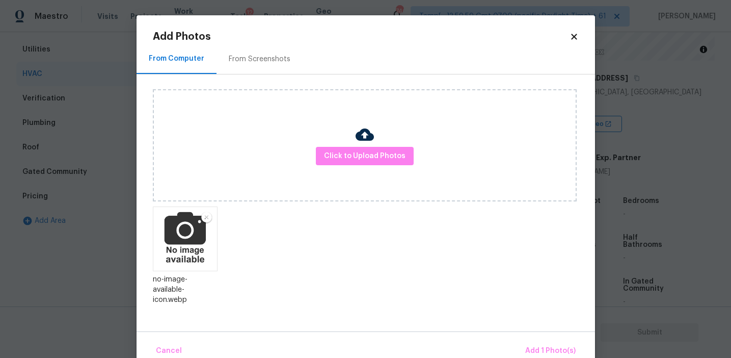
click at [544, 335] on div "Cancel Add 1 Photo(s)" at bounding box center [366, 346] width 459 height 31
click at [540, 345] on span "Add 1 Photo(s)" at bounding box center [550, 350] width 50 height 13
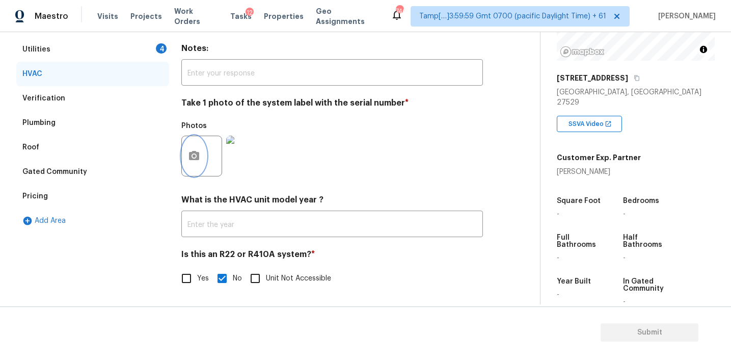
scroll to position [113, 0]
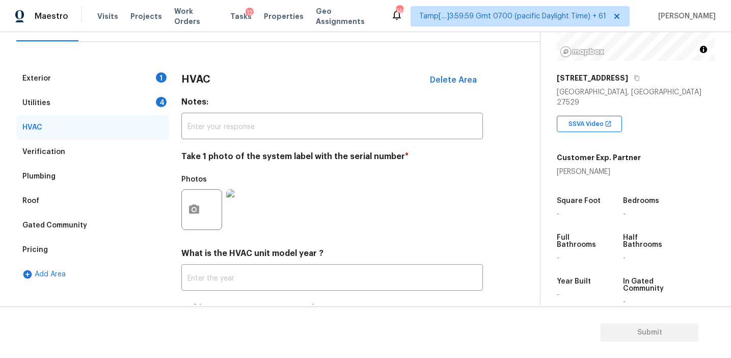
click at [155, 106] on div "Utilities 4" at bounding box center [92, 103] width 153 height 24
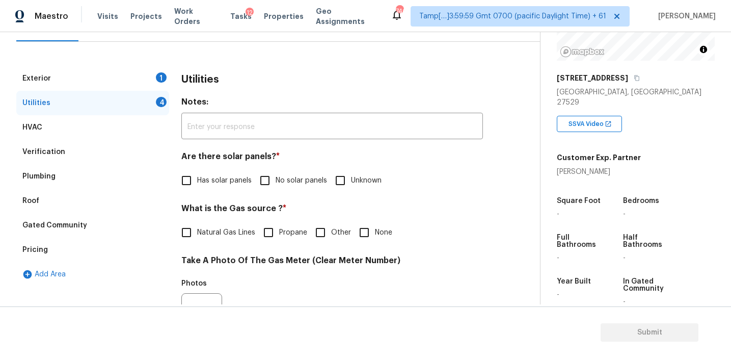
click at [275, 180] on input "No solar panels" at bounding box center [264, 180] width 21 height 21
checkbox input "true"
click at [241, 233] on span "Natural Gas Lines" at bounding box center [226, 232] width 58 height 11
click at [197, 233] on input "Natural Gas Lines" at bounding box center [186, 232] width 21 height 21
checkbox input "true"
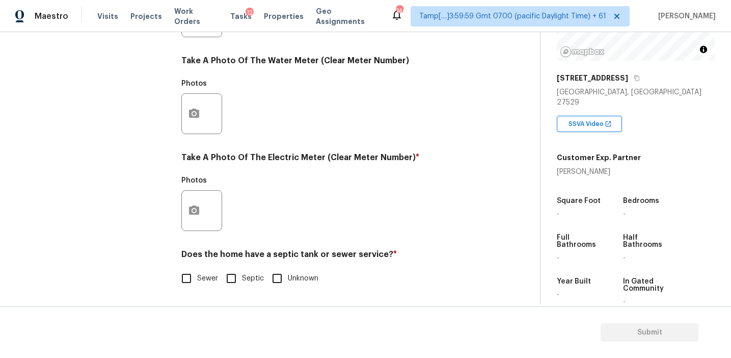
scroll to position [409, 0]
click at [183, 277] on input "Sewer" at bounding box center [186, 277] width 21 height 21
checkbox input "true"
click at [193, 214] on icon "button" at bounding box center [194, 210] width 12 height 12
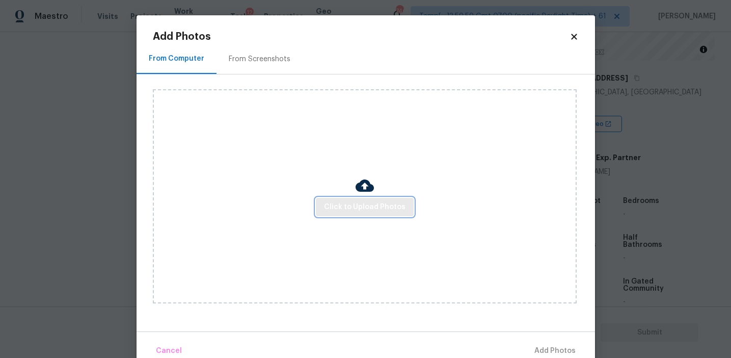
click at [332, 207] on span "Click to Upload Photos" at bounding box center [365, 207] width 82 height 13
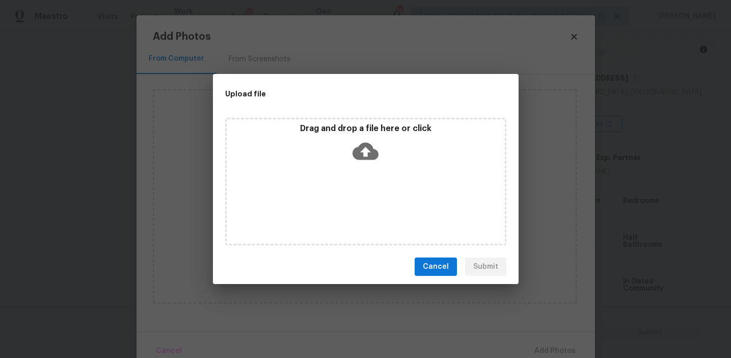
click at [352, 126] on p "Drag and drop a file here or click" at bounding box center [366, 128] width 278 height 11
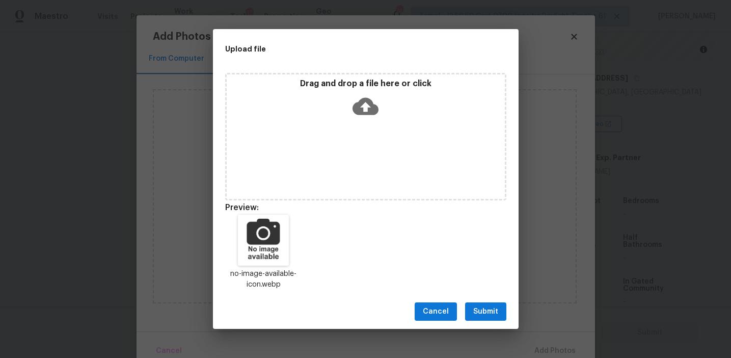
click at [487, 308] on span "Submit" at bounding box center [485, 311] width 25 height 13
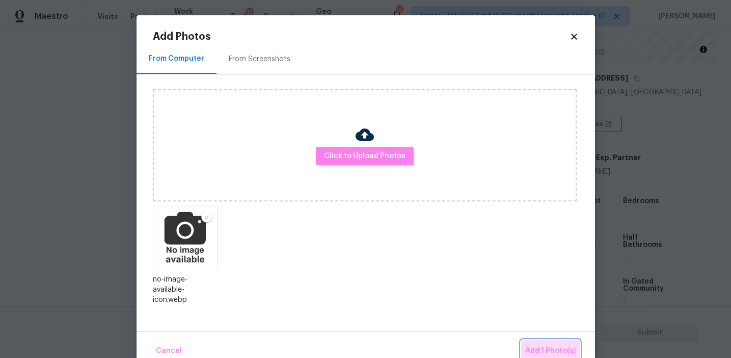
click at [547, 347] on span "Add 1 Photo(s)" at bounding box center [550, 350] width 50 height 13
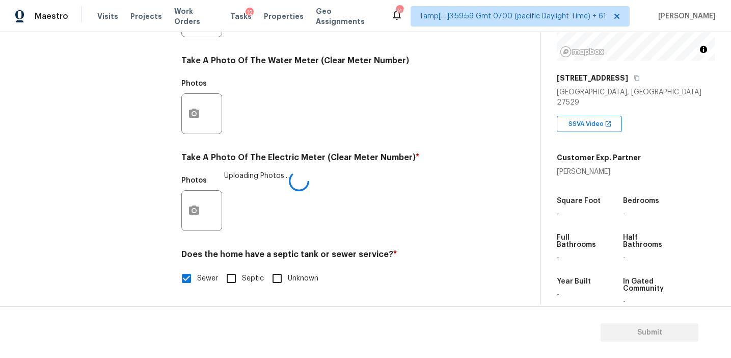
click at [325, 140] on div "Photos" at bounding box center [332, 107] width 302 height 66
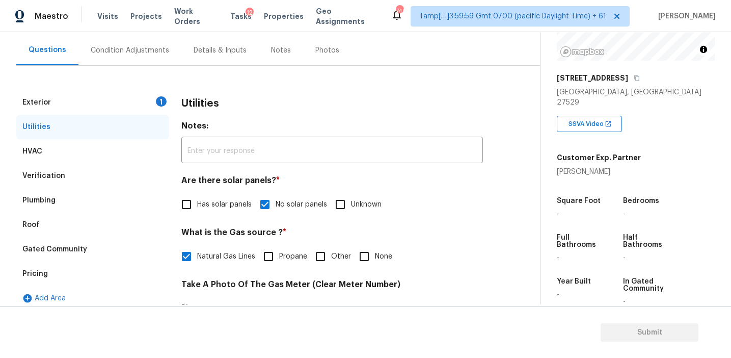
scroll to position [94, 0]
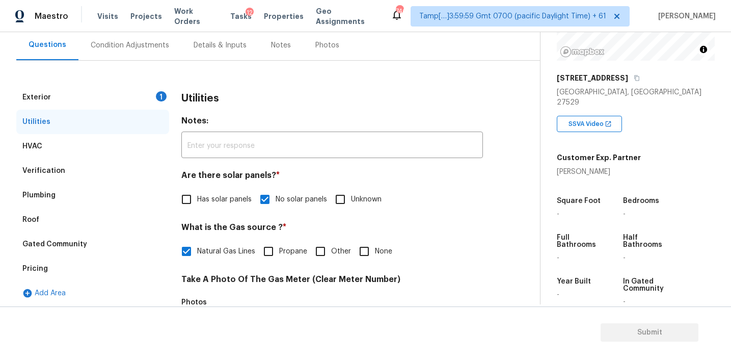
click at [156, 93] on div "Exterior 1" at bounding box center [92, 97] width 153 height 24
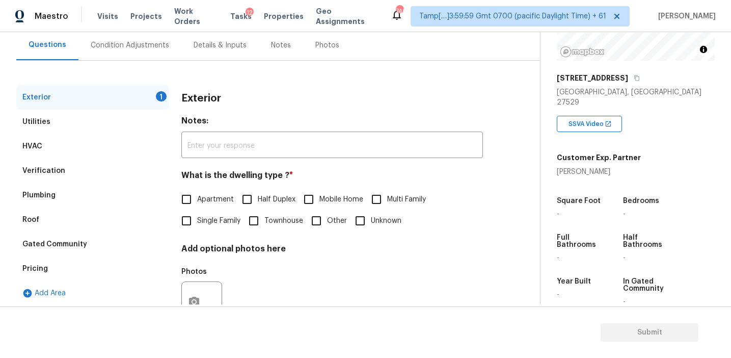
click at [213, 198] on span "Apartment" at bounding box center [215, 199] width 37 height 11
click at [197, 198] on input "Apartment" at bounding box center [186, 199] width 21 height 21
checkbox input "true"
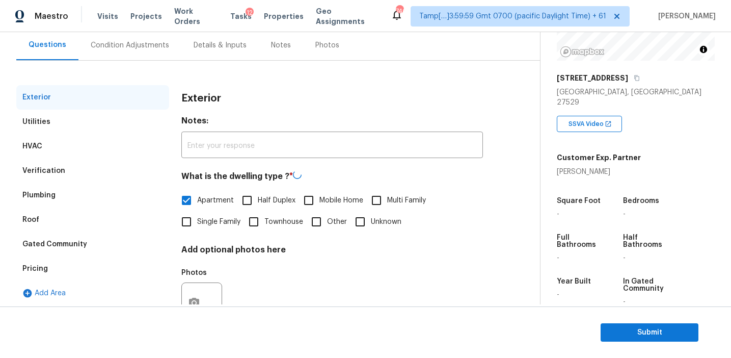
click at [214, 221] on span "Single Family" at bounding box center [218, 222] width 43 height 11
click at [197, 221] on input "Single Family" at bounding box center [186, 221] width 21 height 21
checkbox input "true"
checkbox input "false"
click at [154, 55] on div "Condition Adjustments" at bounding box center [129, 45] width 103 height 30
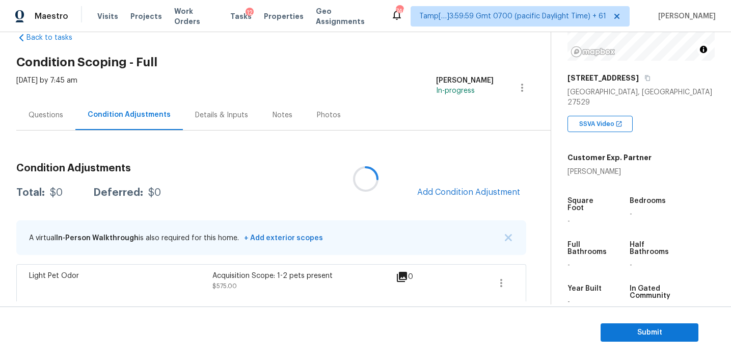
click at [280, 164] on div at bounding box center [365, 179] width 731 height 358
click at [300, 190] on div "Total: $575 Deferred: $0 Add Condition Adjustment" at bounding box center [271, 192] width 510 height 22
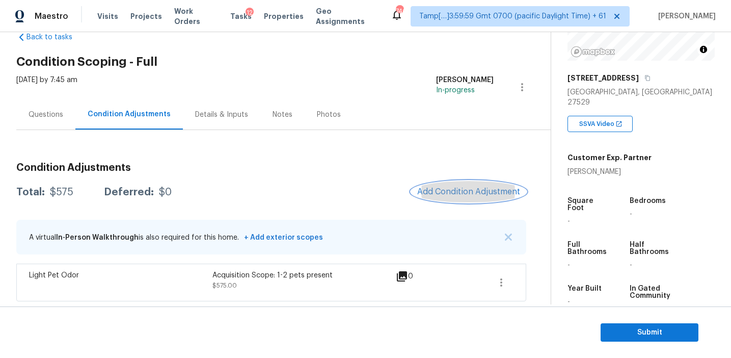
click at [439, 189] on span "Add Condition Adjustment" at bounding box center [468, 191] width 103 height 9
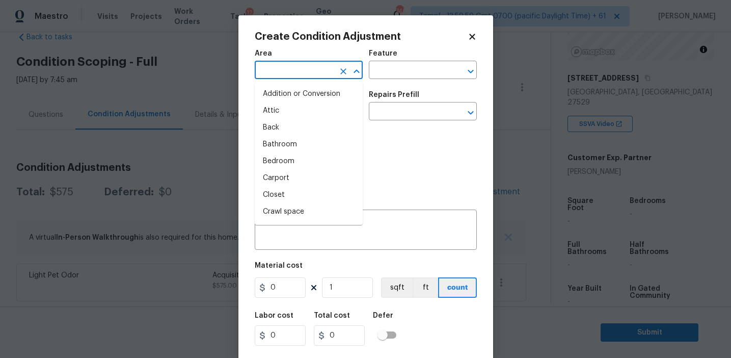
click at [297, 66] on input "text" at bounding box center [294, 71] width 79 height 16
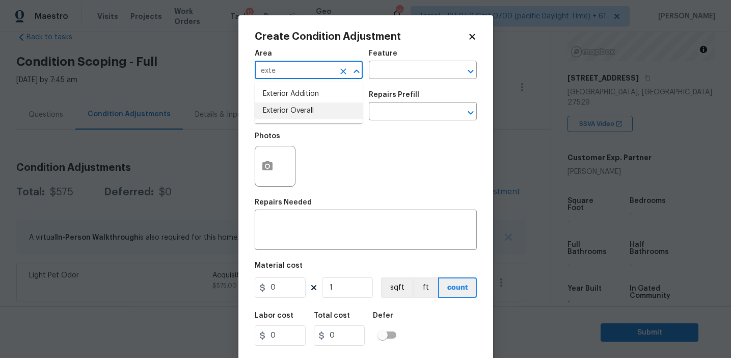
click at [313, 120] on ul "Exterior Addition Exterior Overall" at bounding box center [309, 103] width 108 height 42
click at [311, 111] on li "Exterior Overall" at bounding box center [309, 110] width 108 height 17
type input "Exterior Overall"
click at [311, 111] on input "text" at bounding box center [294, 112] width 79 height 16
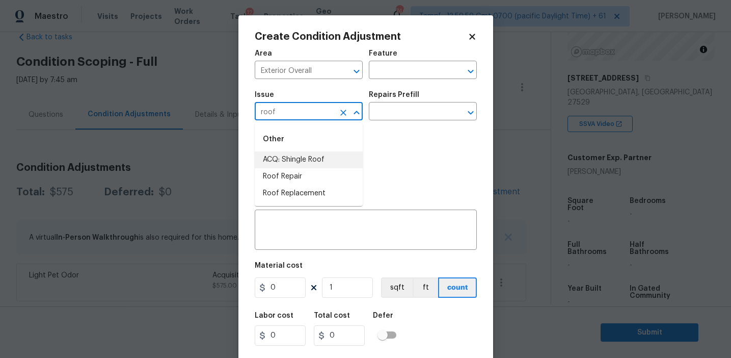
click at [335, 157] on li "ACQ: Shingle Roof" at bounding box center [309, 159] width 108 height 17
type input "ACQ: Shingle Roof"
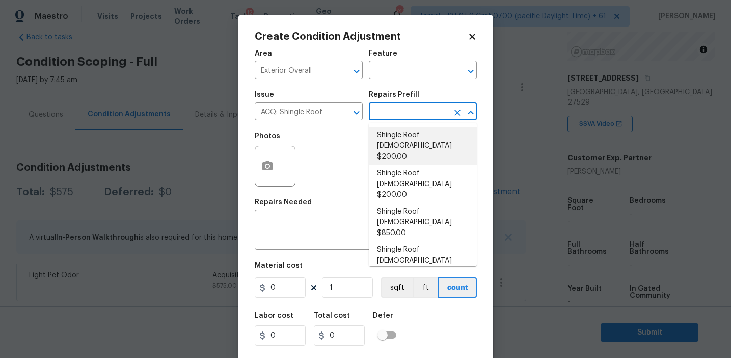
click at [398, 141] on li "Shingle Roof 0-10 Years Old $200.00" at bounding box center [423, 146] width 108 height 38
type input "Acquisition"
type textarea "Acquisition Scope: Shingle Roof 0-10 years in age maintenance."
type input "200"
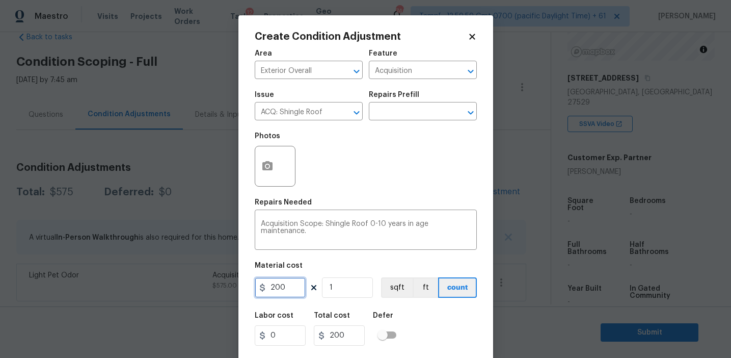
drag, startPoint x: 274, startPoint y: 286, endPoint x: 325, endPoint y: 286, distance: 50.4
click at [325, 286] on div "200 1 sqft ft count" at bounding box center [366, 287] width 222 height 20
type input "288"
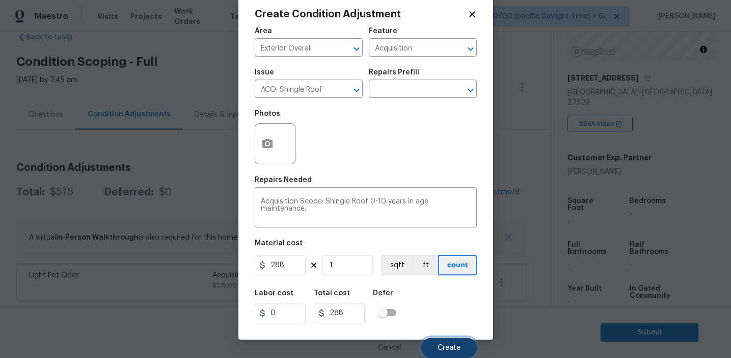
click at [438, 349] on span "Create" at bounding box center [449, 348] width 23 height 8
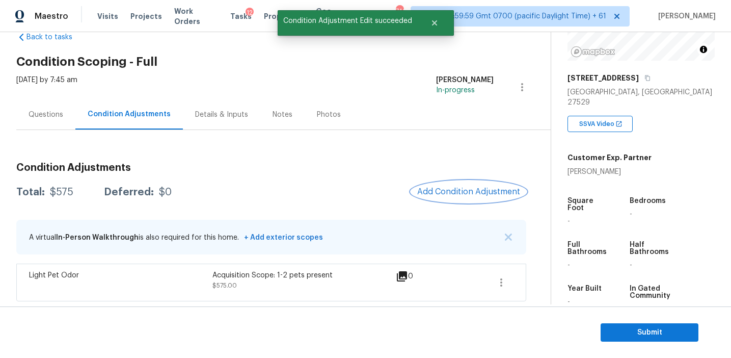
scroll to position [0, 0]
click at [466, 188] on span "Add Condition Adjustment" at bounding box center [468, 191] width 103 height 9
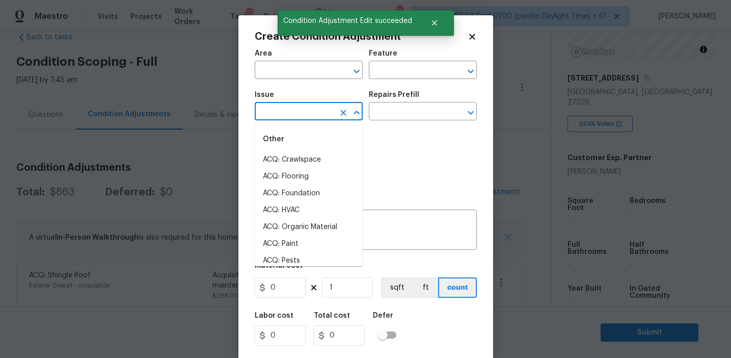
click at [288, 110] on input "text" at bounding box center [294, 112] width 79 height 16
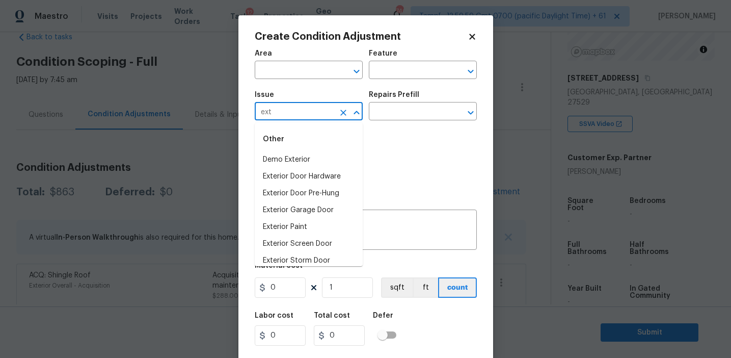
type input "exte"
click at [343, 112] on icon "Clear" at bounding box center [343, 113] width 6 height 6
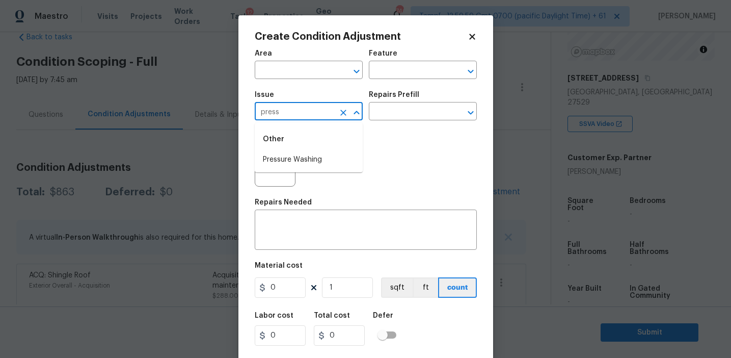
click at [329, 158] on li "Pressure Washing" at bounding box center [309, 159] width 108 height 17
type input "Pressure Washing"
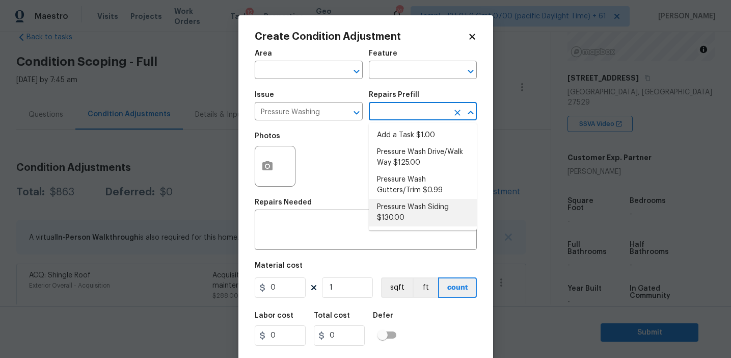
click at [392, 221] on li "Pressure Wash Siding $130.00" at bounding box center [423, 213] width 108 height 28
type input "Siding"
type textarea "Protect areas as needed for pressure washing. Pressure wash the siding on the h…"
type input "130"
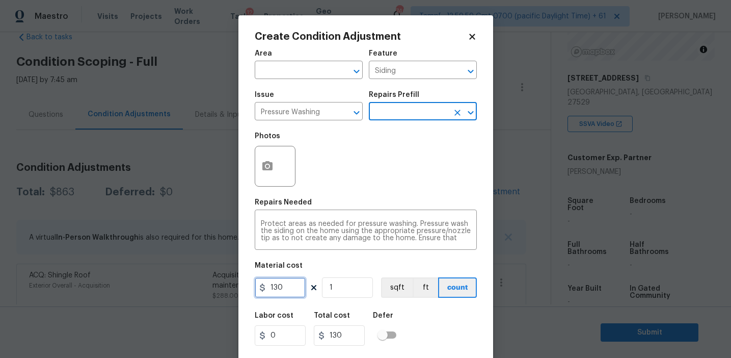
click at [284, 286] on input "130" at bounding box center [280, 287] width 51 height 20
type input "200"
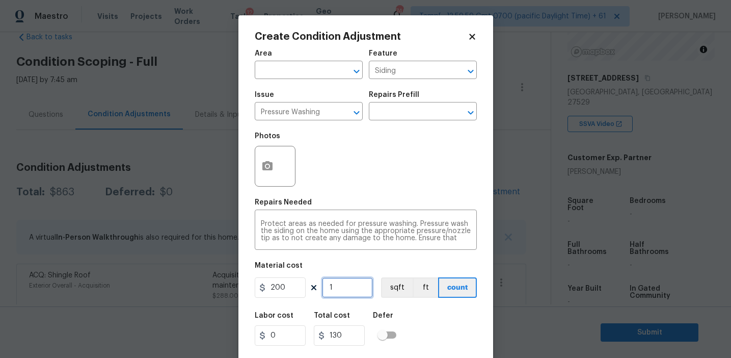
type input "200"
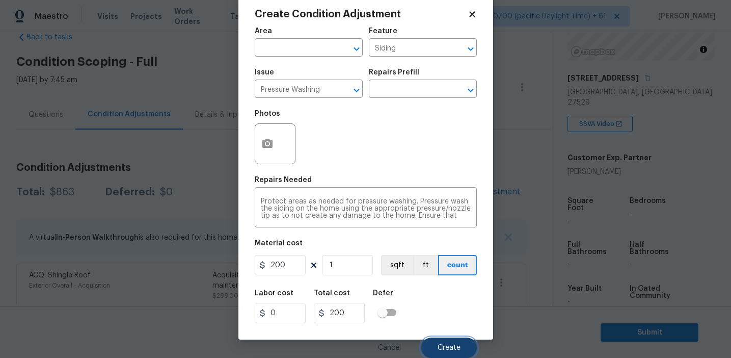
click at [436, 345] on button "Create" at bounding box center [449, 347] width 56 height 20
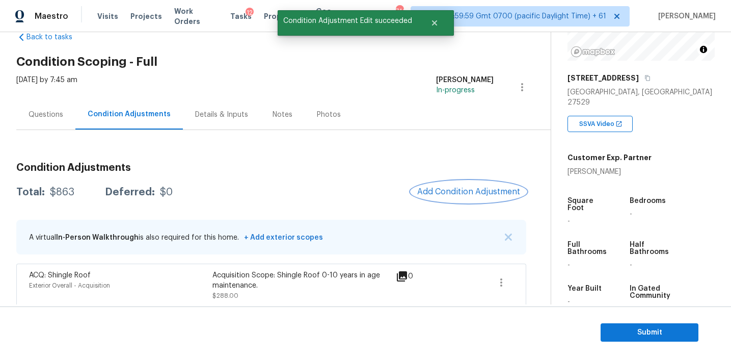
scroll to position [0, 0]
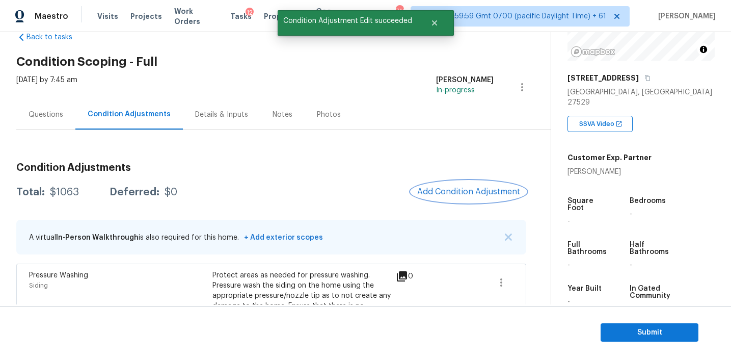
click at [437, 192] on span "Add Condition Adjustment" at bounding box center [468, 191] width 103 height 9
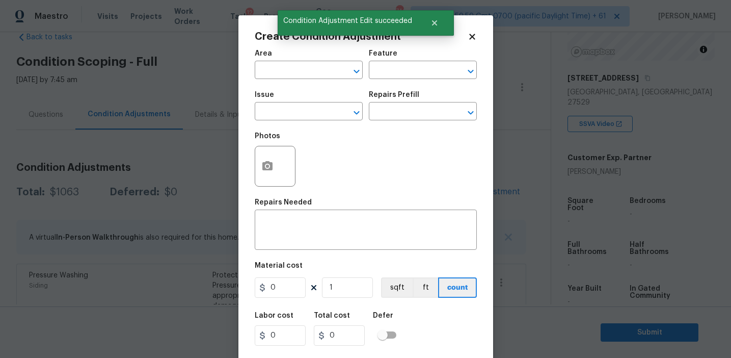
click at [290, 122] on span "Issue ​" at bounding box center [309, 105] width 108 height 41
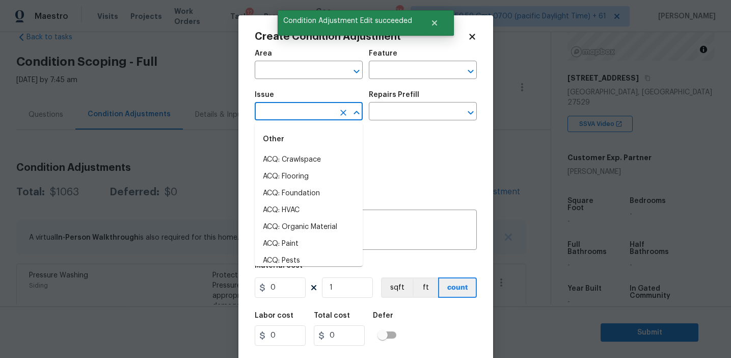
click at [285, 112] on input "text" at bounding box center [294, 112] width 79 height 16
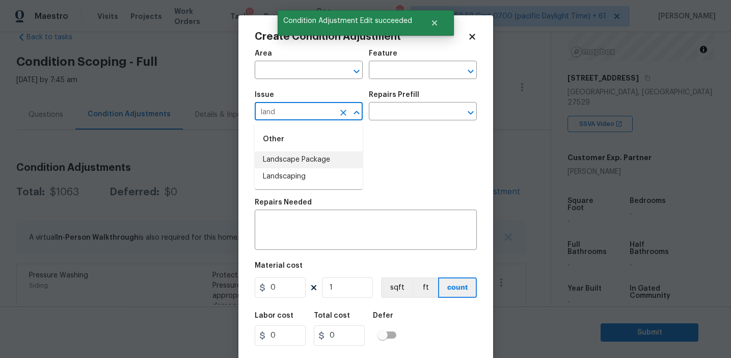
click at [310, 161] on li "Landscape Package" at bounding box center [309, 159] width 108 height 17
type input "Landscape Package"
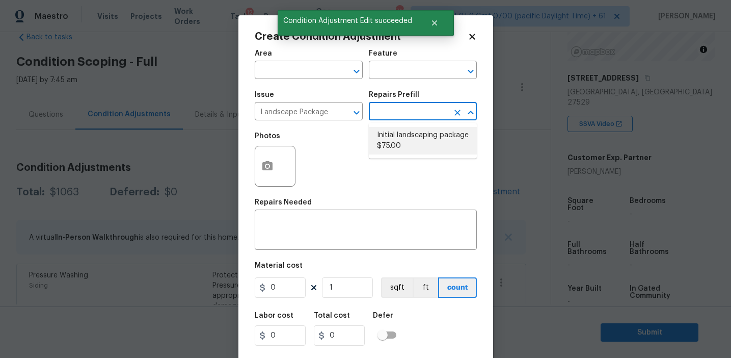
click at [418, 138] on li "Initial landscaping package $75.00" at bounding box center [423, 141] width 108 height 28
type input "Home Readiness Packages"
type textarea "Mowing of grass up to 6" in height. Mow, edge along driveways & sidewalks, trim…"
type input "75"
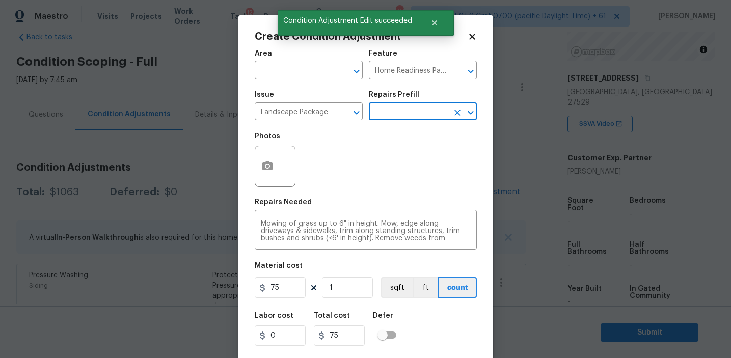
click at [277, 299] on figure "Material cost 75 1 sqft ft count" at bounding box center [366, 281] width 222 height 38
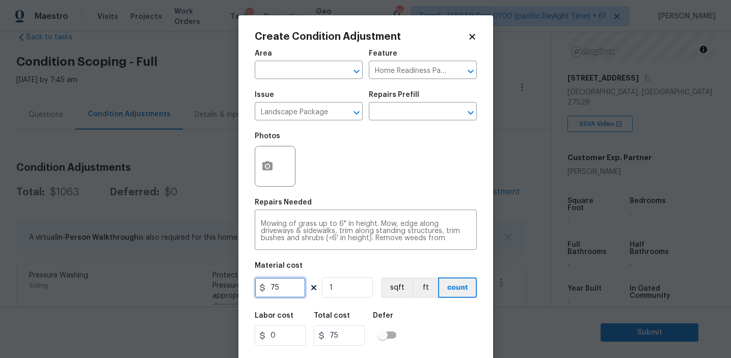
click at [280, 286] on input "75" at bounding box center [280, 287] width 51 height 20
type input "300"
click at [267, 164] on icon "button" at bounding box center [267, 165] width 10 height 9
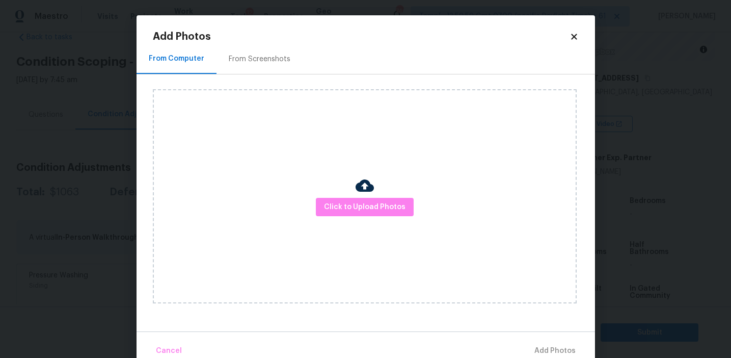
click at [290, 56] on div "From Screenshots" at bounding box center [260, 59] width 86 height 30
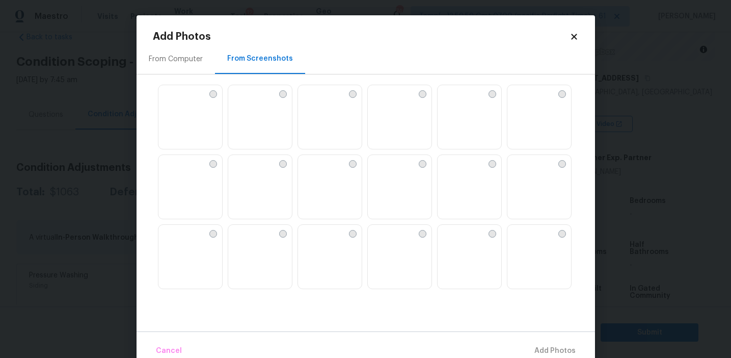
click at [175, 171] on img at bounding box center [166, 163] width 16 height 16
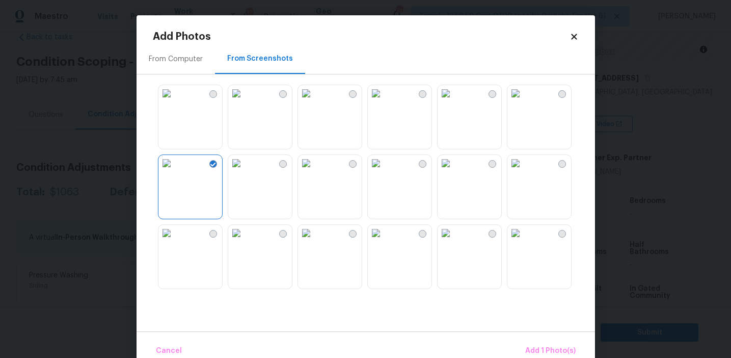
click at [175, 241] on img at bounding box center [166, 233] width 16 height 16
click at [542, 347] on span "Add 2 Photo(s)" at bounding box center [550, 350] width 52 height 13
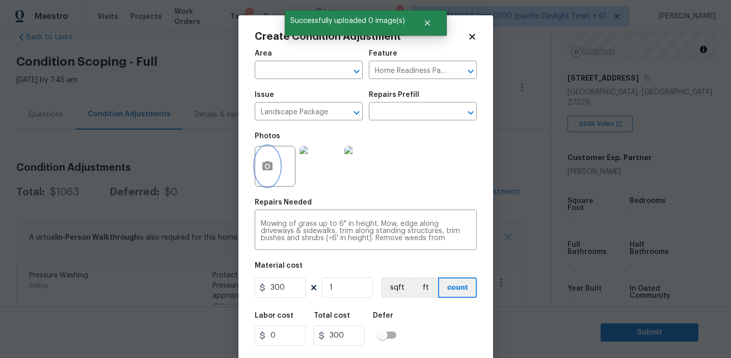
scroll to position [23, 0]
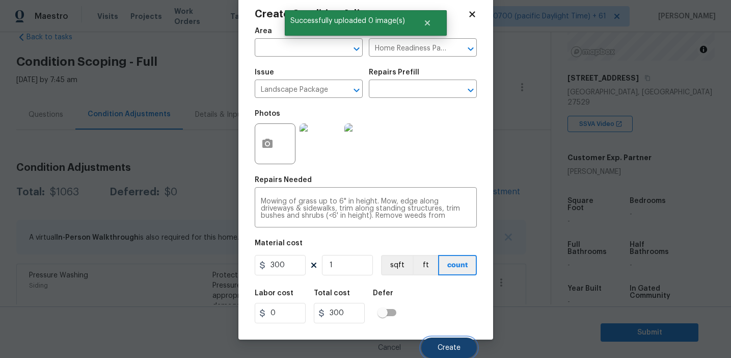
click at [447, 352] on button "Create" at bounding box center [449, 347] width 56 height 20
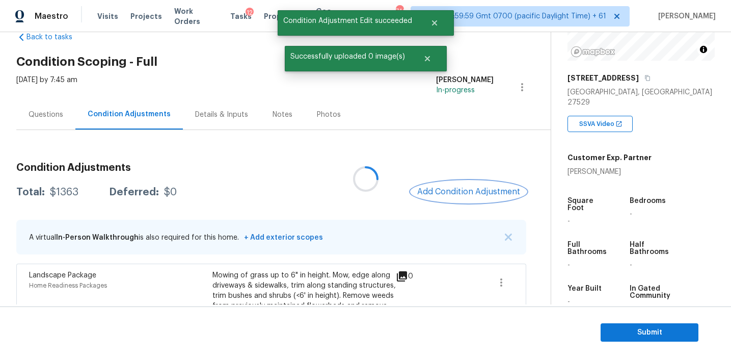
scroll to position [0, 0]
click at [40, 112] on div "Questions" at bounding box center [46, 115] width 35 height 10
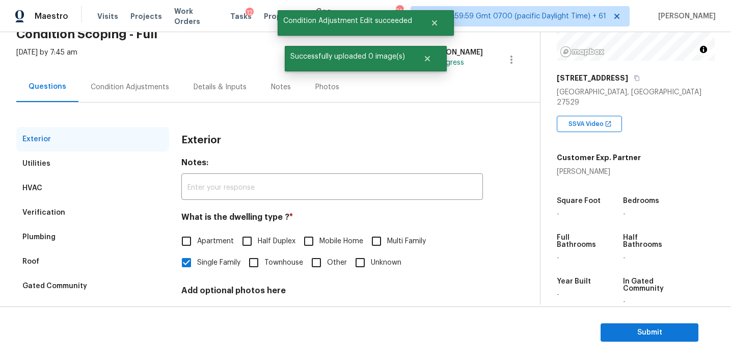
scroll to position [117, 0]
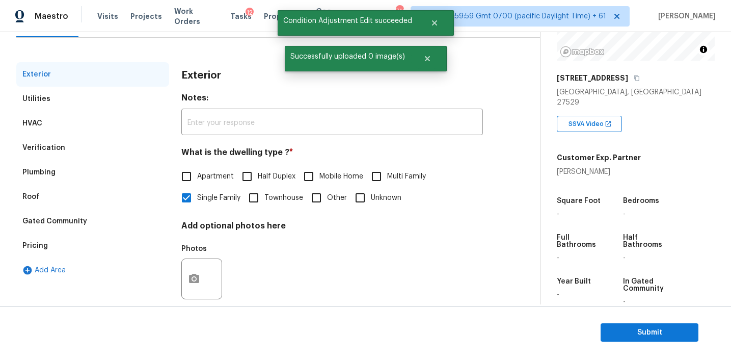
click at [98, 251] on div "Pricing" at bounding box center [92, 245] width 153 height 24
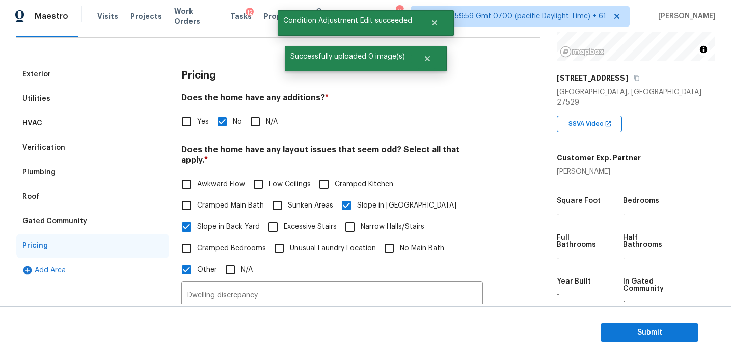
click at [178, 125] on input "Yes" at bounding box center [186, 121] width 21 height 21
checkbox input "true"
checkbox input "false"
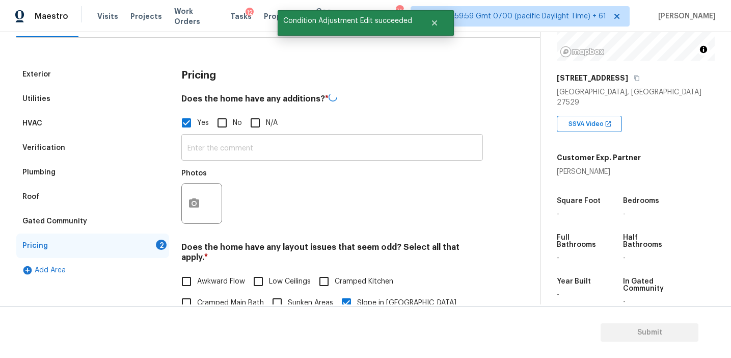
click at [219, 152] on input "text" at bounding box center [332, 149] width 302 height 24
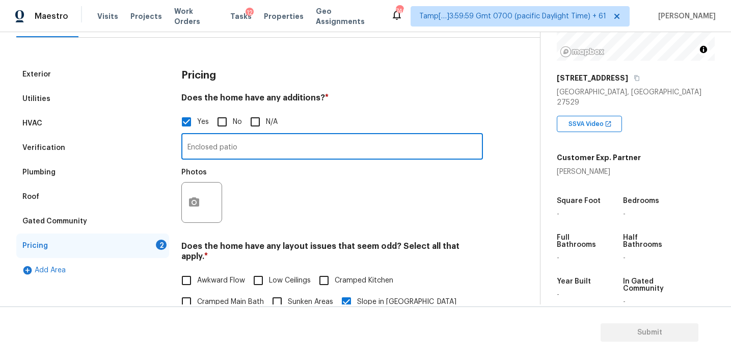
type input "Enclosed patio"
click at [195, 204] on icon "button" at bounding box center [194, 202] width 12 height 12
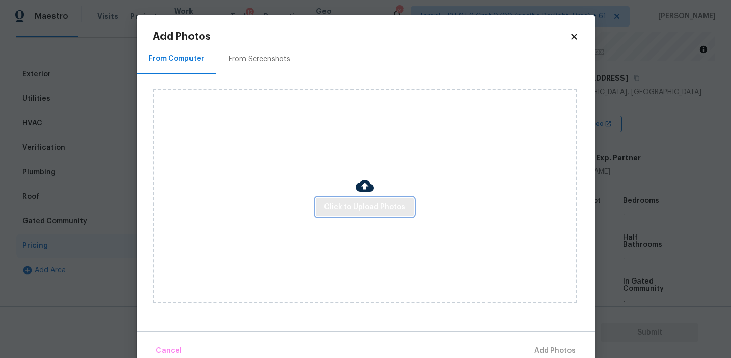
click at [348, 198] on button "Click to Upload Photos" at bounding box center [365, 207] width 98 height 19
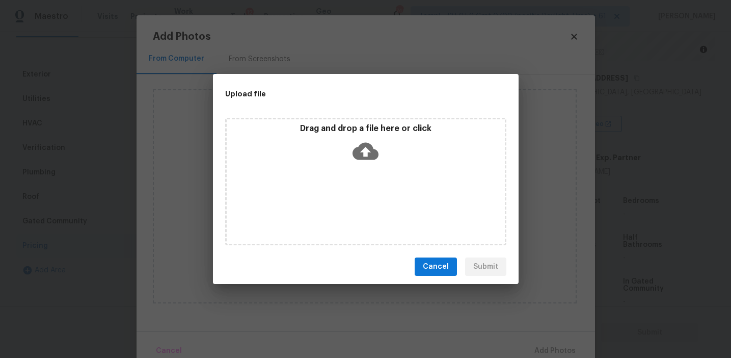
click at [340, 136] on div "Drag and drop a file here or click" at bounding box center [366, 145] width 278 height 44
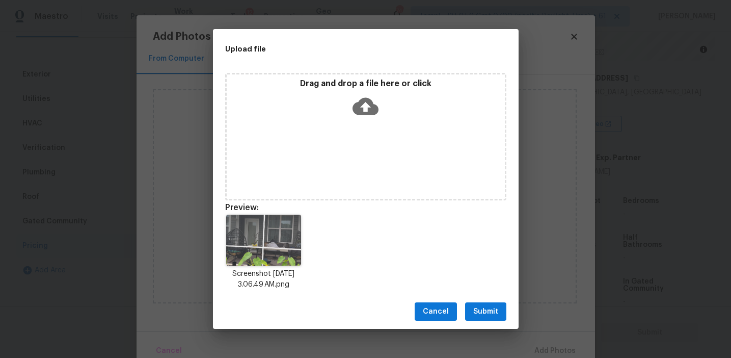
click at [482, 312] on span "Submit" at bounding box center [485, 311] width 25 height 13
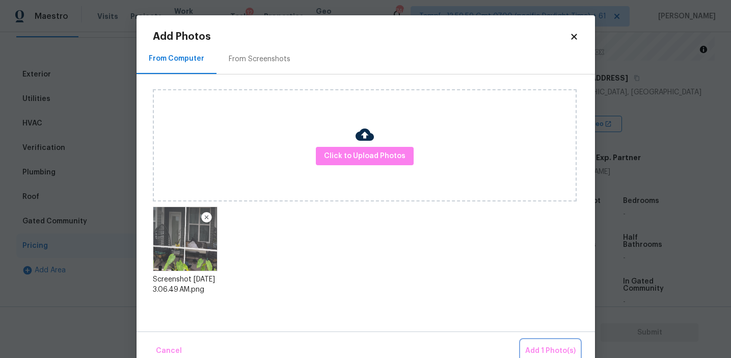
click at [531, 341] on button "Add 1 Photo(s)" at bounding box center [550, 351] width 59 height 22
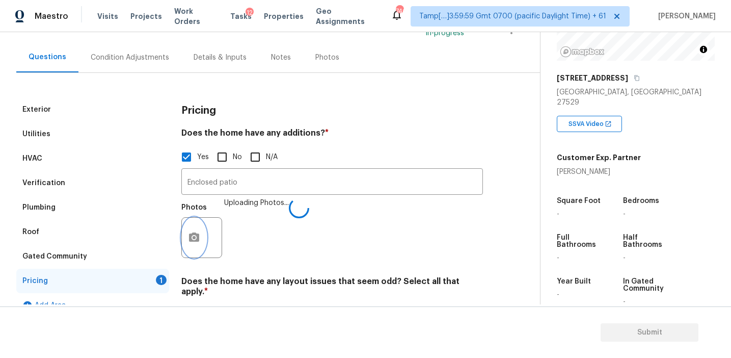
scroll to position [81, 0]
click at [192, 110] on h3 "Pricing" at bounding box center [198, 111] width 35 height 10
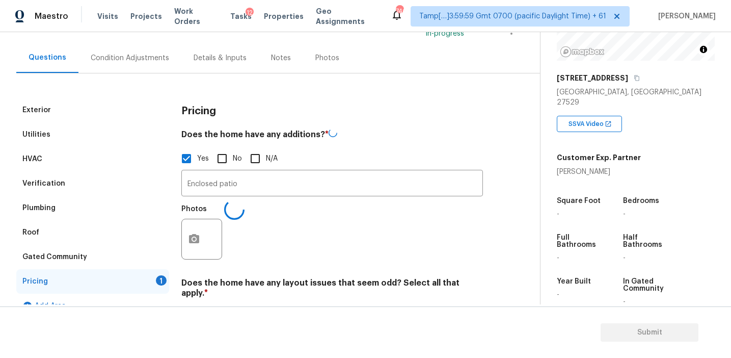
click at [199, 111] on h3 "Pricing" at bounding box center [198, 111] width 35 height 10
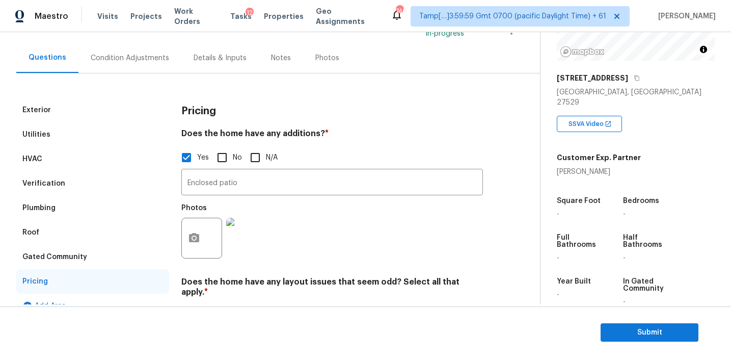
click at [149, 56] on div "Condition Adjustments" at bounding box center [130, 58] width 78 height 10
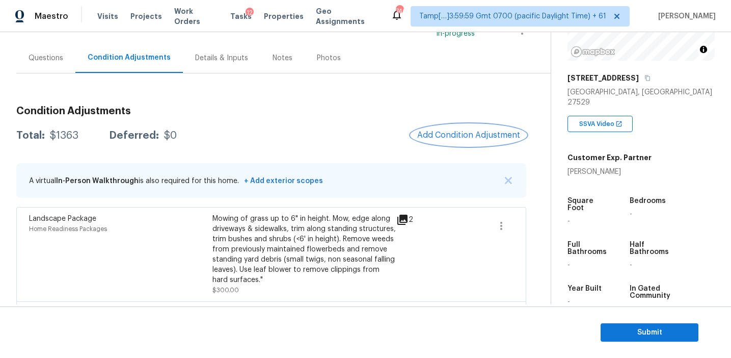
click at [446, 133] on span "Add Condition Adjustment" at bounding box center [468, 134] width 103 height 9
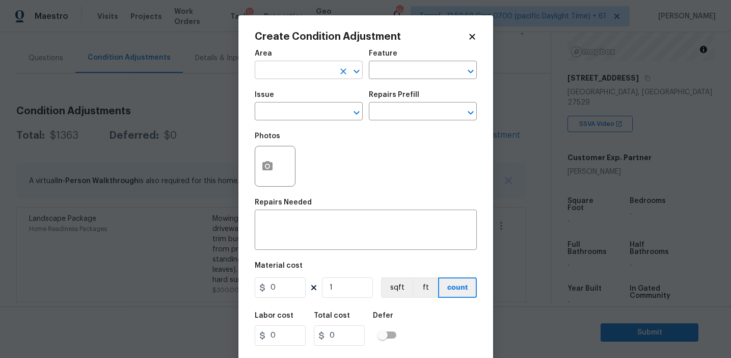
click at [289, 69] on input "text" at bounding box center [294, 71] width 79 height 16
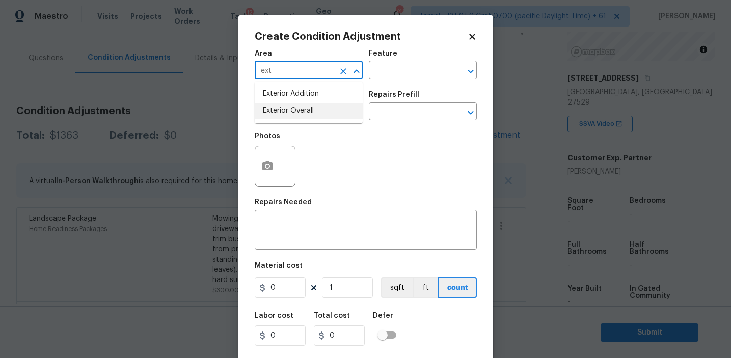
click at [308, 117] on li "Exterior Overall" at bounding box center [309, 110] width 108 height 17
type input "Exterior Overall"
click at [308, 117] on input "text" at bounding box center [294, 112] width 79 height 16
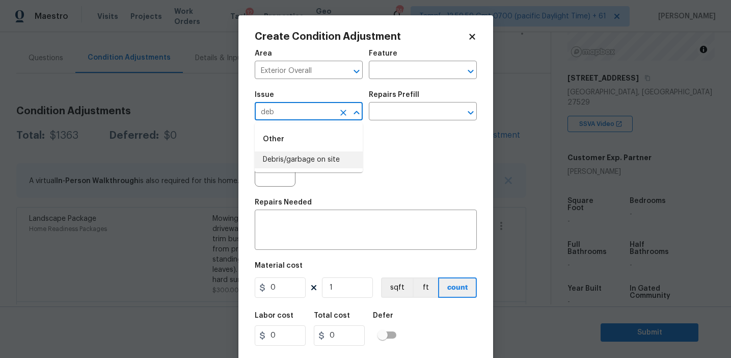
click at [329, 159] on li "Debris/garbage on site" at bounding box center [309, 159] width 108 height 17
type input "Debris/garbage on site"
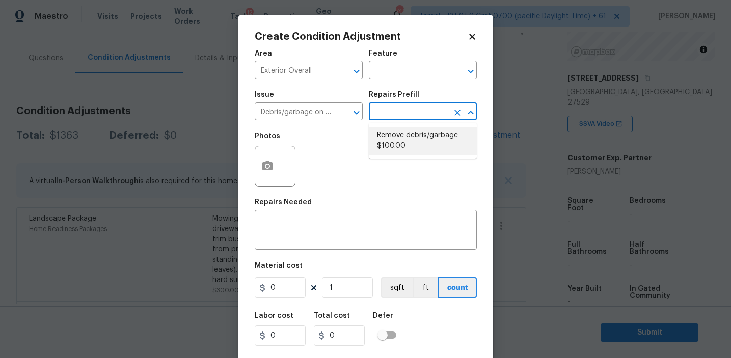
click at [417, 150] on li "Remove debris/garbage $100.00" at bounding box center [423, 141] width 108 height 28
type textarea "Remove, haul off, and properly dispose of any debris left by seller to offsite …"
type input "100"
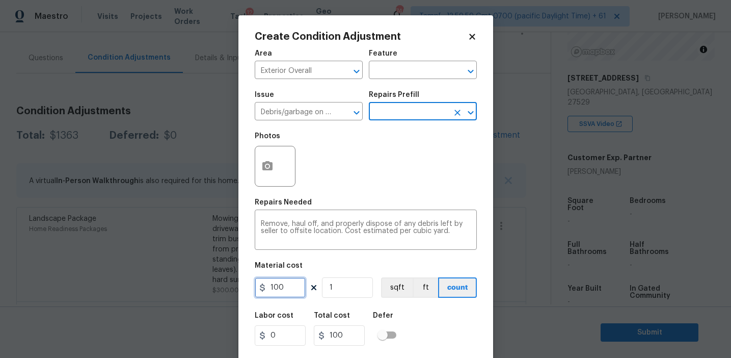
click at [287, 289] on input "100" at bounding box center [280, 287] width 51 height 20
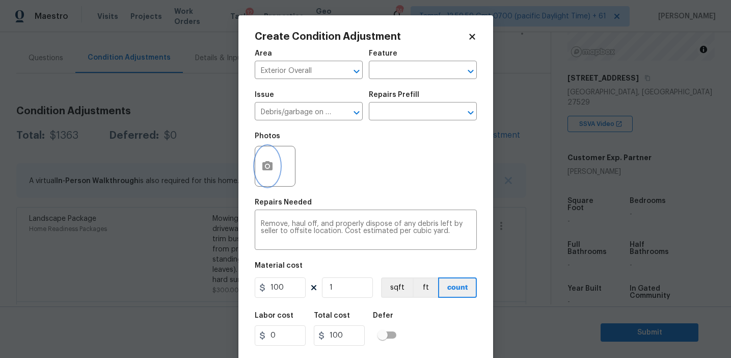
click at [267, 167] on circle "button" at bounding box center [266, 166] width 3 height 3
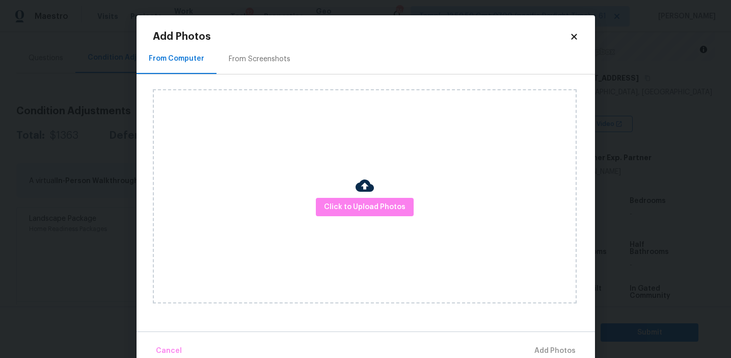
click at [279, 60] on div "From Screenshots" at bounding box center [260, 59] width 62 height 10
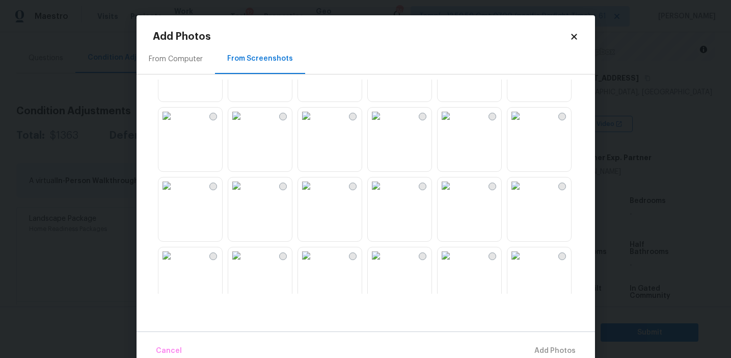
scroll to position [59, 0]
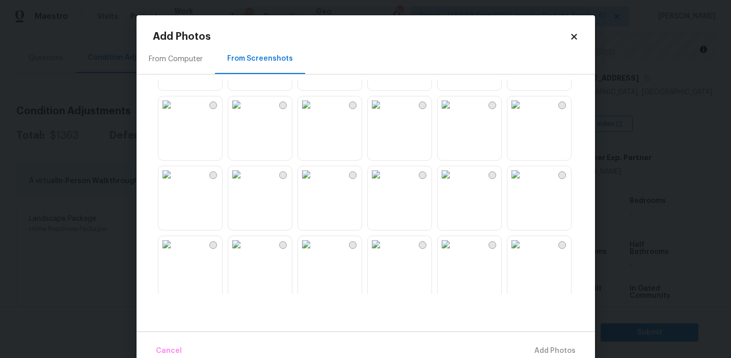
click at [175, 113] on img at bounding box center [166, 104] width 16 height 16
click at [175, 177] on img at bounding box center [166, 174] width 16 height 16
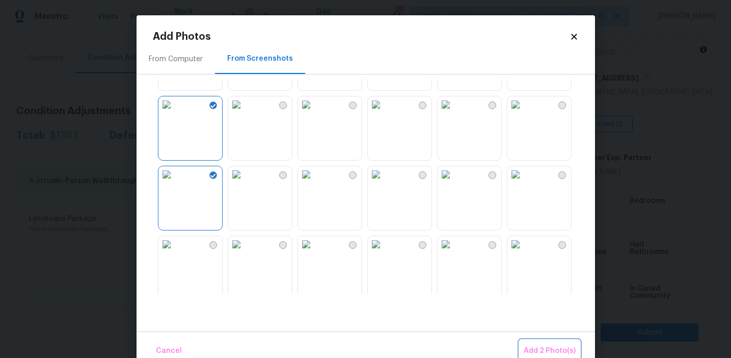
click at [525, 351] on button "Add 2 Photo(s)" at bounding box center [550, 351] width 60 height 22
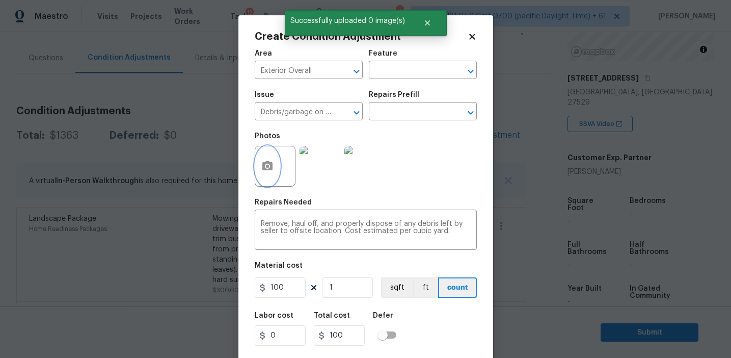
scroll to position [23, 0]
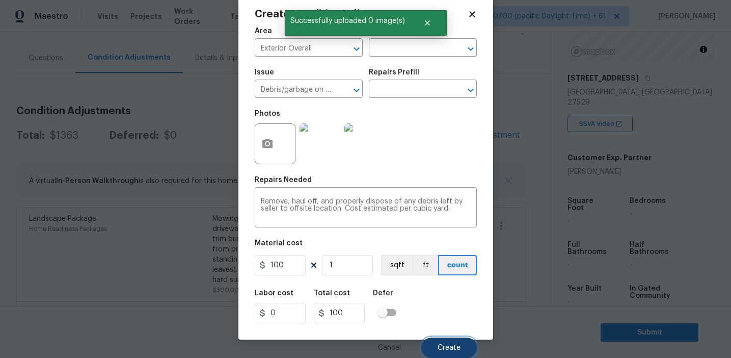
click at [454, 342] on button "Create" at bounding box center [449, 347] width 56 height 20
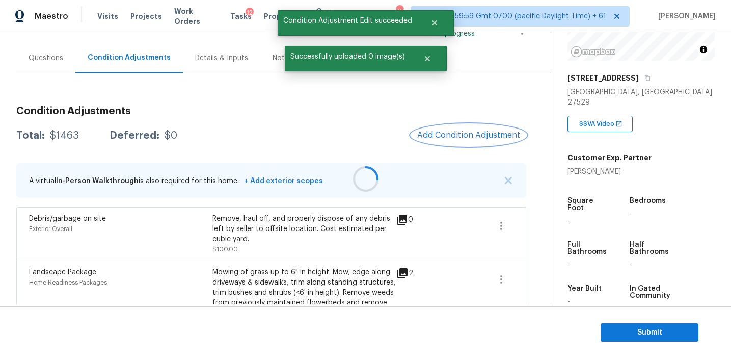
scroll to position [0, 0]
click at [444, 133] on span "Add Condition Adjustment" at bounding box center [468, 134] width 103 height 9
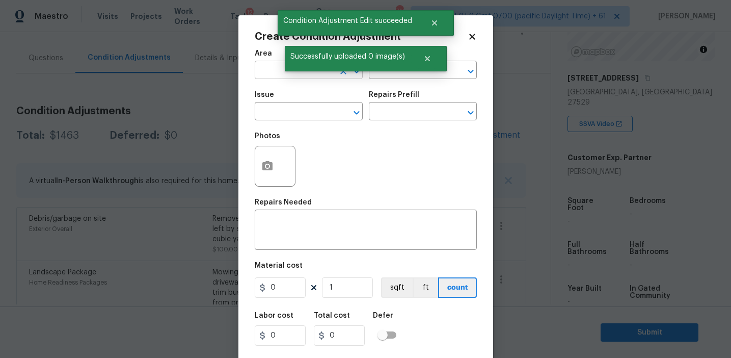
click at [280, 74] on input "text" at bounding box center [294, 71] width 79 height 16
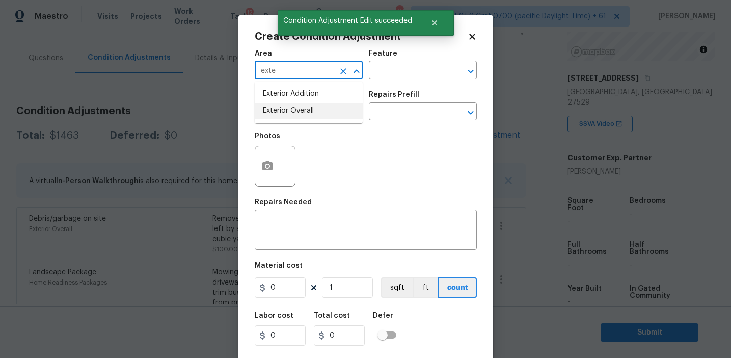
click at [293, 108] on li "Exterior Overall" at bounding box center [309, 110] width 108 height 17
type input "Exterior Overall"
click at [293, 108] on input "text" at bounding box center [294, 112] width 79 height 16
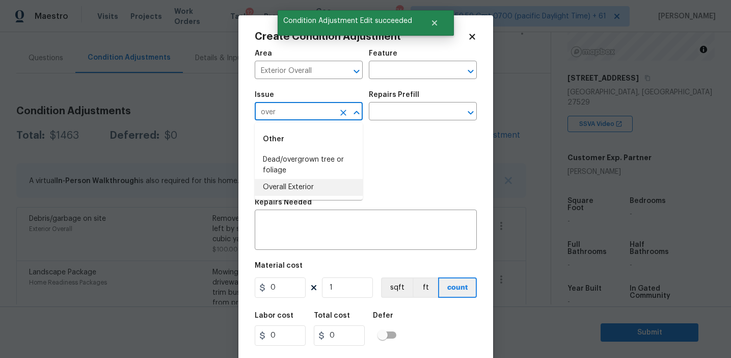
click at [316, 184] on li "Overall Exterior" at bounding box center [309, 187] width 108 height 17
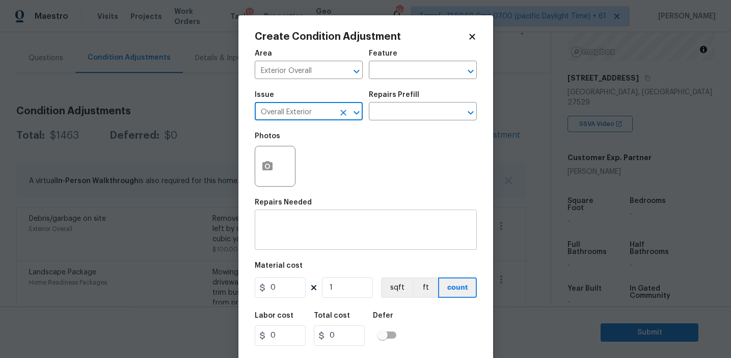
type input "Overall Exterior"
click at [337, 235] on textarea at bounding box center [366, 230] width 210 height 21
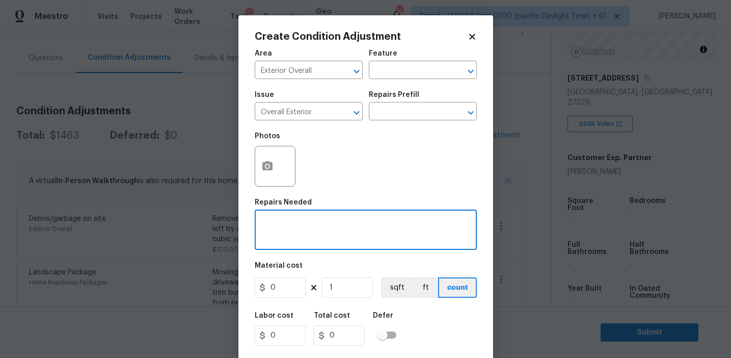
paste textarea "Overall exterior repairs (siding, stucco, fencing, decking, soffit, eaves, trim…"
click at [426, 223] on textarea "Overall exterior repairs (siding, stucco, fencing, decking, soffit, eaves, trim…" at bounding box center [366, 230] width 210 height 21
type textarea "Overall exterior repairs (siding, stucco, fencing, patio, soffit, [PERSON_NAME]…"
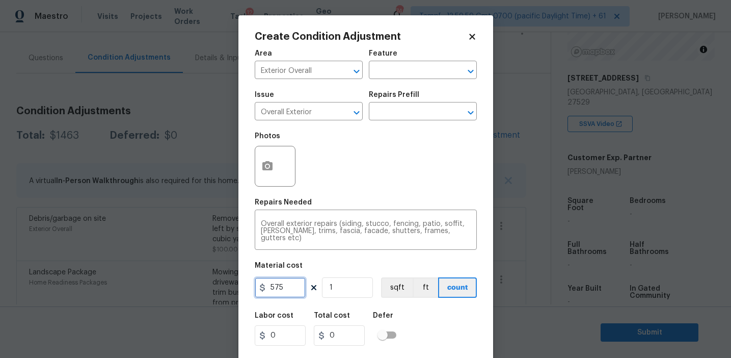
click at [276, 290] on input "575" at bounding box center [280, 287] width 51 height 20
type input "475"
click at [266, 164] on icon "button" at bounding box center [267, 165] width 10 height 9
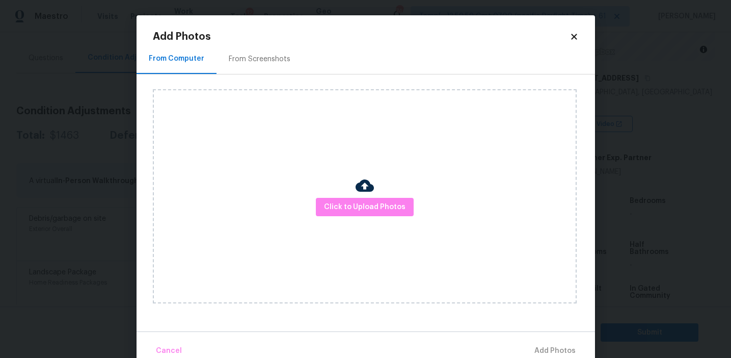
click at [265, 63] on div "From Screenshots" at bounding box center [260, 59] width 62 height 10
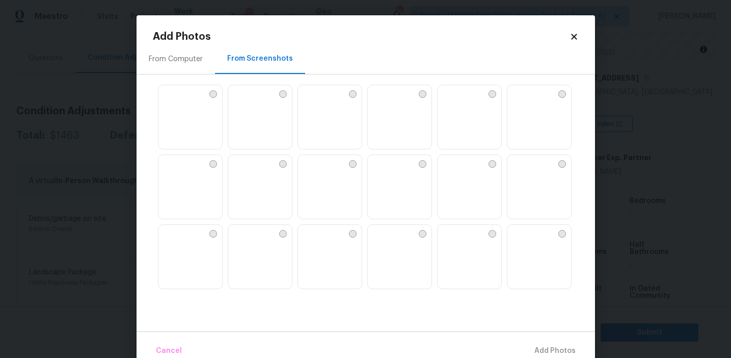
click at [245, 101] on img at bounding box center [236, 93] width 16 height 16
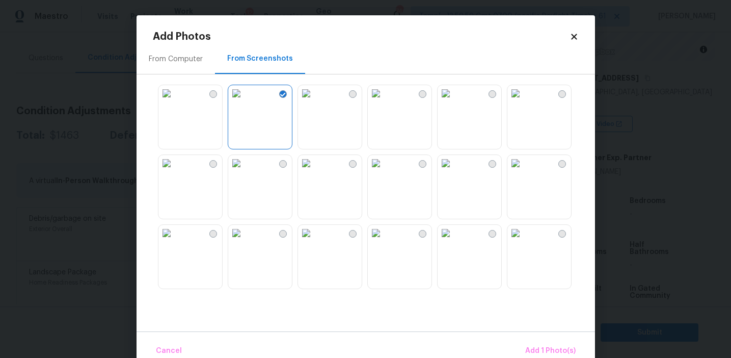
click at [524, 101] on img at bounding box center [515, 93] width 16 height 16
click at [175, 241] on img at bounding box center [166, 233] width 16 height 16
click at [245, 241] on img at bounding box center [236, 233] width 16 height 16
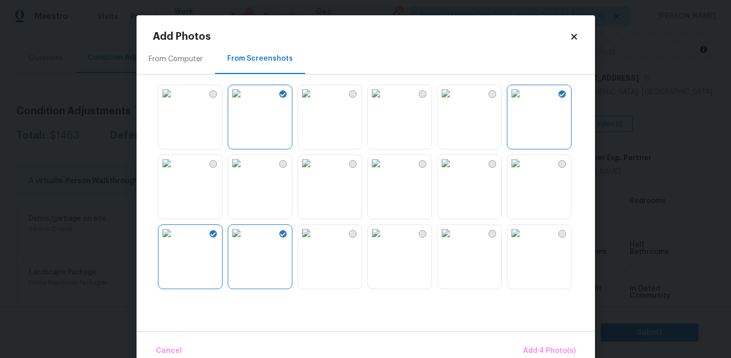
click at [314, 241] on img at bounding box center [306, 233] width 16 height 16
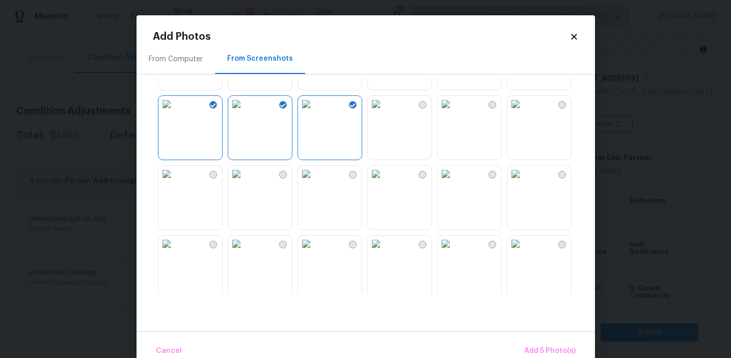
click at [440, 182] on img at bounding box center [446, 174] width 16 height 16
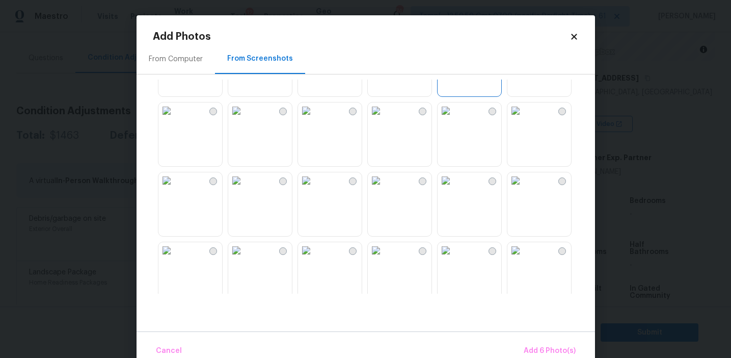
click at [175, 119] on img at bounding box center [166, 110] width 16 height 16
click at [314, 189] on img at bounding box center [306, 180] width 16 height 16
click at [523, 189] on img at bounding box center [515, 180] width 16 height 16
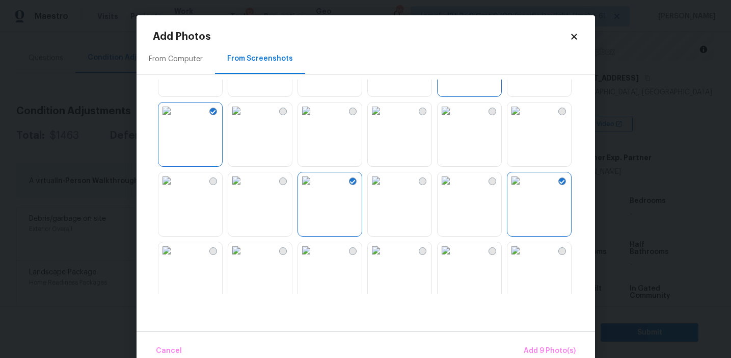
scroll to position [291, 0]
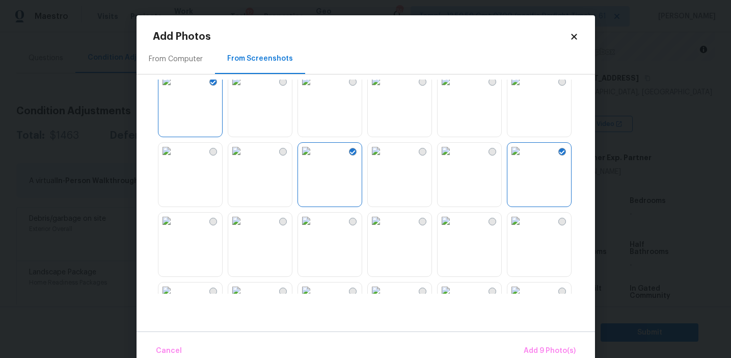
click at [524, 229] on img at bounding box center [515, 220] width 16 height 16
click at [524, 159] on img at bounding box center [515, 151] width 16 height 16
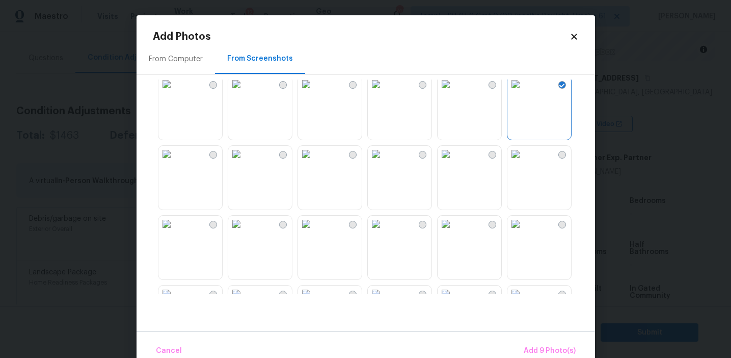
scroll to position [434, 0]
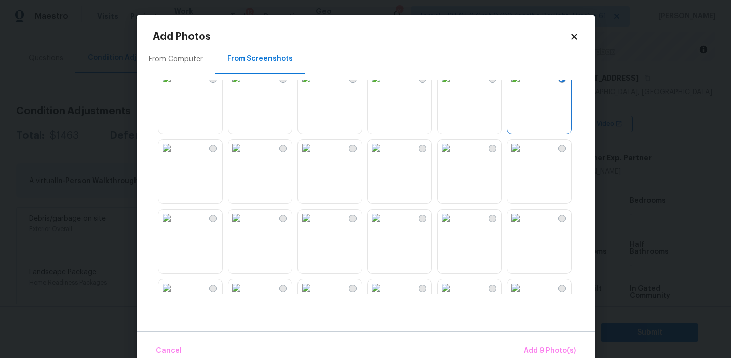
click at [524, 156] on img at bounding box center [515, 148] width 16 height 16
click at [175, 156] on img at bounding box center [166, 148] width 16 height 16
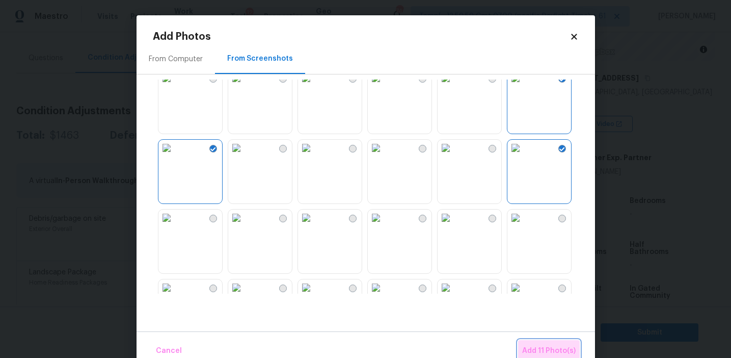
click at [547, 348] on span "Add 11 Photo(s)" at bounding box center [548, 350] width 53 height 13
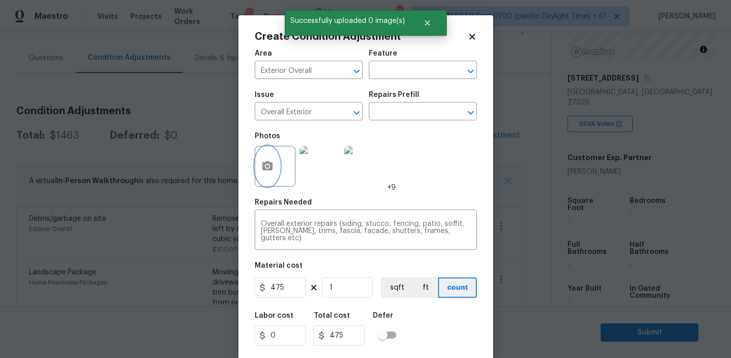
scroll to position [23, 0]
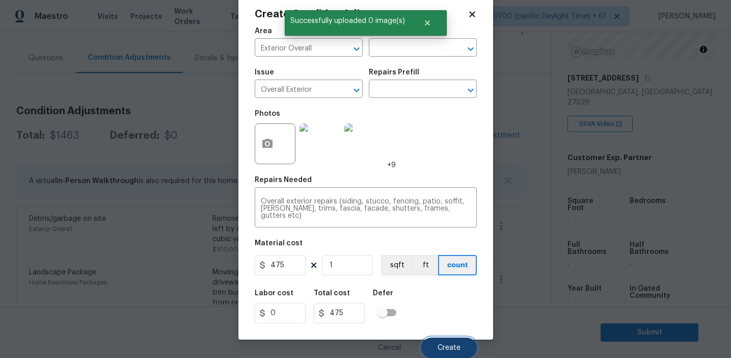
click at [453, 346] on span "Create" at bounding box center [449, 348] width 23 height 8
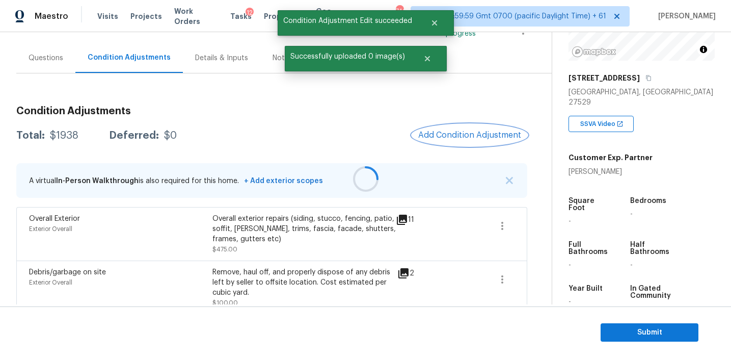
scroll to position [0, 0]
click at [466, 129] on button "Add Condition Adjustment" at bounding box center [469, 134] width 115 height 21
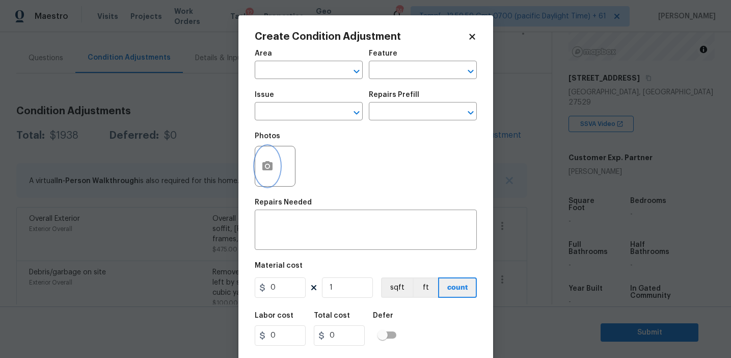
click at [273, 171] on icon "button" at bounding box center [267, 166] width 12 height 12
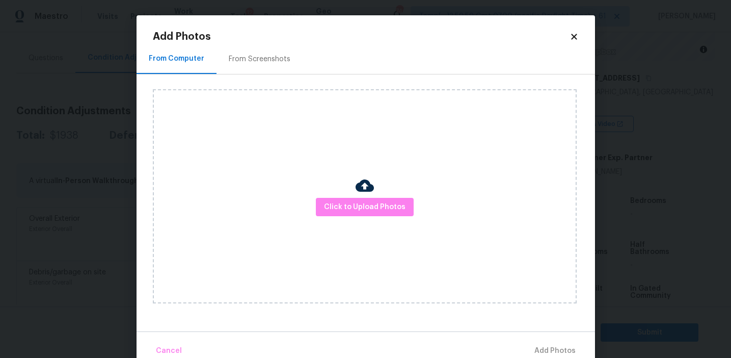
click at [332, 194] on div "Click to Upload Photos" at bounding box center [365, 196] width 424 height 214
click at [332, 207] on span "Click to Upload Photos" at bounding box center [365, 207] width 82 height 13
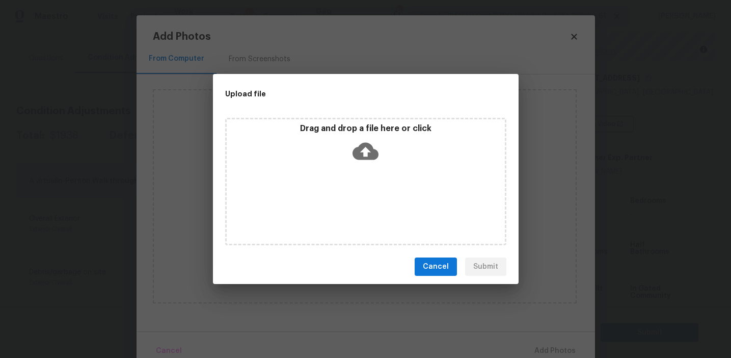
click at [329, 119] on div "Drag and drop a file here or click" at bounding box center [365, 181] width 281 height 127
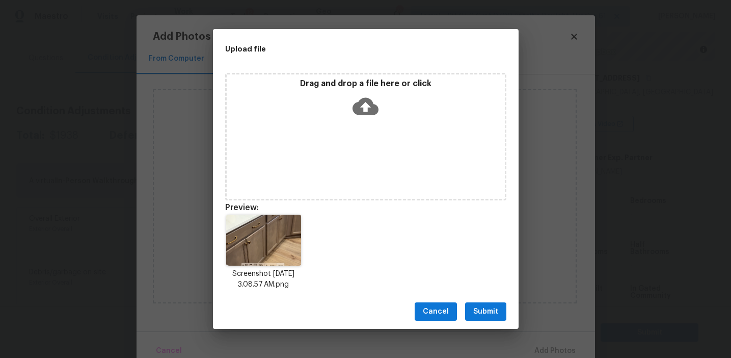
click at [485, 311] on span "Submit" at bounding box center [485, 311] width 25 height 13
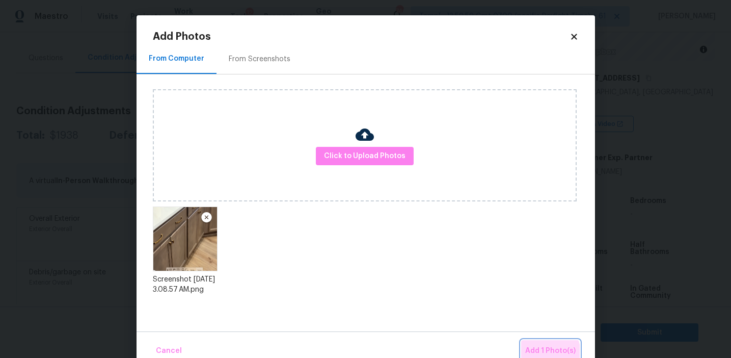
click at [547, 353] on span "Add 1 Photo(s)" at bounding box center [550, 350] width 50 height 13
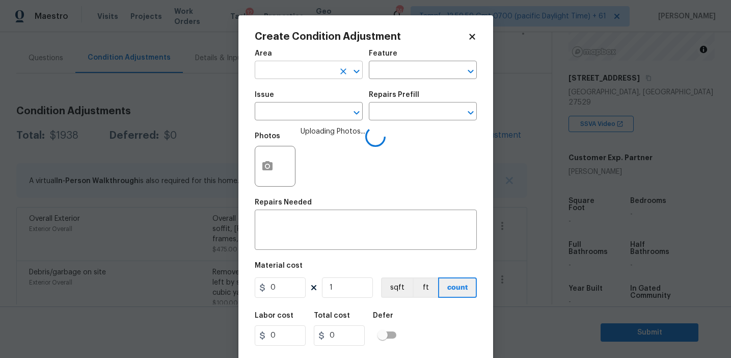
click at [289, 73] on input "text" at bounding box center [294, 71] width 79 height 16
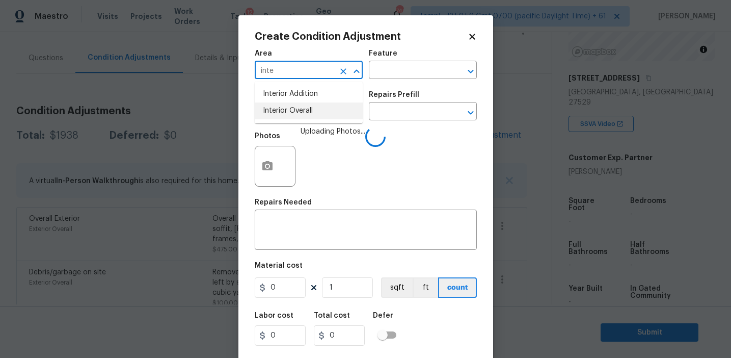
click at [300, 108] on li "Interior Overall" at bounding box center [309, 110] width 108 height 17
type input "Interior Overall"
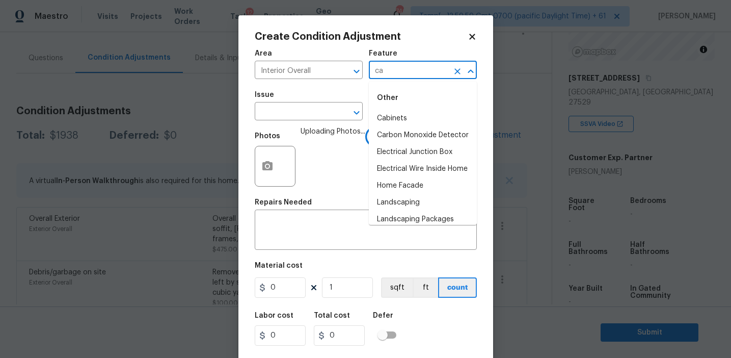
type input "cab"
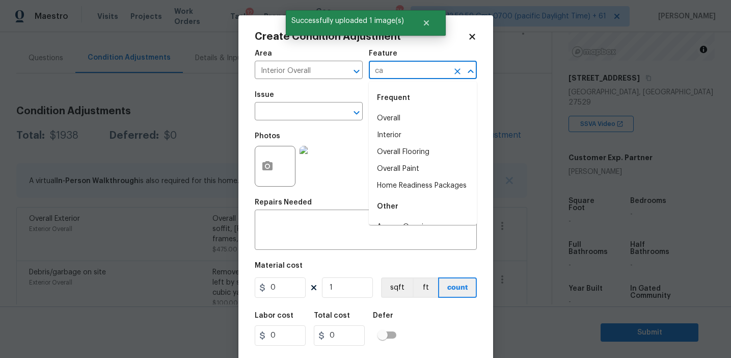
type input "cab"
click at [408, 122] on li "Overall" at bounding box center [423, 118] width 108 height 17
type input "Overall"
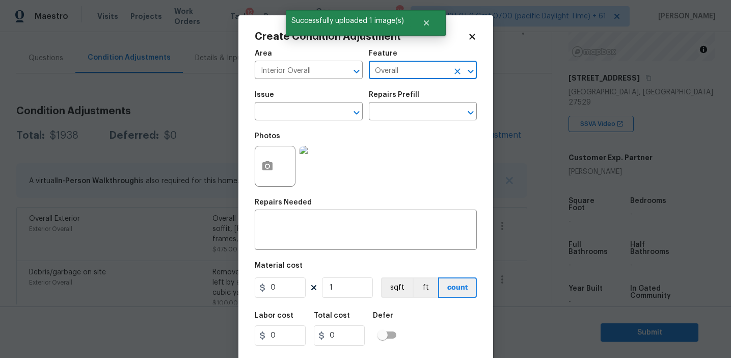
click at [454, 70] on icon "Clear" at bounding box center [457, 71] width 10 height 10
click at [413, 116] on li "Cabinets" at bounding box center [423, 118] width 108 height 17
type input "Cabinets"
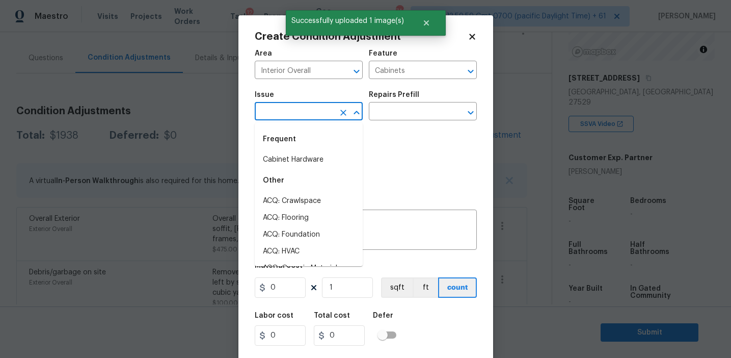
click at [320, 163] on li "Cabinet Hardware" at bounding box center [309, 159] width 108 height 17
type input "Cabinet Hardware"
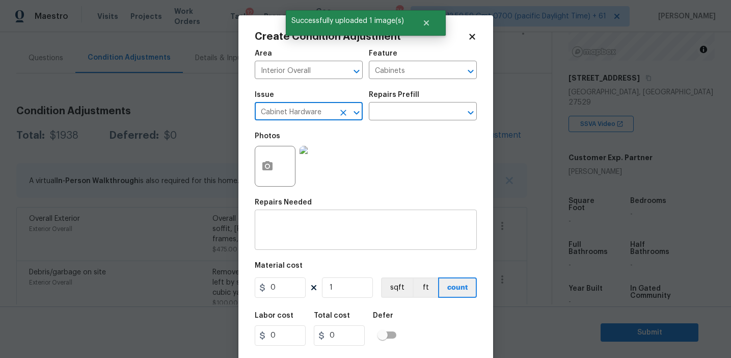
click at [315, 238] on textarea at bounding box center [366, 230] width 210 height 21
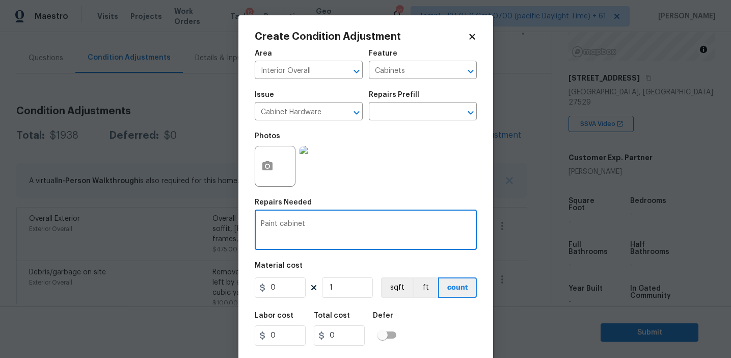
type textarea "Paint cabinet"
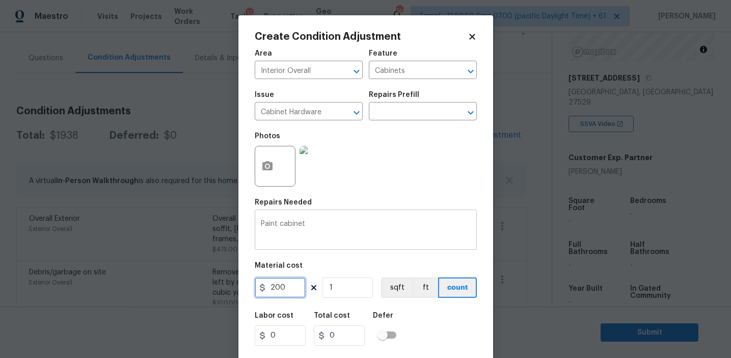
type input "200"
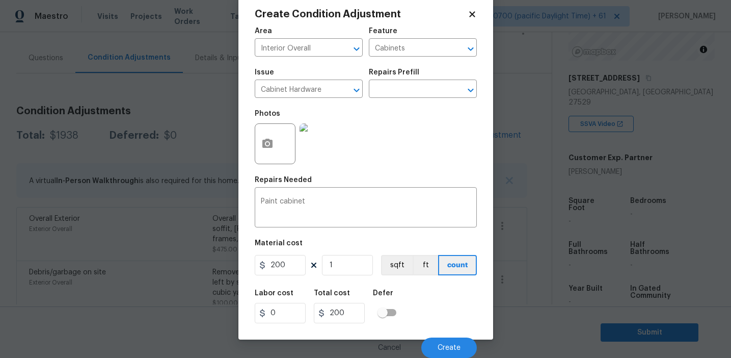
click at [446, 336] on div "Cancel Create" at bounding box center [366, 343] width 222 height 29
click at [444, 341] on button "Create" at bounding box center [449, 347] width 56 height 20
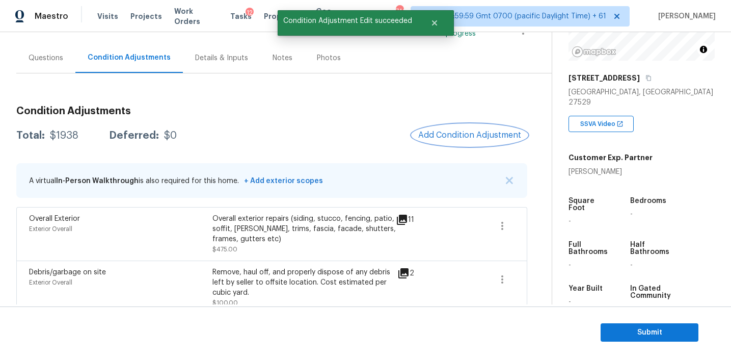
scroll to position [0, 0]
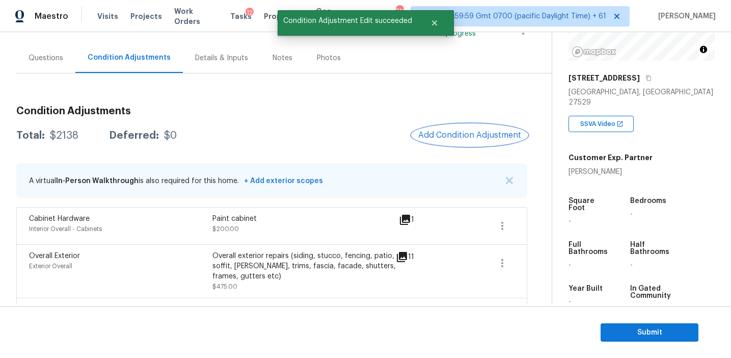
click at [455, 135] on span "Add Condition Adjustment" at bounding box center [469, 134] width 103 height 9
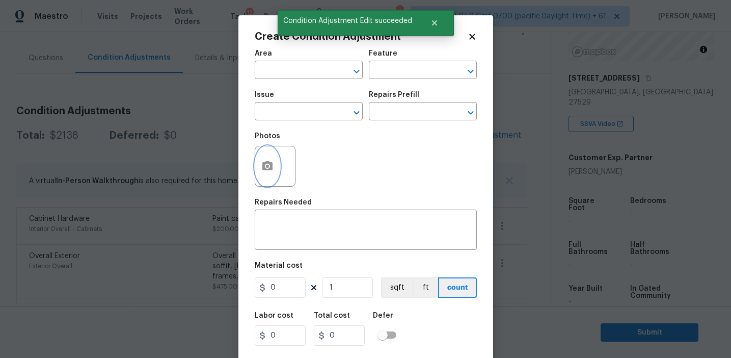
click at [271, 168] on icon "button" at bounding box center [267, 165] width 10 height 9
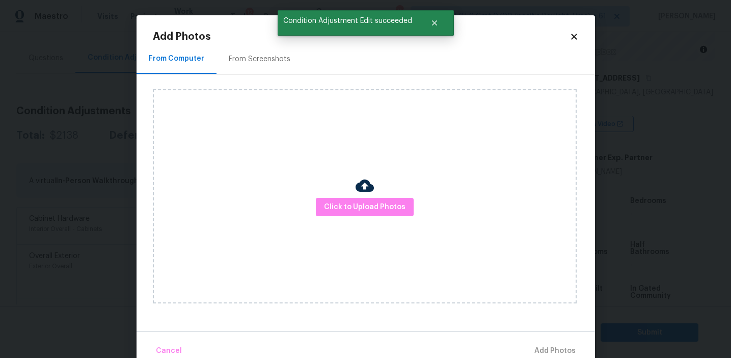
click at [268, 59] on div "From Screenshots" at bounding box center [260, 59] width 62 height 10
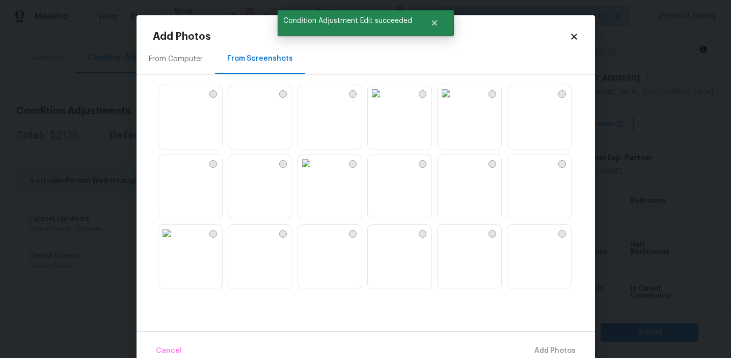
click at [175, 101] on img at bounding box center [166, 93] width 16 height 16
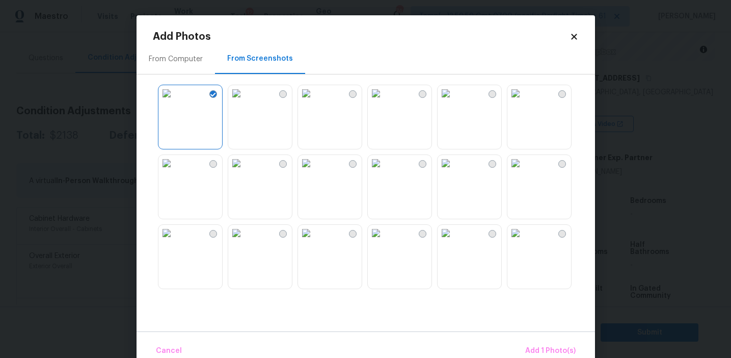
click at [245, 171] on img at bounding box center [236, 163] width 16 height 16
click at [314, 171] on img at bounding box center [306, 163] width 16 height 16
click at [384, 171] on img at bounding box center [376, 163] width 16 height 16
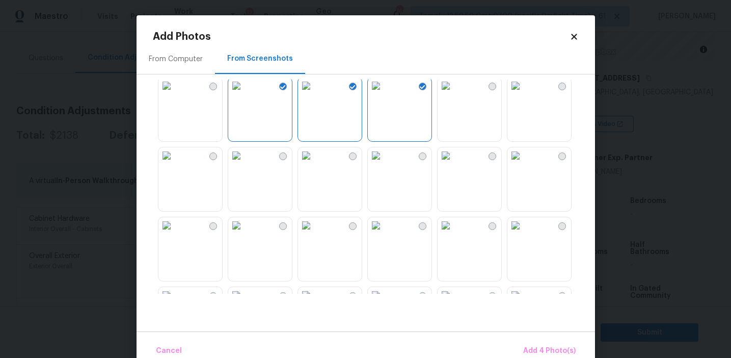
scroll to position [98, 0]
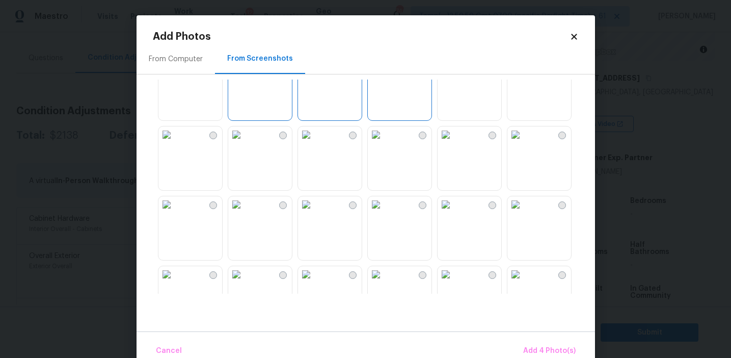
click at [245, 212] on img at bounding box center [236, 204] width 16 height 16
click at [384, 212] on img at bounding box center [376, 204] width 16 height 16
click at [537, 351] on span "Add 6 Photo(s)" at bounding box center [550, 350] width 52 height 13
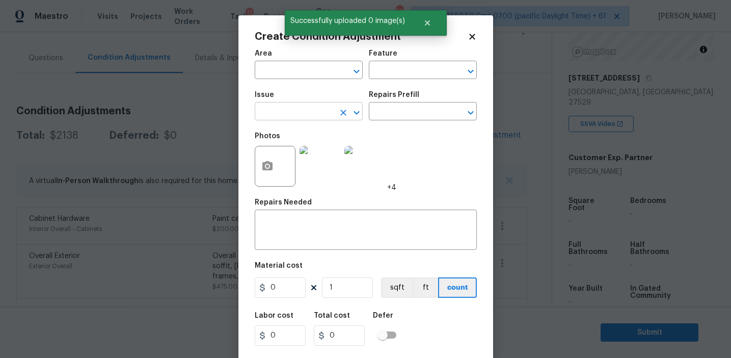
click at [310, 115] on input "text" at bounding box center [294, 112] width 79 height 16
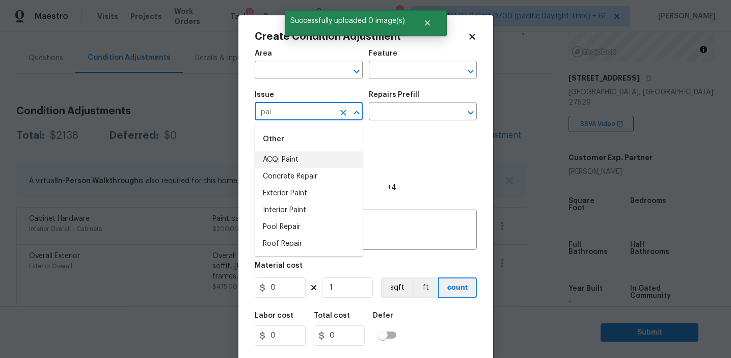
click at [319, 156] on li "ACQ: Paint" at bounding box center [309, 159] width 108 height 17
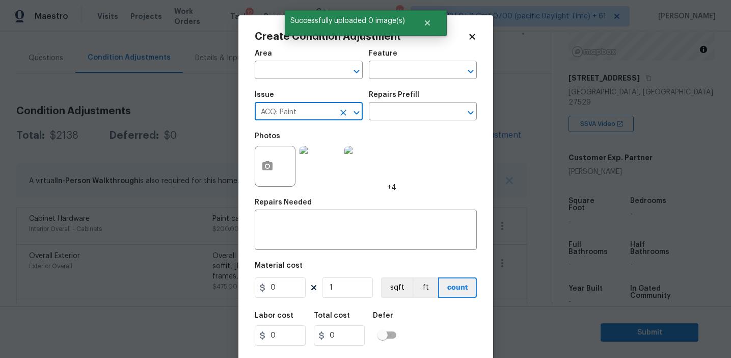
type input "ACQ: Paint"
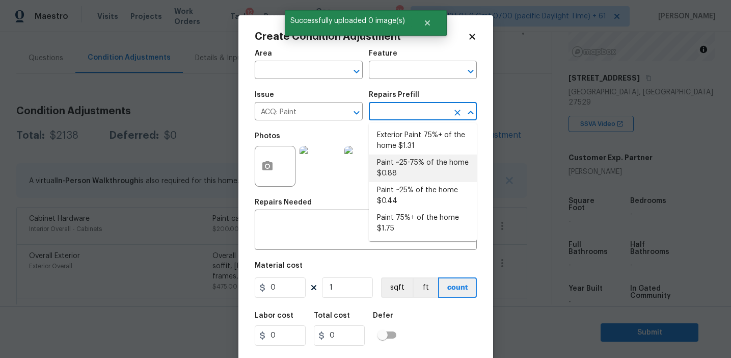
click at [401, 162] on li "Paint ~25-75% of the home $0.88" at bounding box center [423, 168] width 108 height 28
type input "Acquisition"
type textarea "Acquisition Scope: ~25 - 75% of the home needs interior paint"
type input "0.88"
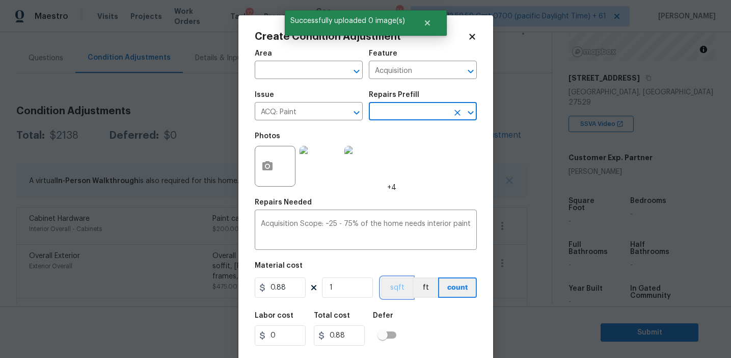
click at [396, 286] on button "sqft" at bounding box center [397, 287] width 32 height 20
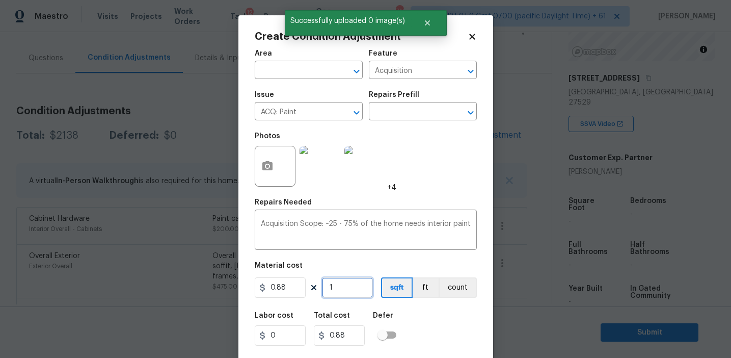
click at [357, 286] on input "1" at bounding box center [347, 287] width 51 height 20
type input "0"
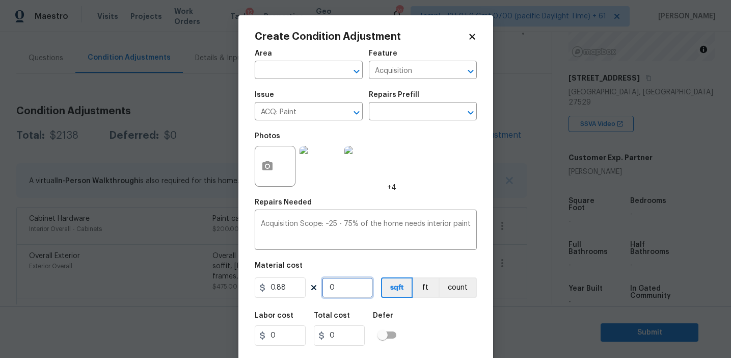
type input "4"
type input "3.52"
type input "40"
type input "35.2"
type input "403"
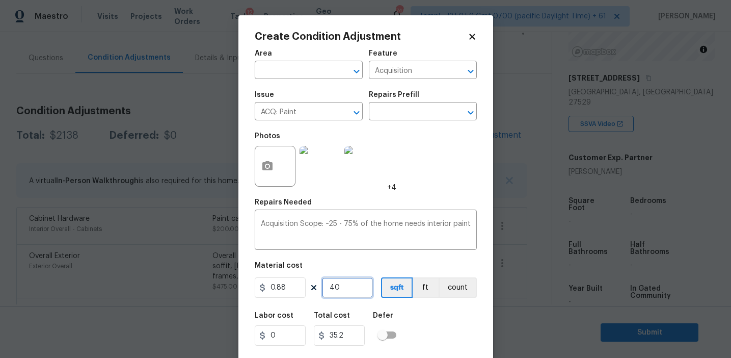
type input "354.64"
type input "4037"
type input "3552.56"
type input "4037"
click at [432, 324] on div "Labor cost 0 Total cost 3552.56 Defer" at bounding box center [366, 329] width 222 height 46
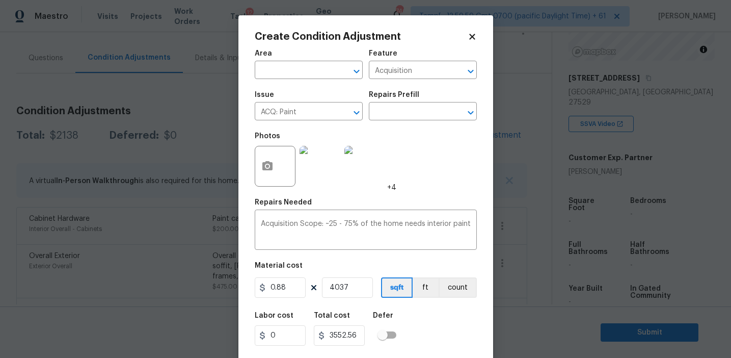
scroll to position [23, 0]
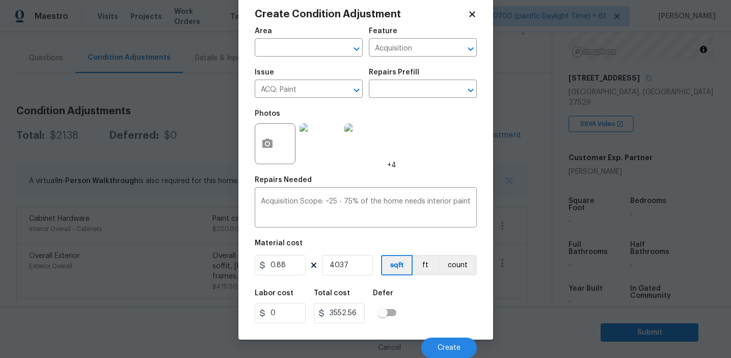
click at [432, 324] on div "Labor cost 0 Total cost 3552.56 Defer" at bounding box center [366, 306] width 222 height 46
click at [398, 84] on input "text" at bounding box center [408, 90] width 79 height 16
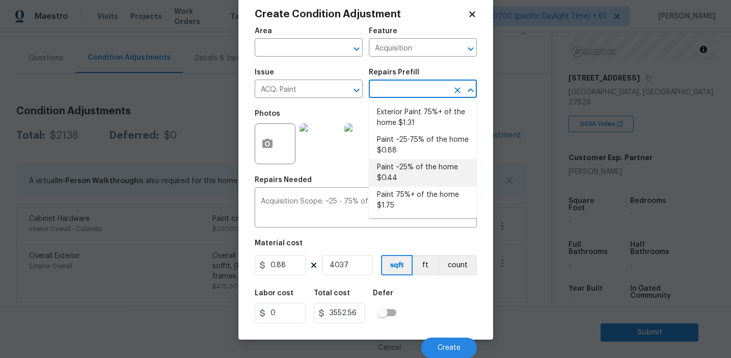
click at [394, 176] on li "Paint ~25% of the home $0.44" at bounding box center [423, 173] width 108 height 28
type textarea "Acquisition Scope: ~25% of the home needs interior paint"
type input "0.44"
type input "1776.28"
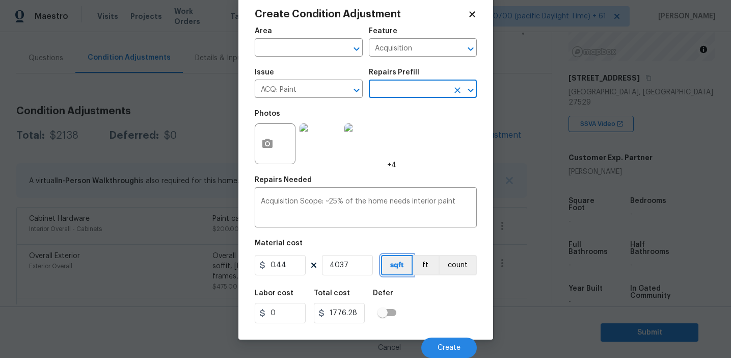
click at [399, 262] on button "sqft" at bounding box center [397, 265] width 32 height 20
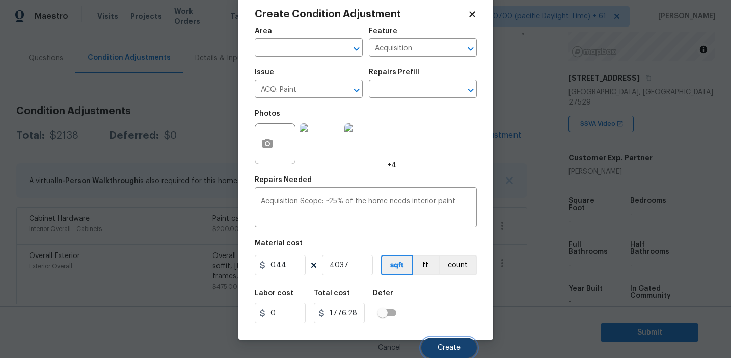
click at [440, 342] on button "Create" at bounding box center [449, 347] width 56 height 20
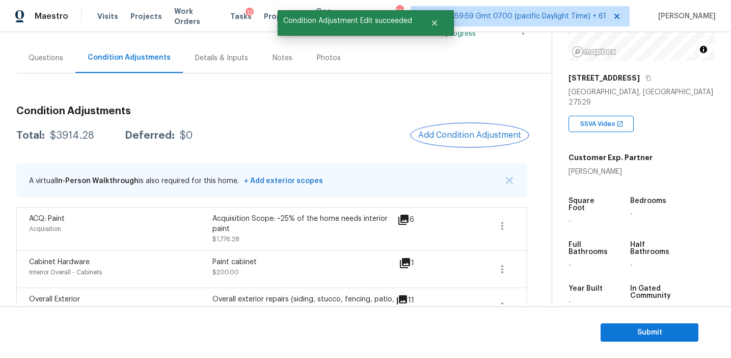
scroll to position [0, 0]
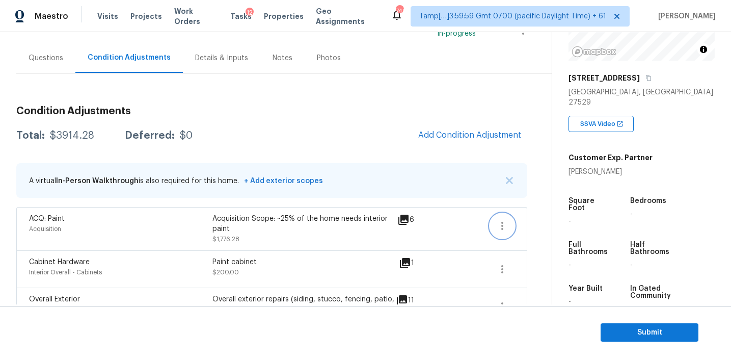
click at [500, 228] on icon "button" at bounding box center [502, 226] width 12 height 12
click at [535, 221] on div "Edit" at bounding box center [559, 224] width 79 height 10
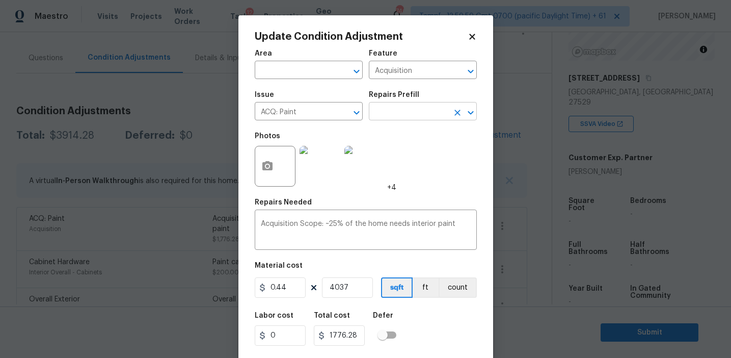
click at [390, 116] on input "text" at bounding box center [408, 112] width 79 height 16
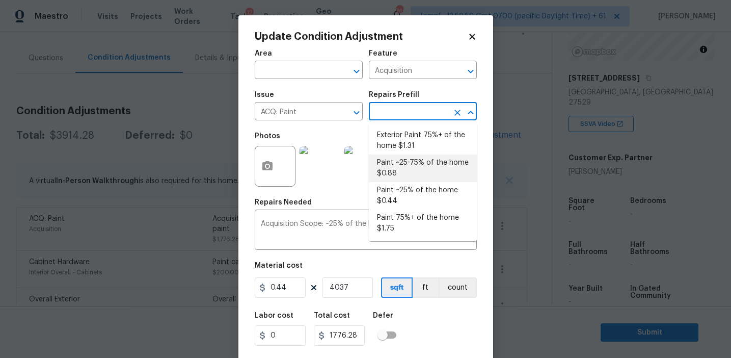
click at [397, 172] on li "Paint ~25-75% of the home $0.88" at bounding box center [423, 168] width 108 height 28
type textarea "Acquisition Scope: ~25 - 75% of the home needs interior paint"
type input "0.88"
type input "3552.56"
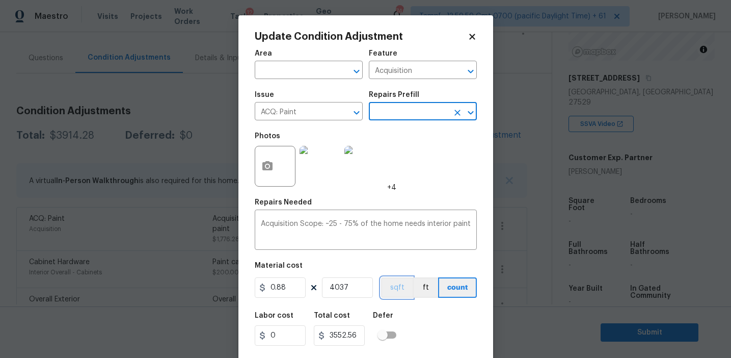
click at [394, 278] on button "sqft" at bounding box center [397, 287] width 32 height 20
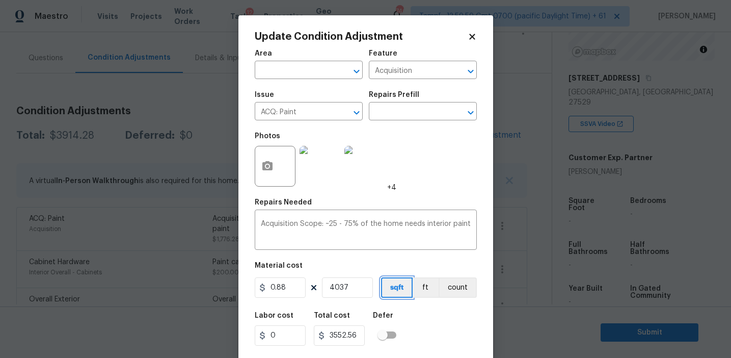
scroll to position [23, 0]
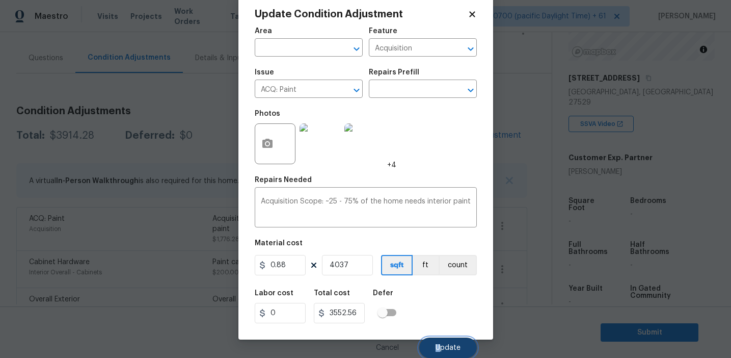
click at [442, 344] on span "Update" at bounding box center [448, 348] width 25 height 8
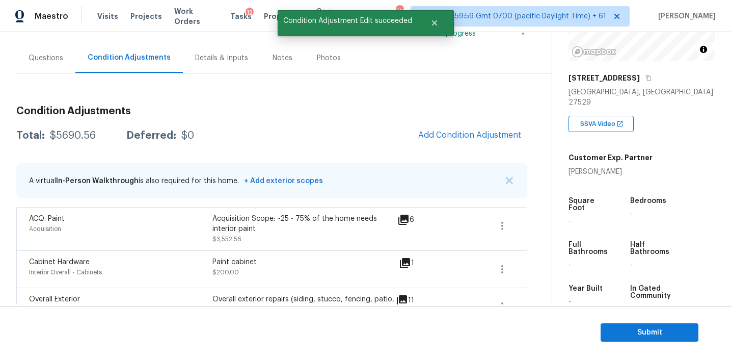
scroll to position [0, 0]
click at [444, 132] on span "Add Condition Adjustment" at bounding box center [469, 134] width 103 height 9
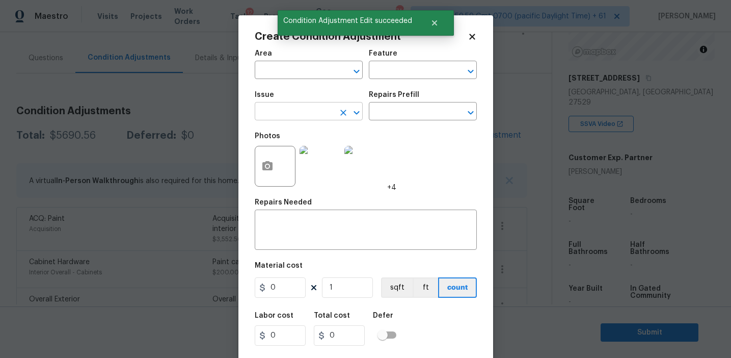
click at [286, 112] on input "text" at bounding box center [294, 112] width 79 height 16
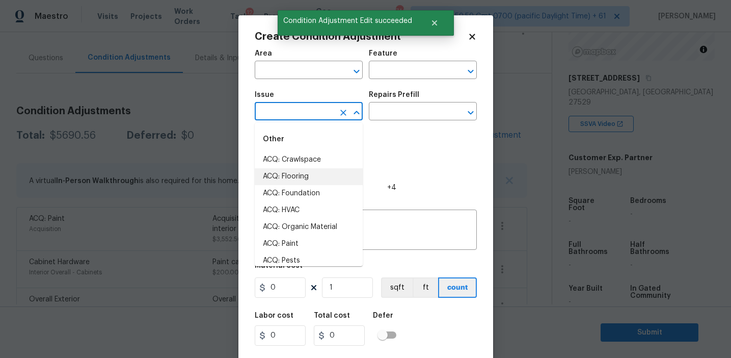
click at [295, 180] on li "ACQ: Flooring" at bounding box center [309, 176] width 108 height 17
type input "ACQ: Flooring"
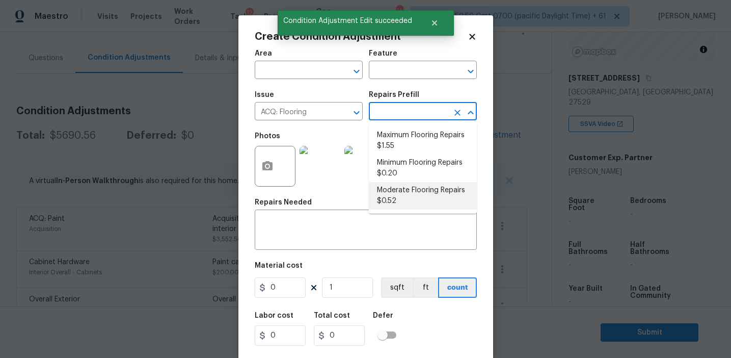
click at [399, 203] on li "Moderate Flooring Repairs $0.52" at bounding box center [423, 196] width 108 height 28
type input "Acquisition"
type textarea "Acquisition Scope: Moderate flooring repairs"
type input "0.52"
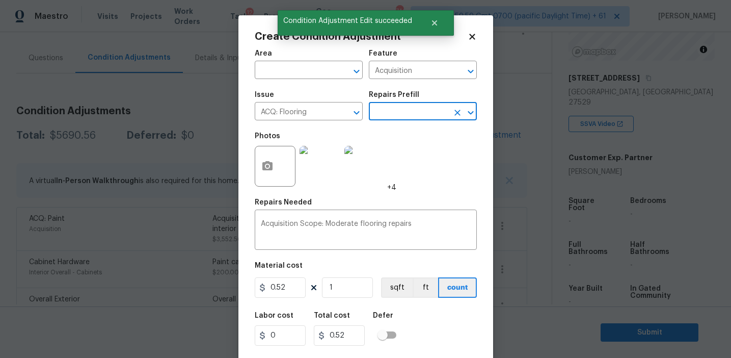
click at [402, 113] on input "text" at bounding box center [408, 112] width 79 height 16
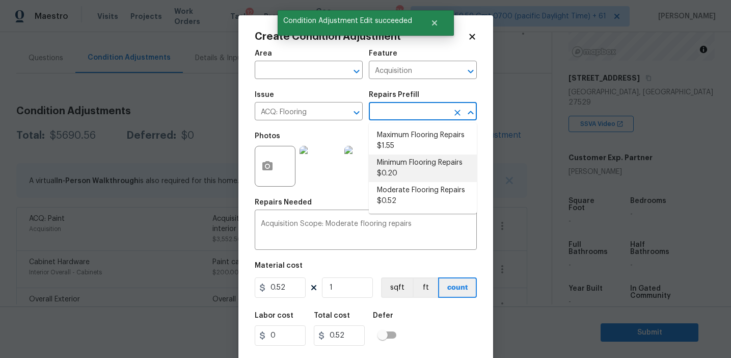
click at [404, 172] on li "Minimum Flooring Repairs $0.20" at bounding box center [423, 168] width 108 height 28
type textarea "Acquisition Scope: Minimum flooring repairs"
type input "0.2"
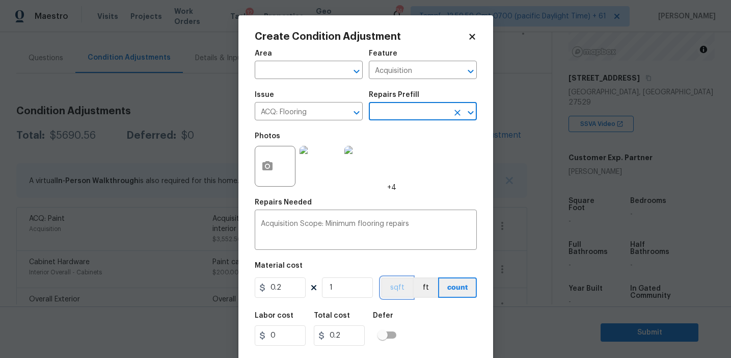
click at [398, 293] on button "sqft" at bounding box center [397, 287] width 32 height 20
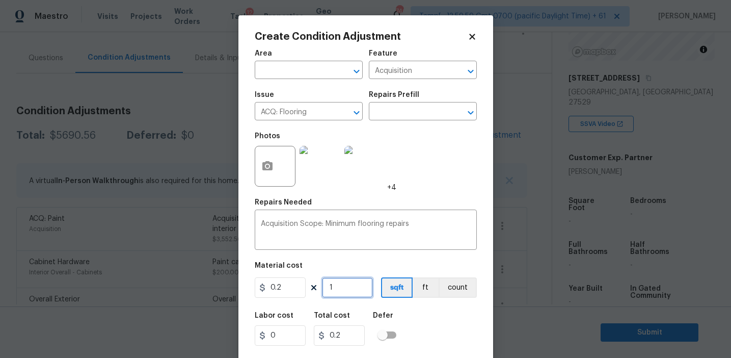
click at [355, 291] on input "1" at bounding box center [347, 287] width 51 height 20
type input "0"
paste input "4037"
type input "4037"
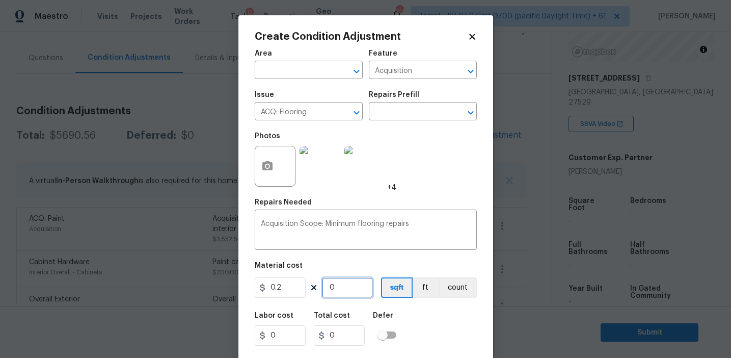
type input "807.4"
type input "4037"
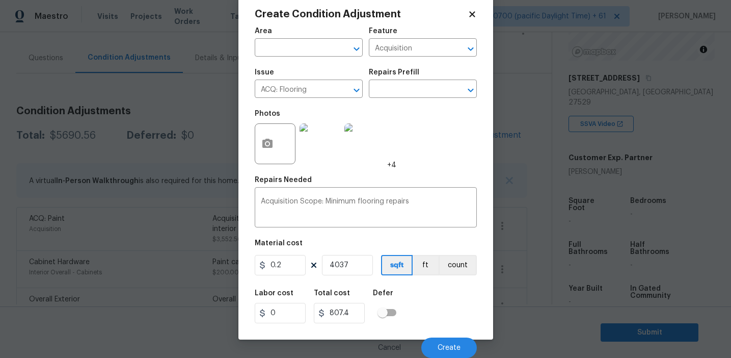
click at [440, 337] on div "Cancel Create" at bounding box center [366, 343] width 222 height 29
click at [439, 348] on span "Create" at bounding box center [449, 348] width 23 height 8
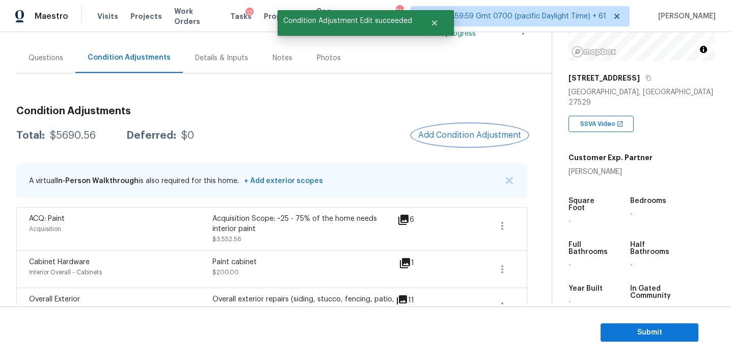
scroll to position [0, 0]
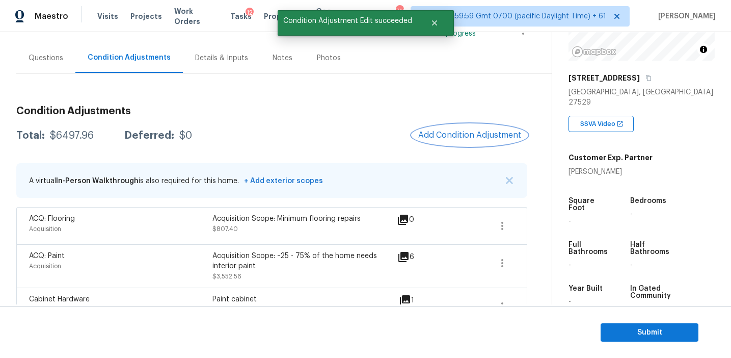
click at [451, 135] on span "Add Condition Adjustment" at bounding box center [469, 134] width 103 height 9
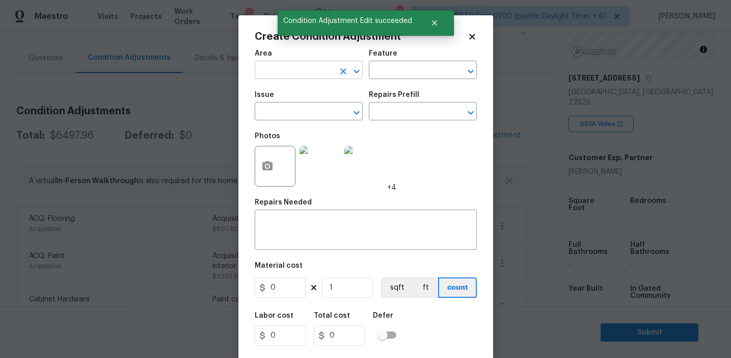
click at [278, 71] on input "text" at bounding box center [294, 71] width 79 height 16
click at [442, 155] on div "Photos +4" at bounding box center [366, 159] width 222 height 66
click at [291, 115] on input "text" at bounding box center [294, 112] width 79 height 16
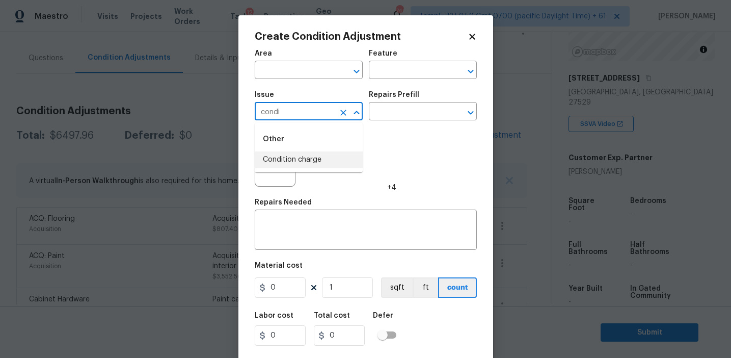
click at [302, 159] on li "Condition charge" at bounding box center [309, 159] width 108 height 17
type input "Condition charge"
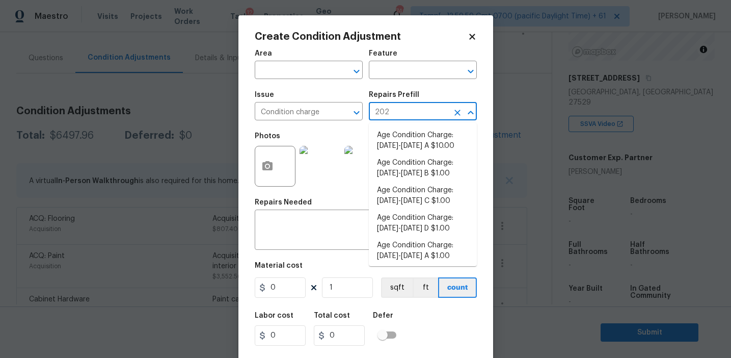
type input "2023"
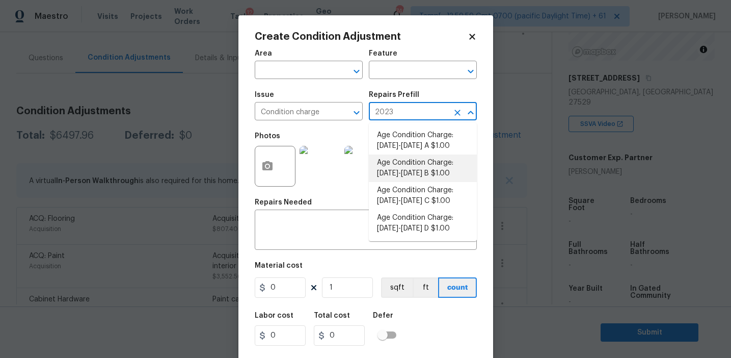
click at [433, 177] on li "Age Condition Charge: 2009-2023 B $1.00" at bounding box center [423, 168] width 108 height 28
type input "Home Readiness Packages"
type textarea "Age Condition Charge: [DATE]-[DATE] B"
type input "1"
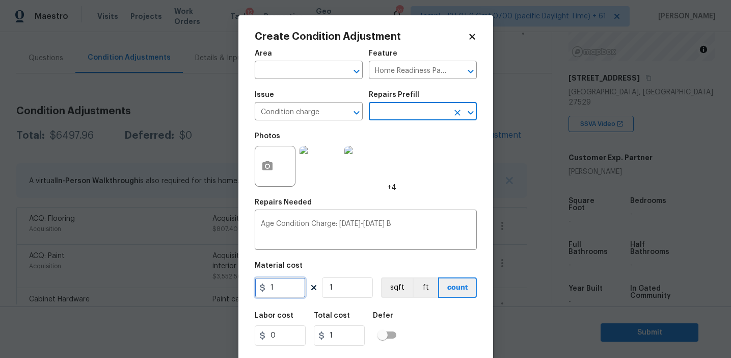
click at [286, 289] on input "1" at bounding box center [280, 287] width 51 height 20
type input "2000"
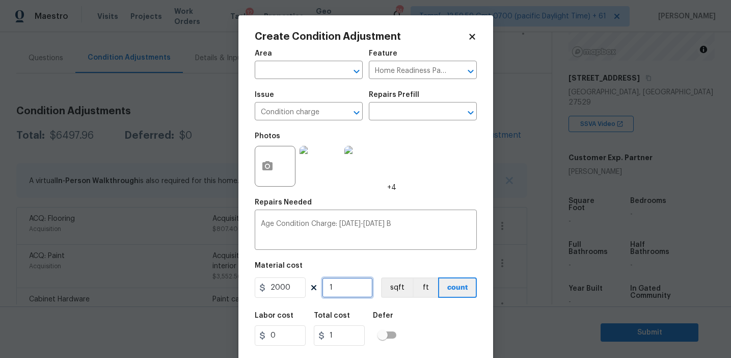
type input "2000"
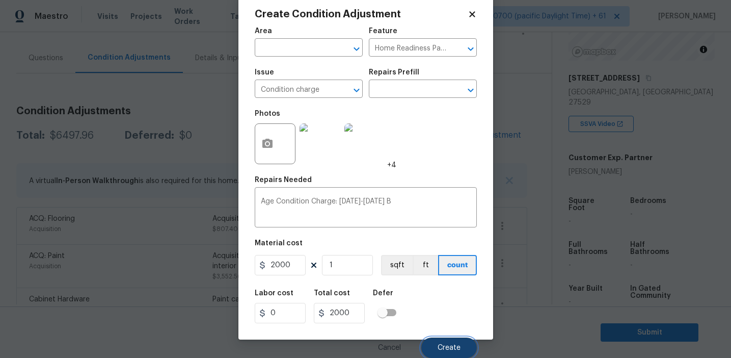
click at [435, 351] on button "Create" at bounding box center [449, 347] width 56 height 20
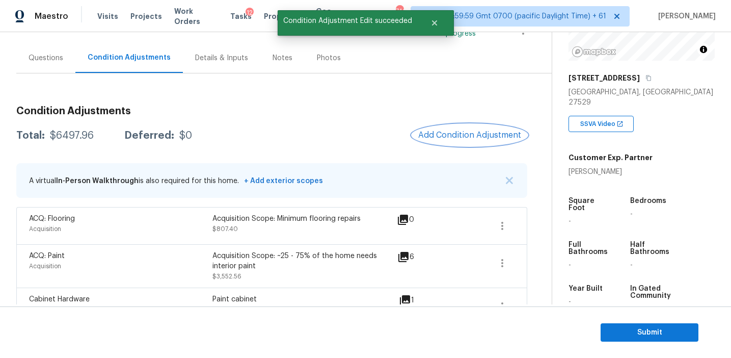
scroll to position [0, 0]
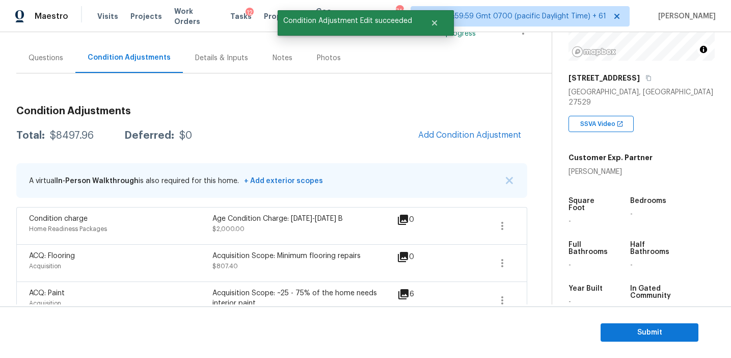
click at [68, 136] on div "$8497.96" at bounding box center [72, 135] width 44 height 10
copy div "8497.96"
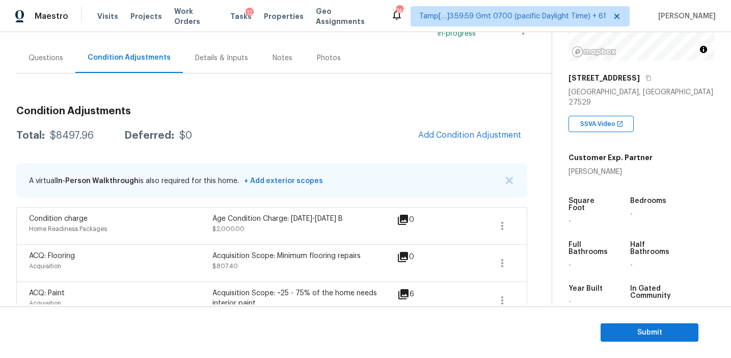
click at [175, 112] on h3 "Condition Adjustments" at bounding box center [271, 111] width 511 height 10
click at [48, 60] on div "Questions" at bounding box center [46, 58] width 35 height 10
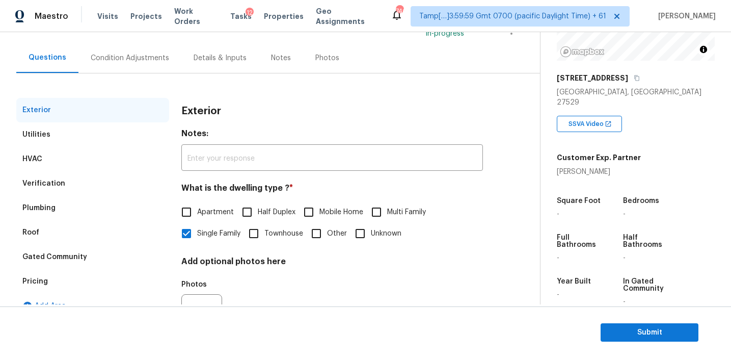
click at [81, 285] on div "Pricing" at bounding box center [92, 281] width 153 height 24
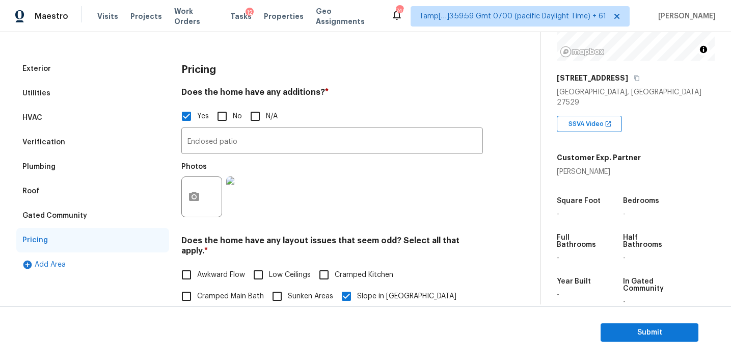
click at [109, 133] on div "Verification" at bounding box center [92, 142] width 153 height 24
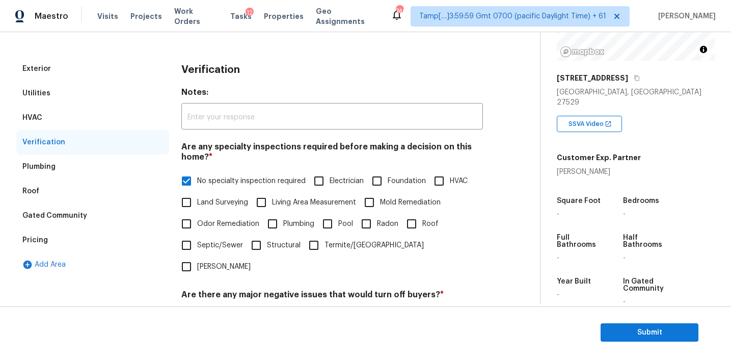
scroll to position [352, 0]
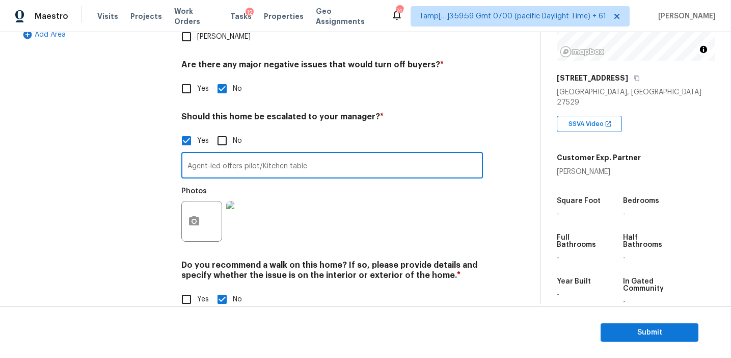
click at [204, 154] on input "Agent-led offers pilot/Kitchen table" at bounding box center [332, 166] width 302 height 24
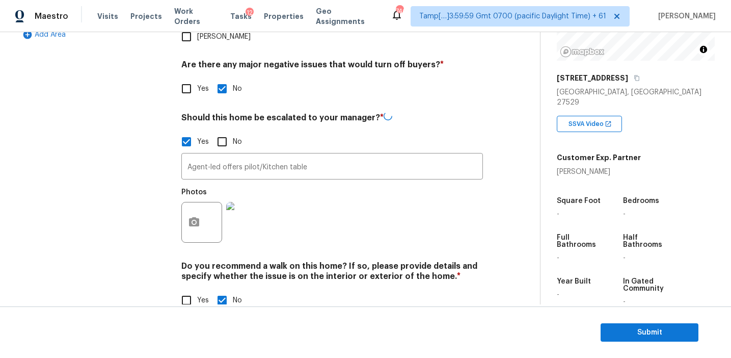
click at [132, 167] on div "Exterior Utilities HVAC Verification Plumbing Roof Gated Community Pricing Add …" at bounding box center [92, 75] width 153 height 496
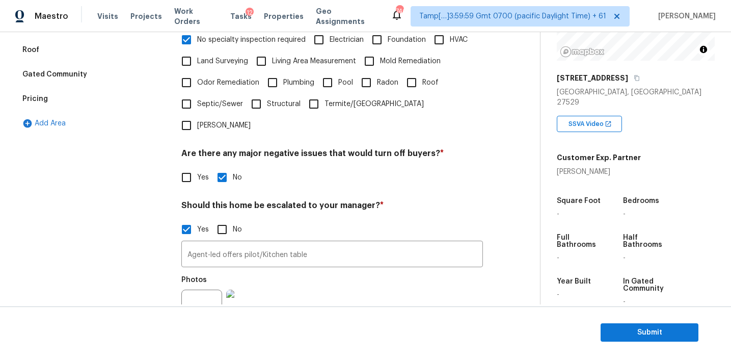
scroll to position [250, 0]
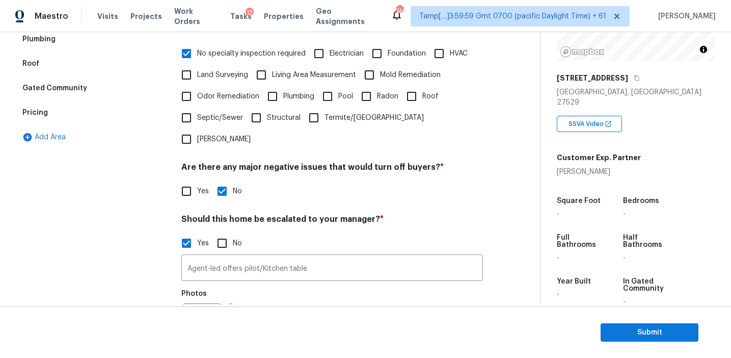
click at [112, 115] on div "Pricing" at bounding box center [92, 112] width 153 height 24
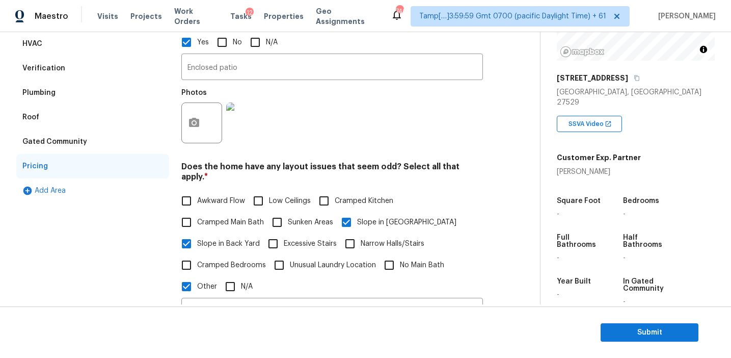
click at [126, 148] on div "Gated Community" at bounding box center [92, 141] width 153 height 24
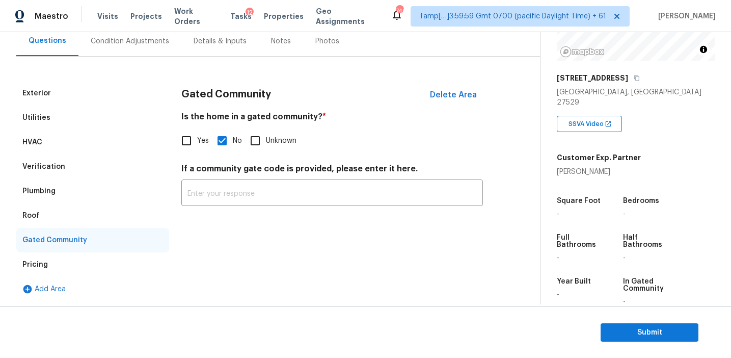
scroll to position [98, 0]
click at [90, 222] on div "Roof" at bounding box center [92, 215] width 153 height 24
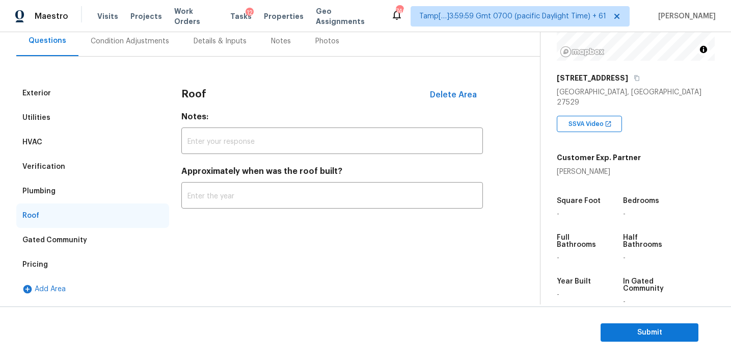
click at [90, 185] on div "Plumbing" at bounding box center [92, 191] width 153 height 24
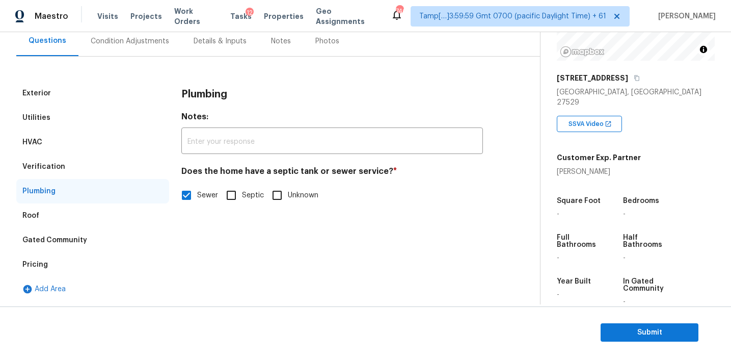
click at [96, 160] on div "Verification" at bounding box center [92, 166] width 153 height 24
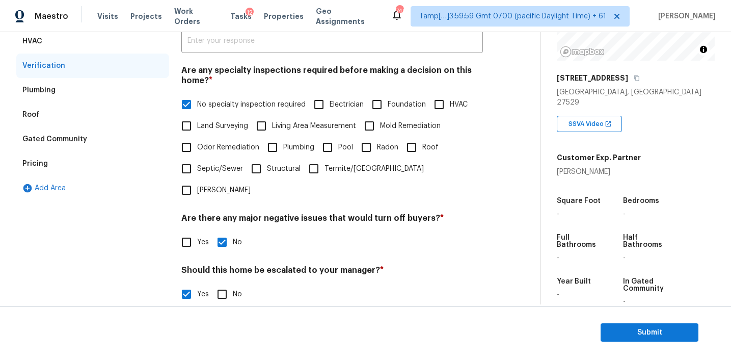
click at [102, 39] on div "HVAC" at bounding box center [92, 41] width 153 height 24
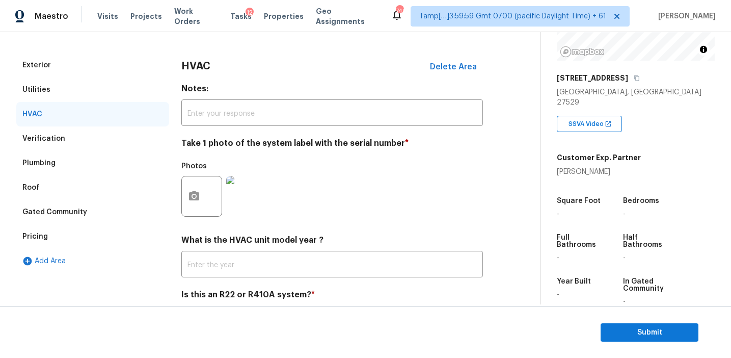
scroll to position [58, 0]
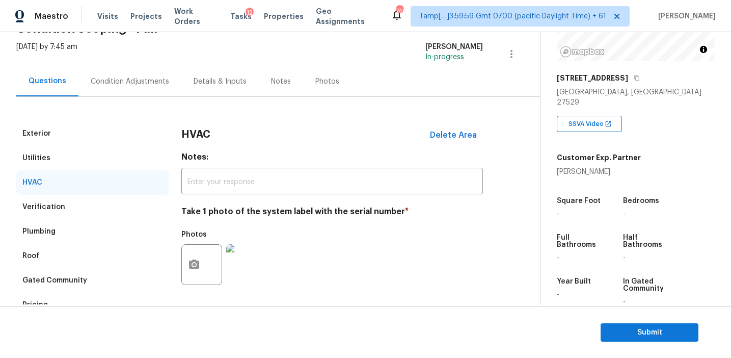
click at [125, 164] on div "Utilities" at bounding box center [92, 158] width 153 height 24
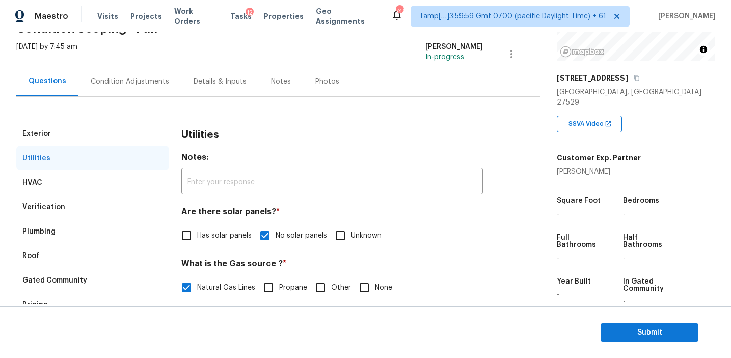
click at [126, 125] on div "Exterior" at bounding box center [92, 133] width 153 height 24
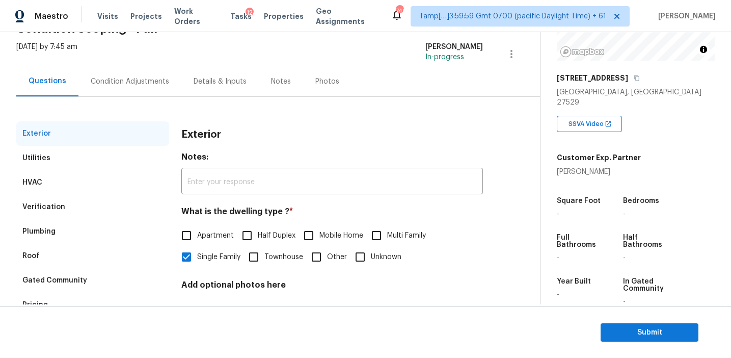
click at [139, 79] on div "Condition Adjustments" at bounding box center [130, 81] width 78 height 10
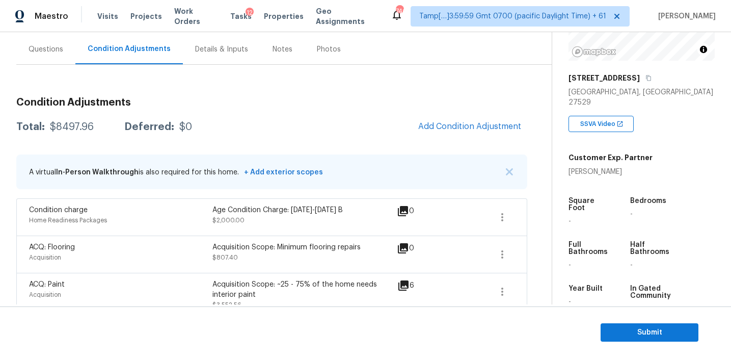
scroll to position [94, 0]
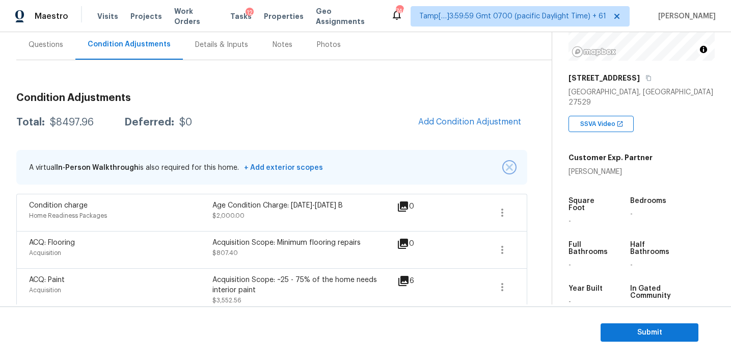
click at [506, 167] on img "button" at bounding box center [509, 167] width 7 height 7
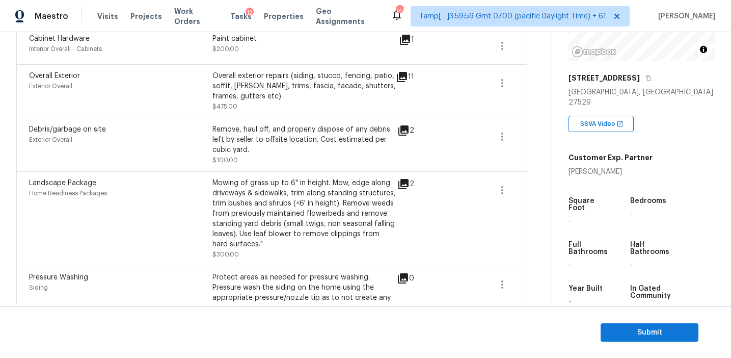
scroll to position [460, 0]
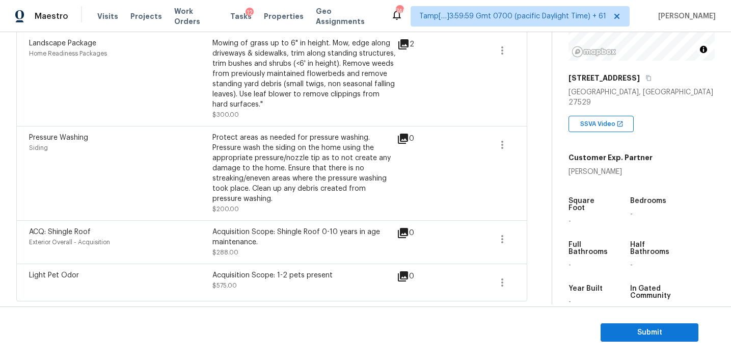
click at [342, 170] on div "Protect areas as needed for pressure washing. Pressure wash the siding on the h…" at bounding box center [303, 167] width 183 height 71
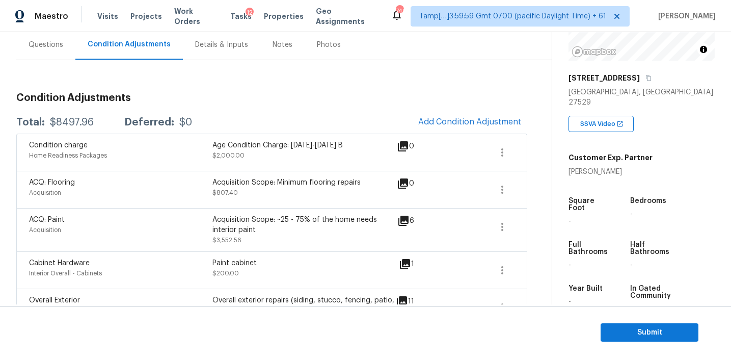
scroll to position [89, 0]
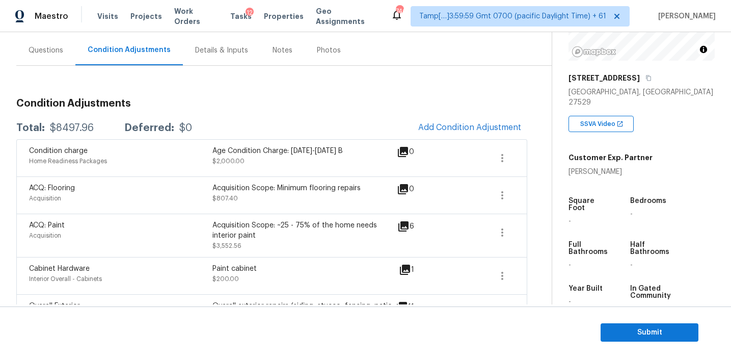
click at [301, 135] on div "Total: $8497.96 Deferred: $0 Add Condition Adjustment" at bounding box center [271, 128] width 511 height 22
click at [617, 332] on span "Submit" at bounding box center [650, 332] width 82 height 13
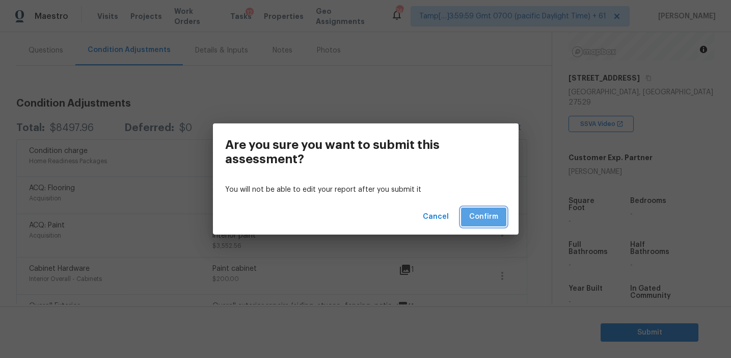
click at [490, 218] on span "Confirm" at bounding box center [483, 216] width 29 height 13
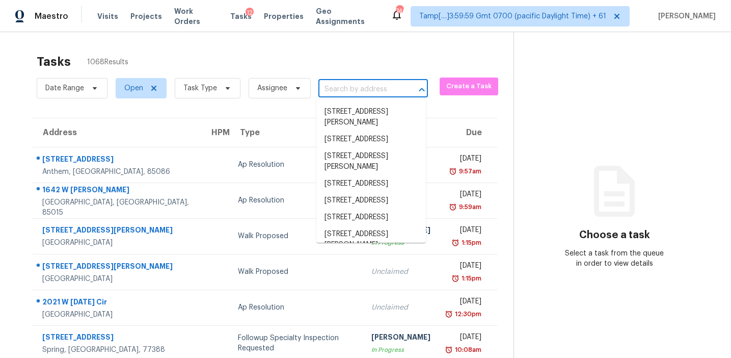
click at [352, 89] on input "text" at bounding box center [358, 90] width 81 height 16
paste input "[STREET_ADDRESS][PERSON_NAME]"
type input "[STREET_ADDRESS][PERSON_NAME]"
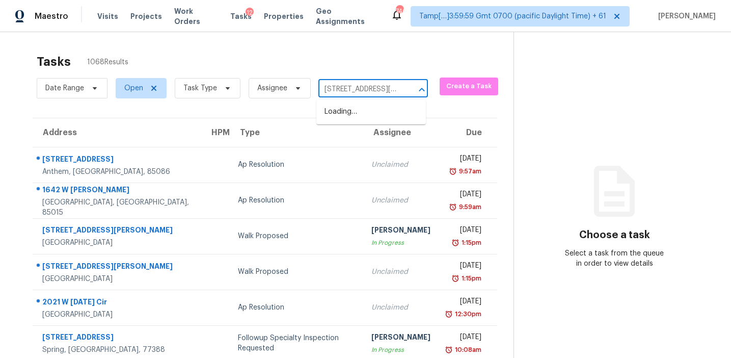
scroll to position [0, 51]
click at [361, 115] on li "[STREET_ADDRESS]" at bounding box center [371, 111] width 110 height 17
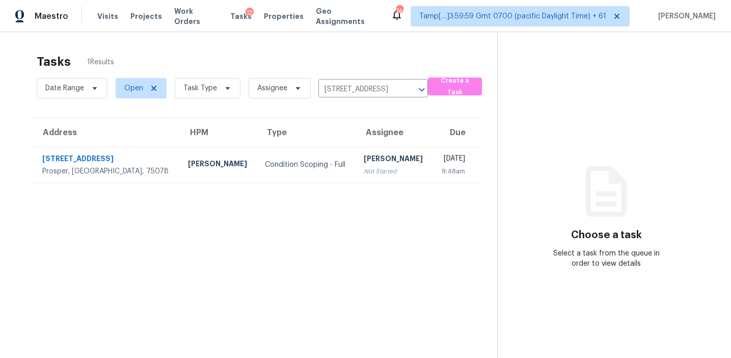
click at [364, 163] on div "[PERSON_NAME]" at bounding box center [394, 159] width 61 height 13
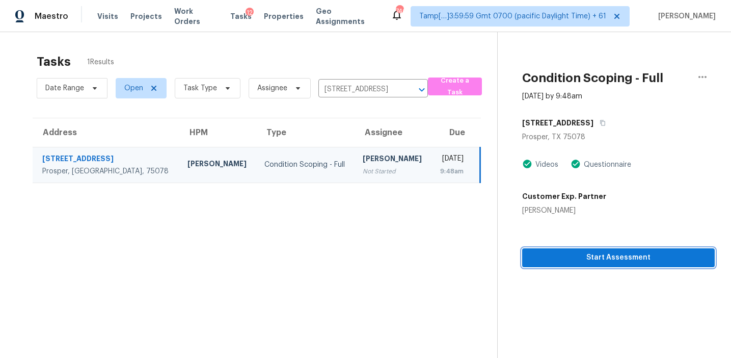
click at [570, 254] on span "Start Assessment" at bounding box center [618, 257] width 176 height 13
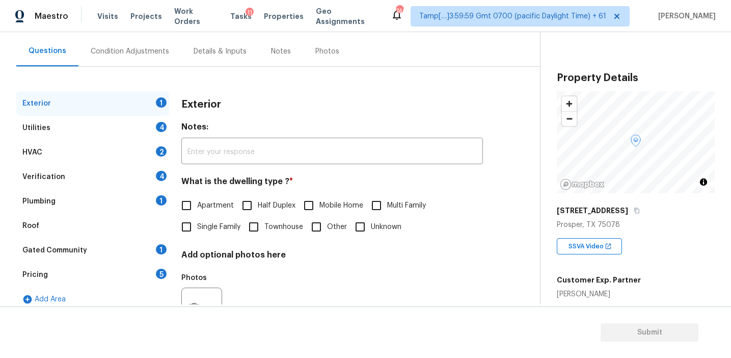
scroll to position [89, 0]
click at [148, 181] on div "Verification 4" at bounding box center [92, 176] width 153 height 24
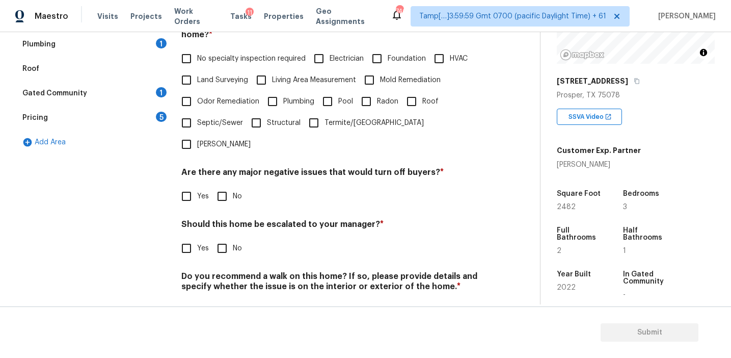
scroll to position [253, 0]
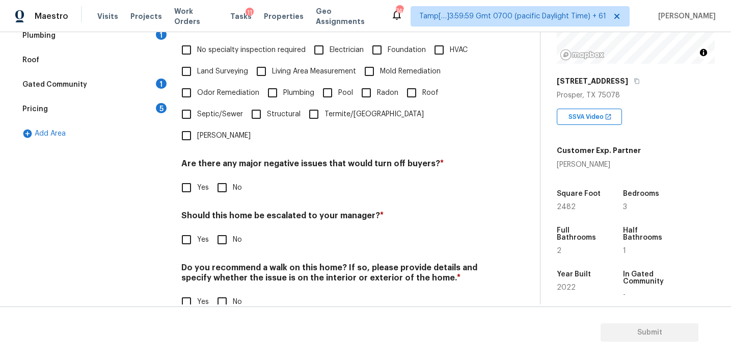
click at [190, 229] on input "Yes" at bounding box center [186, 239] width 21 height 21
checkbox input "true"
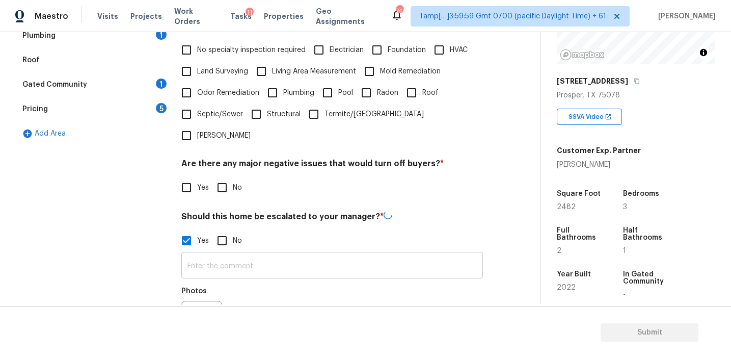
click at [206, 254] on input "text" at bounding box center [332, 266] width 302 height 24
paste input "Agent-led offers pilot / Kitchen table"
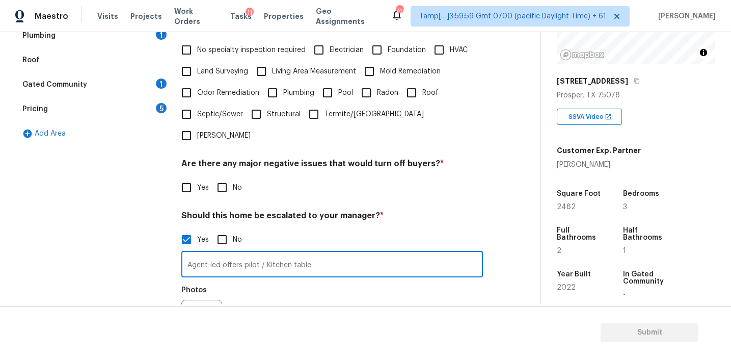
click at [265, 253] on input "Agent-led offers pilot / Kitchen table" at bounding box center [332, 265] width 302 height 24
type input "Agent-led offers pilot/Kitchen table"
click at [273, 290] on div "Photos" at bounding box center [332, 313] width 302 height 66
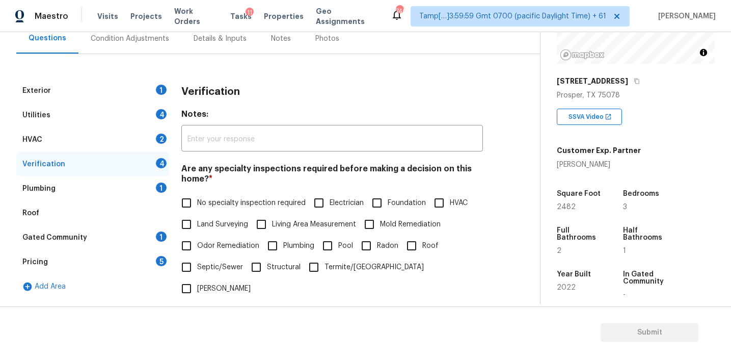
scroll to position [92, 0]
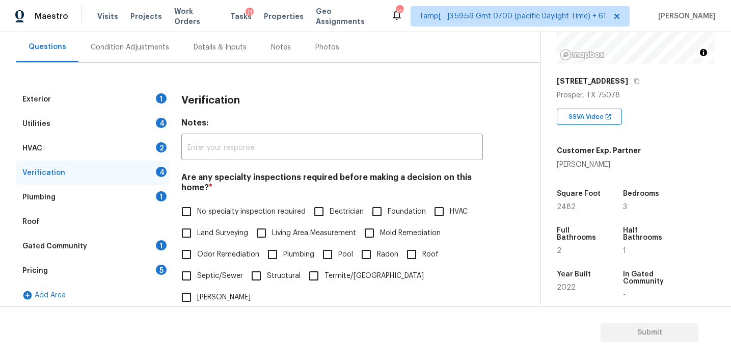
click at [215, 99] on h3 "Verification" at bounding box center [210, 100] width 59 height 10
click at [205, 95] on h3 "Verification" at bounding box center [210, 100] width 59 height 10
click at [143, 273] on div "Pricing 5" at bounding box center [92, 270] width 153 height 24
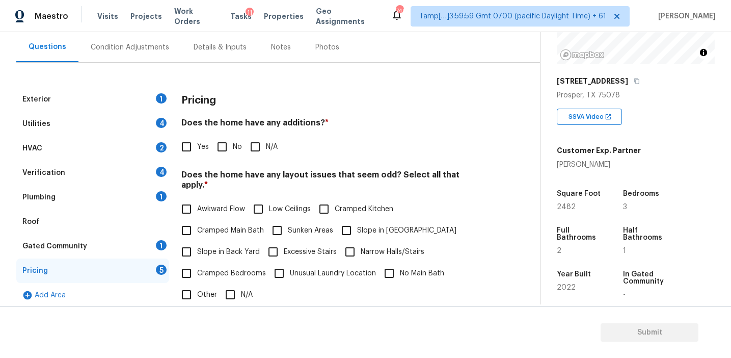
click at [225, 140] on input "No" at bounding box center [221, 146] width 21 height 21
checkbox input "true"
click at [225, 248] on span "Slope in Back Yard" at bounding box center [228, 253] width 63 height 11
click at [197, 242] on input "Slope in Back Yard" at bounding box center [186, 252] width 21 height 21
checkbox input "true"
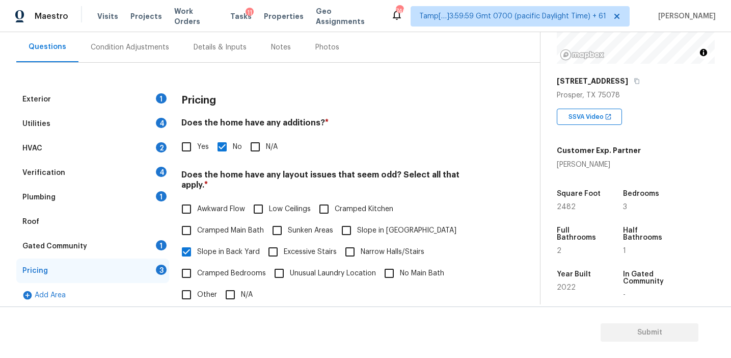
click at [359, 225] on span "Slope in [GEOGRAPHIC_DATA]" at bounding box center [406, 230] width 99 height 11
click at [357, 225] on input "Slope in [GEOGRAPHIC_DATA]" at bounding box center [346, 230] width 21 height 21
checkbox input "true"
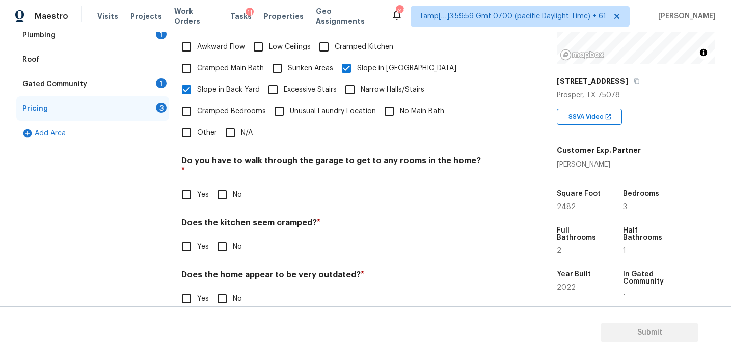
click at [213, 184] on input "No" at bounding box center [221, 194] width 21 height 21
checkbox input "true"
click at [229, 236] on input "No" at bounding box center [221, 246] width 21 height 21
checkbox input "true"
click at [225, 288] on input "No" at bounding box center [221, 298] width 21 height 21
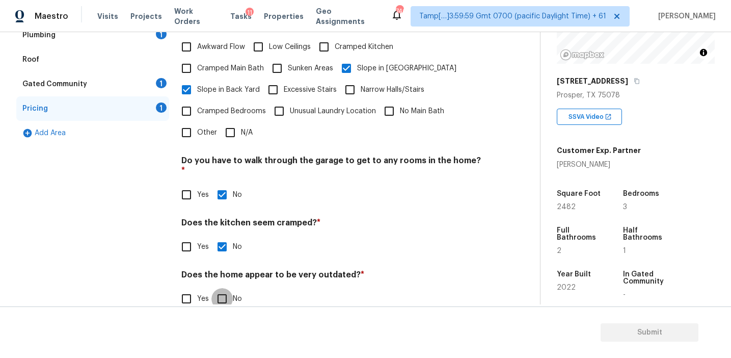
checkbox input "true"
click at [136, 89] on div "Gated Community 1" at bounding box center [92, 84] width 153 height 24
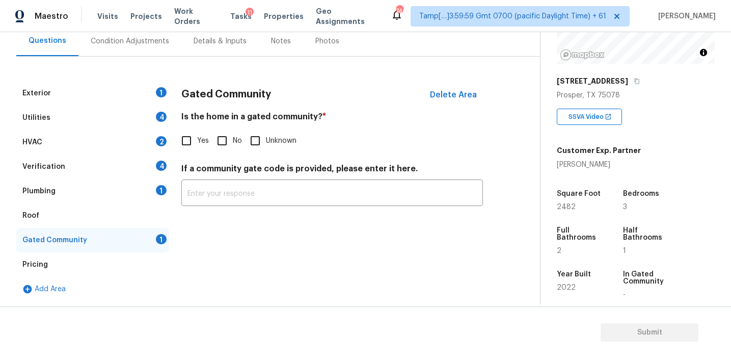
click at [225, 130] on input "No" at bounding box center [221, 140] width 21 height 21
checkbox input "true"
click at [125, 186] on div "Plumbing 1" at bounding box center [92, 191] width 153 height 24
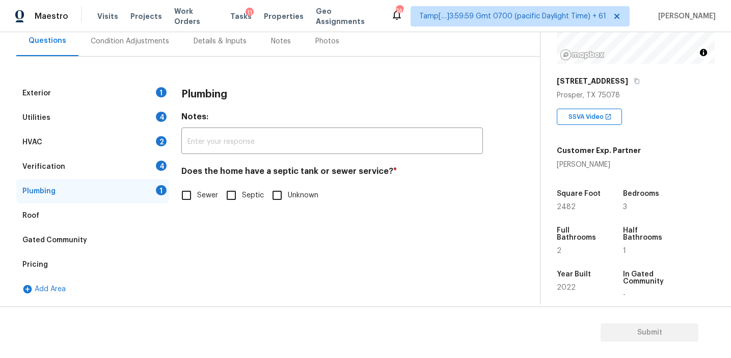
click at [213, 191] on span "Sewer" at bounding box center [207, 195] width 21 height 11
click at [197, 191] on input "Sewer" at bounding box center [186, 194] width 21 height 21
checkbox input "true"
click at [143, 158] on div "Verification 4" at bounding box center [92, 166] width 153 height 24
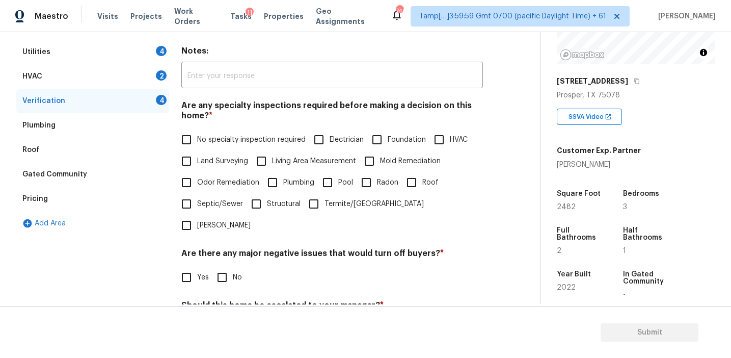
scroll to position [230, 0]
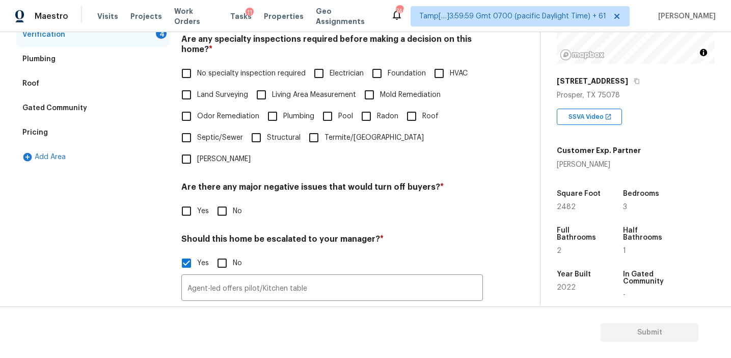
click at [220, 200] on input "No" at bounding box center [221, 210] width 21 height 21
checkbox input "true"
click at [236, 73] on span "No specialty inspection required" at bounding box center [251, 73] width 109 height 11
click at [197, 73] on input "No specialty inspection required" at bounding box center [186, 73] width 21 height 21
checkbox input "true"
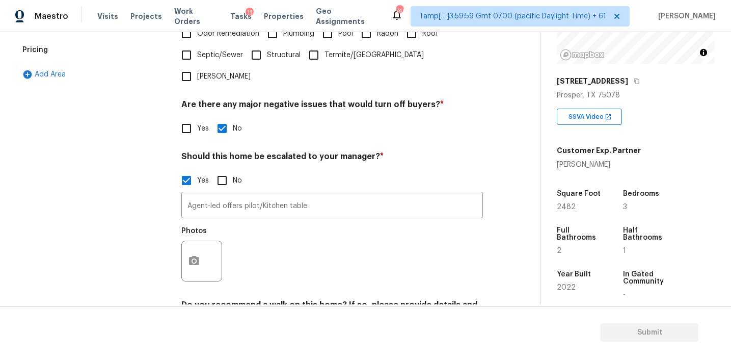
scroll to position [352, 0]
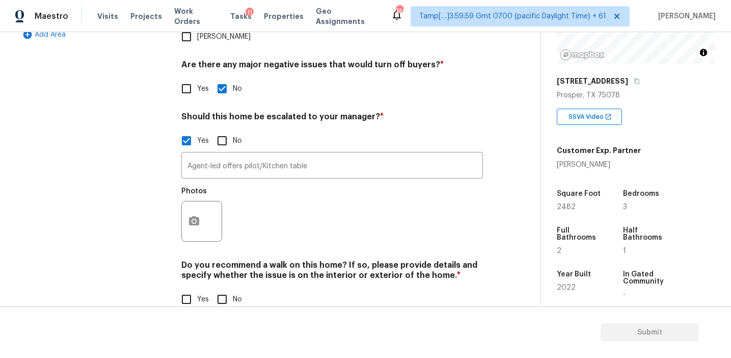
click at [226, 288] on input "No" at bounding box center [221, 298] width 21 height 21
checkbox input "true"
click at [197, 215] on icon "button" at bounding box center [194, 221] width 12 height 12
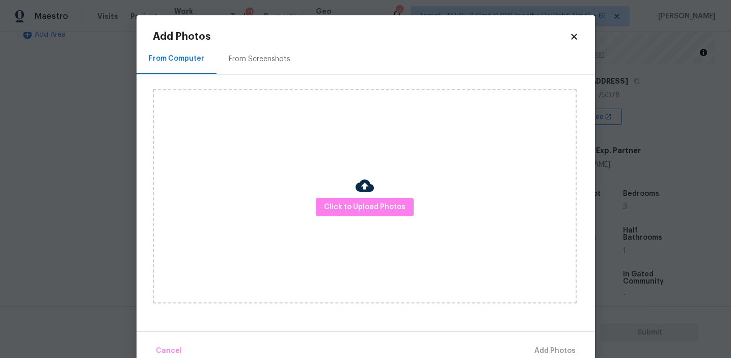
click at [282, 55] on div "From Screenshots" at bounding box center [260, 59] width 62 height 10
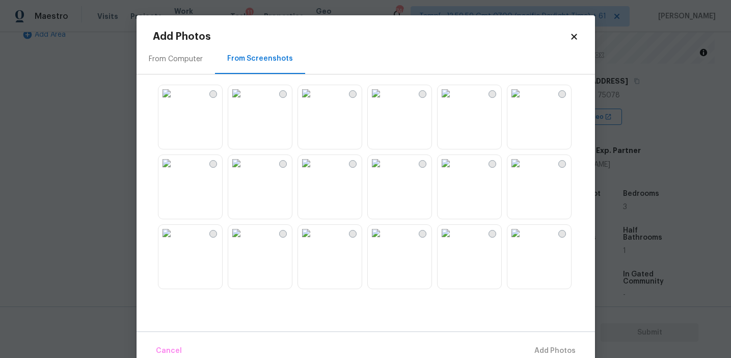
click at [314, 171] on img at bounding box center [306, 163] width 16 height 16
click at [536, 341] on button "Add 1 Photo(s)" at bounding box center [550, 351] width 59 height 22
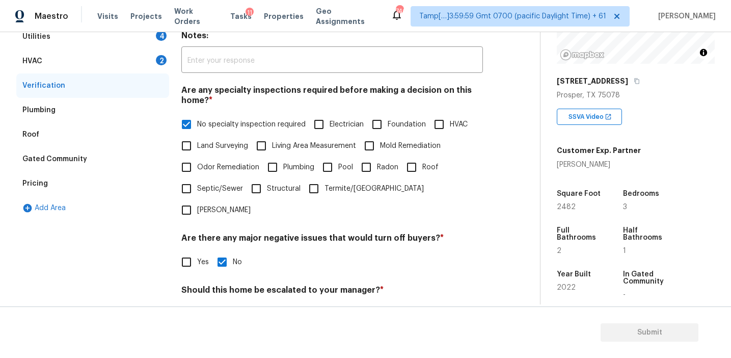
click at [144, 52] on div "HVAC 2" at bounding box center [92, 61] width 153 height 24
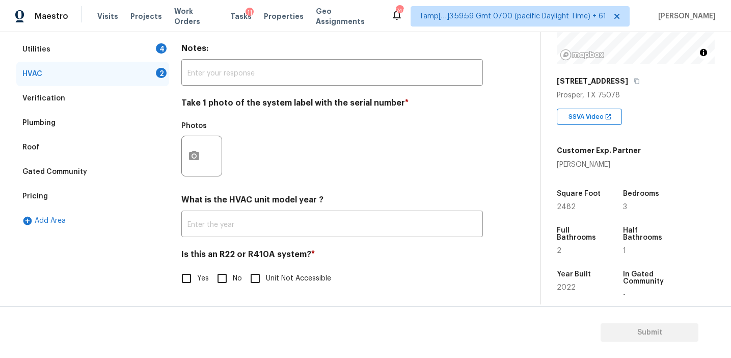
click at [223, 282] on input "No" at bounding box center [221, 277] width 21 height 21
checkbox input "true"
click at [201, 157] on button "button" at bounding box center [194, 156] width 24 height 40
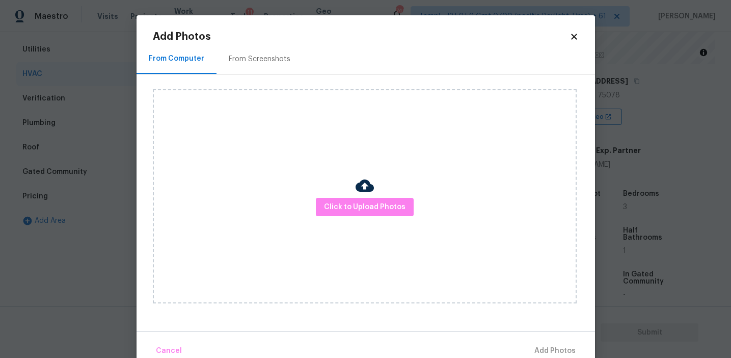
click at [266, 53] on div "From Screenshots" at bounding box center [260, 59] width 86 height 30
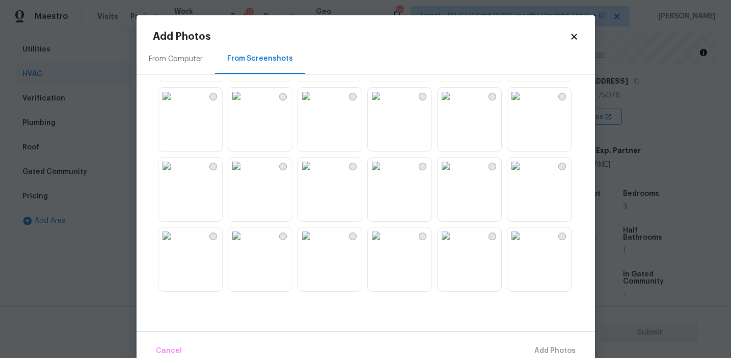
scroll to position [493, 0]
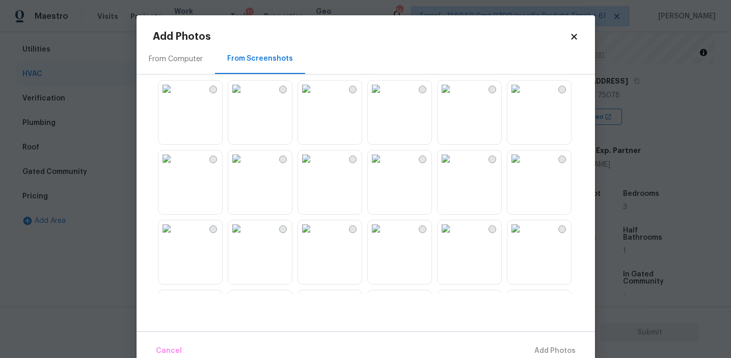
click at [376, 167] on img at bounding box center [376, 158] width 16 height 16
click at [534, 346] on span "Add 1 Photo(s)" at bounding box center [550, 350] width 50 height 13
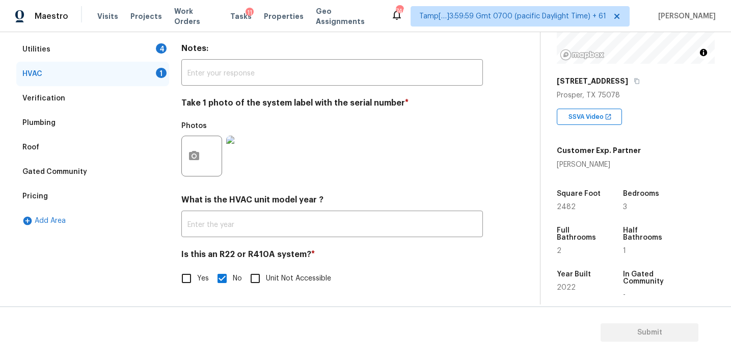
click at [151, 46] on div "Utilities 4" at bounding box center [92, 49] width 153 height 24
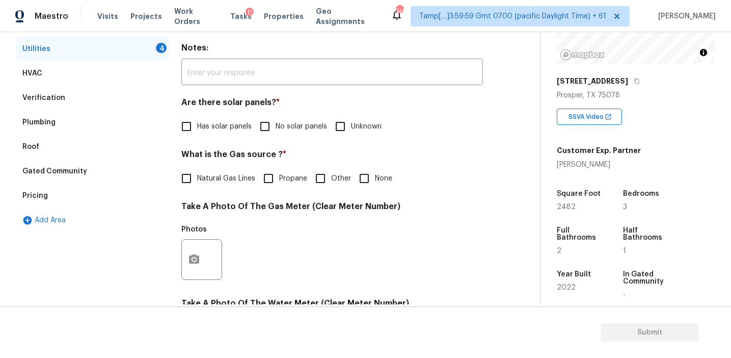
click at [271, 128] on input "No solar panels" at bounding box center [264, 126] width 21 height 21
checkbox input "true"
click at [202, 178] on span "Natural Gas Lines" at bounding box center [226, 178] width 58 height 11
click at [197, 178] on input "Natural Gas Lines" at bounding box center [186, 178] width 21 height 21
checkbox input "true"
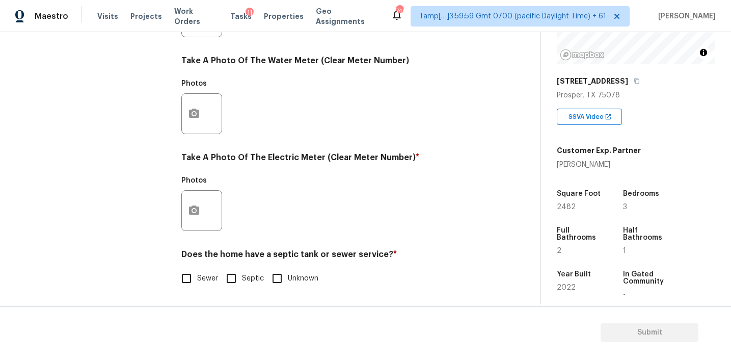
scroll to position [409, 0]
click at [192, 279] on input "Sewer" at bounding box center [186, 277] width 21 height 21
checkbox input "true"
click at [192, 216] on icon "button" at bounding box center [194, 210] width 12 height 12
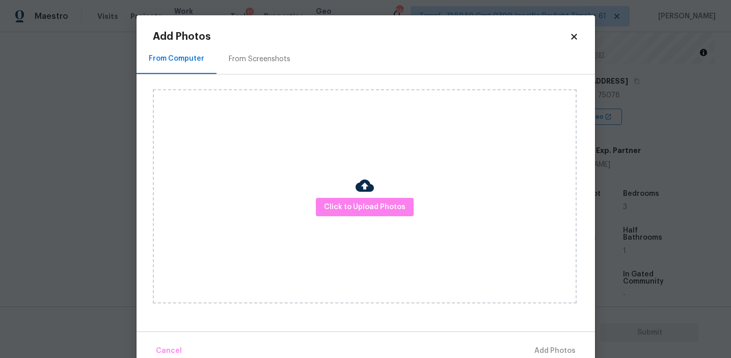
click at [333, 196] on div "Click to Upload Photos" at bounding box center [365, 196] width 424 height 214
click at [331, 203] on span "Click to Upload Photos" at bounding box center [365, 207] width 82 height 13
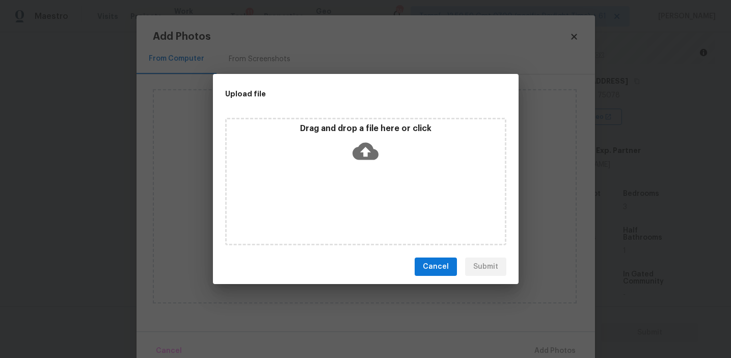
click at [330, 143] on div "Drag and drop a file here or click" at bounding box center [366, 145] width 278 height 44
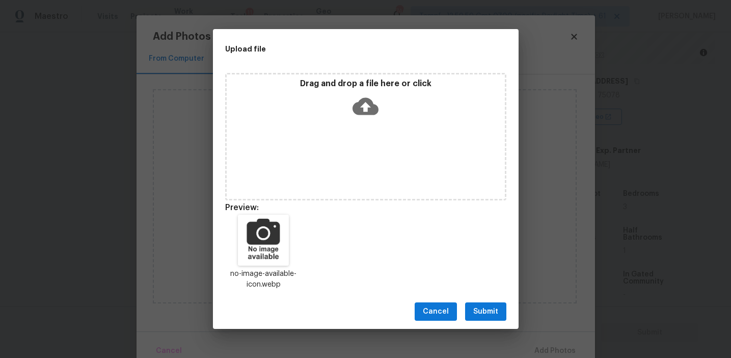
click at [477, 304] on button "Submit" at bounding box center [485, 311] width 41 height 19
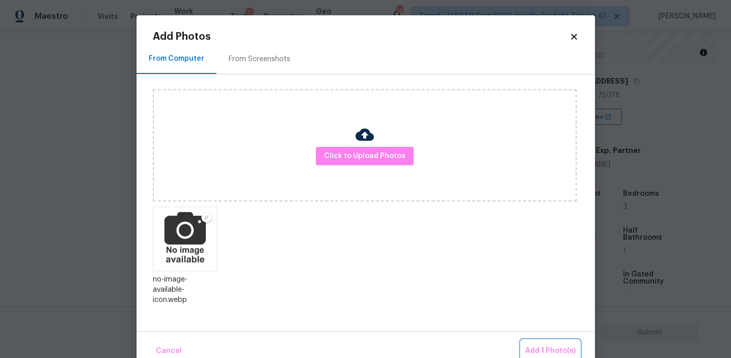
click at [540, 345] on span "Add 1 Photo(s)" at bounding box center [550, 350] width 50 height 13
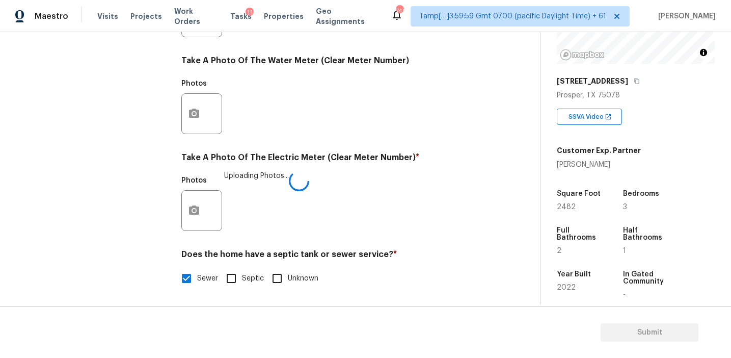
click at [288, 180] on icon at bounding box center [299, 181] width 22 height 22
click at [287, 180] on div "Photos Uploading Photos..." at bounding box center [332, 204] width 302 height 66
click at [270, 143] on div "Utilities Notes: ​ Are there solar panels? * Has solar panels No solar panels U…" at bounding box center [332, 35] width 302 height 531
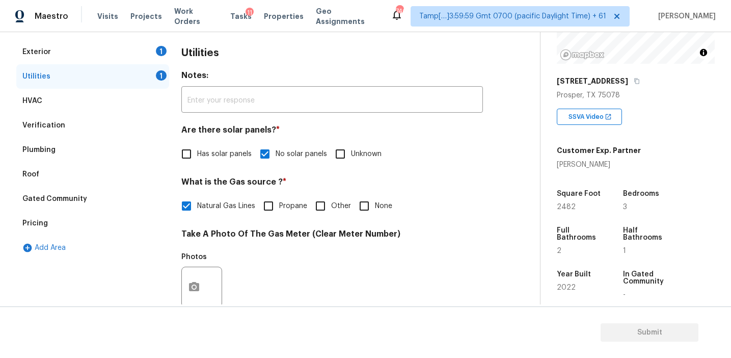
scroll to position [72, 0]
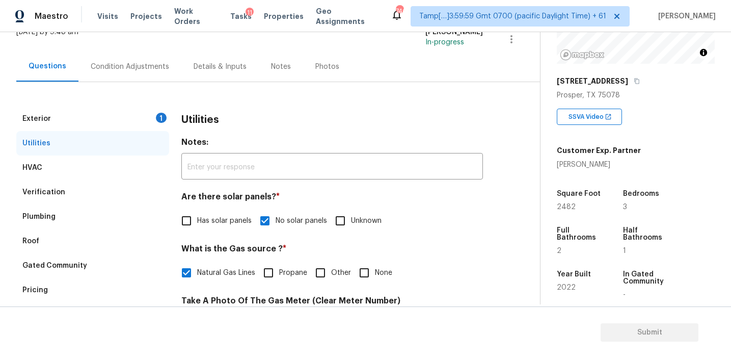
click at [155, 120] on div "Exterior 1" at bounding box center [92, 118] width 153 height 24
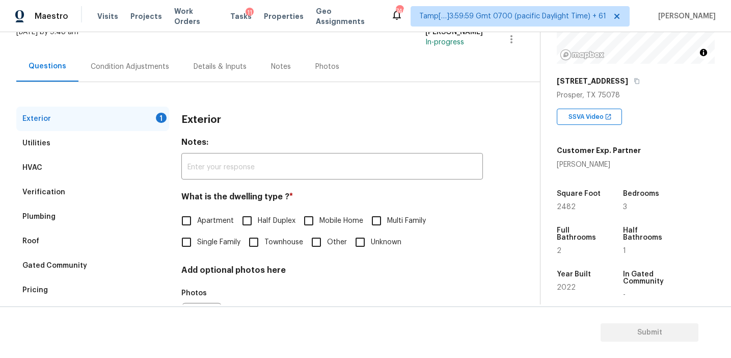
click at [196, 254] on div "Exterior Notes: ​ What is the dwelling type ? * Apartment Half Duplex Mobile Ho…" at bounding box center [332, 233] width 302 height 255
click at [191, 238] on input "Single Family" at bounding box center [186, 241] width 21 height 21
checkbox input "true"
click at [155, 69] on div "Condition Adjustments" at bounding box center [130, 67] width 78 height 10
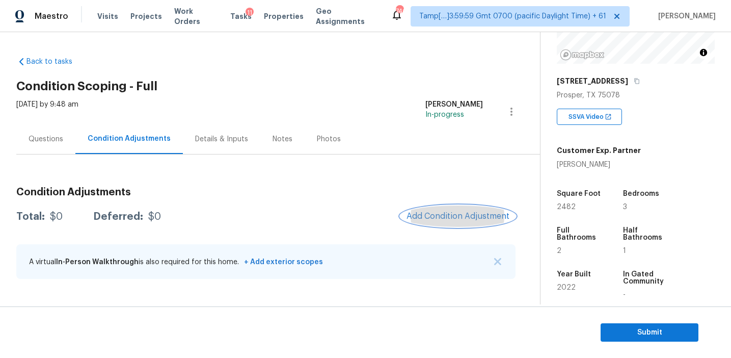
click at [451, 220] on span "Add Condition Adjustment" at bounding box center [458, 215] width 103 height 9
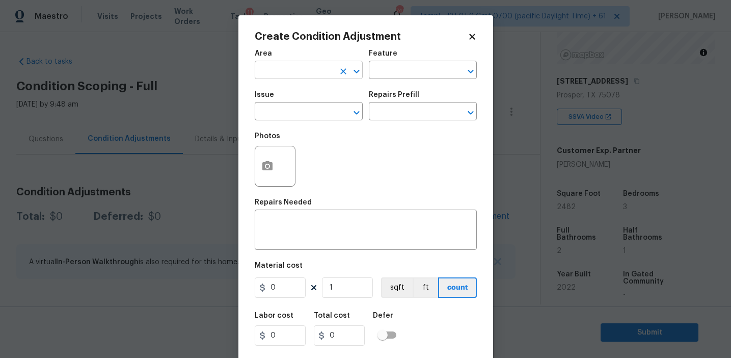
click at [281, 68] on input "text" at bounding box center [294, 71] width 79 height 16
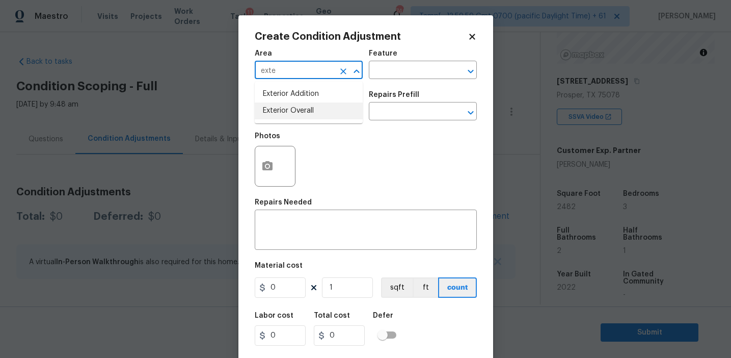
click at [301, 110] on li "Exterior Overall" at bounding box center [309, 110] width 108 height 17
type input "Exterior Overall"
click at [301, 110] on input "text" at bounding box center [294, 112] width 79 height 16
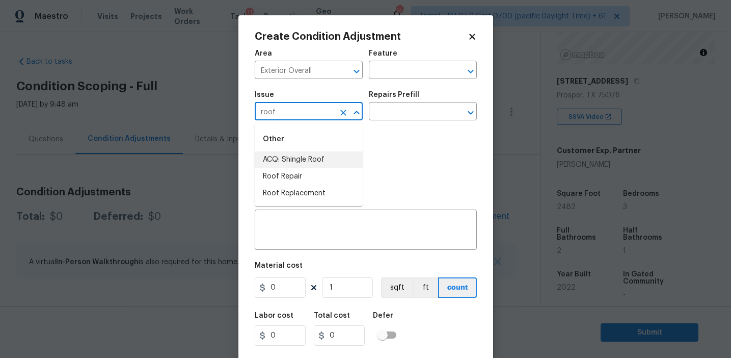
click at [322, 157] on li "ACQ: Shingle Roof" at bounding box center [309, 159] width 108 height 17
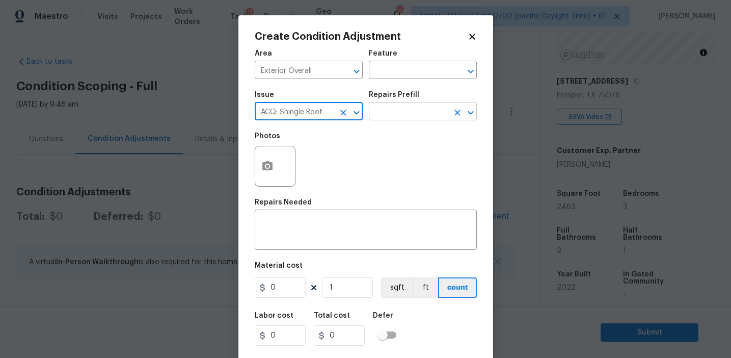
type input "ACQ: Shingle Roof"
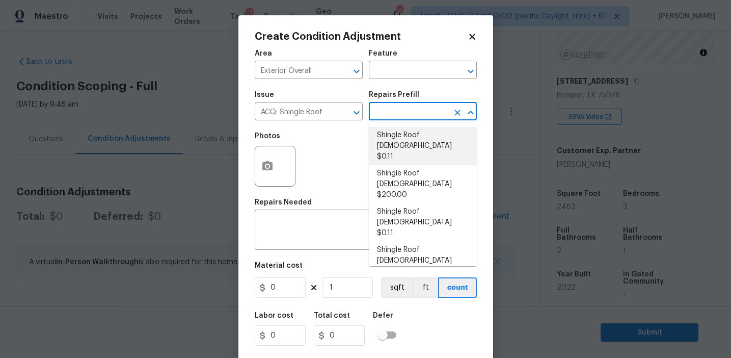
click at [398, 139] on li "Shingle Roof [DEMOGRAPHIC_DATA] $0.11" at bounding box center [423, 146] width 108 height 38
type input "Acquisition"
type textarea "Acquisition Scope: Shingle Roof 0-10 years in age maintenance."
type input "0.11"
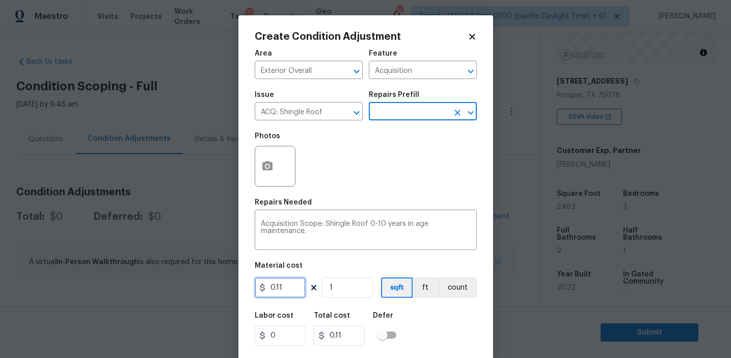
click at [285, 286] on input "0.11" at bounding box center [280, 287] width 51 height 20
type input "0.29"
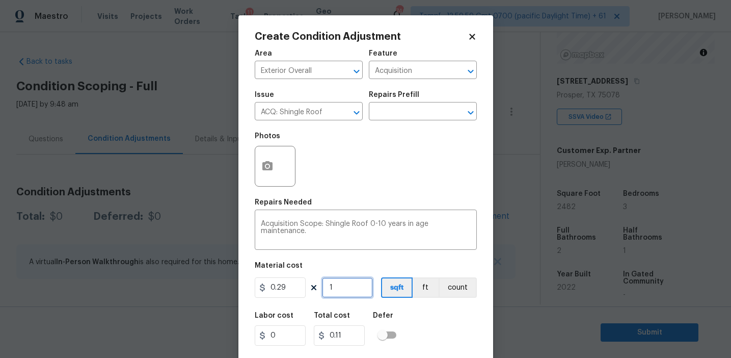
type input "0.29"
type input "2"
type input "0.58"
type input "24"
type input "6.959999999999999"
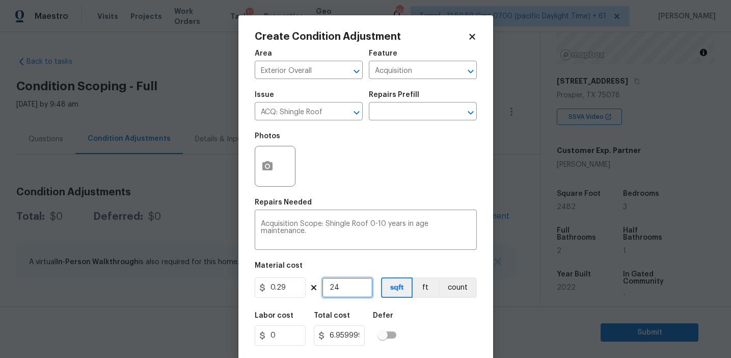
type input "248"
type input "71.91999999999999"
type input "2482"
type input "719.7799999999999"
type input "2482"
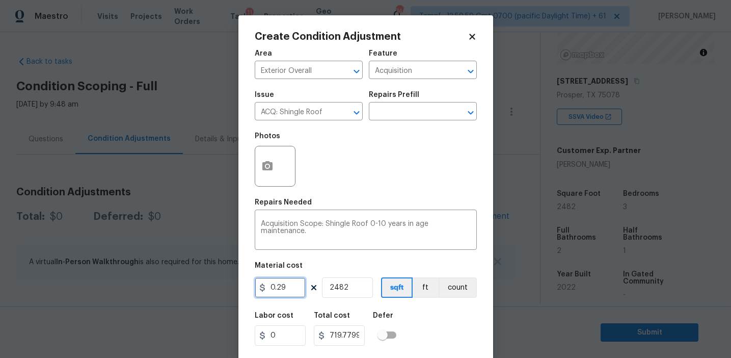
click at [297, 287] on input "0.29" at bounding box center [280, 287] width 51 height 20
type input "720"
type input "1787040"
type input "1"
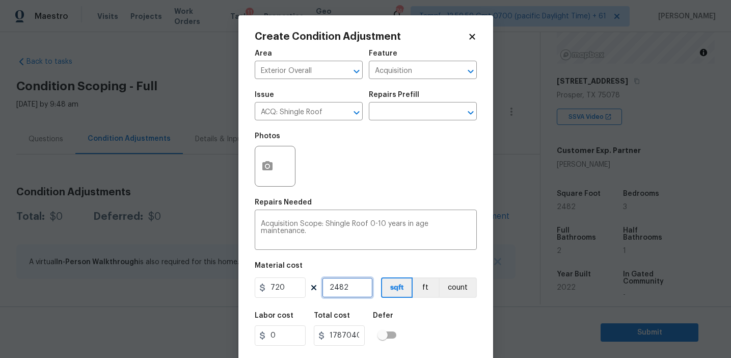
type input "720"
type input "1"
click at [451, 286] on button "count" at bounding box center [458, 287] width 38 height 20
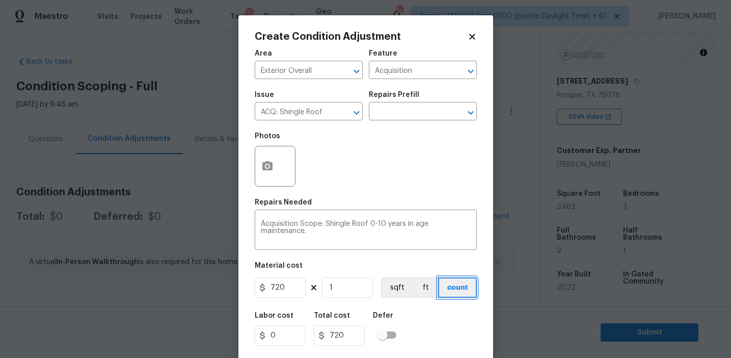
scroll to position [23, 0]
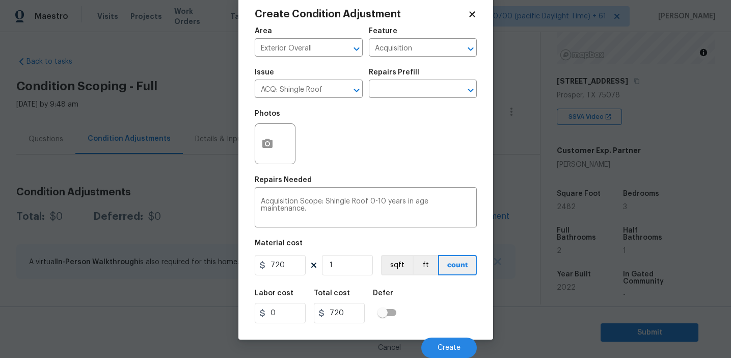
click at [441, 318] on div "Labor cost 0 Total cost 720 Defer" at bounding box center [366, 306] width 222 height 46
click at [441, 340] on button "Create" at bounding box center [449, 347] width 56 height 20
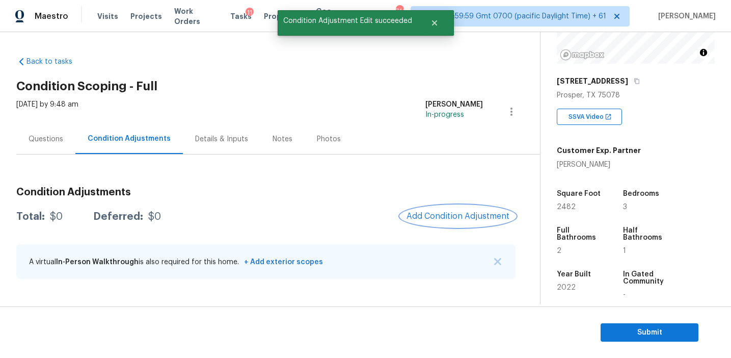
scroll to position [0, 0]
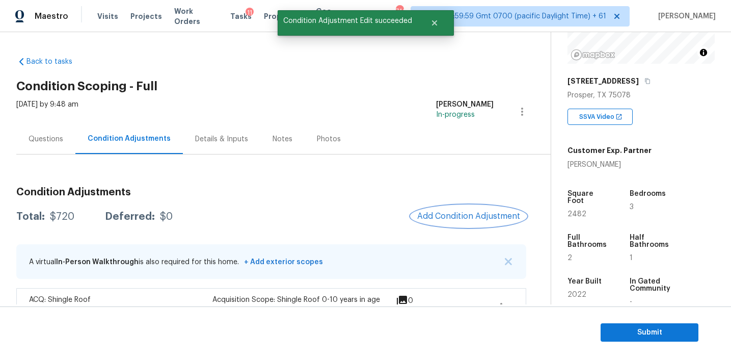
click at [451, 214] on span "Add Condition Adjustment" at bounding box center [468, 215] width 103 height 9
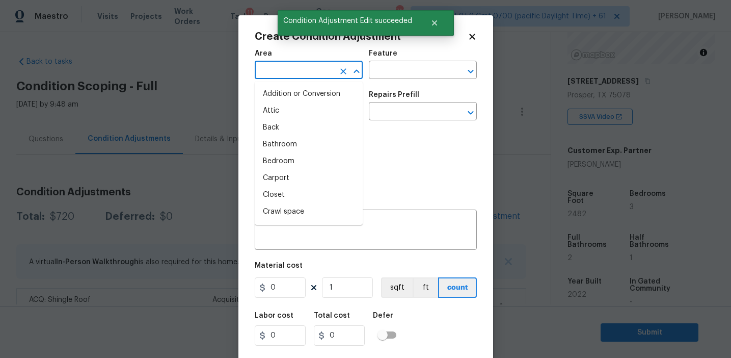
click at [297, 72] on input "text" at bounding box center [294, 71] width 79 height 16
click at [426, 165] on div "Photos" at bounding box center [366, 159] width 222 height 66
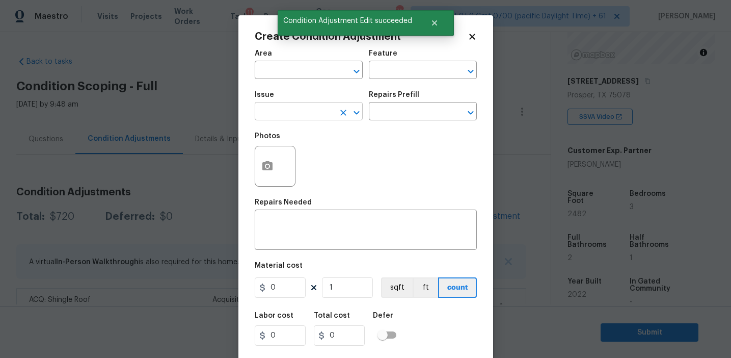
click at [282, 113] on input "text" at bounding box center [294, 112] width 79 height 16
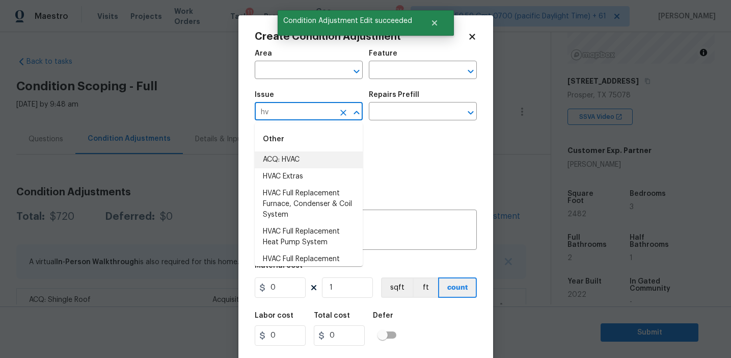
click at [302, 163] on li "ACQ: HVAC" at bounding box center [309, 159] width 108 height 17
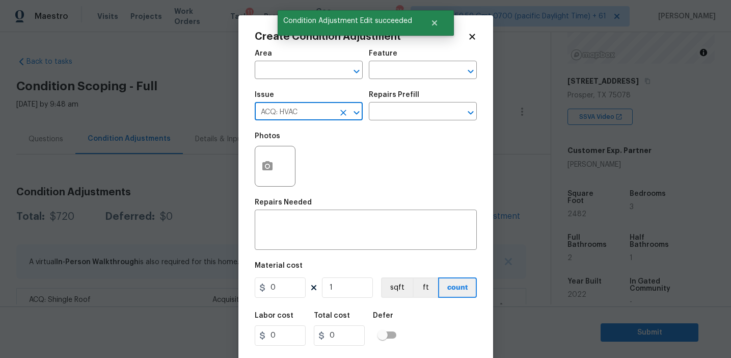
type input "ACQ: HVAC"
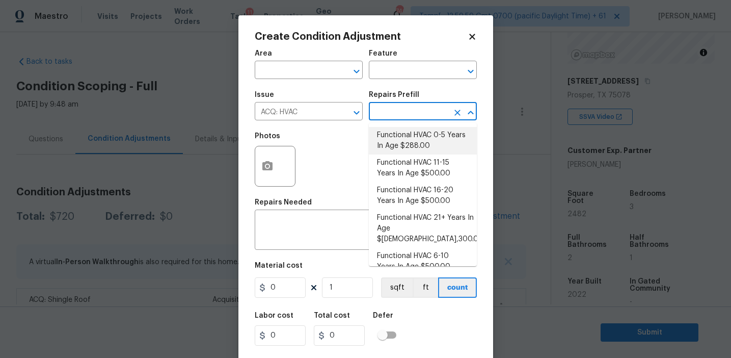
click at [404, 146] on li "Functional HVAC 0-5 Years In Age $288.00" at bounding box center [423, 141] width 108 height 28
type input "Acquisition"
type textarea "Acquisition Scope: Functional HVAC 0-5 years"
type input "288"
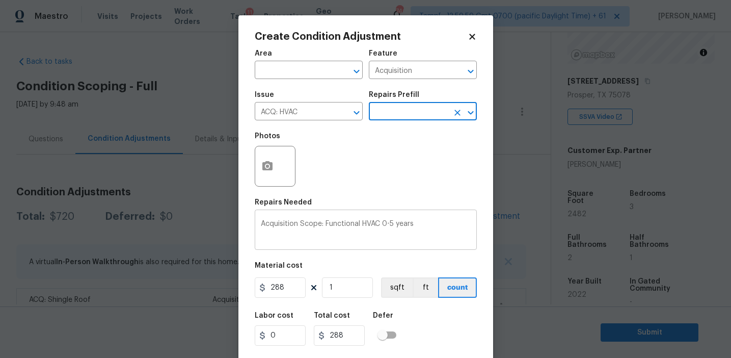
scroll to position [23, 0]
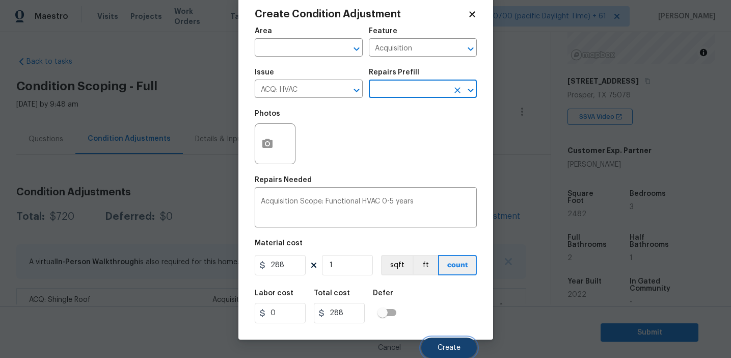
click at [438, 344] on span "Create" at bounding box center [449, 348] width 23 height 8
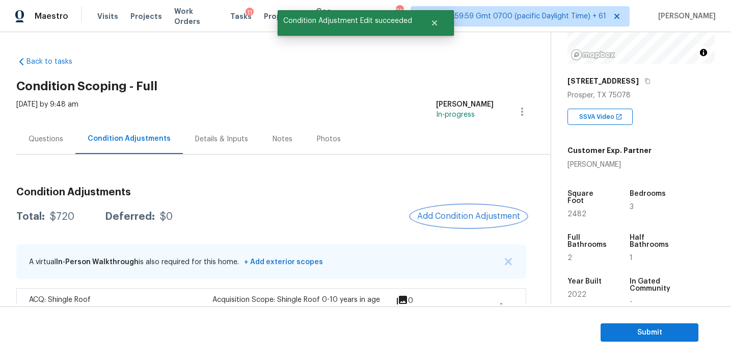
scroll to position [0, 0]
click at [379, 174] on div "Condition Adjustments Total: $1008 Deferred: $0 Add Condition Adjustment A virt…" at bounding box center [271, 261] width 510 height 214
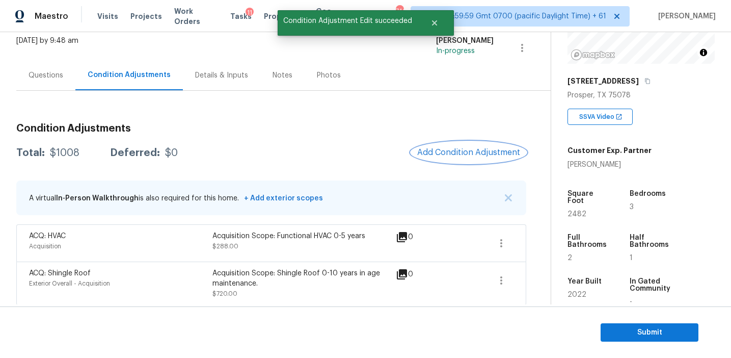
click at [454, 151] on span "Add Condition Adjustment" at bounding box center [468, 152] width 103 height 9
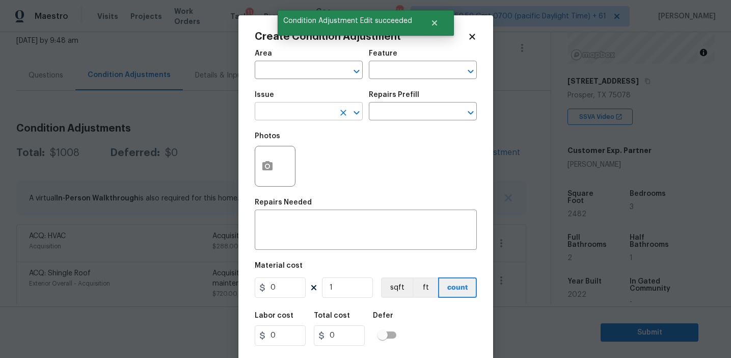
click at [298, 110] on input "text" at bounding box center [294, 112] width 79 height 16
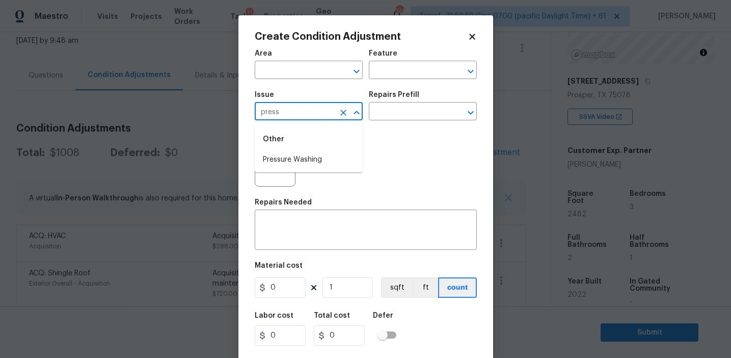
click at [305, 156] on li "Pressure Washing" at bounding box center [309, 159] width 108 height 17
type input "Pressure Washing"
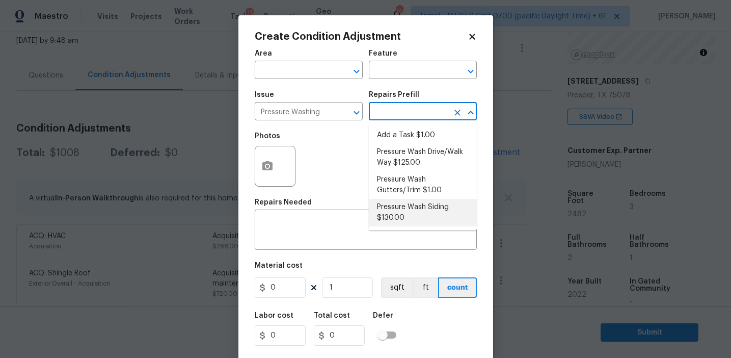
click at [405, 209] on li "Pressure Wash Siding $130.00" at bounding box center [423, 213] width 108 height 28
type input "Siding"
type textarea "Protect areas as needed for pressure washing. Pressure wash the siding on the h…"
type input "130"
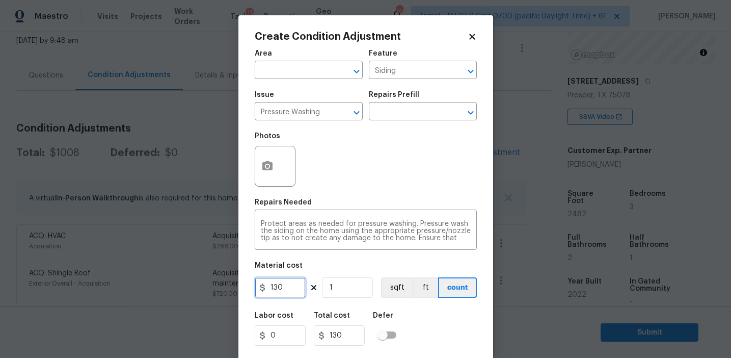
click at [289, 286] on input "130" at bounding box center [280, 287] width 51 height 20
type input "200"
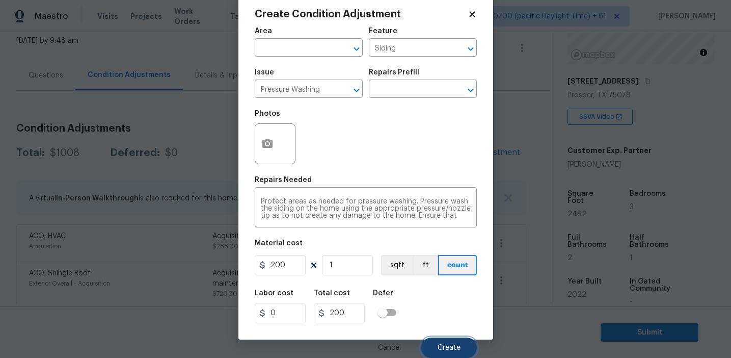
click at [449, 352] on button "Create" at bounding box center [449, 347] width 56 height 20
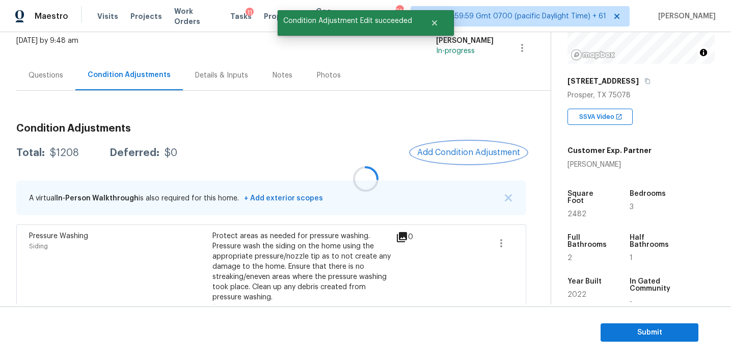
scroll to position [0, 0]
click at [448, 143] on button "Add Condition Adjustment" at bounding box center [468, 152] width 115 height 21
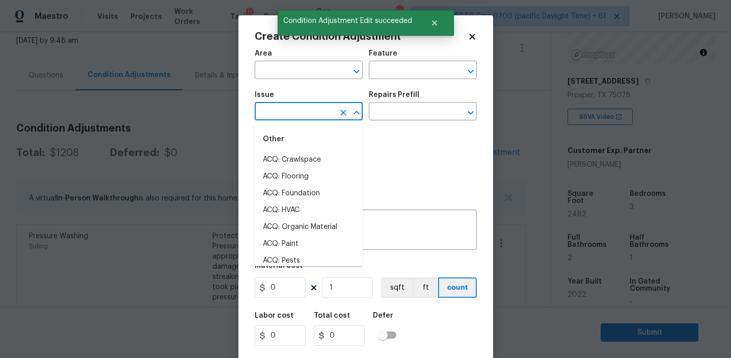
click at [312, 112] on input "text" at bounding box center [294, 112] width 79 height 16
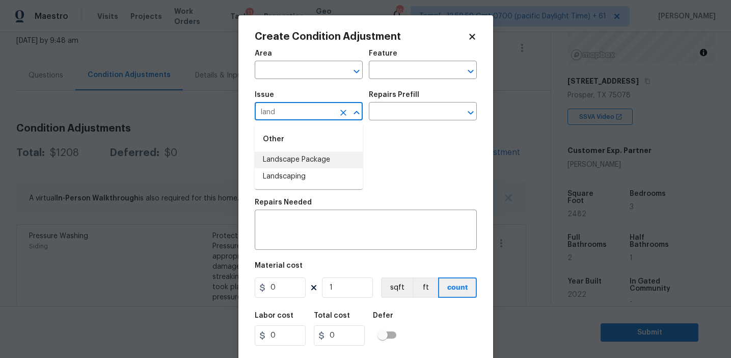
click at [327, 160] on li "Landscape Package" at bounding box center [309, 159] width 108 height 17
type input "Landscape Package"
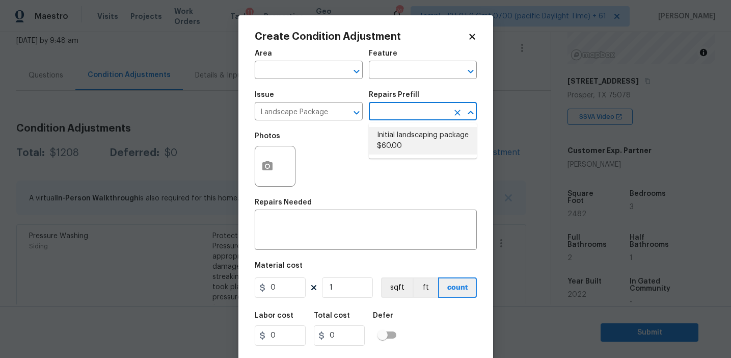
click at [401, 137] on li "Initial landscaping package $60.00" at bounding box center [423, 141] width 108 height 28
type input "Home Readiness Packages"
type textarea "Mowing of grass up to 6" in height. Mow, edge along driveways & sidewalks, trim…"
type input "60"
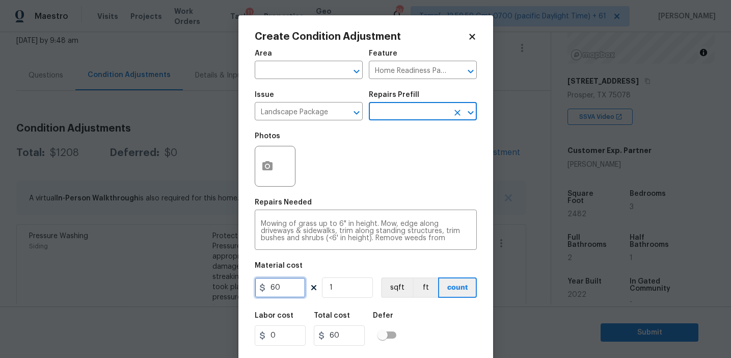
click at [284, 297] on input "60" at bounding box center [280, 287] width 51 height 20
type input "300"
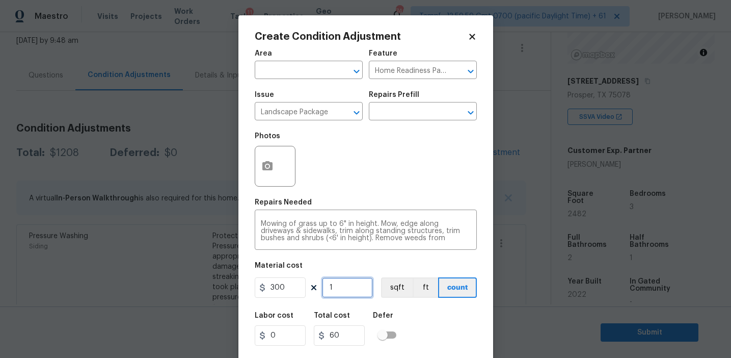
type input "300"
click at [263, 170] on icon "button" at bounding box center [267, 165] width 10 height 9
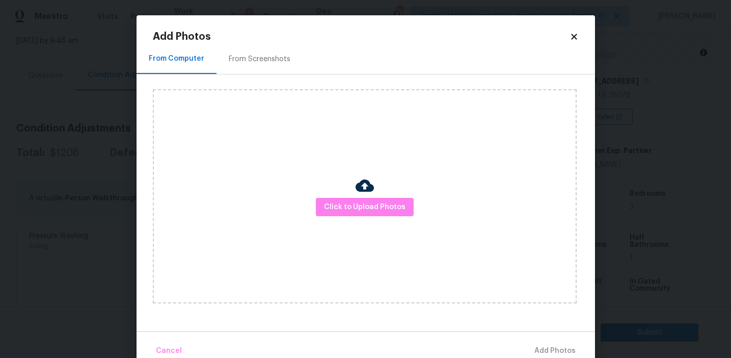
click at [269, 65] on div "From Screenshots" at bounding box center [260, 59] width 86 height 30
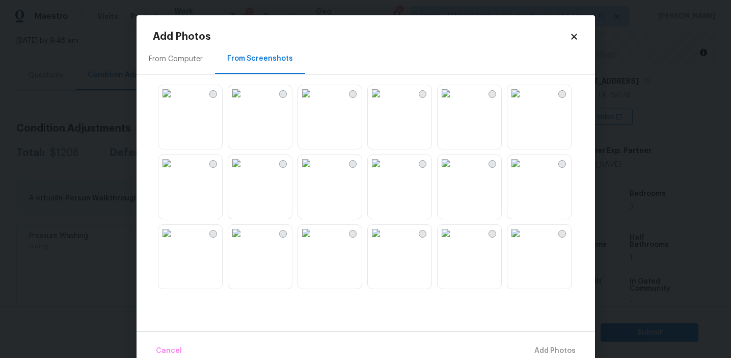
click at [175, 101] on img at bounding box center [166, 93] width 16 height 16
click at [314, 171] on img at bounding box center [306, 163] width 16 height 16
click at [384, 171] on img at bounding box center [376, 163] width 16 height 16
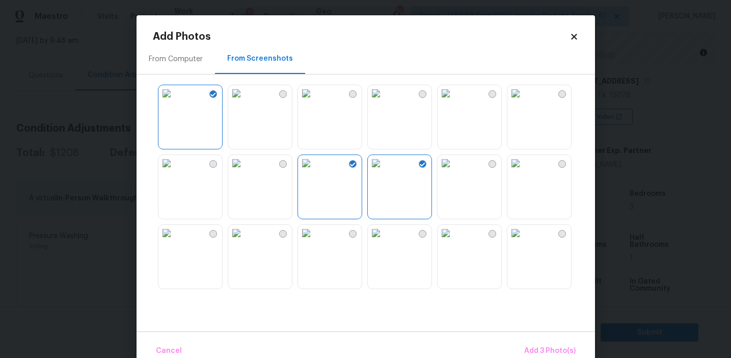
click at [454, 171] on img at bounding box center [446, 163] width 16 height 16
click at [532, 344] on button "Add 4 Photo(s)" at bounding box center [549, 351] width 61 height 22
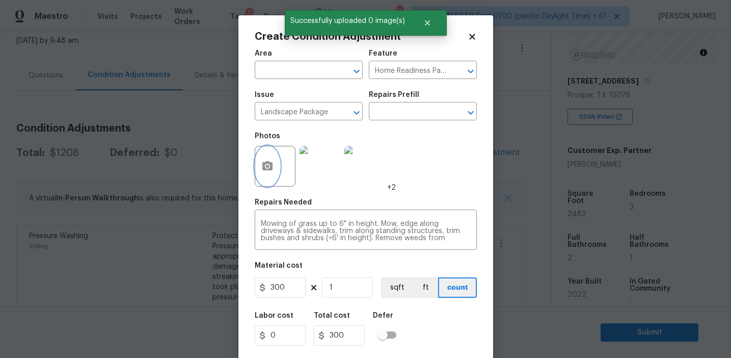
scroll to position [23, 0]
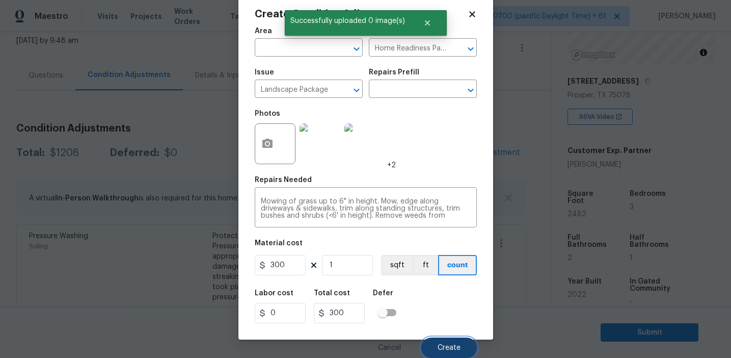
click at [437, 342] on button "Create" at bounding box center [449, 347] width 56 height 20
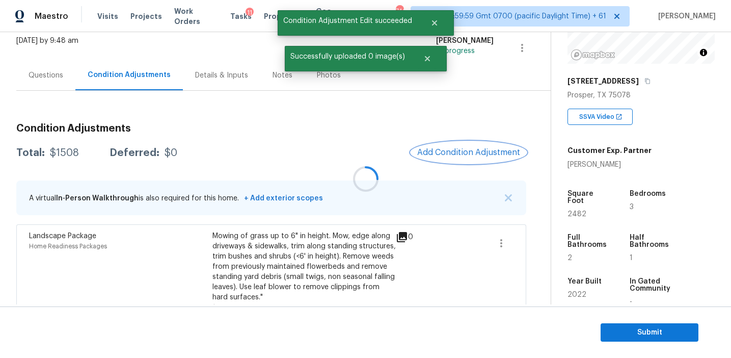
scroll to position [0, 0]
click at [438, 148] on span "Add Condition Adjustment" at bounding box center [468, 152] width 103 height 9
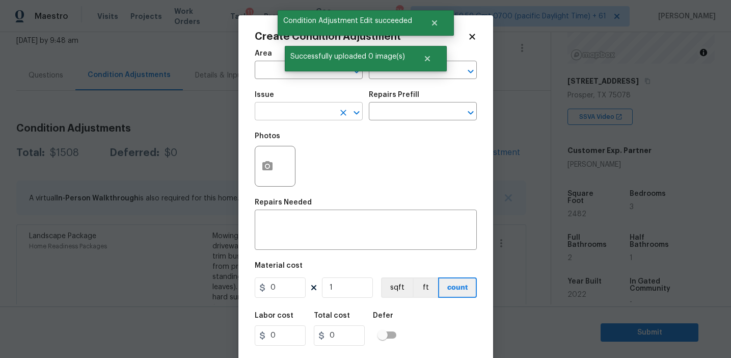
click at [276, 116] on input "text" at bounding box center [294, 112] width 79 height 16
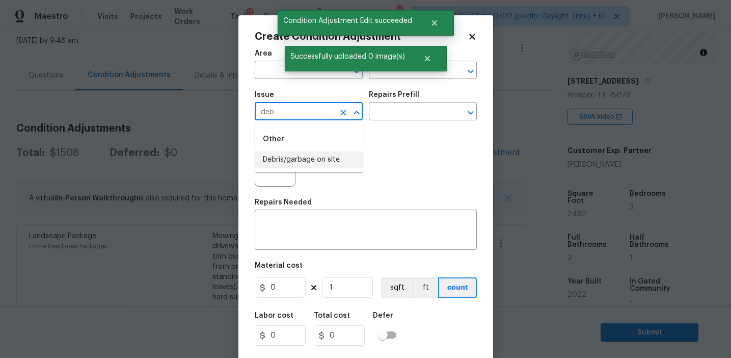
click at [294, 166] on li "Debris/garbage on site" at bounding box center [309, 159] width 108 height 17
type input "Debris/garbage on site"
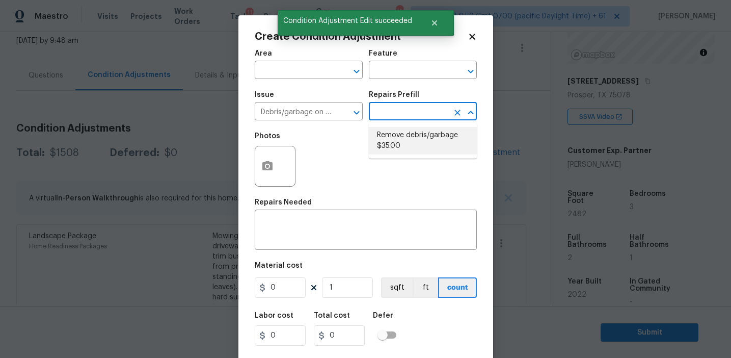
click at [406, 146] on li "Remove debris/garbage $35.00" at bounding box center [423, 141] width 108 height 28
type textarea "Remove, haul off, and properly dispose of any debris left by seller to offsite …"
type input "35"
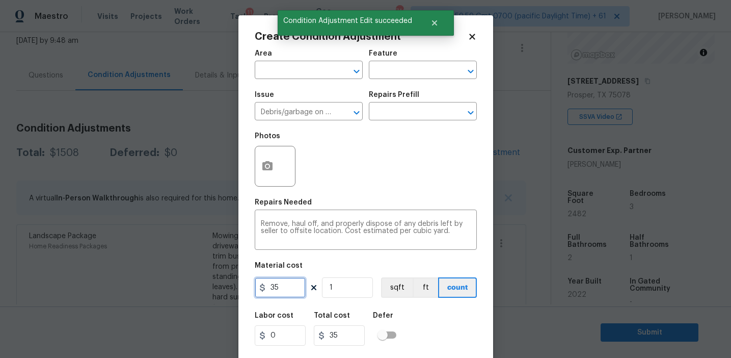
click at [274, 285] on input "35" at bounding box center [280, 287] width 51 height 20
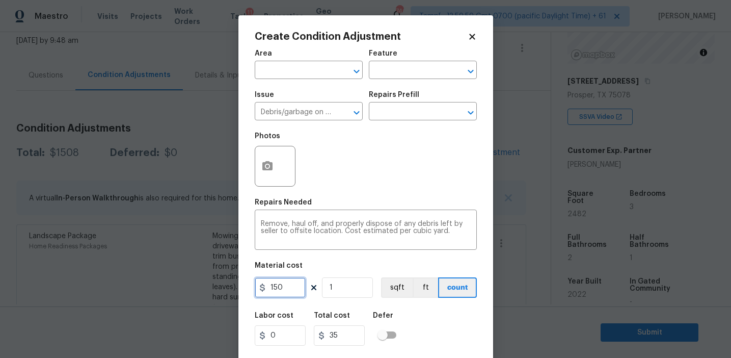
type input "150"
click at [273, 290] on input "150" at bounding box center [280, 287] width 51 height 20
type input "250"
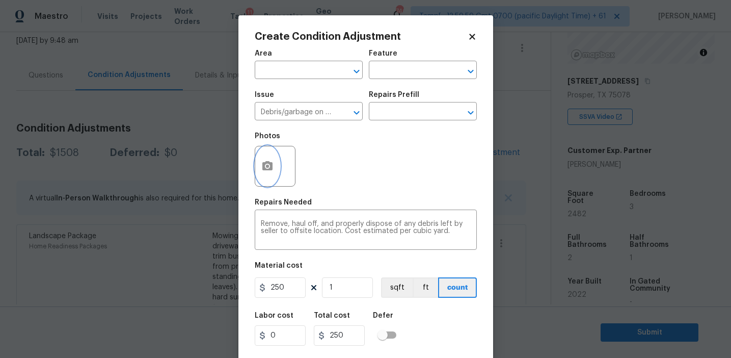
click at [265, 157] on button "button" at bounding box center [267, 166] width 24 height 40
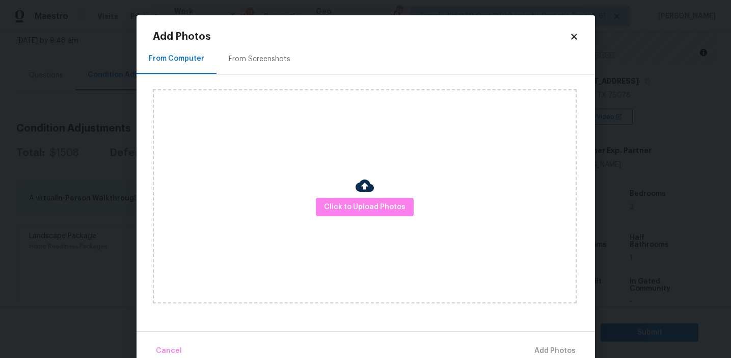
click at [271, 53] on div "From Screenshots" at bounding box center [260, 59] width 86 height 30
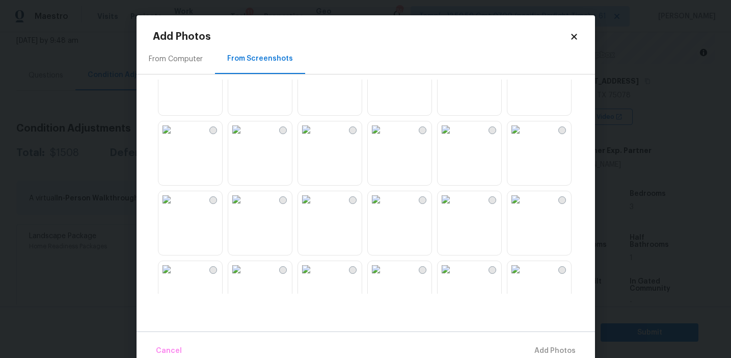
scroll to position [973, 0]
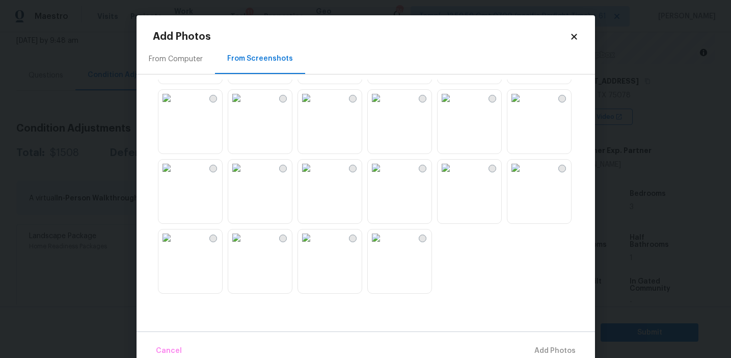
click at [314, 246] on img at bounding box center [306, 237] width 16 height 16
click at [517, 176] on img at bounding box center [515, 167] width 16 height 16
click at [314, 106] on img at bounding box center [306, 98] width 16 height 16
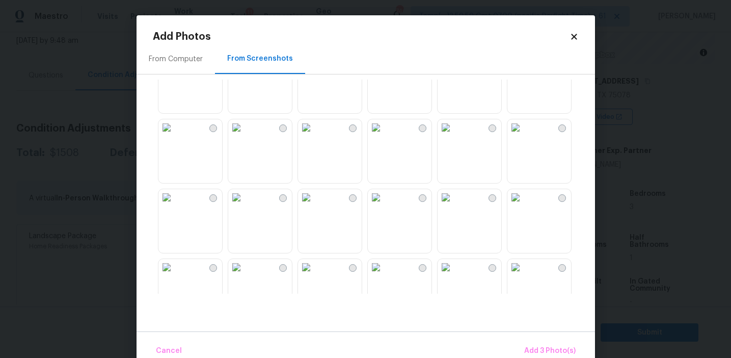
scroll to position [441, 0]
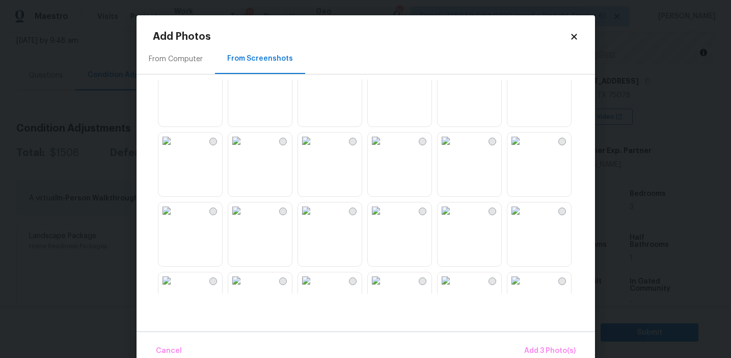
click at [245, 149] on img at bounding box center [236, 140] width 16 height 16
click at [524, 219] on img at bounding box center [515, 210] width 16 height 16
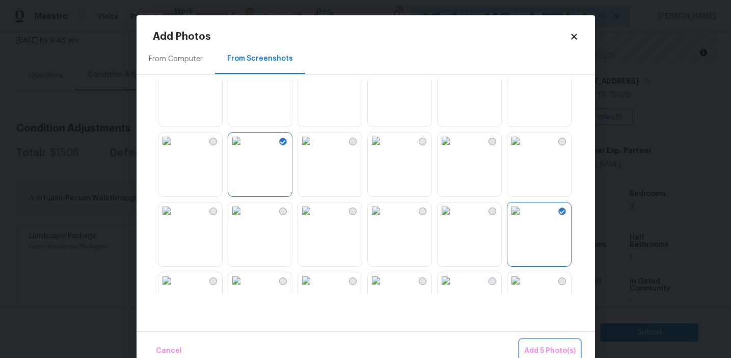
click at [552, 349] on span "Add 5 Photo(s)" at bounding box center [549, 350] width 51 height 13
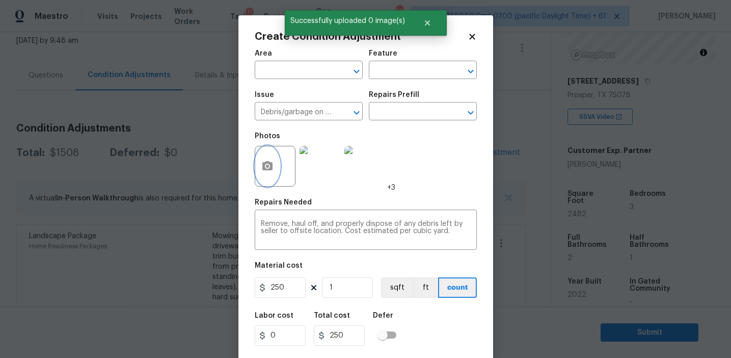
scroll to position [23, 0]
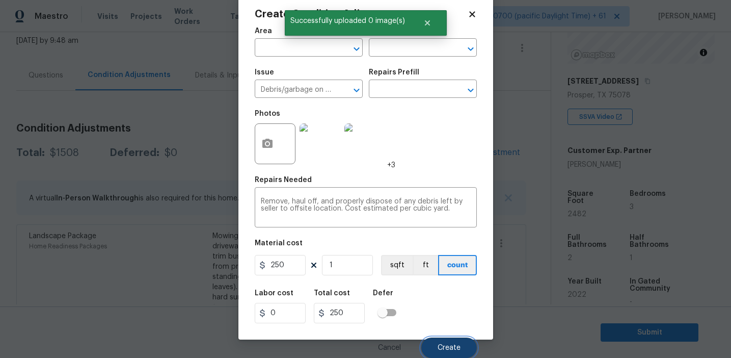
click at [441, 342] on button "Create" at bounding box center [449, 347] width 56 height 20
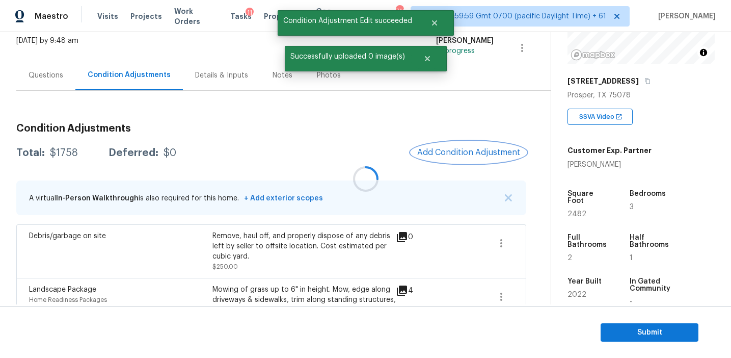
scroll to position [0, 0]
click at [440, 155] on span "Add Condition Adjustment" at bounding box center [468, 152] width 103 height 9
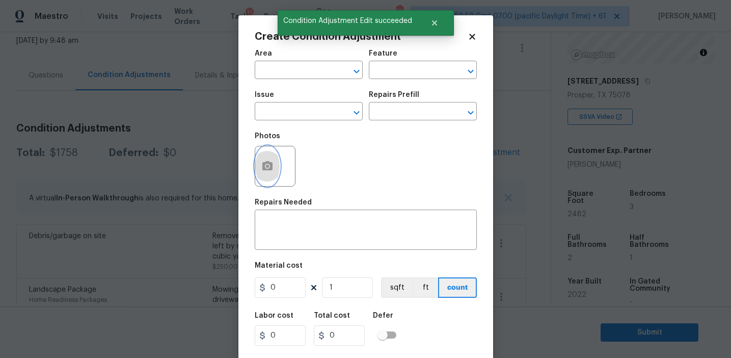
click at [263, 164] on icon "button" at bounding box center [267, 165] width 10 height 9
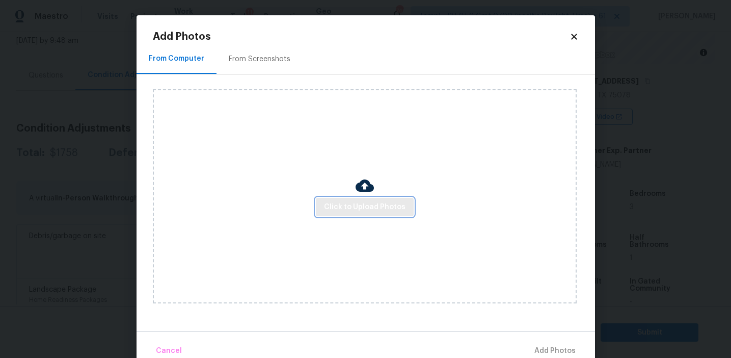
click at [356, 204] on span "Click to Upload Photos" at bounding box center [365, 207] width 82 height 13
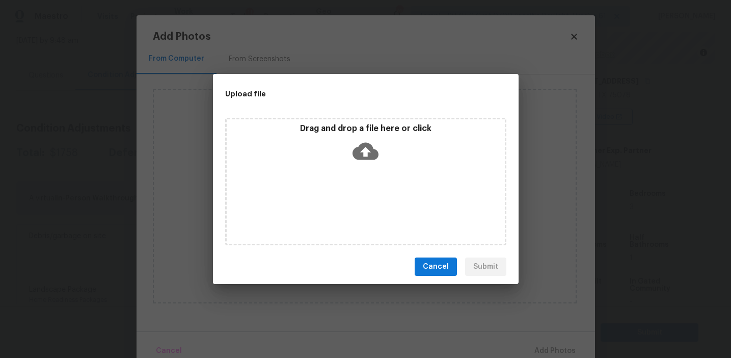
click at [352, 143] on div "Drag and drop a file here or click" at bounding box center [366, 145] width 278 height 44
click at [436, 269] on span "Cancel" at bounding box center [436, 266] width 26 height 13
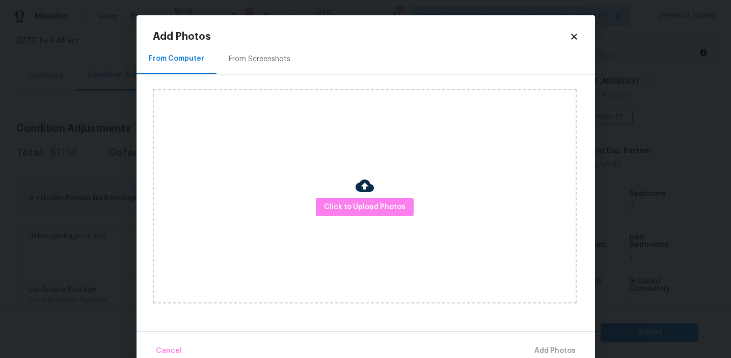
click at [248, 53] on div "From Screenshots" at bounding box center [260, 59] width 86 height 30
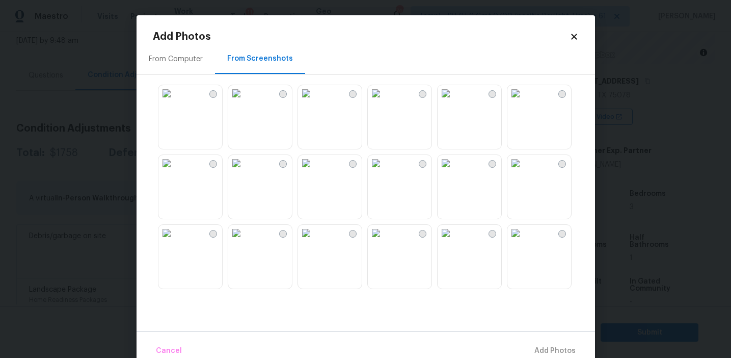
click at [171, 66] on div "From Computer" at bounding box center [176, 59] width 78 height 30
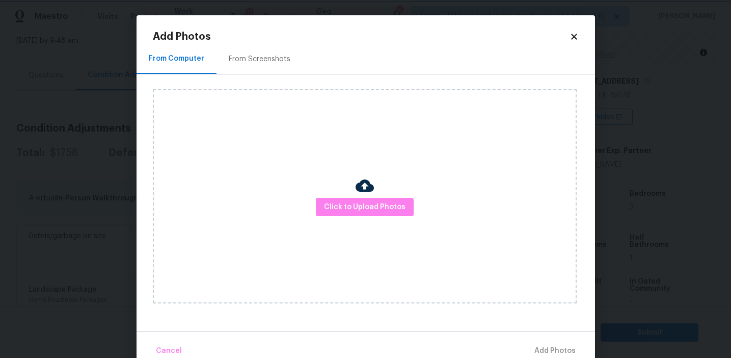
click at [101, 182] on body "Maestro Visits Projects Work Orders Tasks 11 Properties Geo Assignments 746 Tam…" at bounding box center [365, 179] width 731 height 358
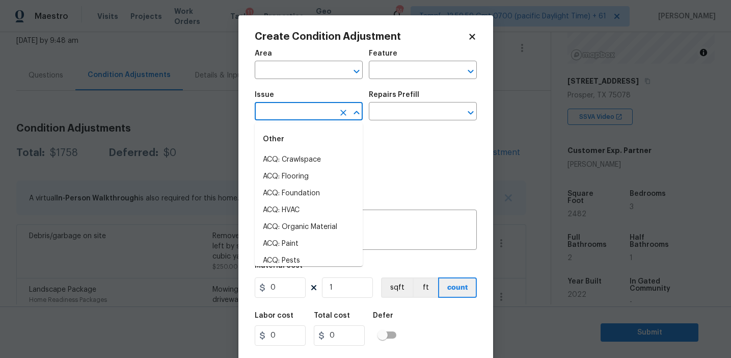
click at [281, 113] on input "text" at bounding box center [294, 112] width 79 height 16
click at [283, 157] on li "ACQ: Paint" at bounding box center [309, 159] width 108 height 17
type input "ACQ: Paint"
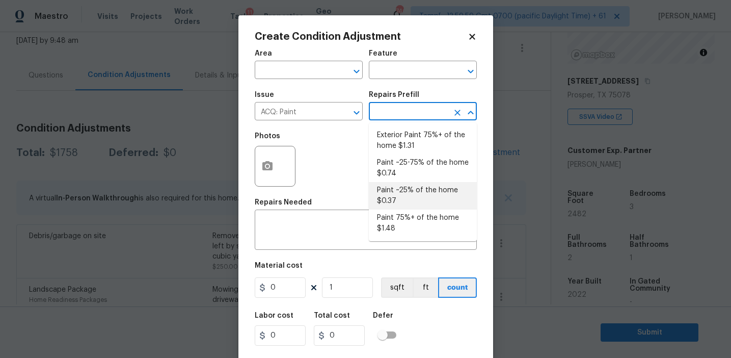
click at [401, 189] on li "Paint ~25% of the home $0.37" at bounding box center [423, 196] width 108 height 28
type input "Acquisition"
type textarea "Acquisition Scope: ~25% of the home needs interior paint"
type input "0.37"
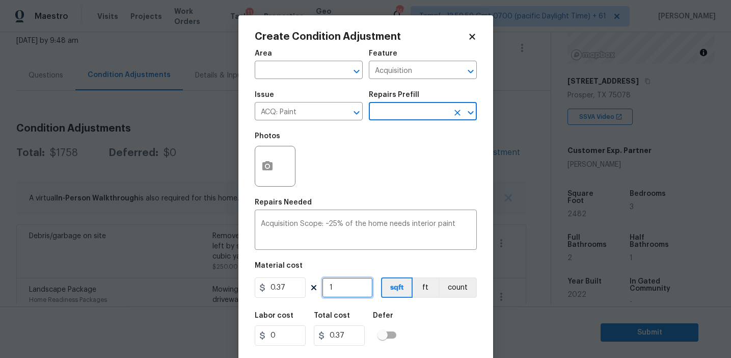
click at [351, 286] on input "1" at bounding box center [347, 287] width 51 height 20
type input "0"
type input "2"
type input "0.74"
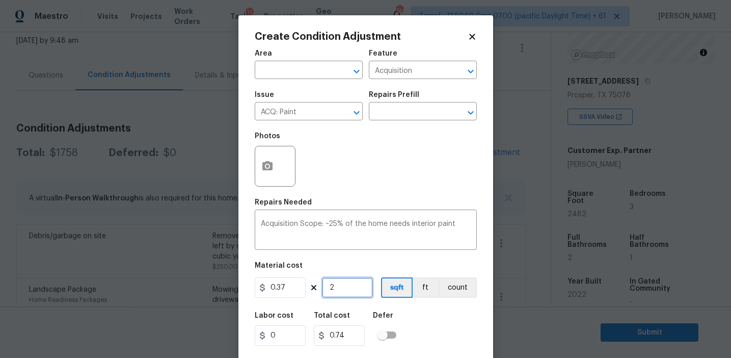
type input "24"
type input "8.88"
type input "248"
type input "91.76"
type input "2482"
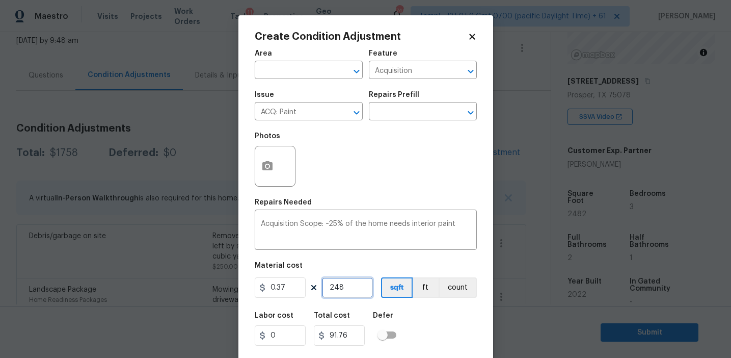
type input "918.34"
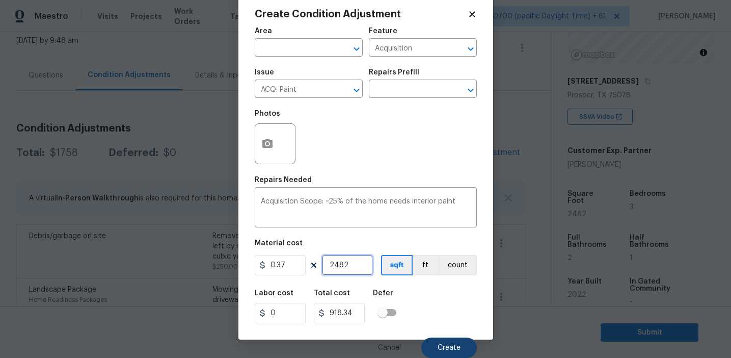
type input "2482"
click at [449, 341] on button "Create" at bounding box center [449, 347] width 56 height 20
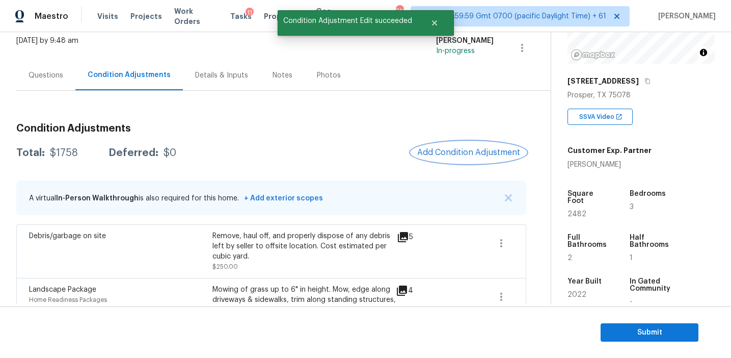
scroll to position [0, 0]
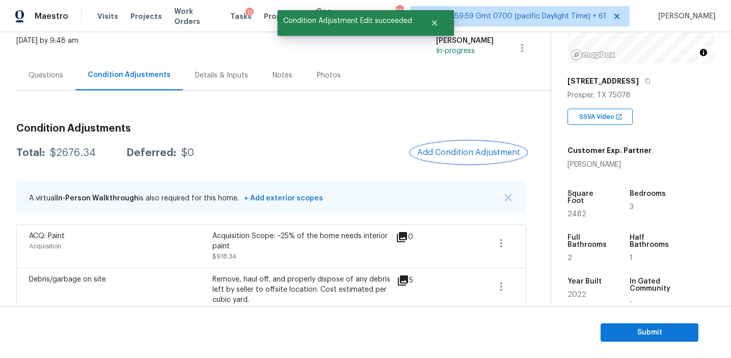
click at [450, 148] on span "Add Condition Adjustment" at bounding box center [468, 152] width 103 height 9
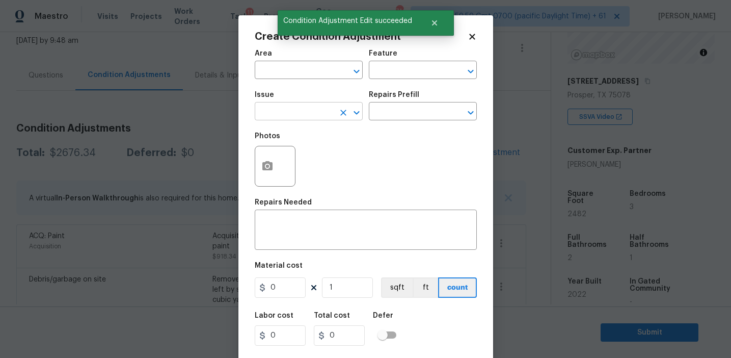
click at [296, 118] on input "text" at bounding box center [294, 112] width 79 height 16
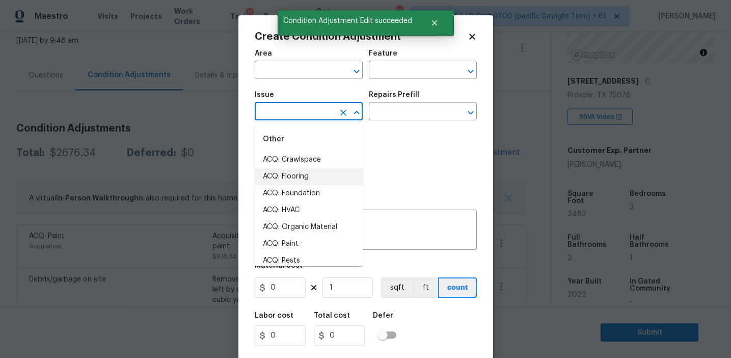
click at [300, 180] on li "ACQ: Flooring" at bounding box center [309, 176] width 108 height 17
type input "ACQ: Flooring"
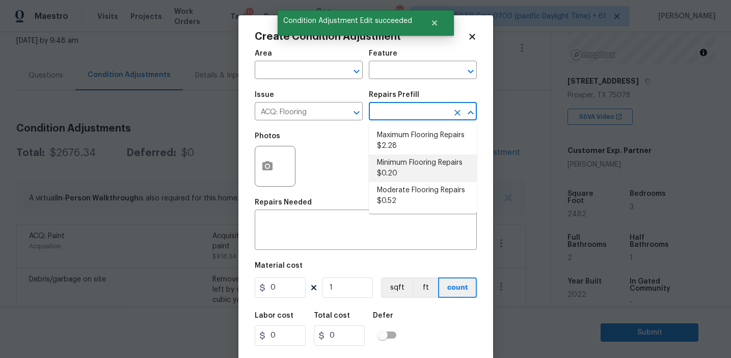
click at [407, 175] on li "Minimum Flooring Repairs $0.20" at bounding box center [423, 168] width 108 height 28
type input "Acquisition"
type textarea "Acquisition Scope: Minimum flooring repairs"
type input "0.2"
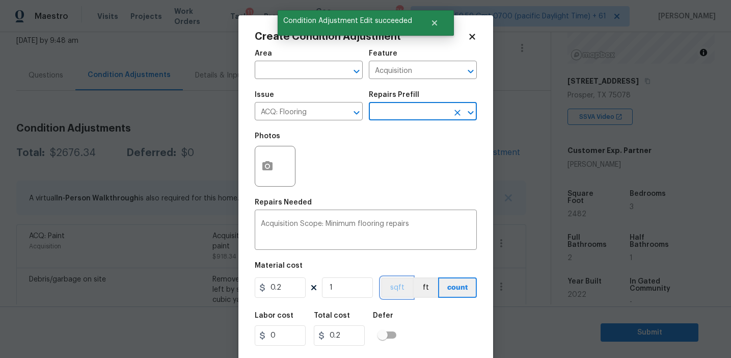
click at [397, 282] on button "sqft" at bounding box center [397, 287] width 32 height 20
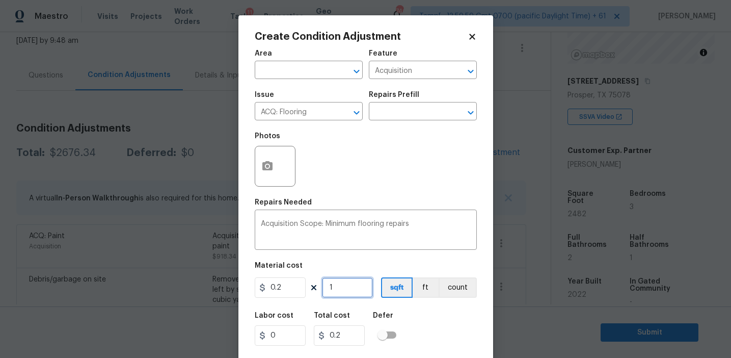
click at [357, 292] on input "1" at bounding box center [347, 287] width 51 height 20
type input "0"
paste input "2482"
type input "2482"
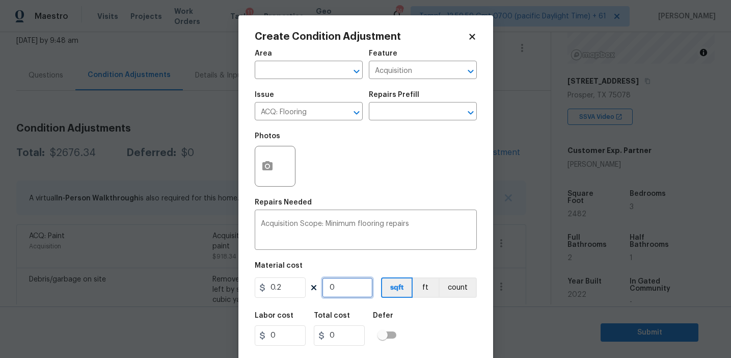
type input "496.4"
type input "2482"
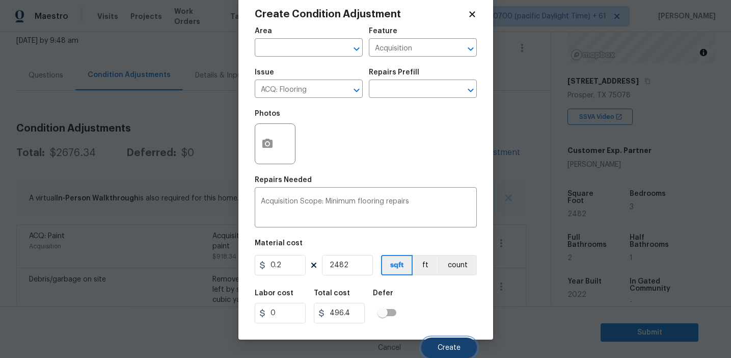
click at [431, 345] on button "Create" at bounding box center [449, 347] width 56 height 20
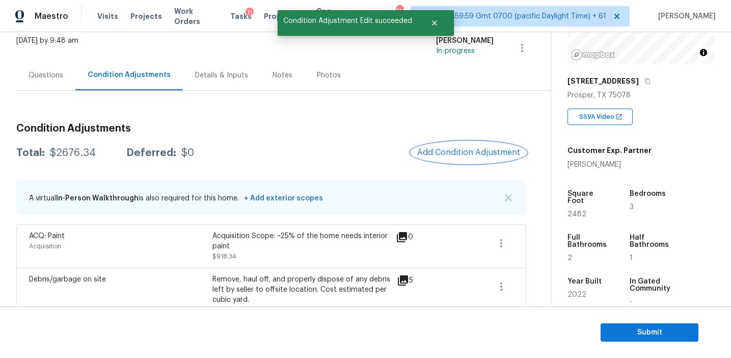
scroll to position [0, 0]
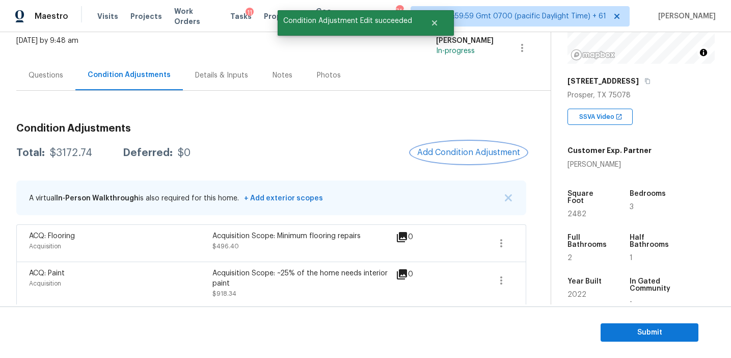
click at [446, 157] on span "Add Condition Adjustment" at bounding box center [468, 152] width 103 height 9
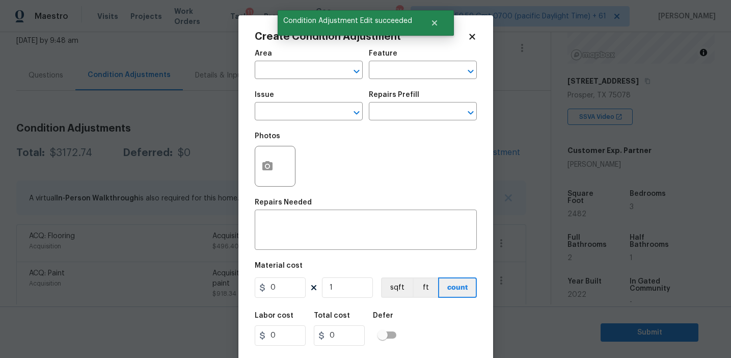
click at [283, 122] on span "Issue ​" at bounding box center [309, 105] width 108 height 41
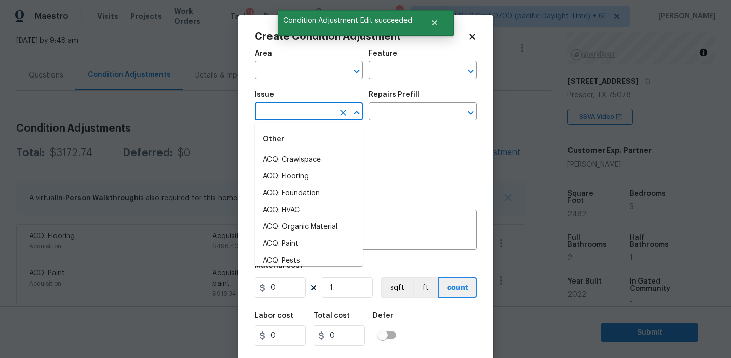
click at [283, 115] on input "text" at bounding box center [294, 112] width 79 height 16
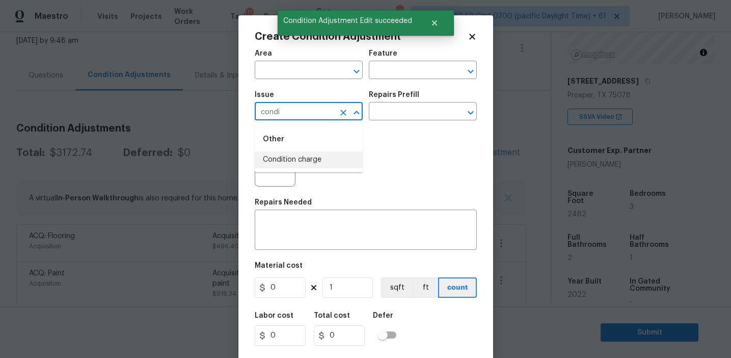
click at [300, 157] on li "Condition charge" at bounding box center [309, 159] width 108 height 17
type input "Condition charge"
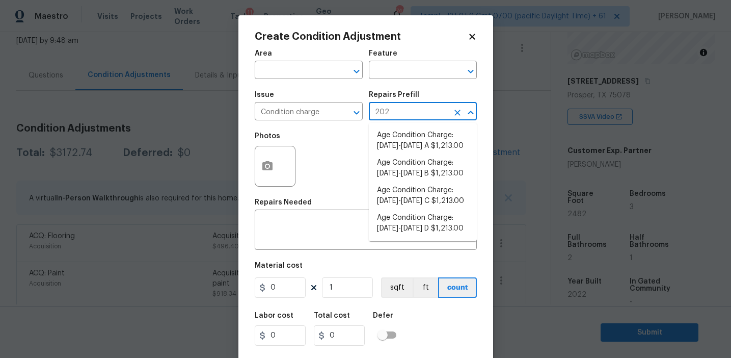
type input "2023"
click at [412, 170] on li "Age Condition Charge: [DATE]-[DATE] B $1,213.00" at bounding box center [423, 168] width 108 height 28
type input "Home Readiness Packages"
type textarea "Age Condition Charge: [DATE]-[DATE] B"
type input "1213"
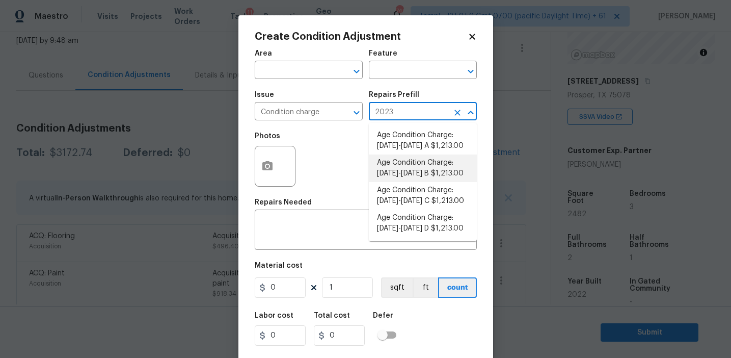
type input "1213"
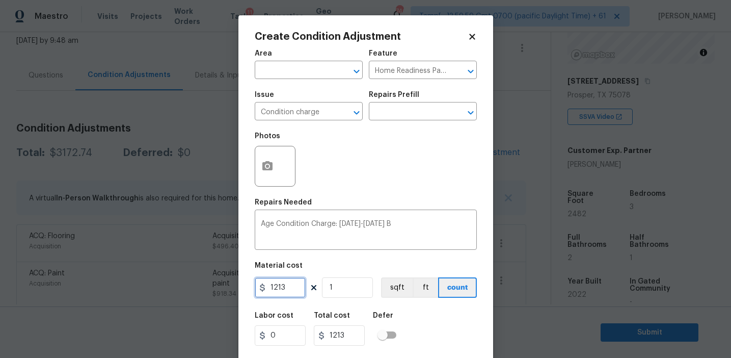
click at [289, 280] on input "1213" at bounding box center [280, 287] width 51 height 20
type input "2000"
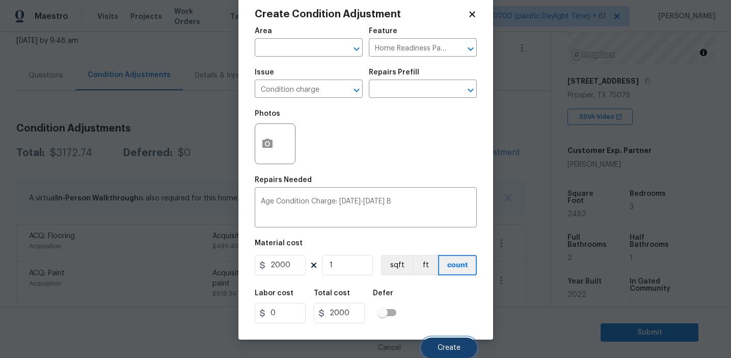
click at [441, 351] on span "Create" at bounding box center [449, 348] width 23 height 8
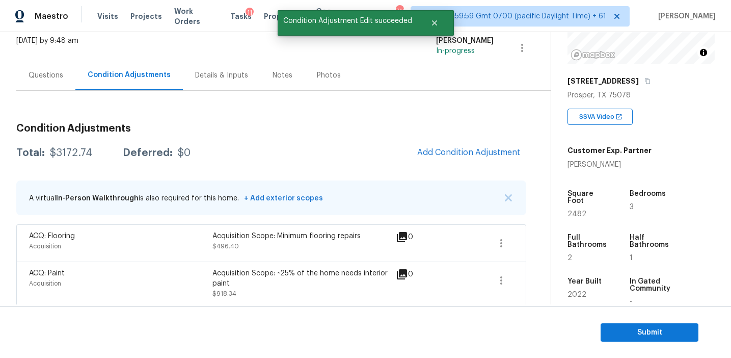
scroll to position [0, 0]
click at [75, 150] on div "$5172.74" at bounding box center [71, 153] width 42 height 10
copy div "5172.74"
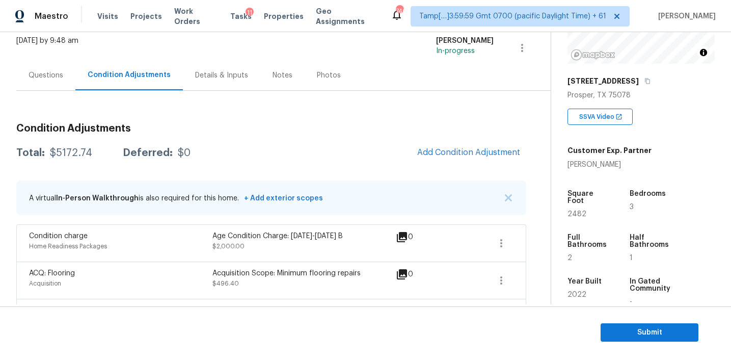
click at [63, 71] on div "Questions" at bounding box center [45, 75] width 59 height 30
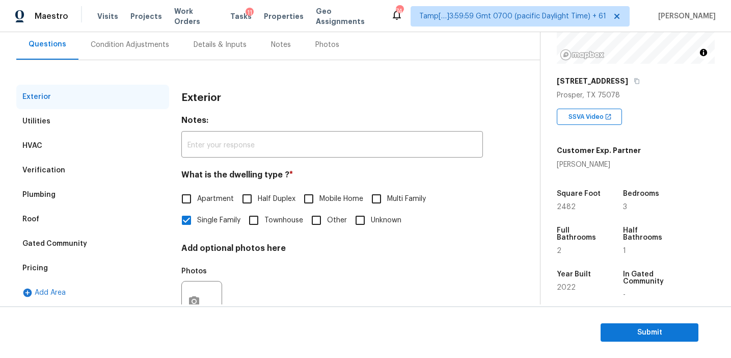
scroll to position [99, 0]
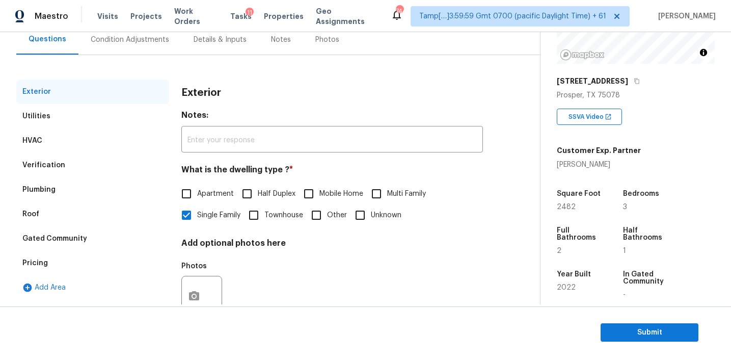
click at [98, 271] on div "Pricing" at bounding box center [92, 263] width 153 height 24
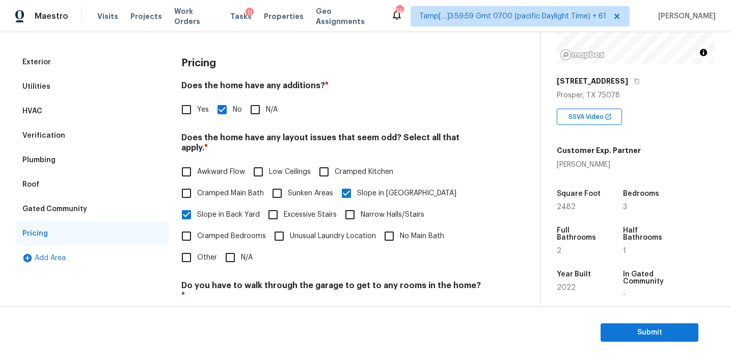
click at [101, 216] on div "Gated Community" at bounding box center [92, 209] width 153 height 24
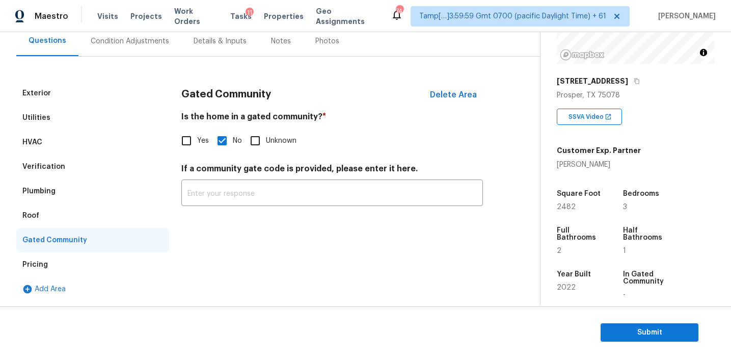
click at [88, 213] on div "Roof" at bounding box center [92, 215] width 153 height 24
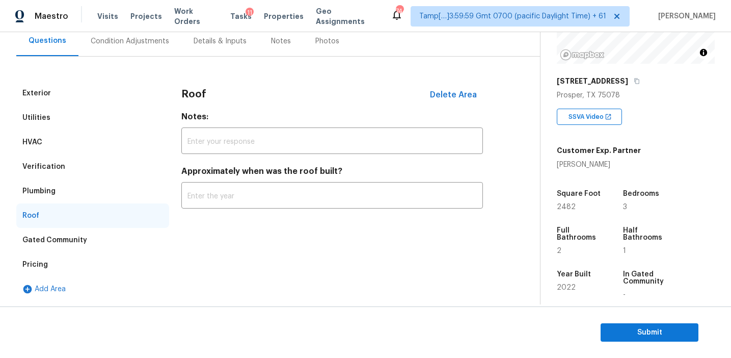
click at [88, 194] on div "Plumbing" at bounding box center [92, 191] width 153 height 24
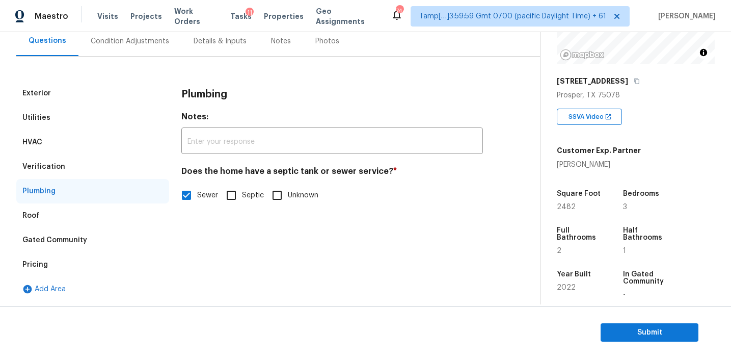
click at [95, 158] on div "Verification" at bounding box center [92, 166] width 153 height 24
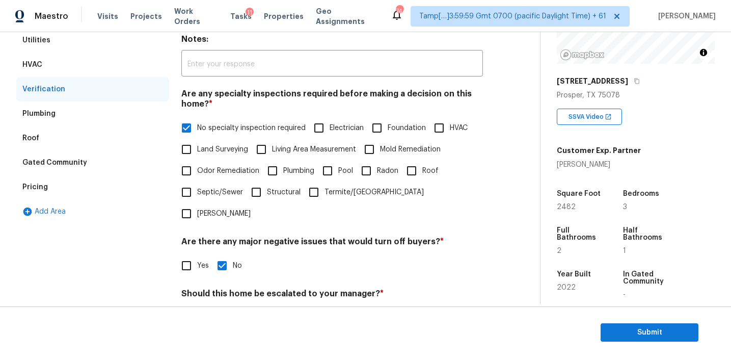
scroll to position [167, 0]
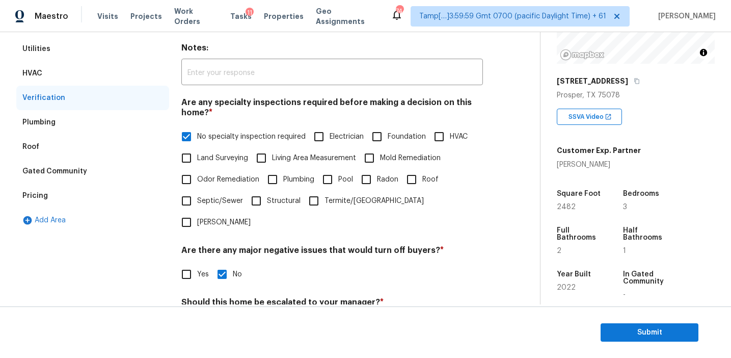
click at [129, 72] on div "HVAC" at bounding box center [92, 73] width 153 height 24
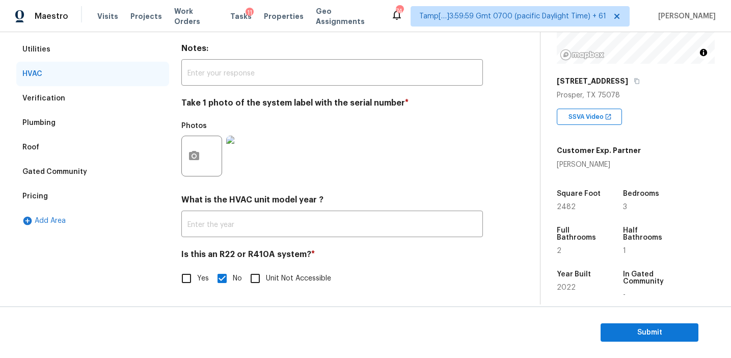
click at [125, 48] on div "Utilities" at bounding box center [92, 49] width 153 height 24
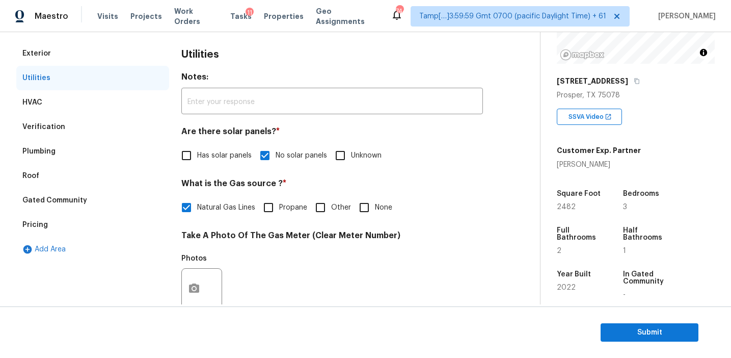
scroll to position [131, 0]
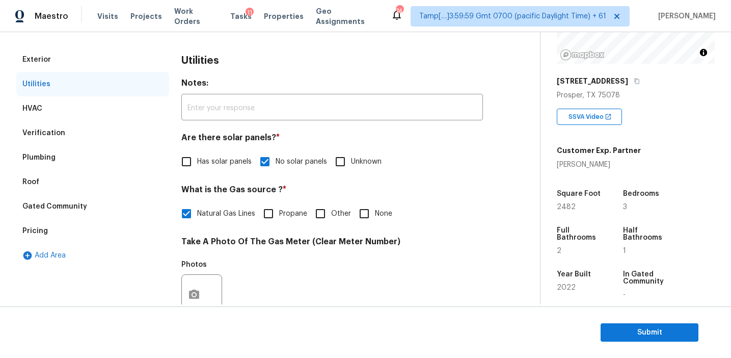
click at [125, 60] on div "Exterior" at bounding box center [92, 59] width 153 height 24
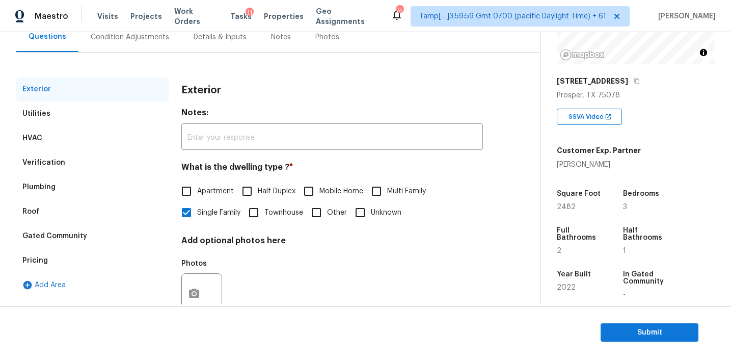
scroll to position [95, 0]
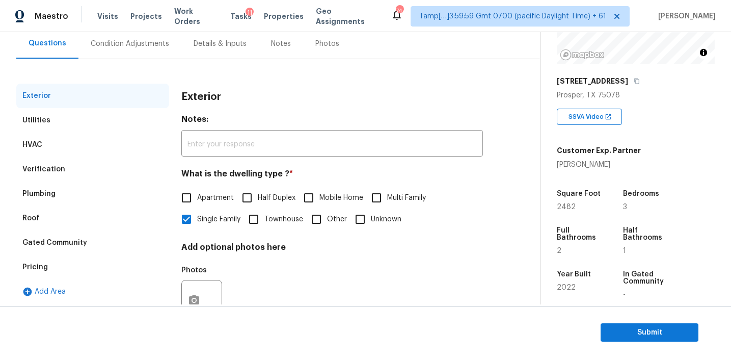
click at [144, 45] on div "Condition Adjustments" at bounding box center [130, 44] width 78 height 10
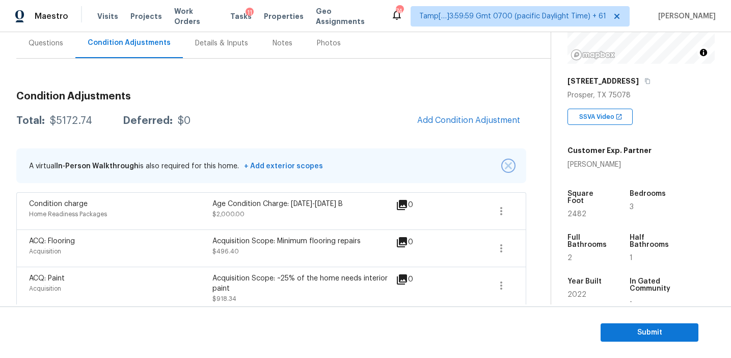
click at [508, 165] on img "button" at bounding box center [508, 165] width 7 height 7
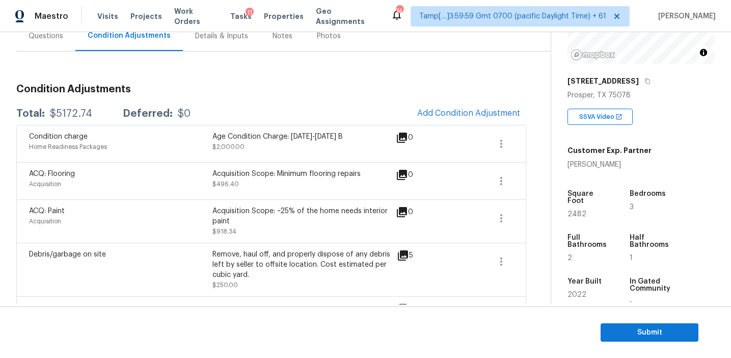
scroll to position [95, 0]
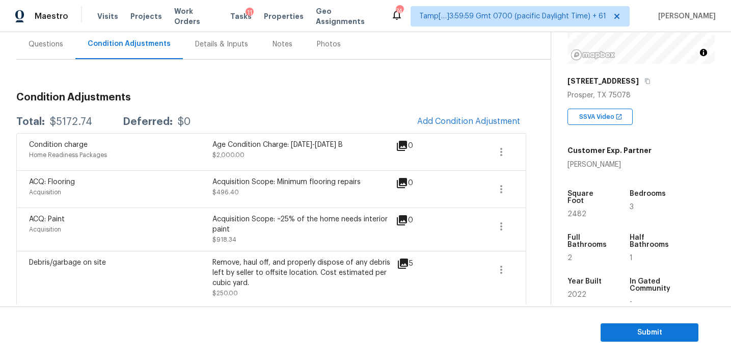
click at [252, 133] on div "Condition charge Home Readiness Packages Age Condition Charge: [DATE]-[DATE] B …" at bounding box center [271, 151] width 510 height 37
click at [615, 332] on span "Submit" at bounding box center [650, 332] width 82 height 13
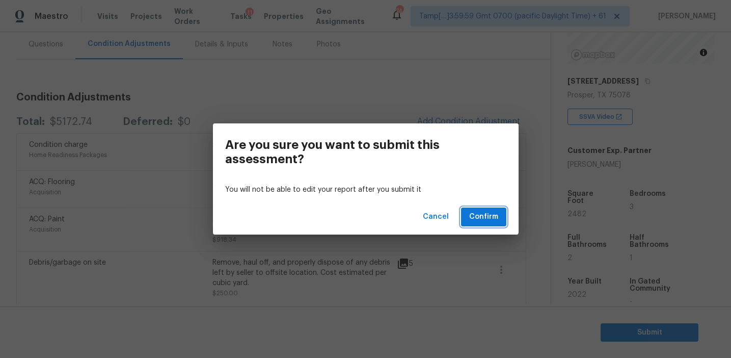
click at [477, 211] on span "Confirm" at bounding box center [483, 216] width 29 height 13
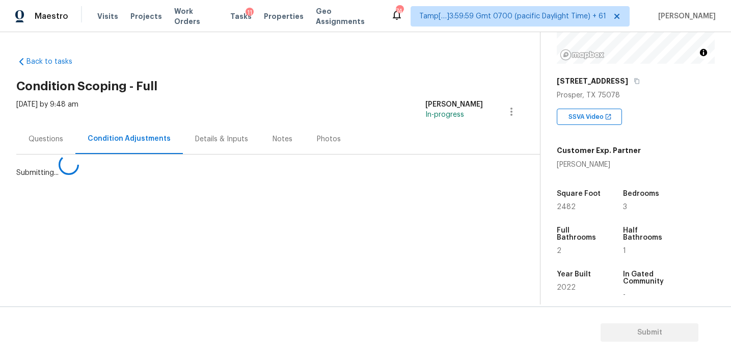
scroll to position [0, 0]
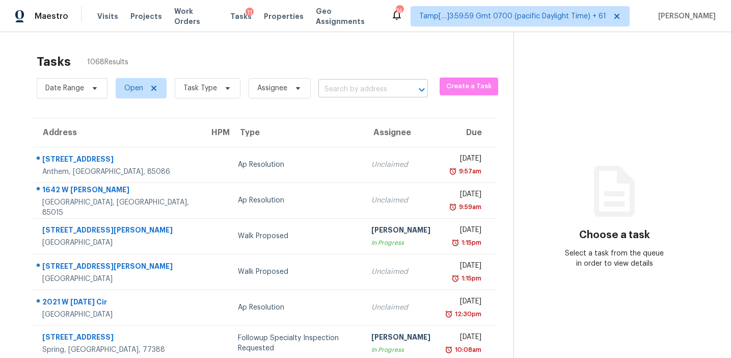
click at [350, 90] on input "text" at bounding box center [358, 90] width 81 height 16
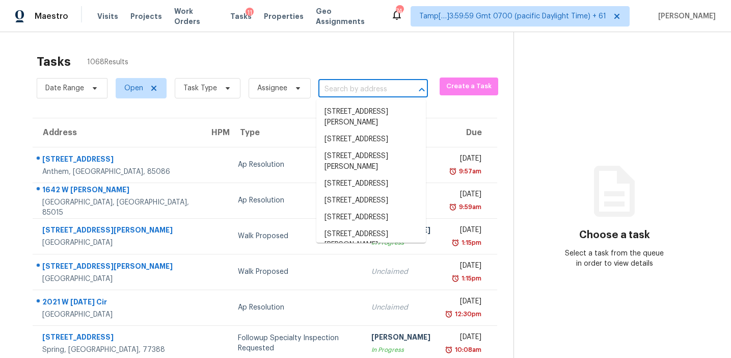
paste input "[STREET_ADDRESS][PERSON_NAME][PERSON_NAME]"
type input "[STREET_ADDRESS][PERSON_NAME][PERSON_NAME]"
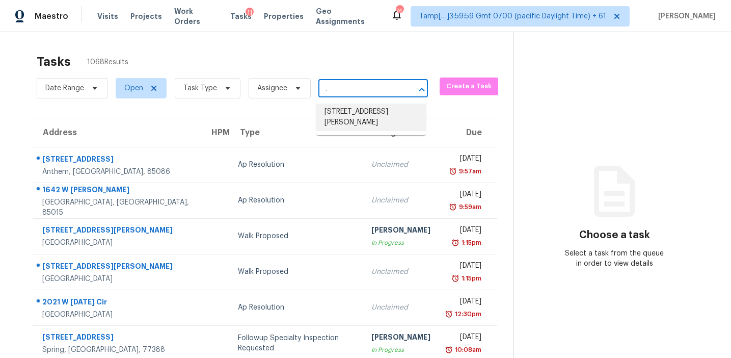
click at [358, 118] on li "[STREET_ADDRESS][PERSON_NAME]" at bounding box center [371, 117] width 110 height 28
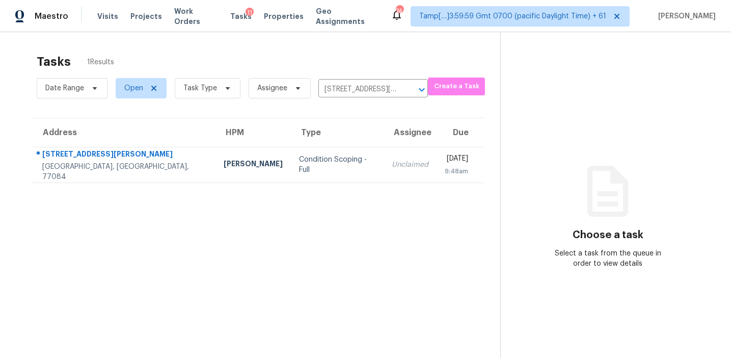
click at [384, 176] on td "Unclaimed" at bounding box center [410, 165] width 53 height 36
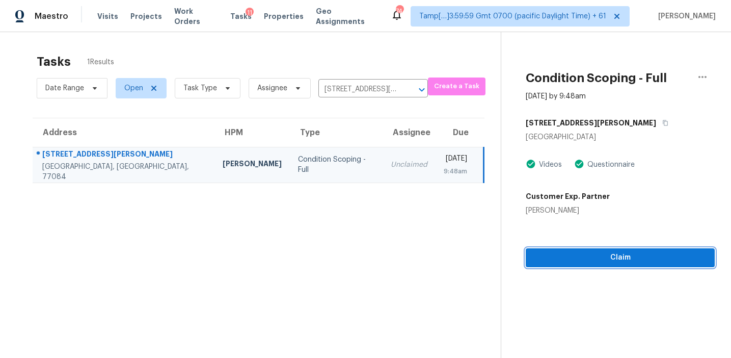
click at [576, 263] on span "Claim" at bounding box center [620, 257] width 173 height 13
